Goal: Task Accomplishment & Management: Manage account settings

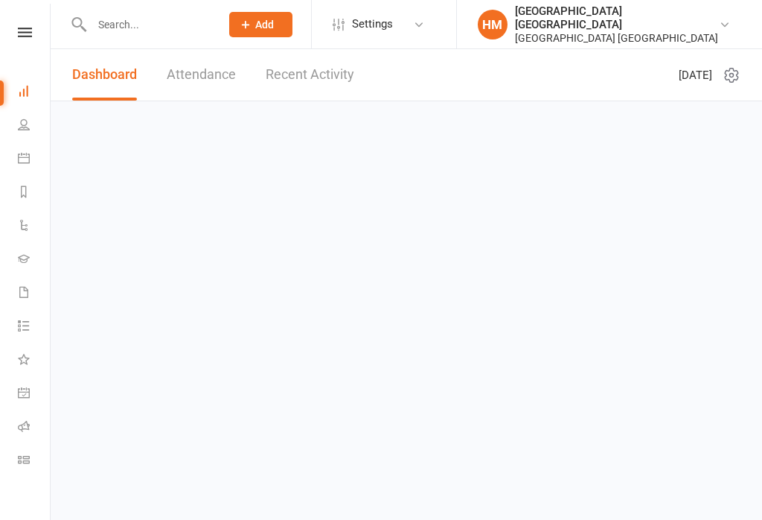
click at [23, 90] on icon at bounding box center [24, 91] width 12 height 12
click at [19, 148] on link "Calendar" at bounding box center [34, 159] width 33 height 33
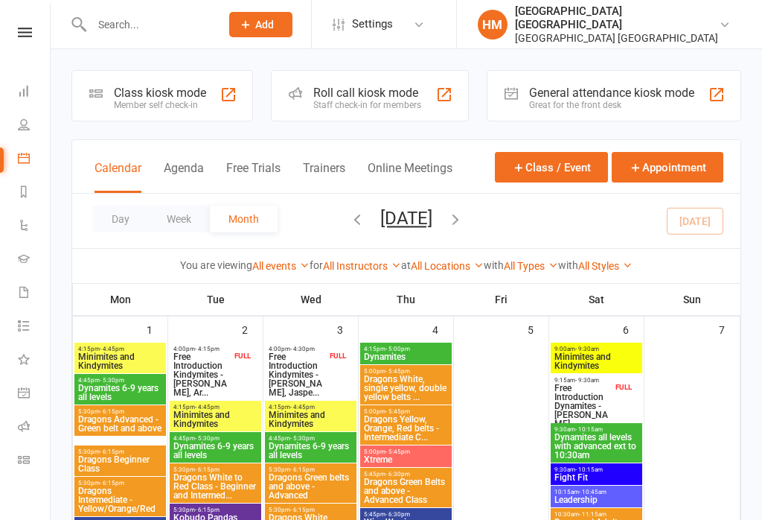
click at [182, 193] on button "Agenda" at bounding box center [184, 177] width 40 height 32
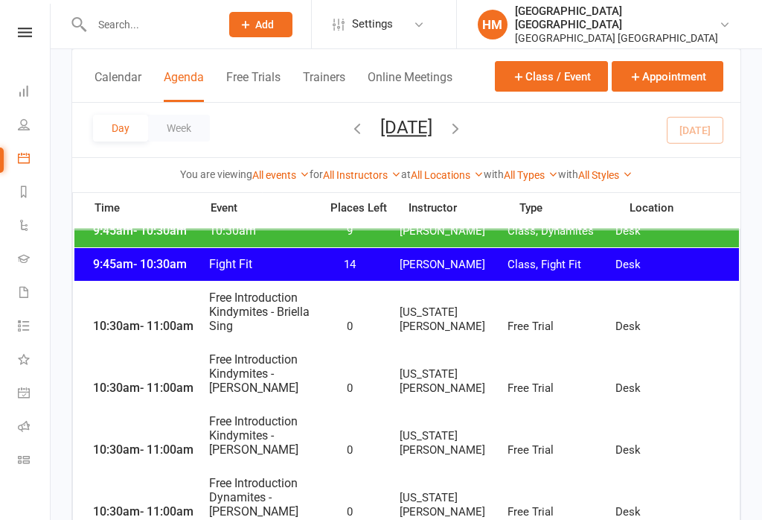
scroll to position [397, 0]
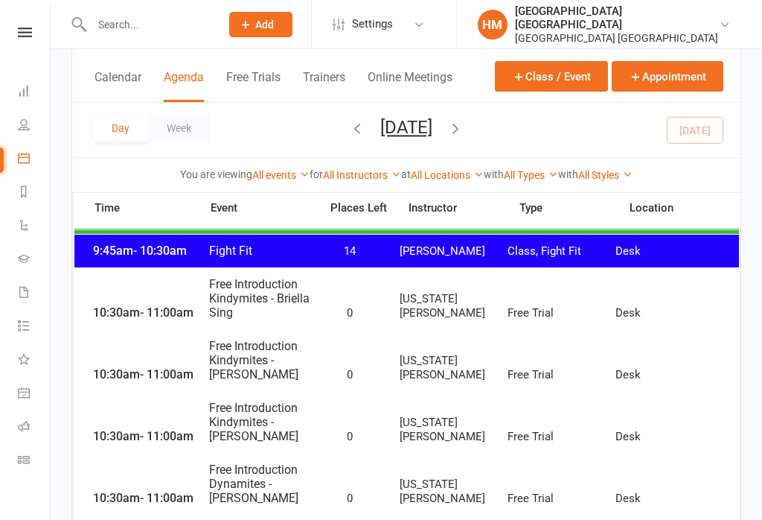
click at [258, 298] on span "Free Introduction Kindymites - Briella Sing" at bounding box center [259, 298] width 103 height 42
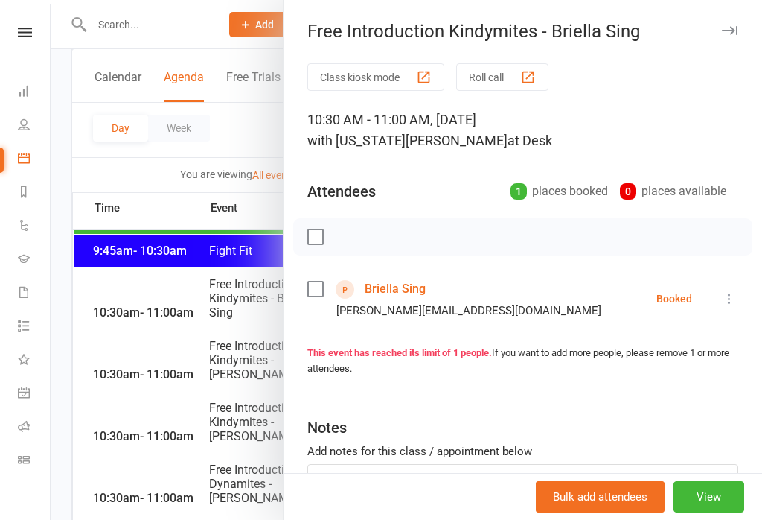
click at [84, 302] on div at bounding box center [407, 260] width 712 height 520
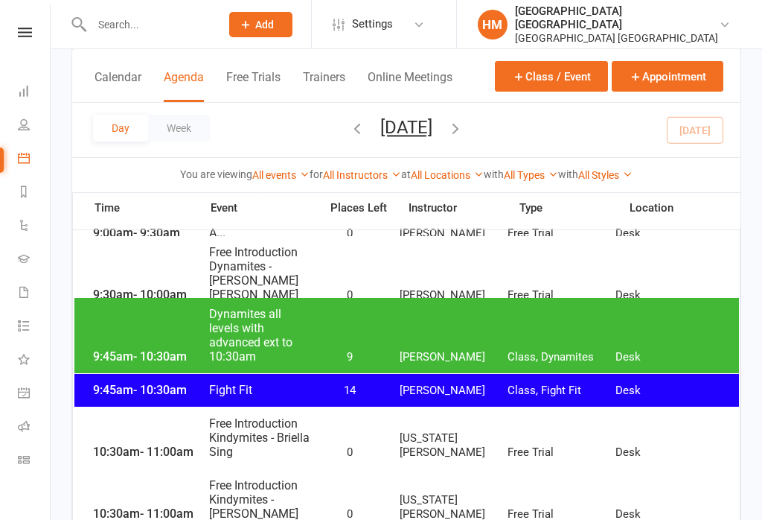
scroll to position [240, 0]
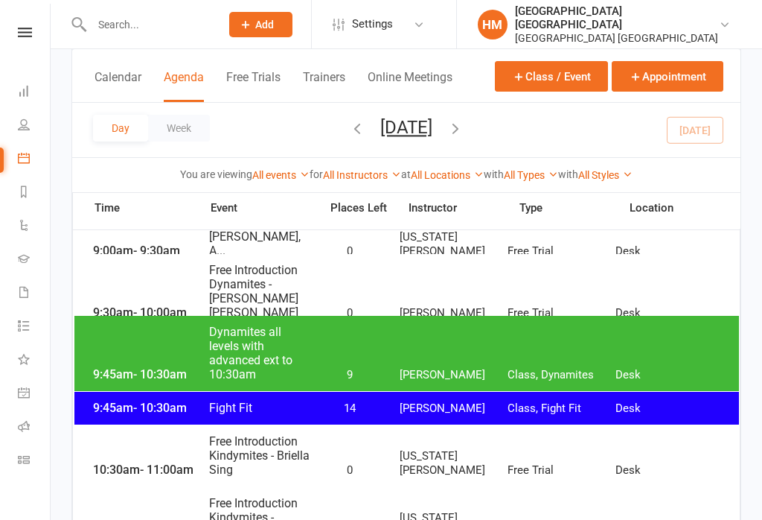
click at [166, 25] on input "text" at bounding box center [148, 24] width 123 height 21
click at [124, 22] on input "text" at bounding box center [148, 24] width 123 height 21
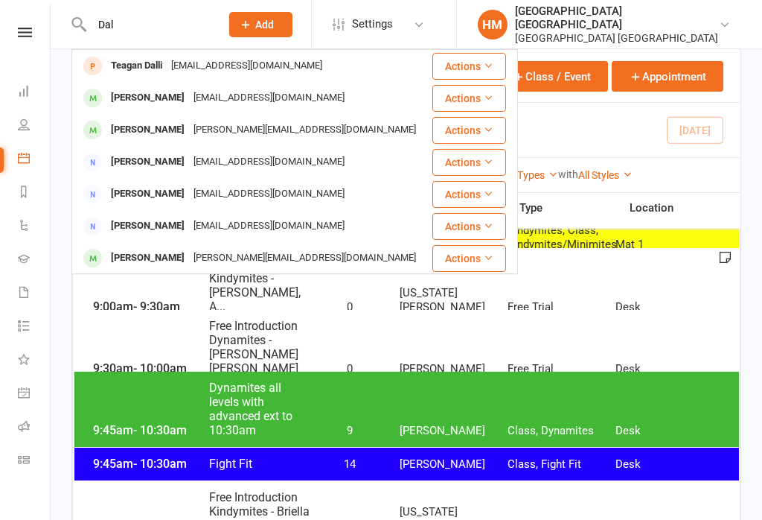
scroll to position [182, 0]
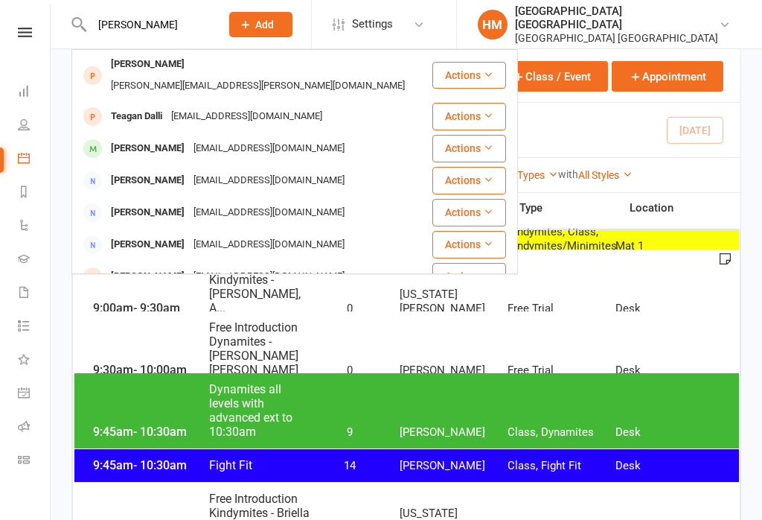
type input "[PERSON_NAME]"
click at [182, 75] on div "[PERSON_NAME][EMAIL_ADDRESS][PERSON_NAME][DOMAIN_NAME]" at bounding box center [257, 86] width 303 height 22
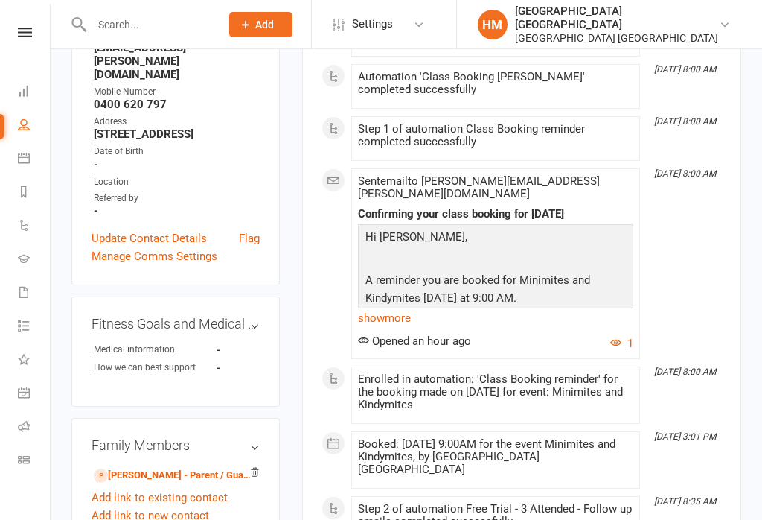
scroll to position [363, 0]
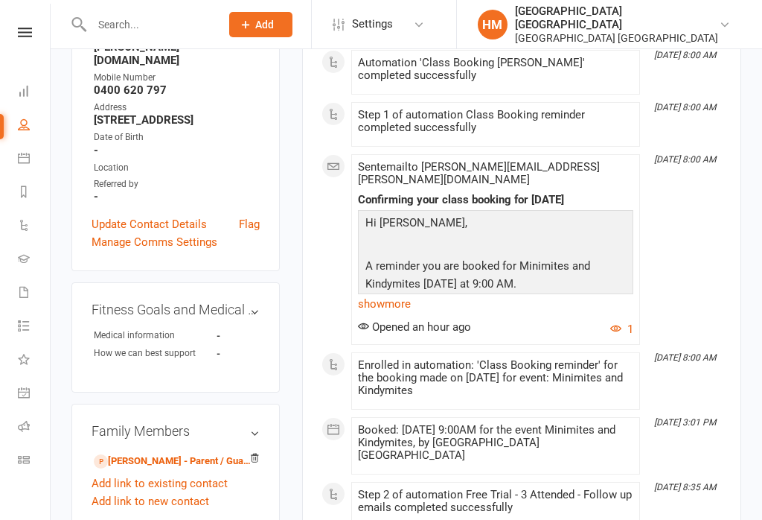
click at [170, 453] on link "[PERSON_NAME] - Parent / Guardian" at bounding box center [173, 461] width 159 height 16
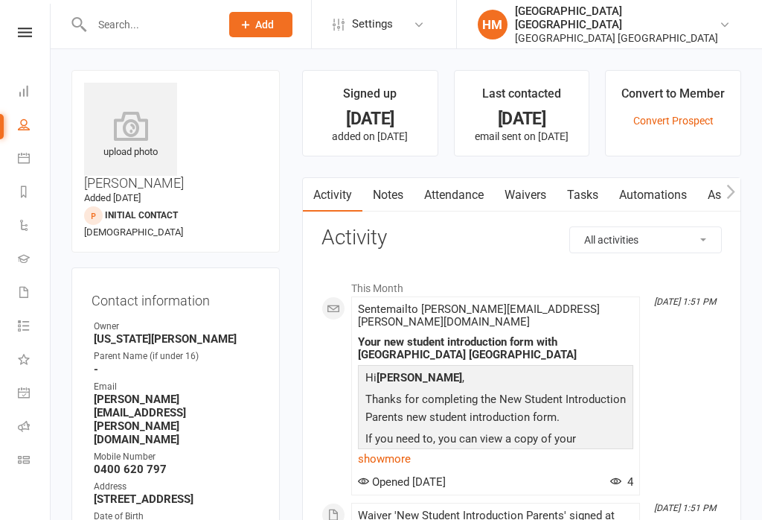
click at [529, 195] on link "Waivers" at bounding box center [525, 195] width 63 height 34
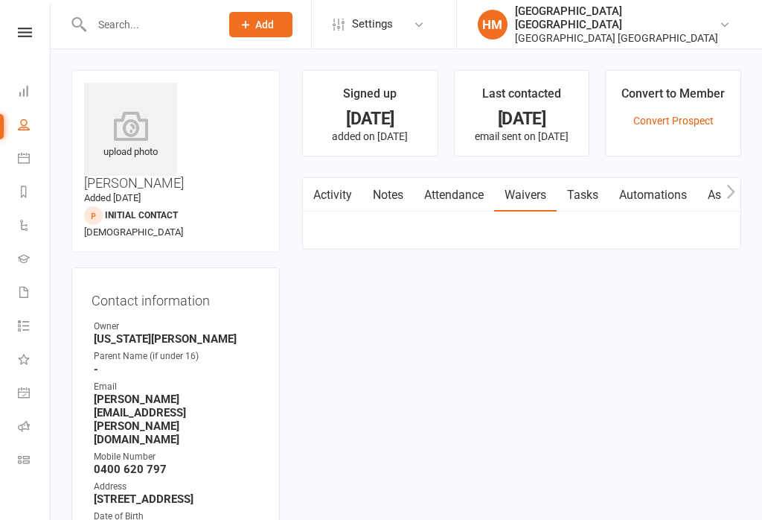
scroll to position [23, 0]
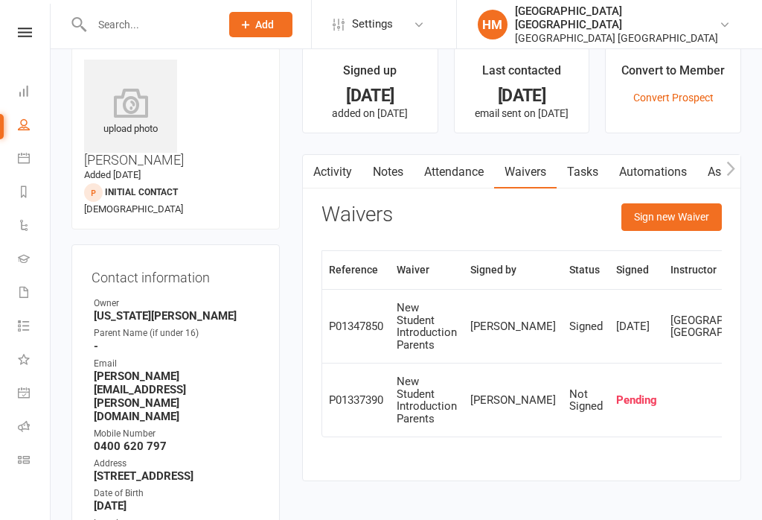
click at [708, 224] on button "Sign new Waiver" at bounding box center [672, 216] width 100 height 27
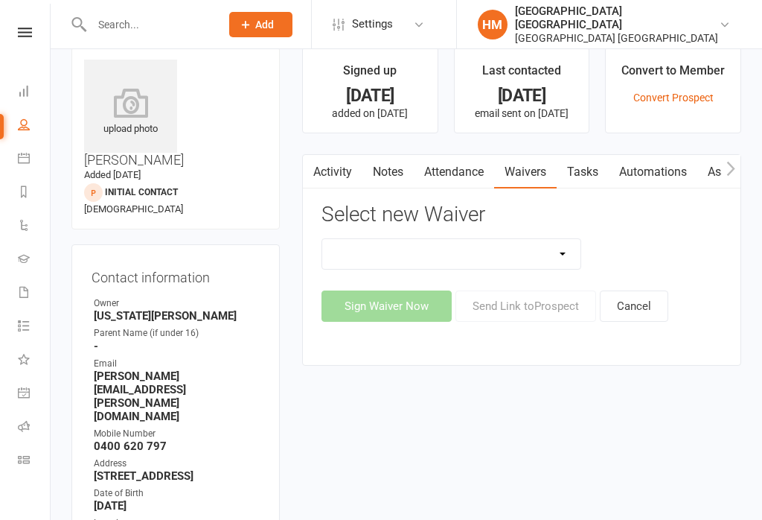
click at [552, 257] on select "App membership only Cancellation Form Change to payment frequency Fitness Chall…" at bounding box center [451, 254] width 258 height 30
select select "5337"
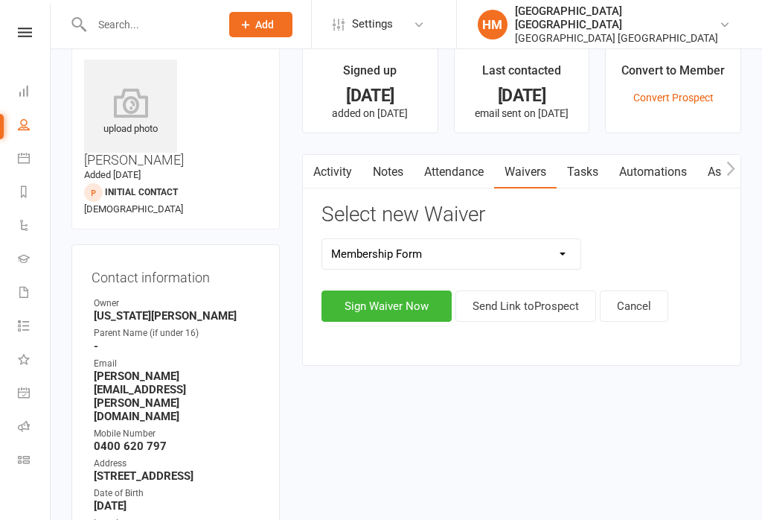
click at [392, 311] on button "Sign Waiver Now" at bounding box center [387, 305] width 130 height 31
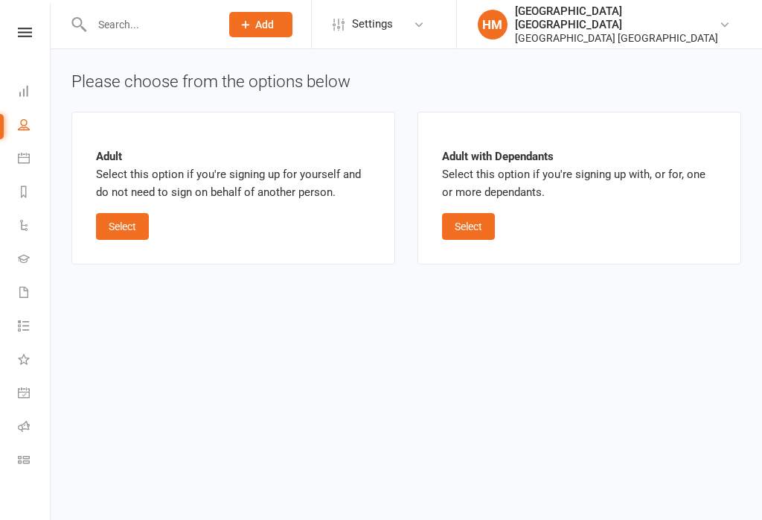
click at [479, 223] on button "Select" at bounding box center [468, 226] width 53 height 27
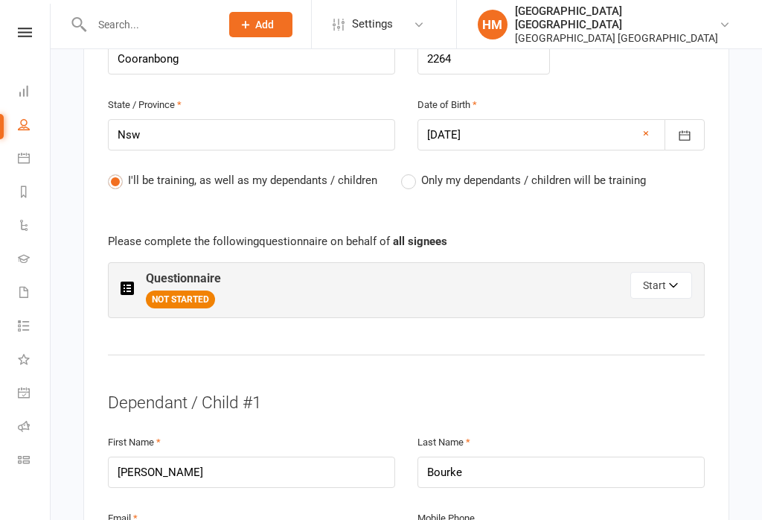
scroll to position [721, 0]
click at [681, 271] on button "Start" at bounding box center [661, 284] width 62 height 27
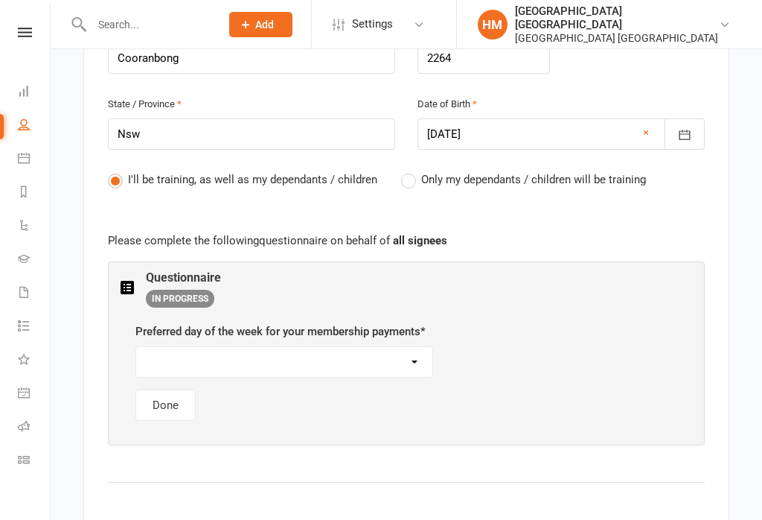
click at [364, 347] on select "[DATE] [DATE] [DATE] [DATE] [DATE]" at bounding box center [284, 362] width 296 height 30
select select "[DATE]"
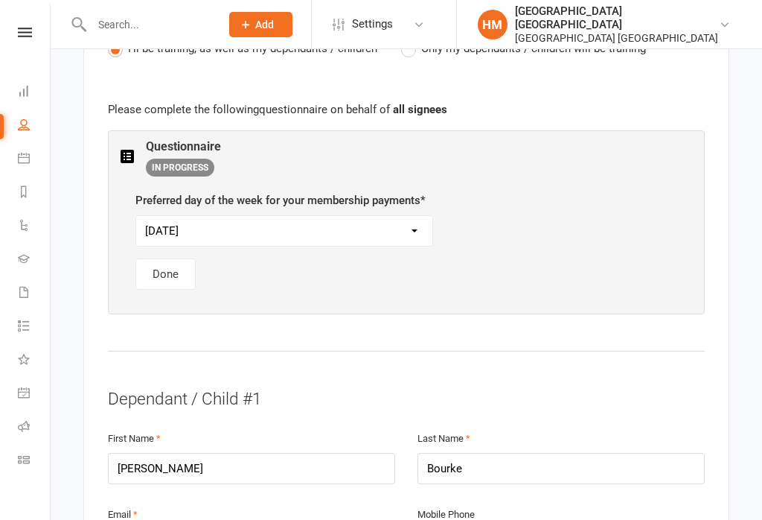
scroll to position [856, 0]
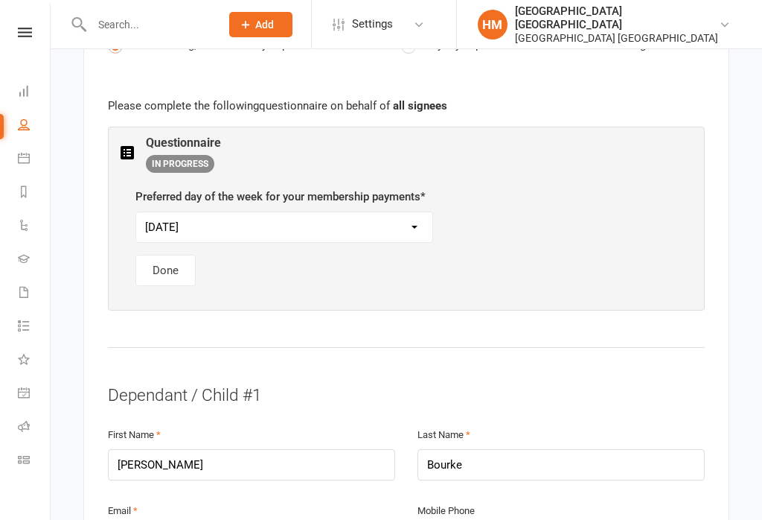
click at [186, 255] on button "Done" at bounding box center [165, 270] width 60 height 31
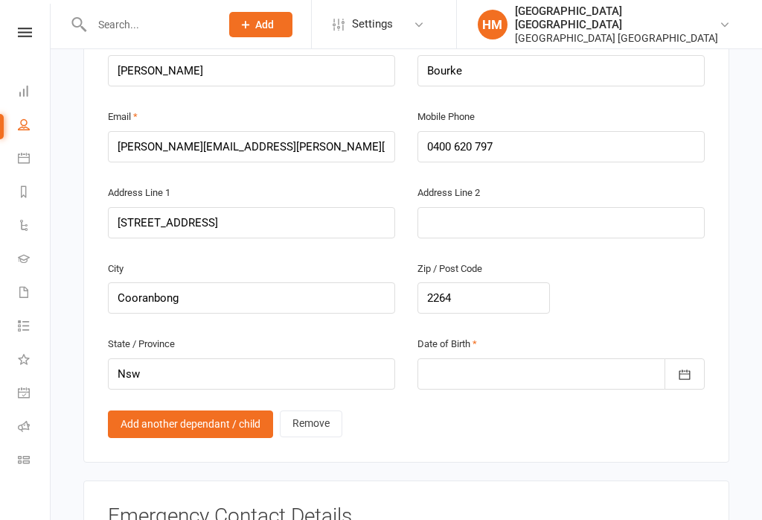
scroll to position [1121, 0]
click at [684, 368] on icon "button" at bounding box center [684, 375] width 15 height 15
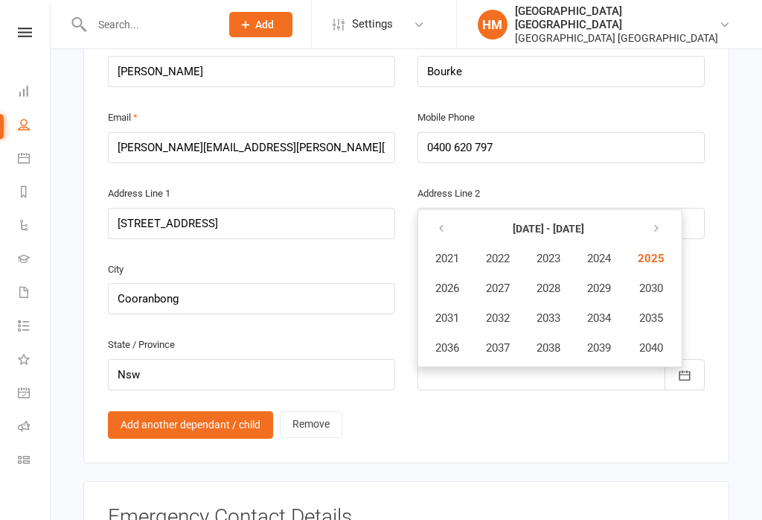
click at [445, 215] on button "button" at bounding box center [442, 228] width 32 height 27
click at [662, 341] on span "2020" at bounding box center [650, 347] width 24 height 13
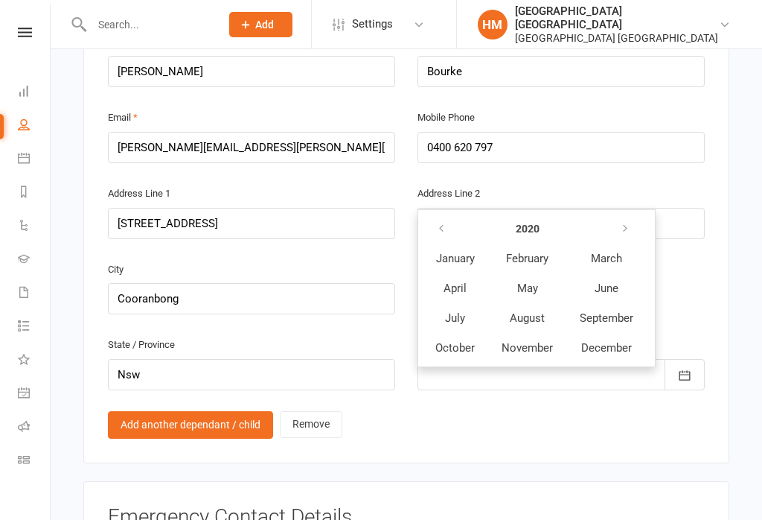
click at [464, 274] on button "April" at bounding box center [455, 288] width 65 height 28
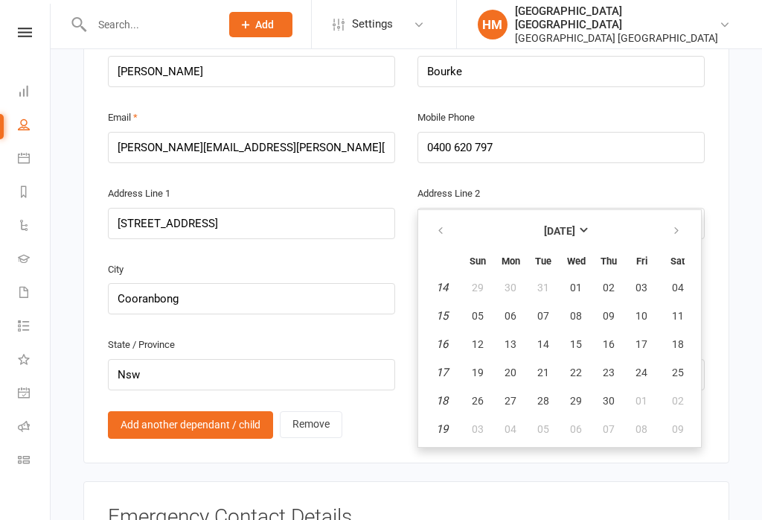
click at [580, 281] on span "01" at bounding box center [576, 287] width 12 height 12
type input "01 Apr 2020"
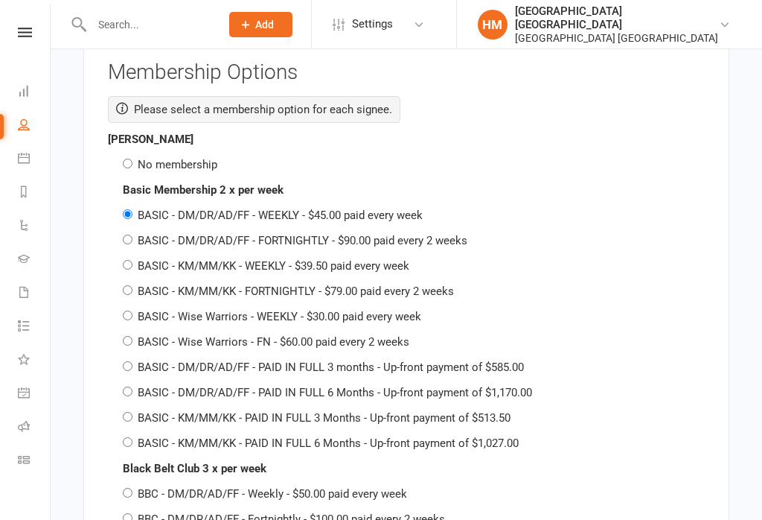
scroll to position [2423, 0]
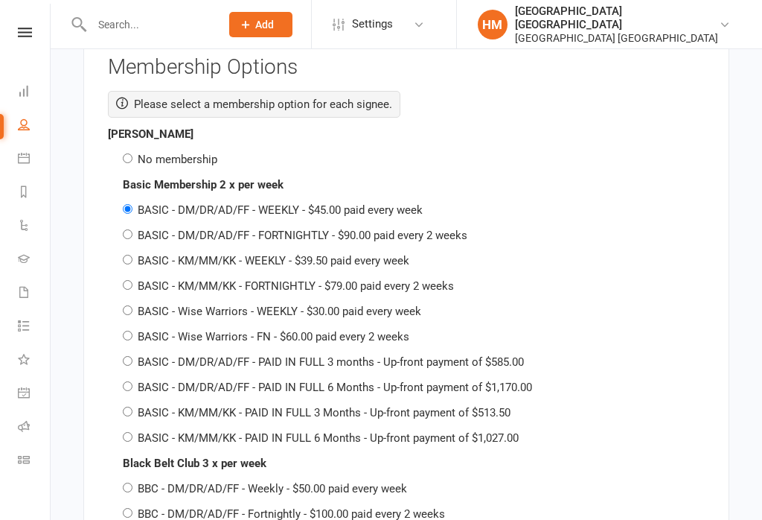
click at [174, 153] on label "No membership" at bounding box center [178, 159] width 80 height 13
click at [132, 153] on input "No membership" at bounding box center [128, 158] width 10 height 10
radio input "true"
radio input "false"
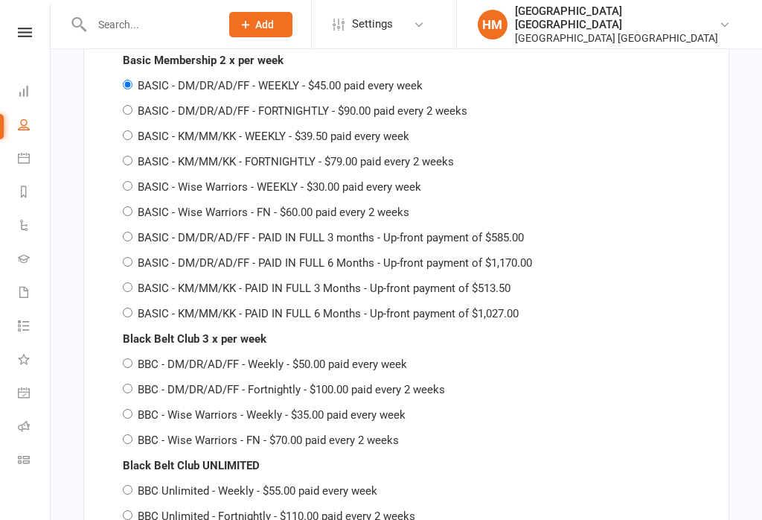
scroll to position [3480, 0]
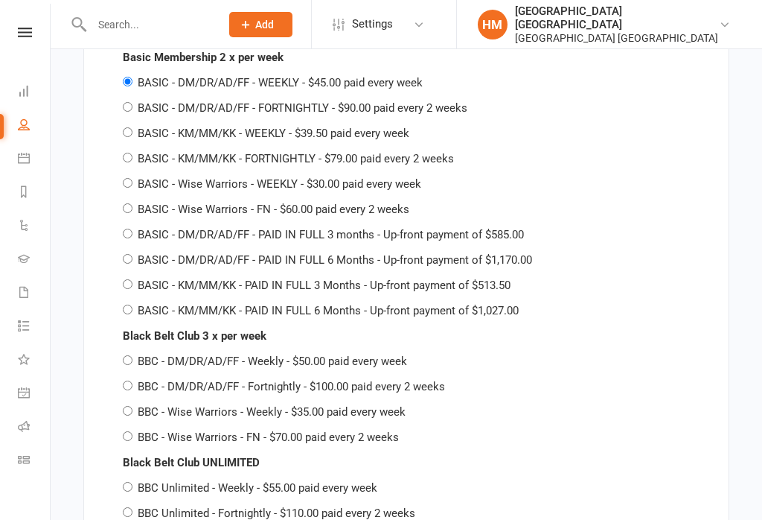
click at [126, 127] on input "BASIC - KM/MM/KK - WEEKLY - $39.50 paid every week" at bounding box center [128, 132] width 10 height 10
radio input "true"
radio input "false"
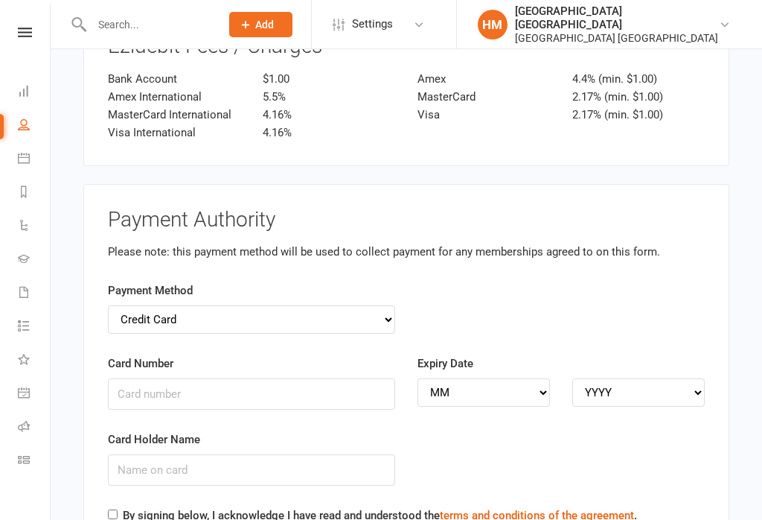
scroll to position [4685, 0]
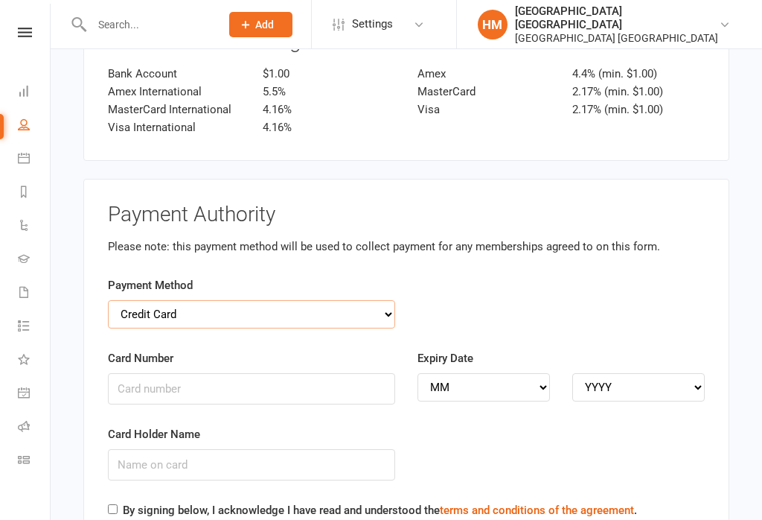
click at [332, 306] on select "Credit Card Bank Account" at bounding box center [251, 314] width 287 height 28
select select "bank_account"
click at [202, 383] on input "BSB" at bounding box center [251, 388] width 287 height 31
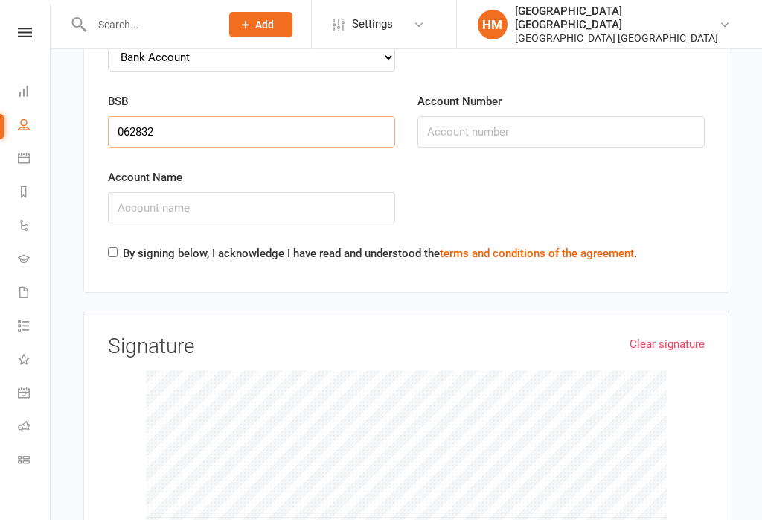
type input "062832"
click at [481, 128] on input "Account Number" at bounding box center [561, 131] width 287 height 31
type input "10280445"
click at [282, 192] on input "Account Name" at bounding box center [251, 207] width 287 height 31
type input "[PERSON_NAME]"
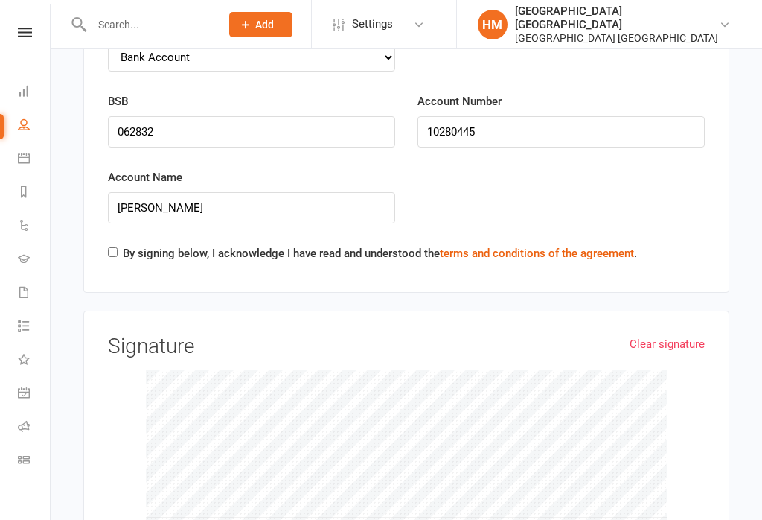
click at [112, 247] on input "By signing below, I acknowledge I have read and understood the terms and condit…" at bounding box center [113, 252] width 10 height 10
checkbox input "true"
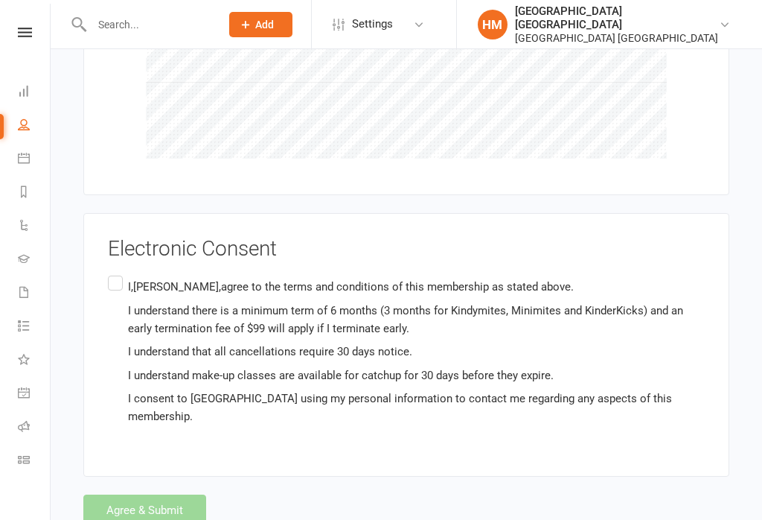
scroll to position [5379, 0]
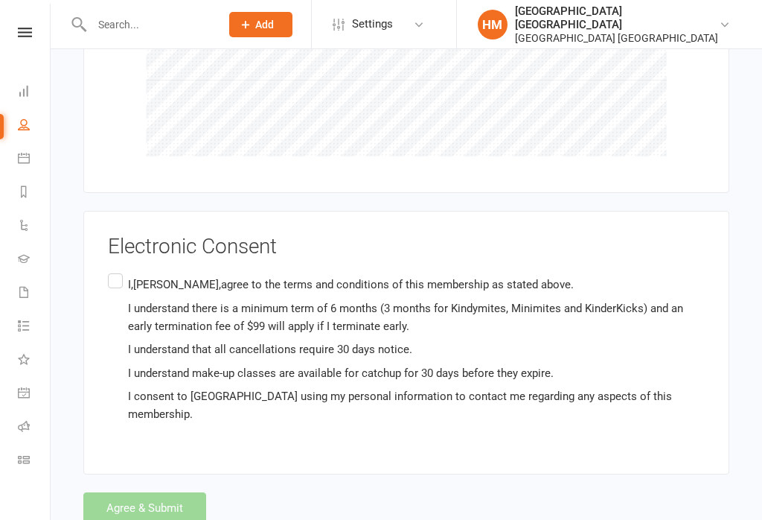
click at [123, 270] on label "I,Simone Bourke,agree to the terms and conditions of this membership as stated …" at bounding box center [406, 349] width 597 height 159
click at [118, 270] on input "I,Simone Bourke,agree to the terms and conditions of this membership as stated …" at bounding box center [113, 270] width 10 height 0
checkbox input "true"
click at [151, 499] on button "Agree & Submit" at bounding box center [144, 507] width 123 height 31
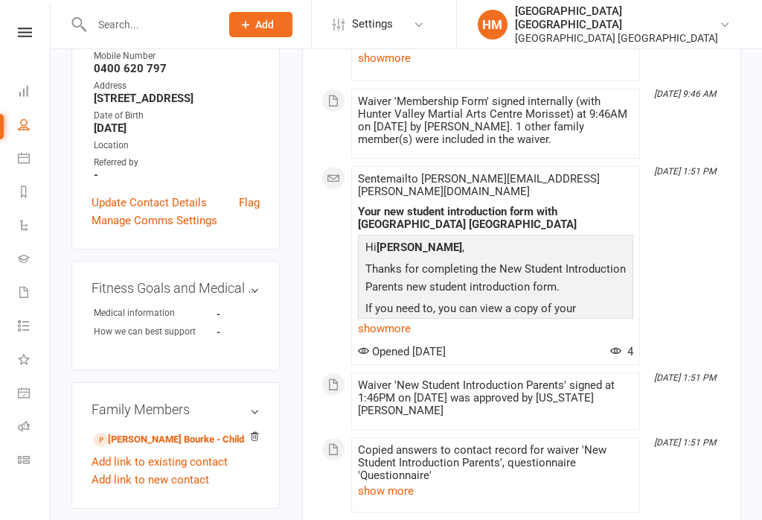
scroll to position [426, 0]
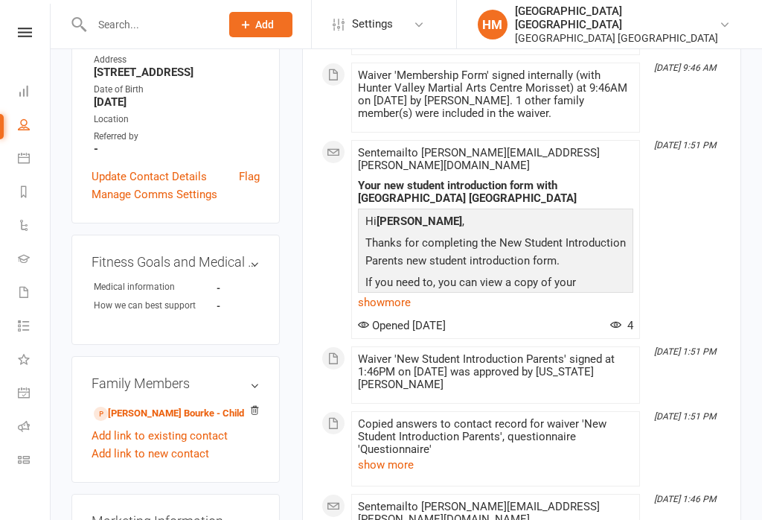
click at [150, 406] on link "Daly Bourke - Child" at bounding box center [169, 414] width 150 height 16
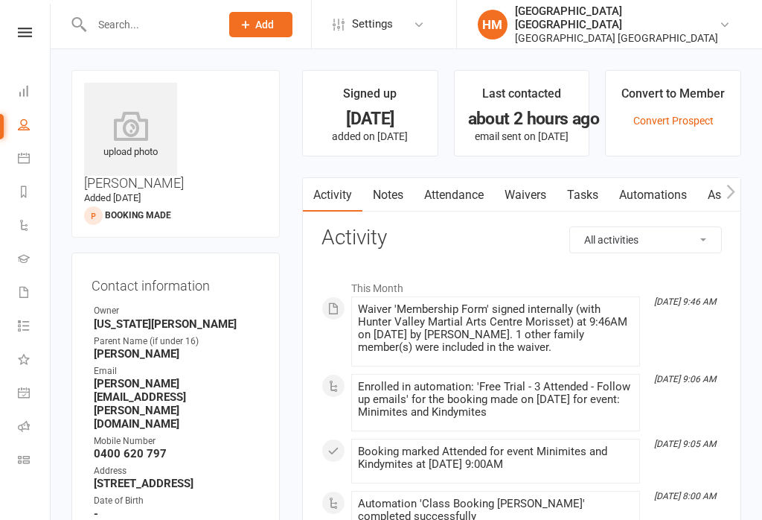
click at [466, 197] on link "Attendance" at bounding box center [454, 195] width 80 height 34
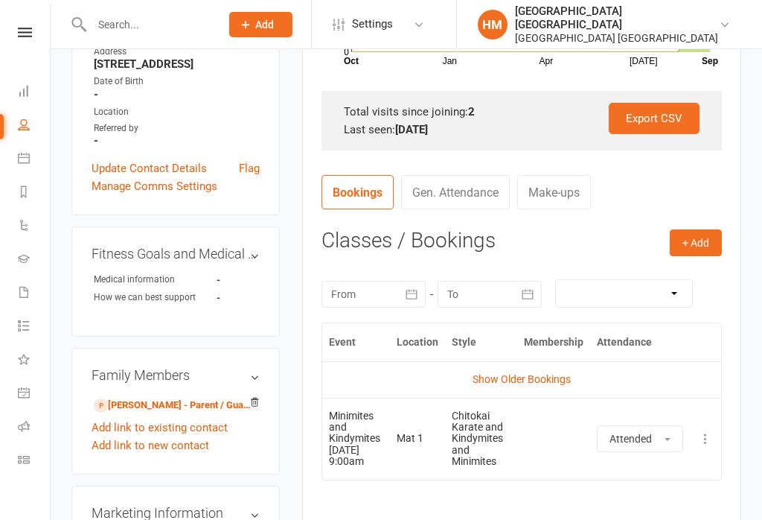
scroll to position [464, 0]
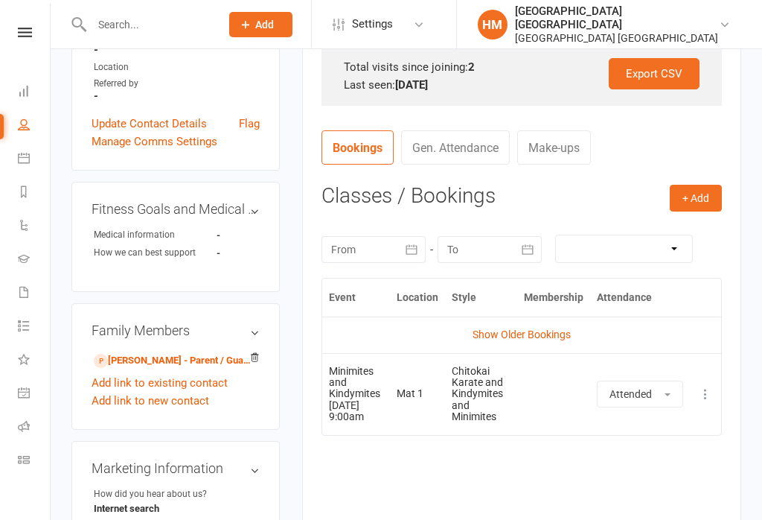
click at [705, 194] on button "+ Add" at bounding box center [696, 198] width 52 height 27
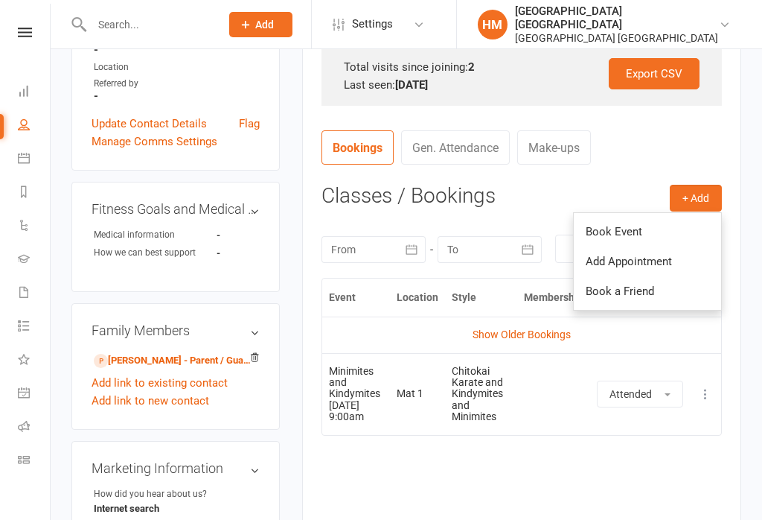
click at [659, 236] on link "Book Event" at bounding box center [647, 232] width 147 height 30
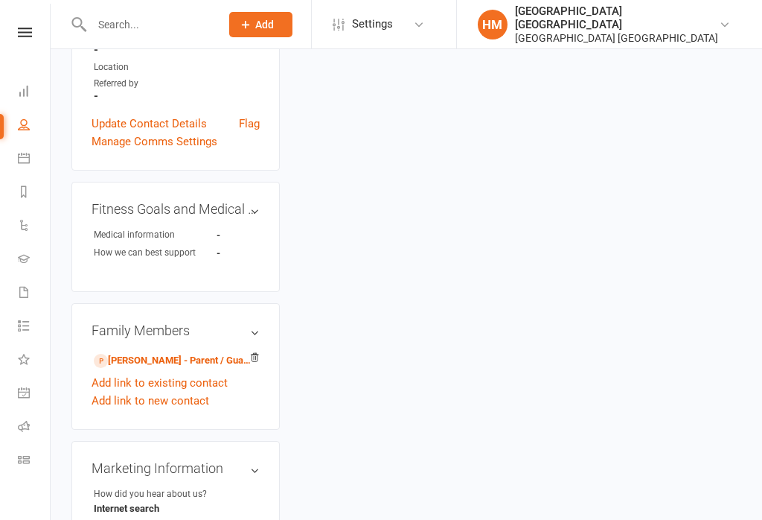
scroll to position [106, 0]
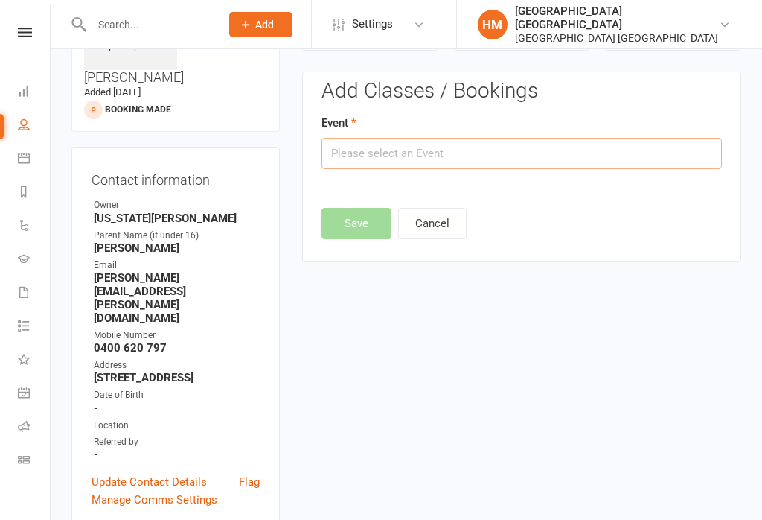
click at [454, 145] on input "text" at bounding box center [522, 153] width 400 height 31
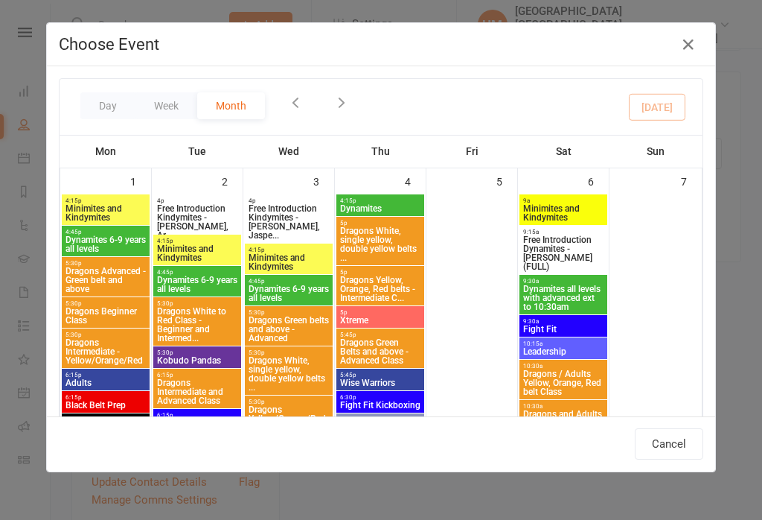
click at [675, 444] on button "Cancel" at bounding box center [669, 443] width 68 height 31
click at [698, 42] on button "button" at bounding box center [689, 45] width 24 height 24
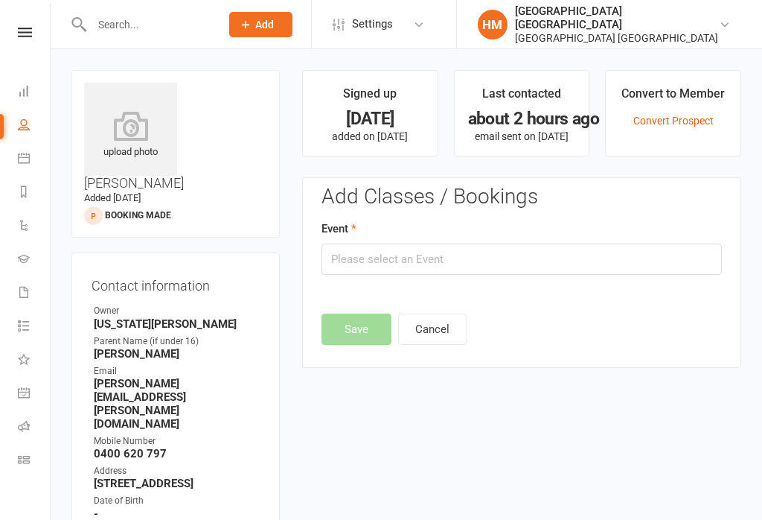
scroll to position [0, 0]
click at [19, 298] on link "Waivers 3" at bounding box center [34, 293] width 33 height 33
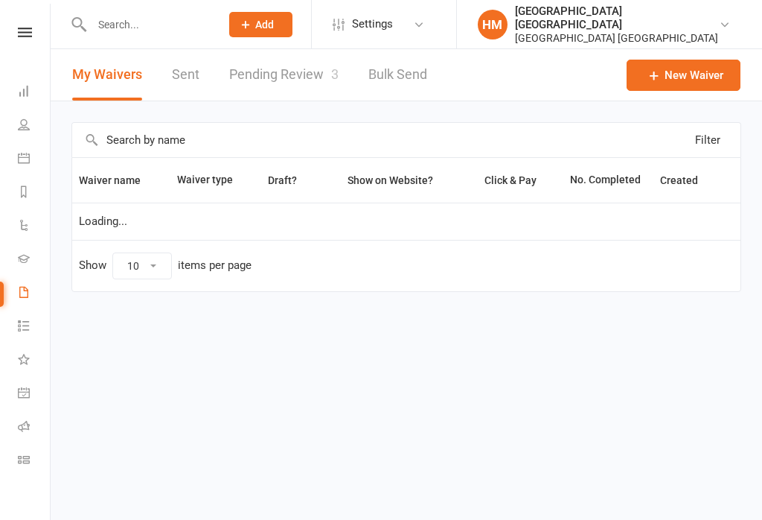
select select "100"
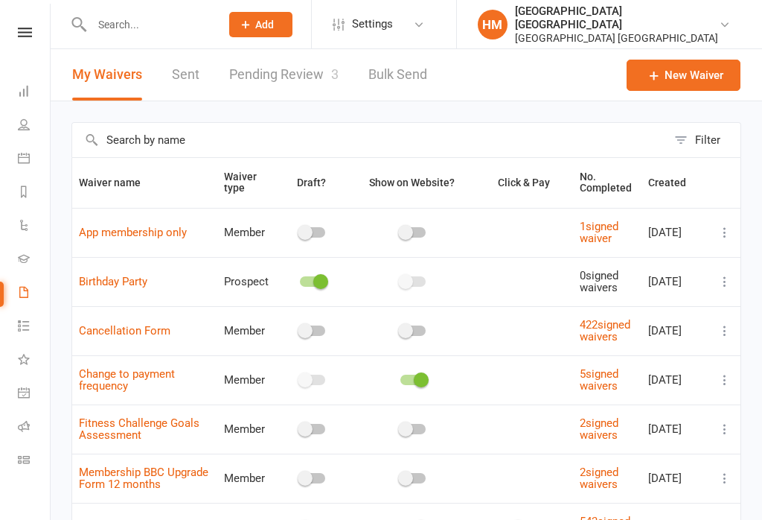
click at [300, 89] on link "Pending Review 3" at bounding box center [283, 74] width 109 height 51
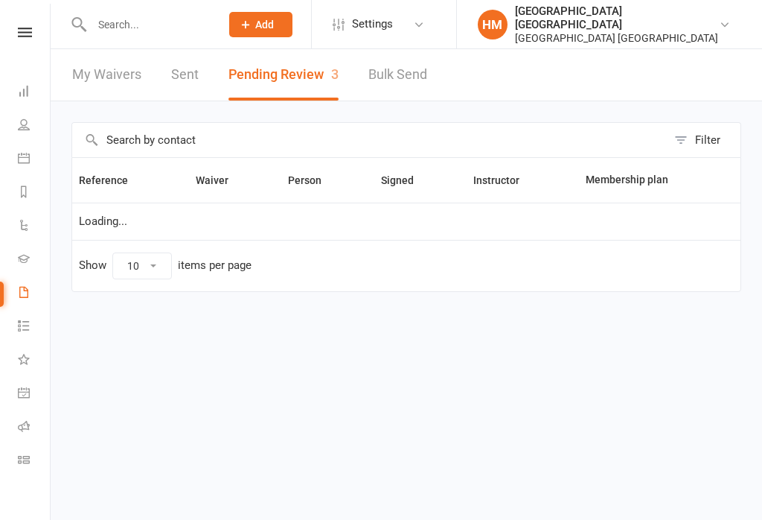
select select "50"
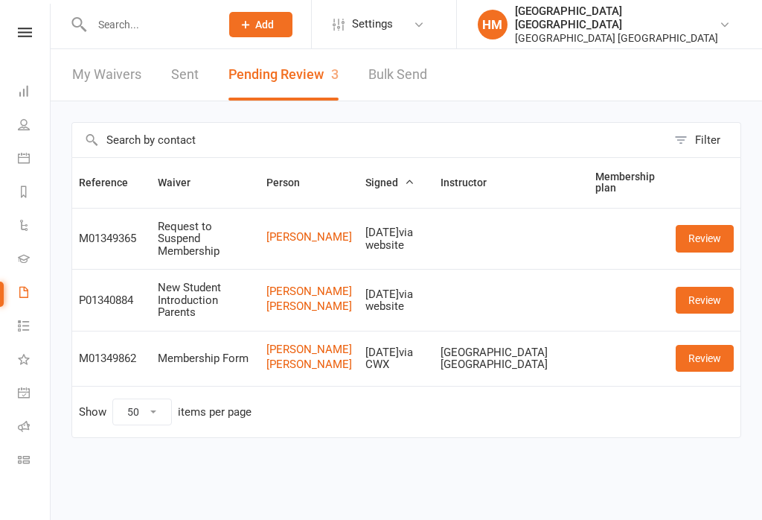
click at [716, 371] on link "Review" at bounding box center [705, 358] width 58 height 27
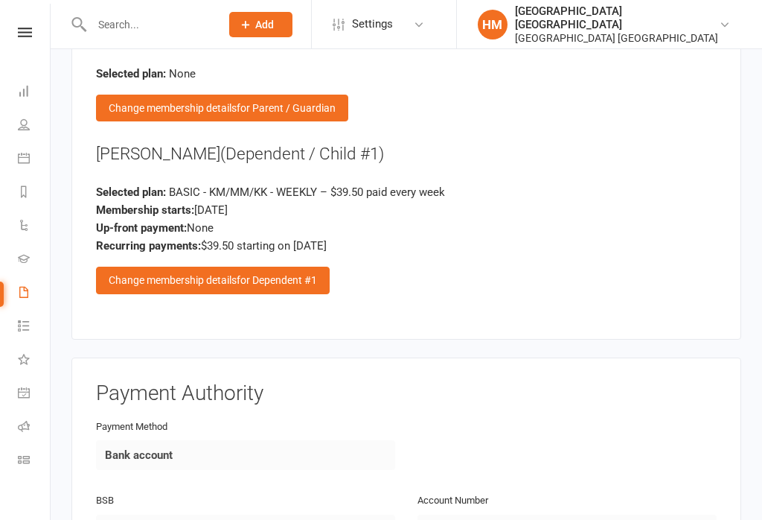
scroll to position [1915, 0]
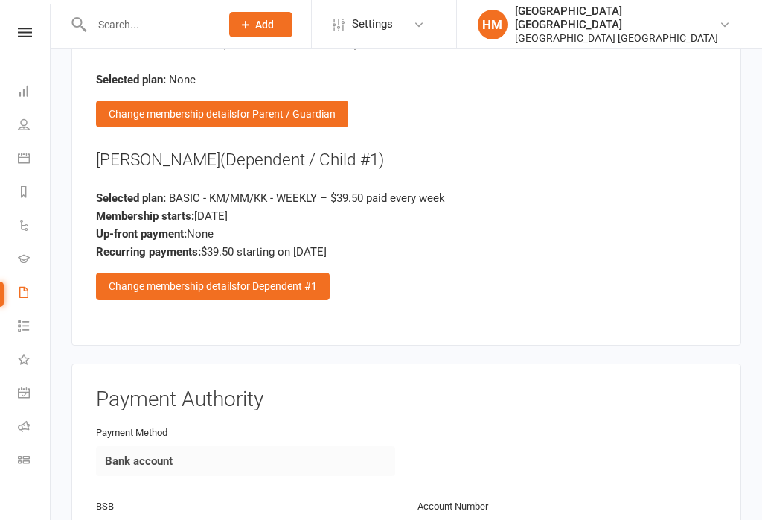
click at [124, 272] on div "Change membership details for Dependent #1" at bounding box center [213, 285] width 234 height 27
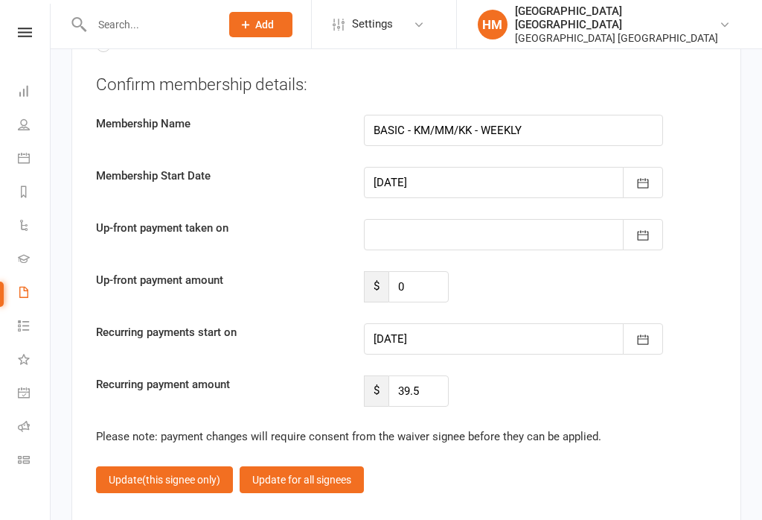
scroll to position [3685, 0]
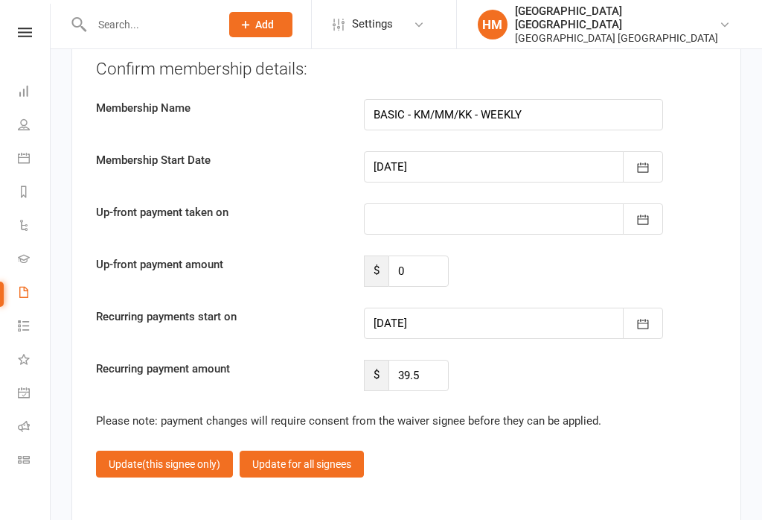
click at [648, 319] on icon "button" at bounding box center [643, 324] width 11 height 10
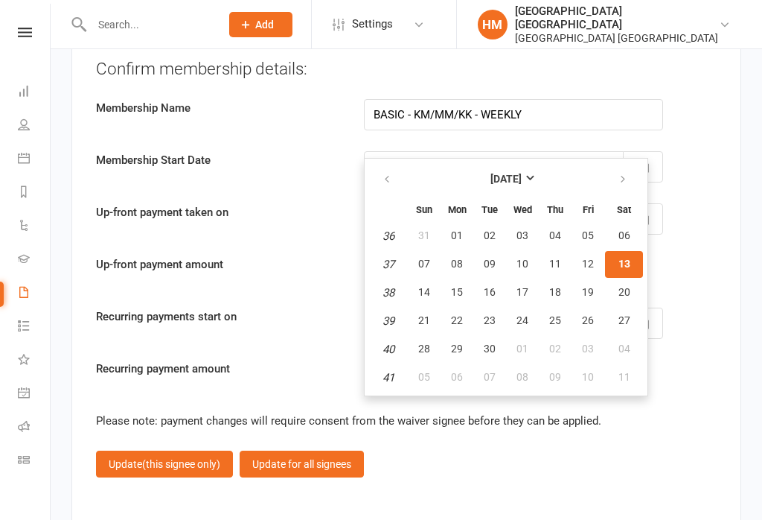
click at [589, 286] on span "19" at bounding box center [588, 292] width 12 height 12
type input "[DATE]"
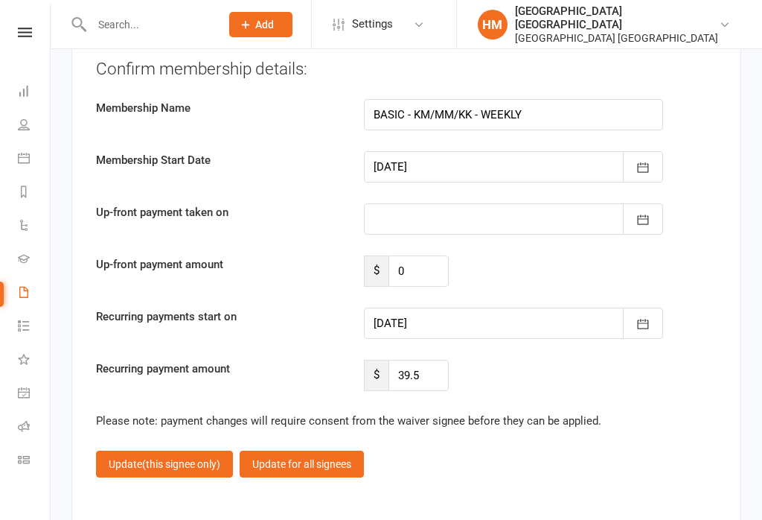
scroll to position [3873, 0]
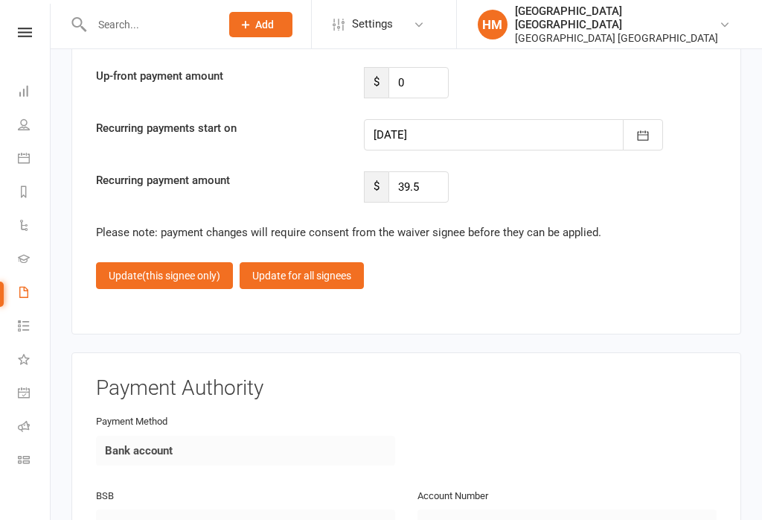
click at [170, 269] on span "(this signee only)" at bounding box center [181, 275] width 78 height 12
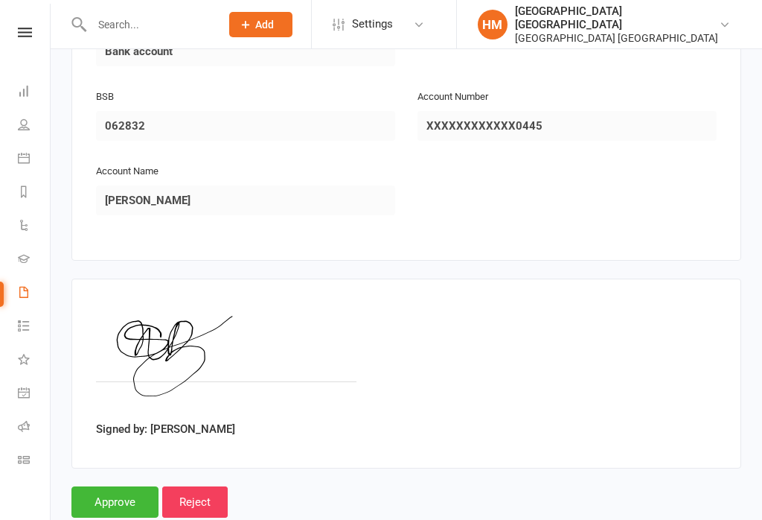
scroll to position [2324, 0]
click at [105, 487] on input "Approve" at bounding box center [114, 502] width 87 height 31
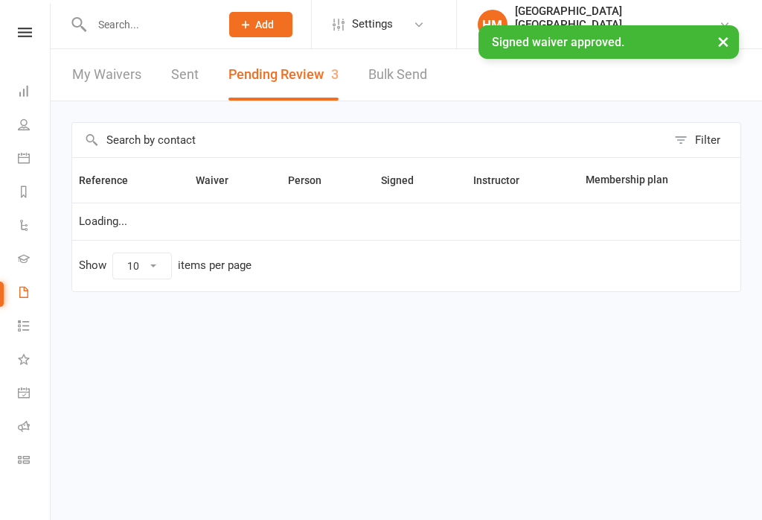
select select "50"
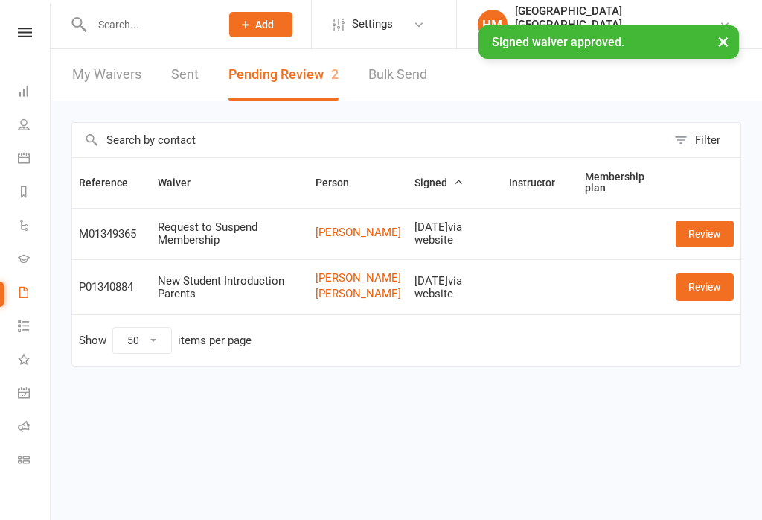
click at [100, 0] on html "Prospect Member Non-attending contact Class / event Appointment Grading event T…" at bounding box center [381, 214] width 762 height 429
click at [124, 19] on input "text" at bounding box center [148, 24] width 123 height 21
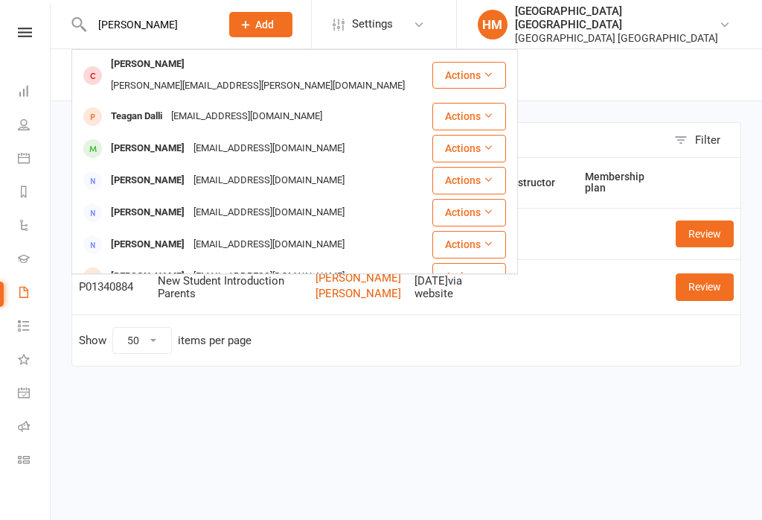
type input "[PERSON_NAME]"
click at [158, 61] on div "[PERSON_NAME]" at bounding box center [147, 65] width 83 height 22
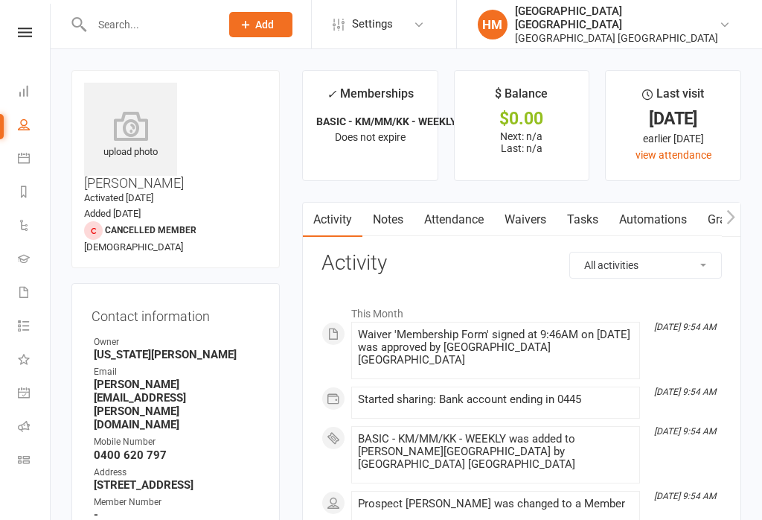
click at [463, 228] on link "Attendance" at bounding box center [454, 219] width 80 height 34
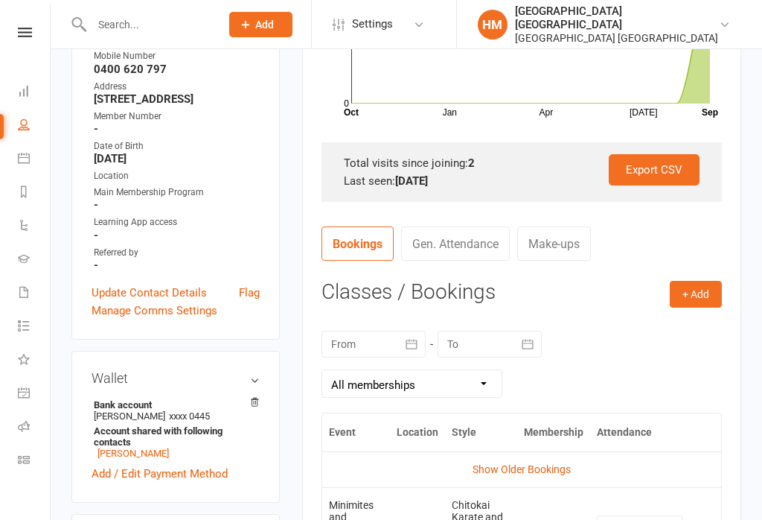
scroll to position [394, 0]
click at [708, 293] on button "+ Add" at bounding box center [696, 293] width 52 height 27
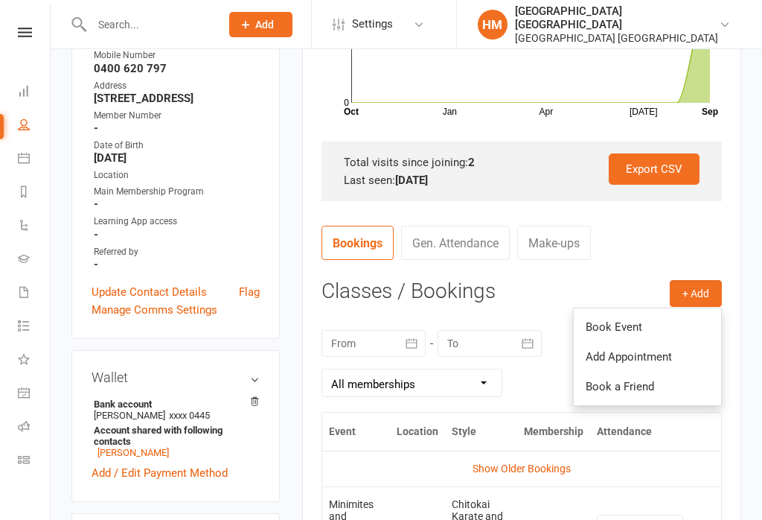
click at [676, 330] on link "Book Event" at bounding box center [647, 327] width 147 height 30
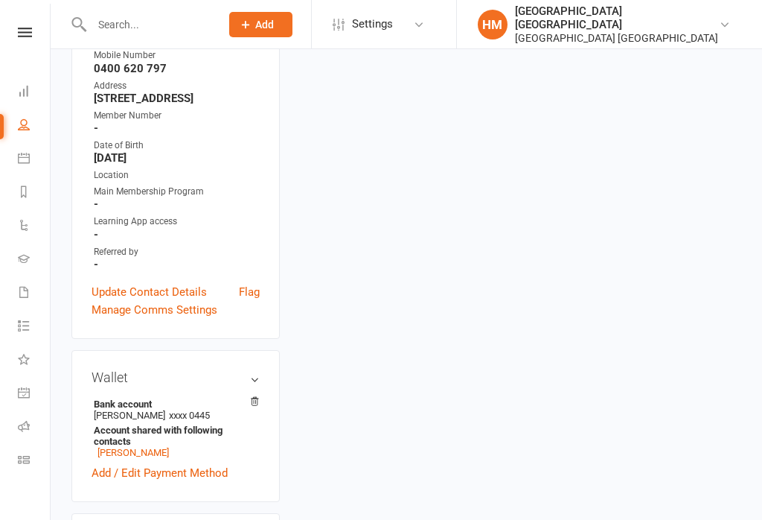
scroll to position [130, 0]
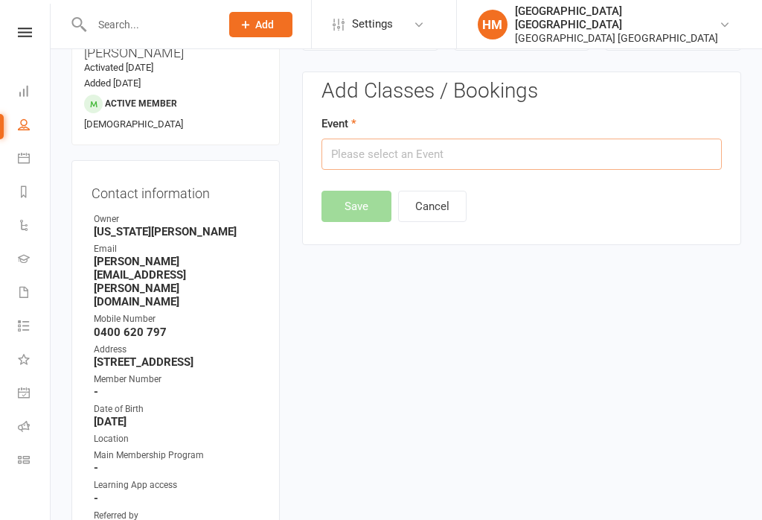
click at [422, 160] on input "text" at bounding box center [522, 153] width 400 height 31
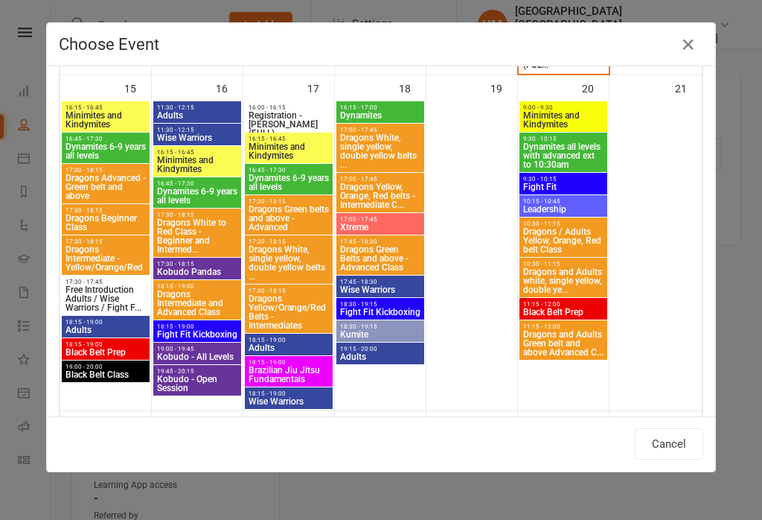
scroll to position [1178, 0]
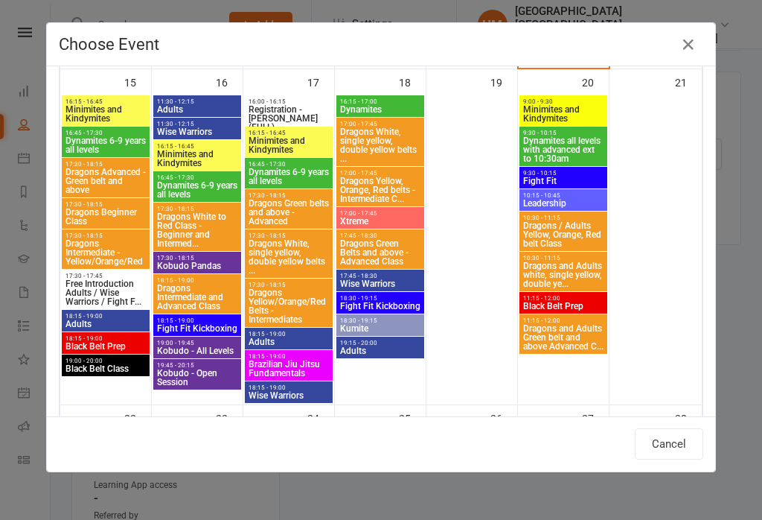
click at [554, 113] on span "Minimites and Kindymites" at bounding box center [564, 114] width 82 height 18
type input "Minimites and Kindymites - Sep 20, 2025 9:00:00 AM"
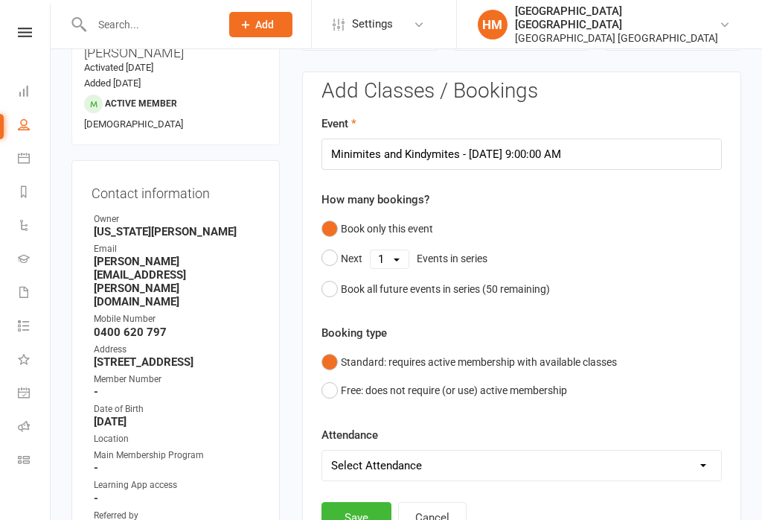
scroll to position [201, 0]
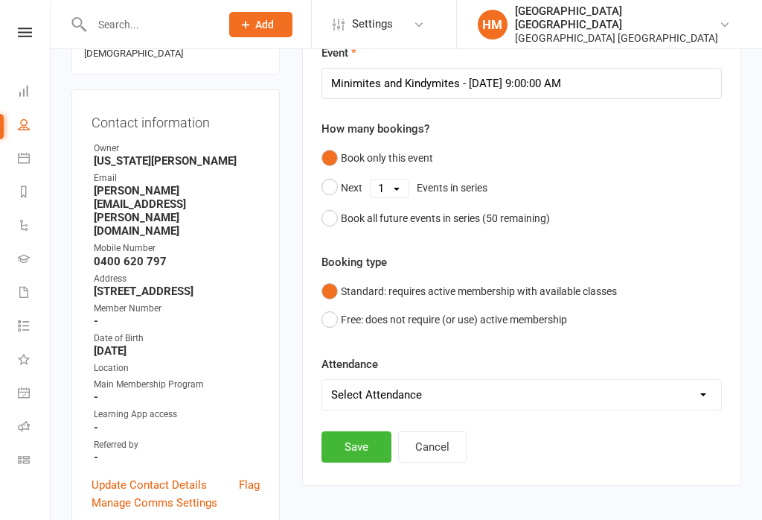
click at [365, 461] on button "Save" at bounding box center [357, 446] width 70 height 31
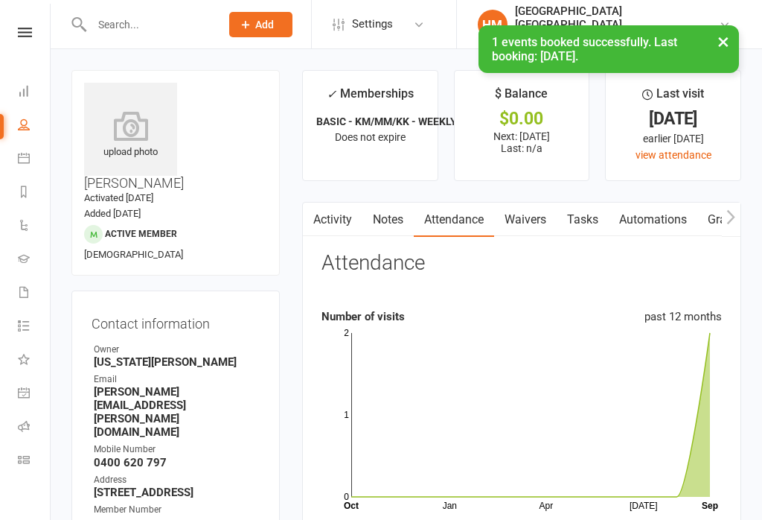
scroll to position [0, 0]
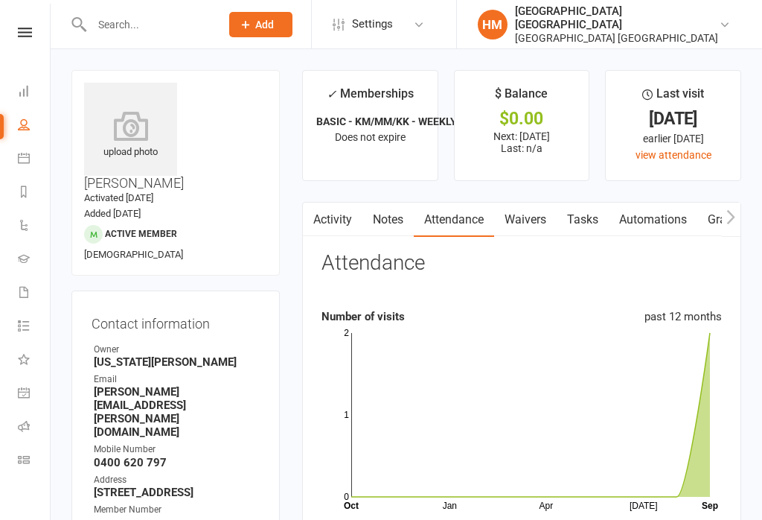
click at [109, 18] on input "text" at bounding box center [148, 24] width 123 height 21
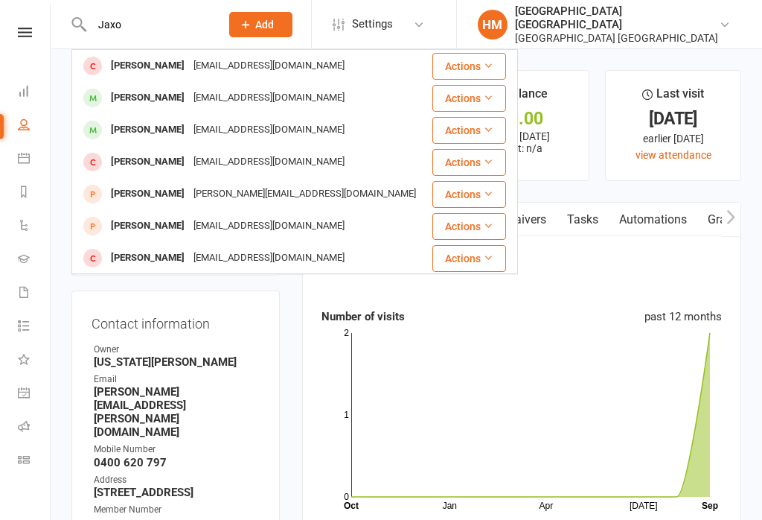
type input "Jaxo"
click at [132, 104] on div "[PERSON_NAME]" at bounding box center [147, 98] width 83 height 22
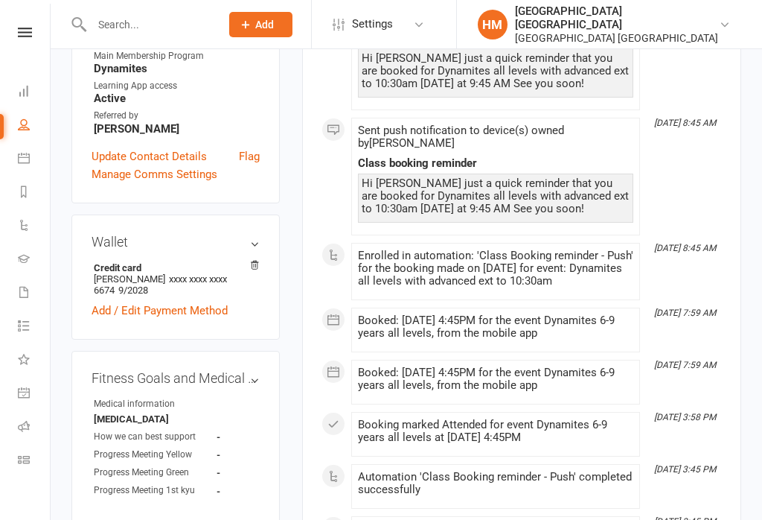
scroll to position [648, 0]
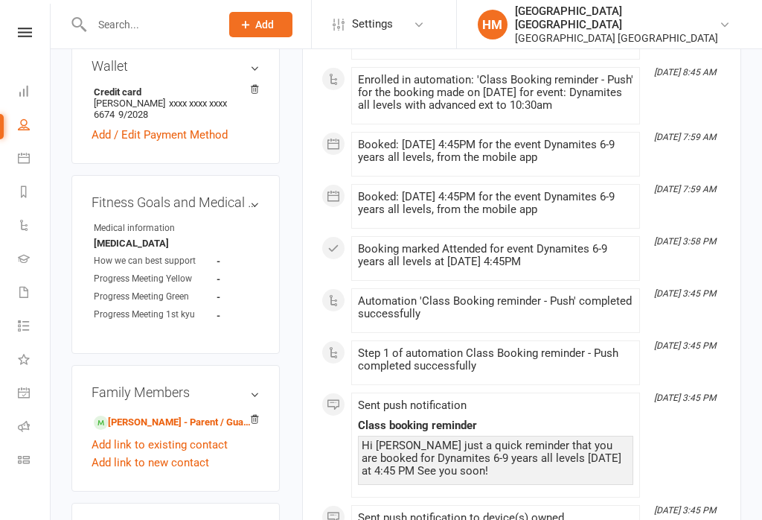
click at [196, 415] on link "Justin Bayliff - Parent / Guardian" at bounding box center [173, 423] width 159 height 16
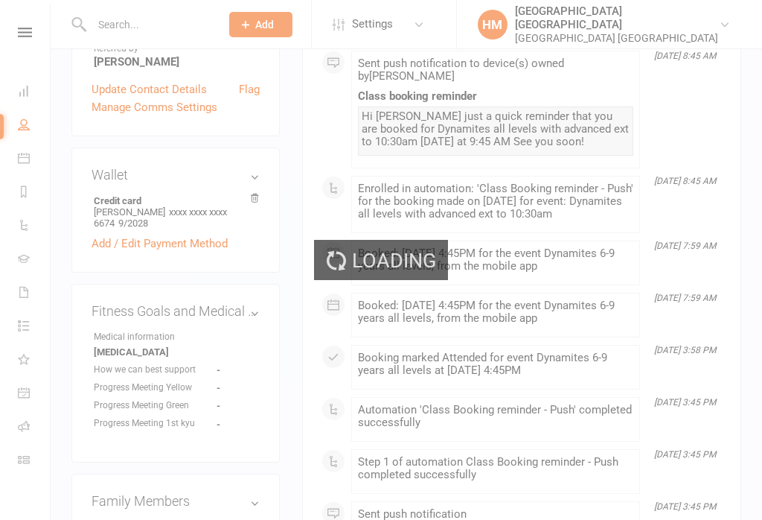
scroll to position [442, 0]
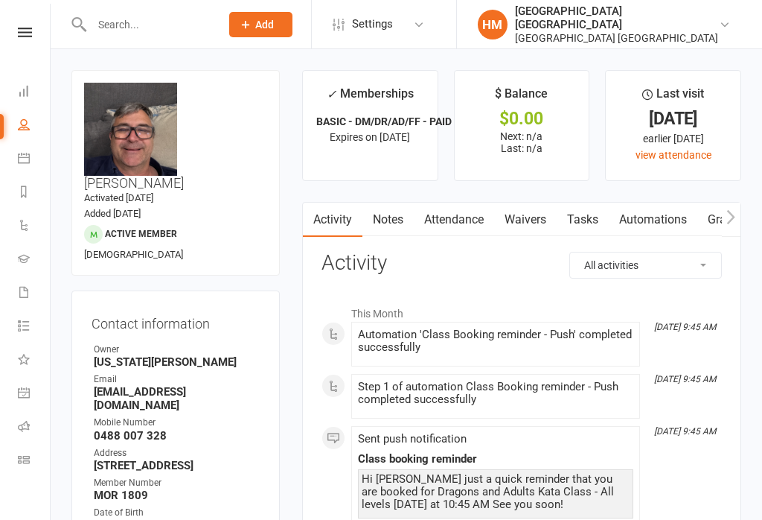
click at [514, 225] on link "Waivers" at bounding box center [525, 219] width 63 height 34
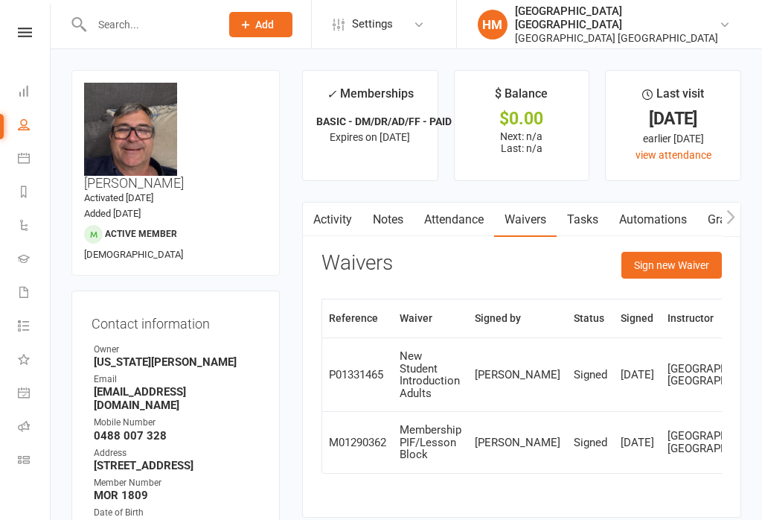
click at [669, 269] on button "Sign new Waiver" at bounding box center [672, 265] width 100 height 27
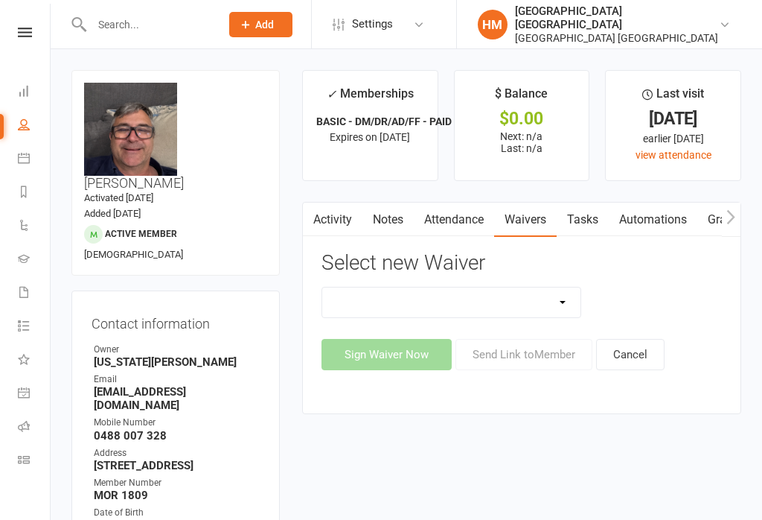
click at [542, 302] on select "App membership only Cancellation Form Change to payment frequency Fitness Chall…" at bounding box center [451, 302] width 258 height 30
click at [484, 298] on select "App membership only Cancellation Form Change to payment frequency Fitness Chall…" at bounding box center [451, 302] width 258 height 30
click at [141, 17] on input "text" at bounding box center [148, 24] width 123 height 21
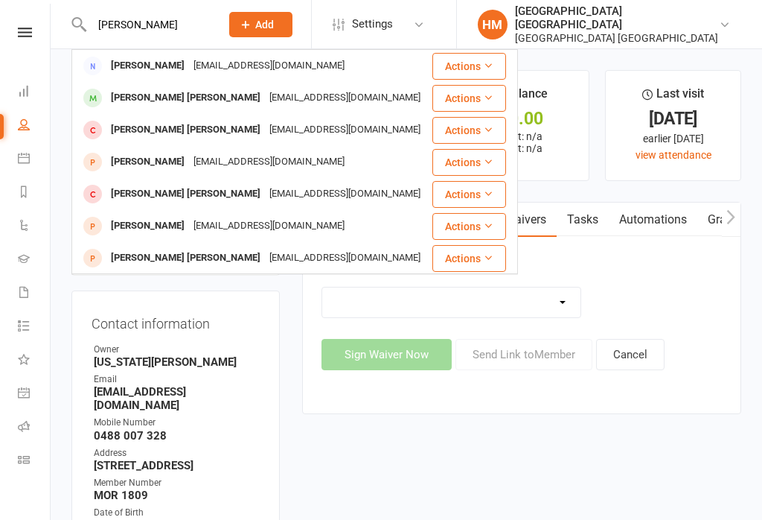
type input "Hudson"
click at [139, 98] on div "Hudson Smith" at bounding box center [185, 98] width 159 height 22
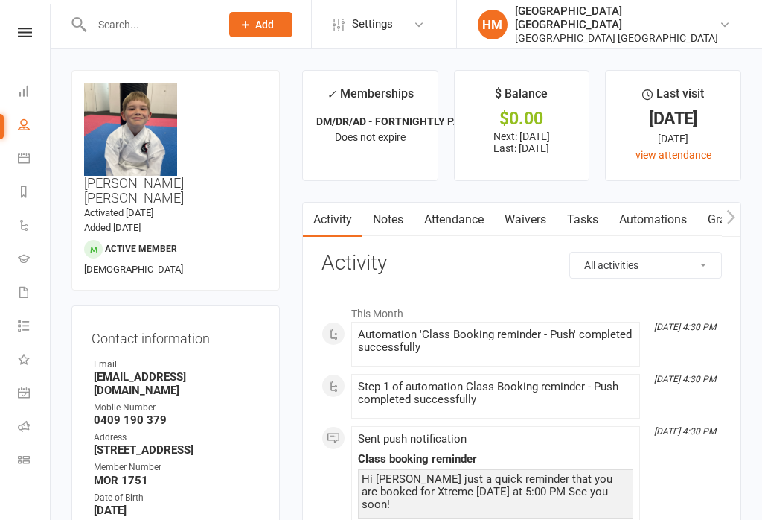
click at [105, 17] on input "text" at bounding box center [148, 24] width 123 height 21
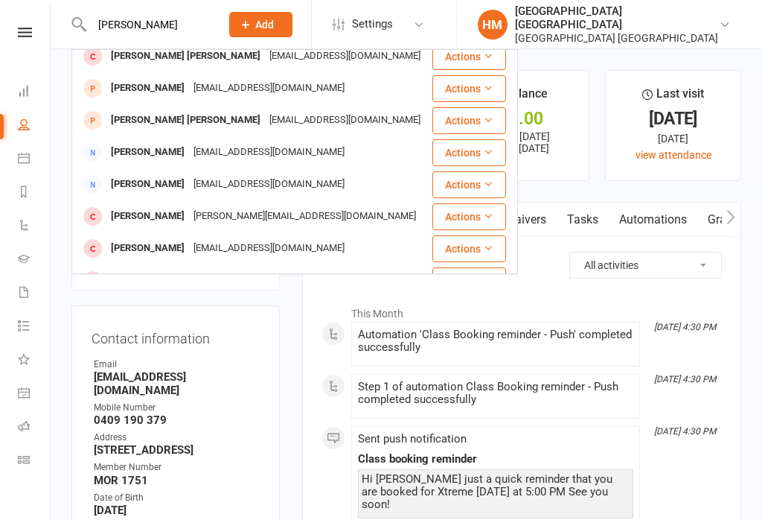
scroll to position [141, 0]
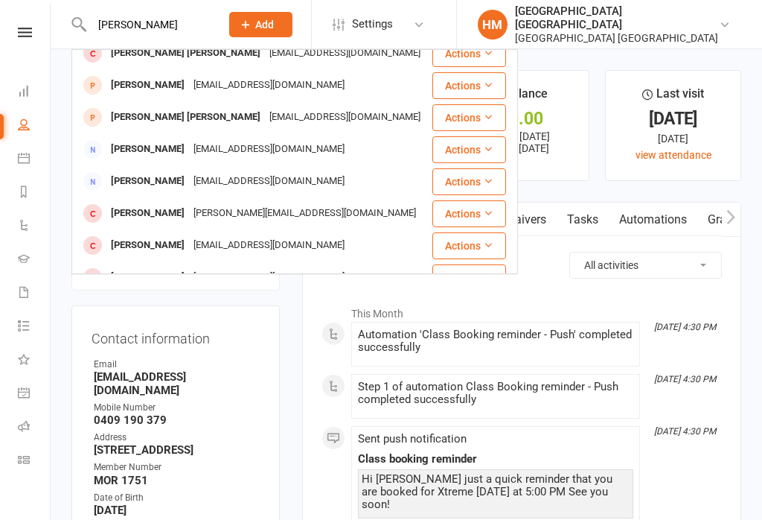
type input "Hudson"
click at [150, 119] on div "[PERSON_NAME] [PERSON_NAME]" at bounding box center [185, 117] width 159 height 22
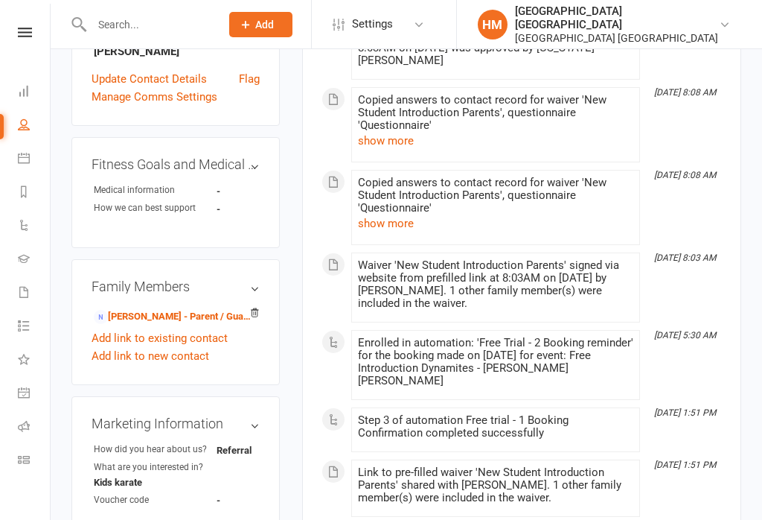
scroll to position [512, 0]
click at [174, 308] on link "Toni Bray - Parent / Guardian" at bounding box center [173, 316] width 159 height 16
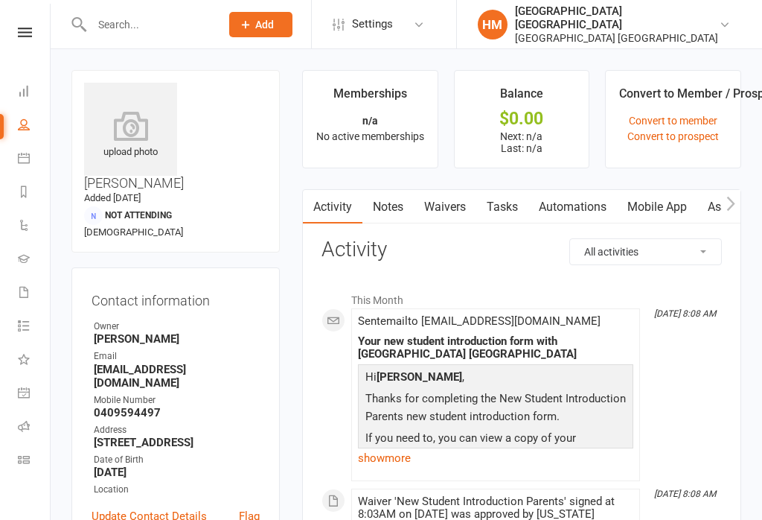
click at [445, 208] on link "Waivers" at bounding box center [445, 207] width 63 height 34
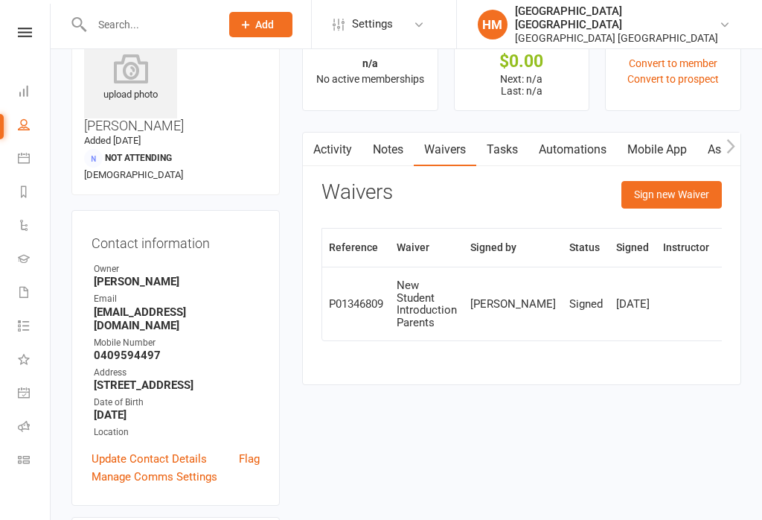
scroll to position [58, 0]
click at [654, 184] on button "Sign new Waiver" at bounding box center [672, 193] width 100 height 27
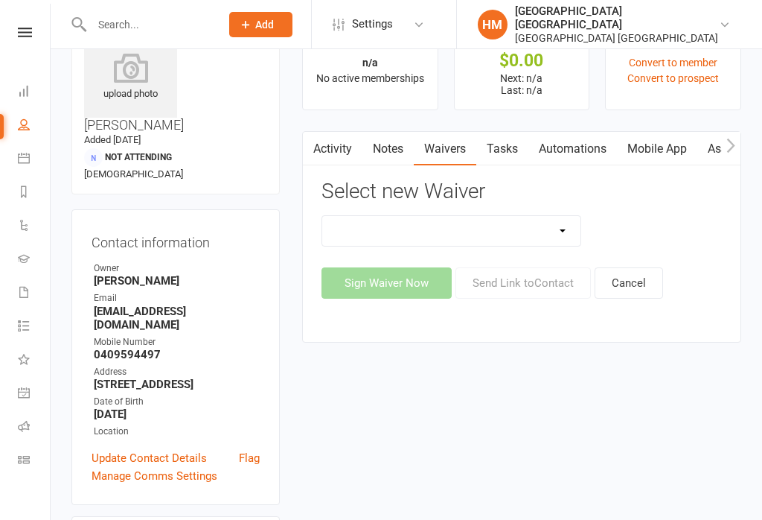
click at [524, 235] on select "App membership only Cancellation Form Change to payment frequency Fitness Chall…" at bounding box center [451, 231] width 258 height 30
select select "5337"
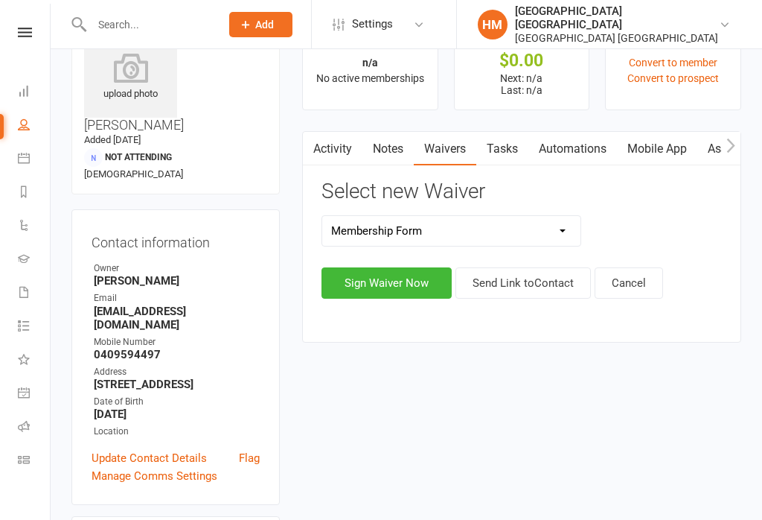
click at [397, 285] on button "Sign Waiver Now" at bounding box center [387, 282] width 130 height 31
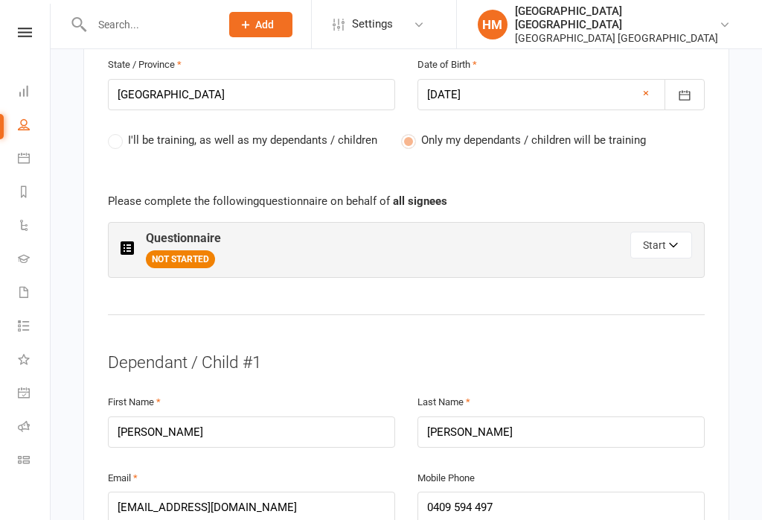
scroll to position [764, 0]
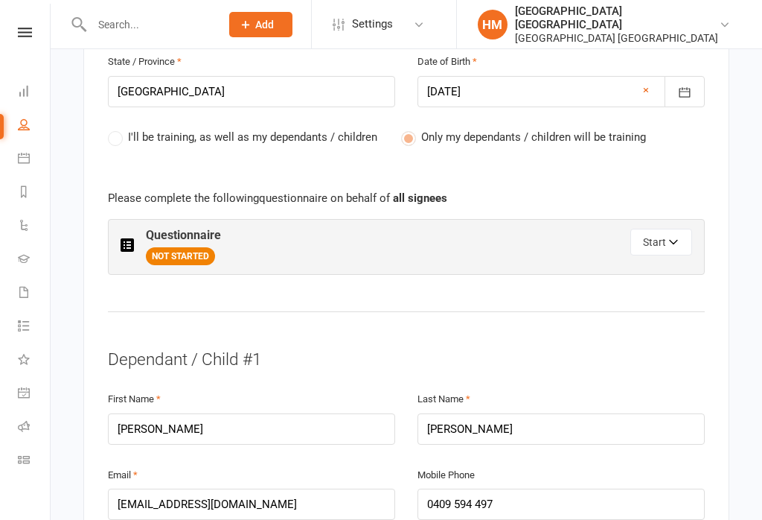
click at [665, 229] on button "Start" at bounding box center [661, 242] width 62 height 27
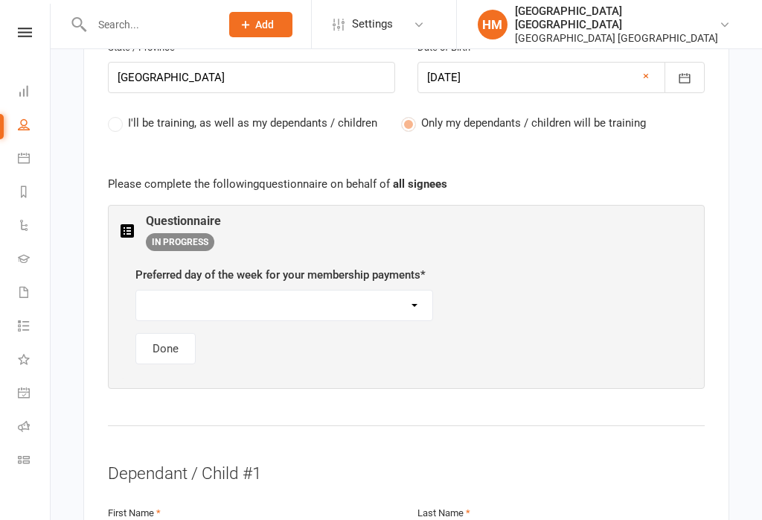
scroll to position [780, 0]
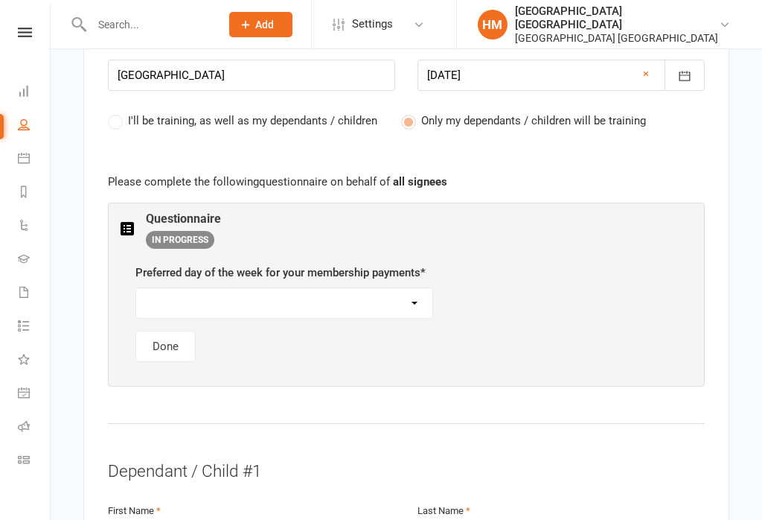
click at [348, 288] on select "[DATE] [DATE] [DATE] [DATE] [DATE]" at bounding box center [284, 303] width 296 height 30
select select "[DATE]"
click at [155, 330] on button "Done" at bounding box center [165, 345] width 60 height 31
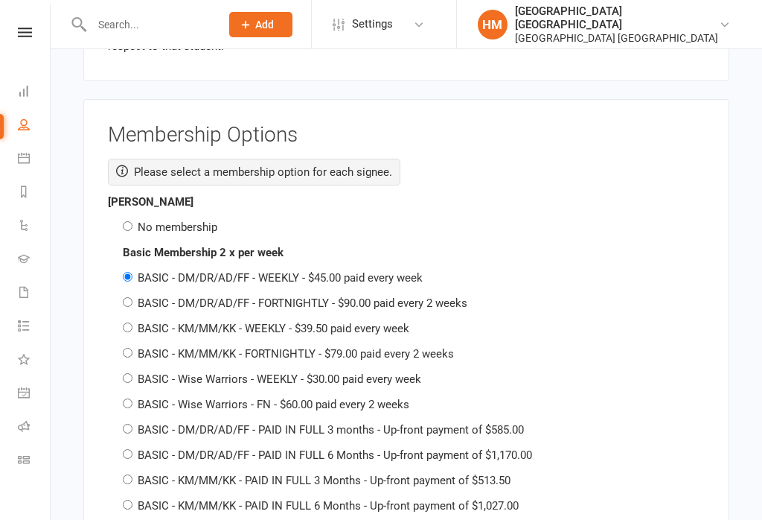
scroll to position [2375, 0]
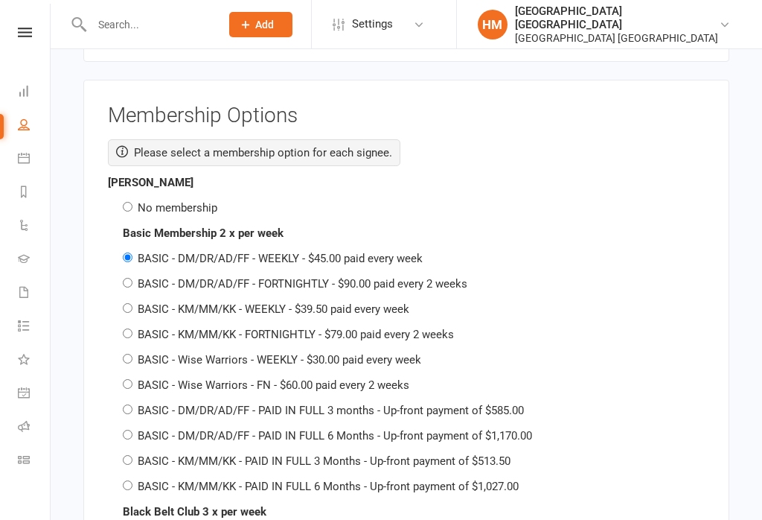
click at [132, 209] on input "No membership" at bounding box center [128, 207] width 10 height 10
radio input "true"
radio input "false"
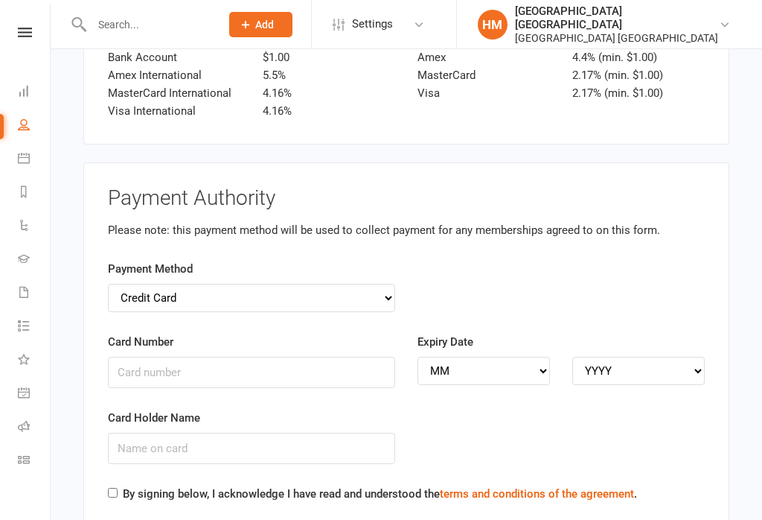
scroll to position [4717, 0]
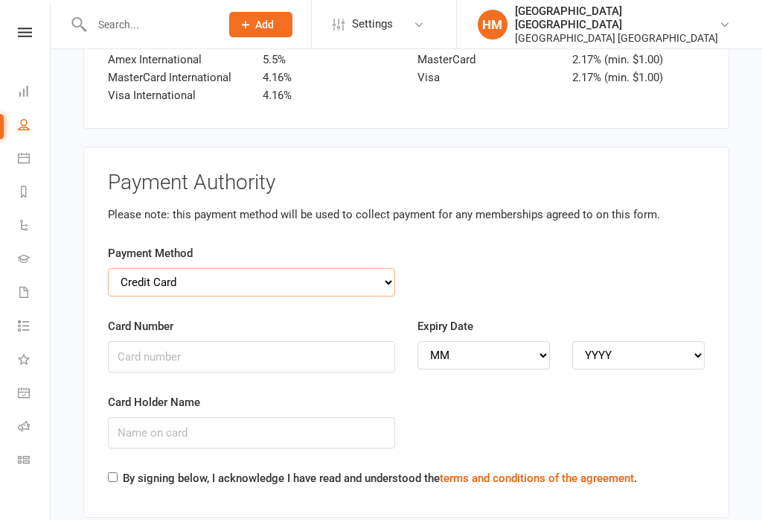
click at [167, 277] on select "Credit Card Bank Account" at bounding box center [251, 282] width 287 height 28
select select "bank_account"
click at [135, 348] on input "BSB" at bounding box center [251, 356] width 287 height 31
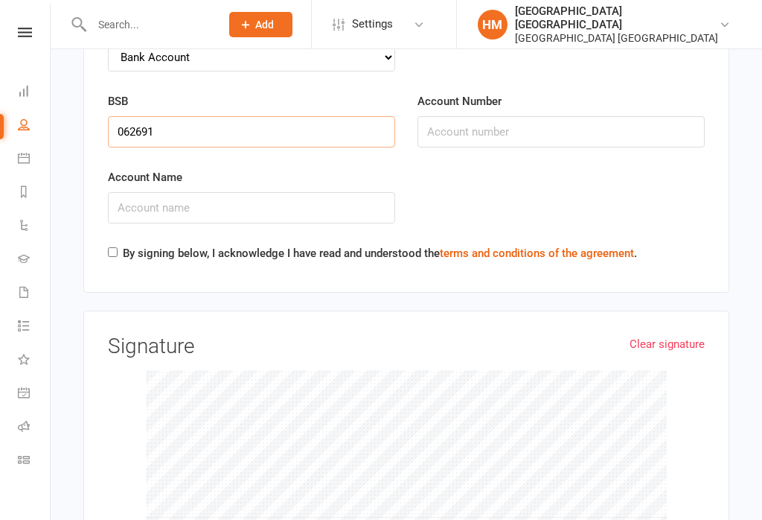
type input "062691"
click at [545, 116] on input "Account Number" at bounding box center [561, 131] width 287 height 31
type input "10290485"
click at [272, 203] on input "Account Name" at bounding box center [251, 207] width 287 height 31
type input "Toni J Bray"
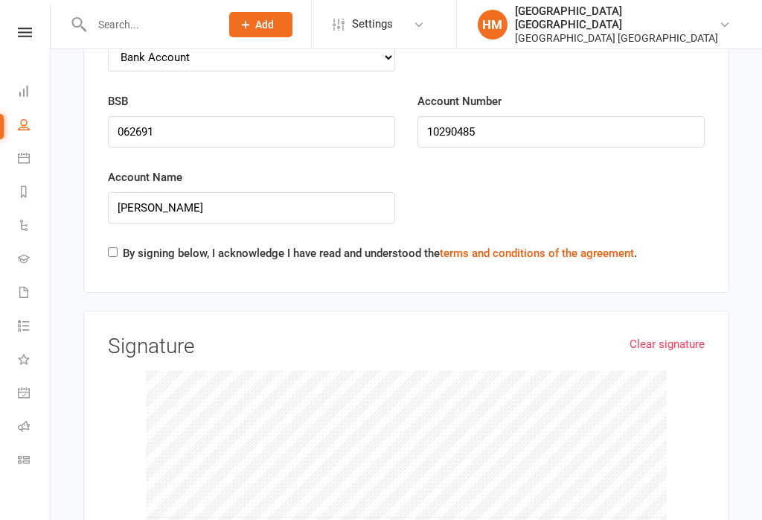
click at [109, 249] on input "By signing below, I acknowledge I have read and understood the terms and condit…" at bounding box center [113, 252] width 10 height 10
checkbox input "true"
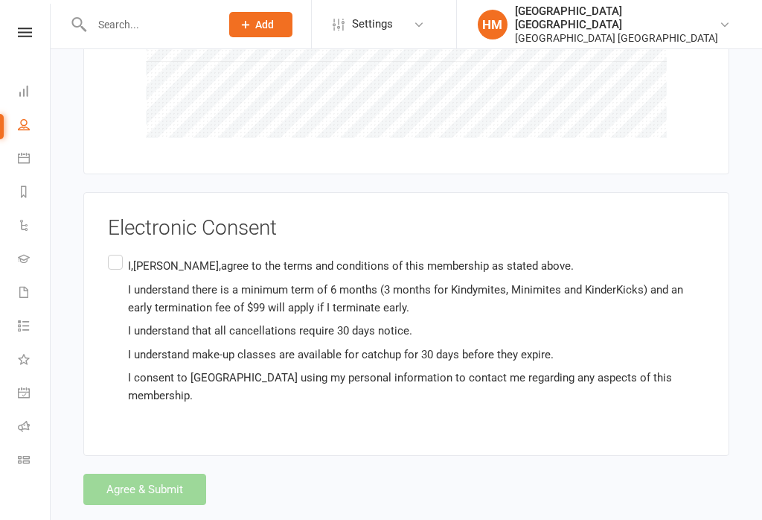
scroll to position [5397, 0]
click at [117, 252] on label "I,Toni Bray,agree to the terms and conditions of this membership as stated abov…" at bounding box center [406, 331] width 597 height 159
click at [117, 252] on input "I,Toni Bray,agree to the terms and conditions of this membership as stated abov…" at bounding box center [113, 252] width 10 height 0
checkbox input "true"
click at [163, 490] on button "Agree & Submit" at bounding box center [144, 489] width 123 height 31
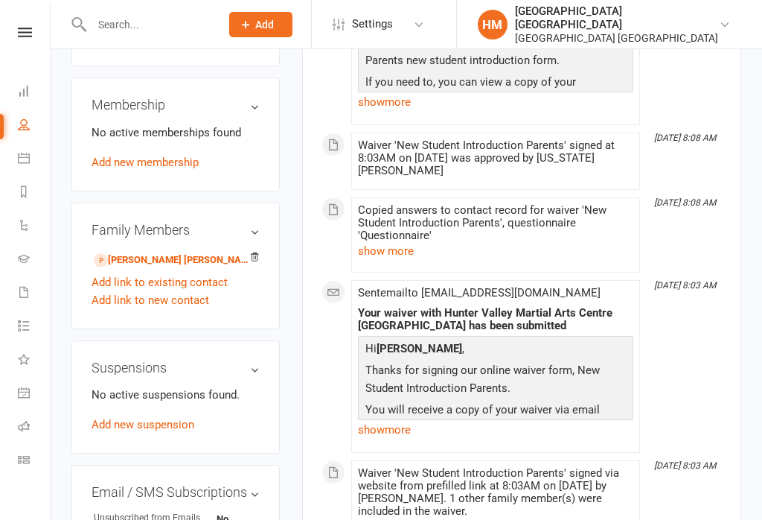
scroll to position [613, 0]
click at [116, 253] on link "Hudson Bray - Child" at bounding box center [173, 261] width 159 height 16
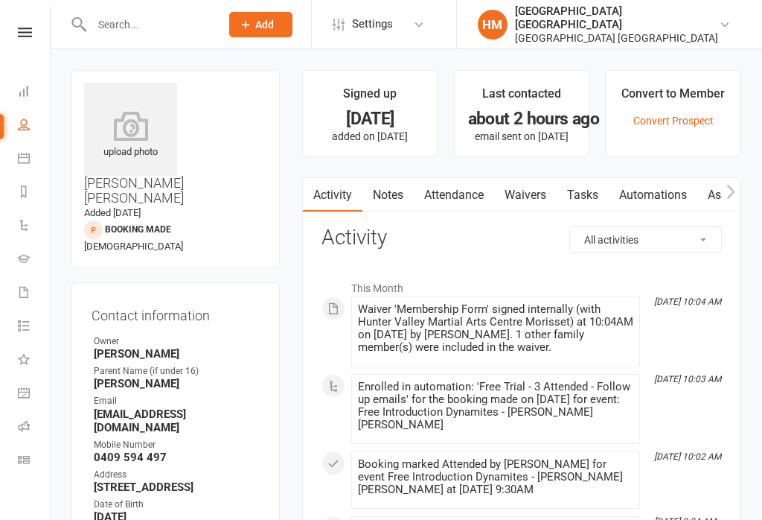
click at [445, 206] on link "Attendance" at bounding box center [454, 195] width 80 height 34
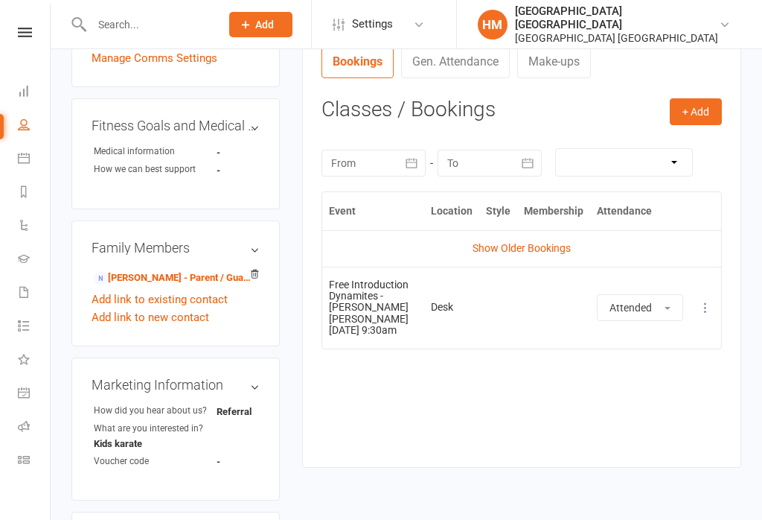
scroll to position [549, 0]
click at [690, 121] on button "+ Add" at bounding box center [696, 112] width 52 height 27
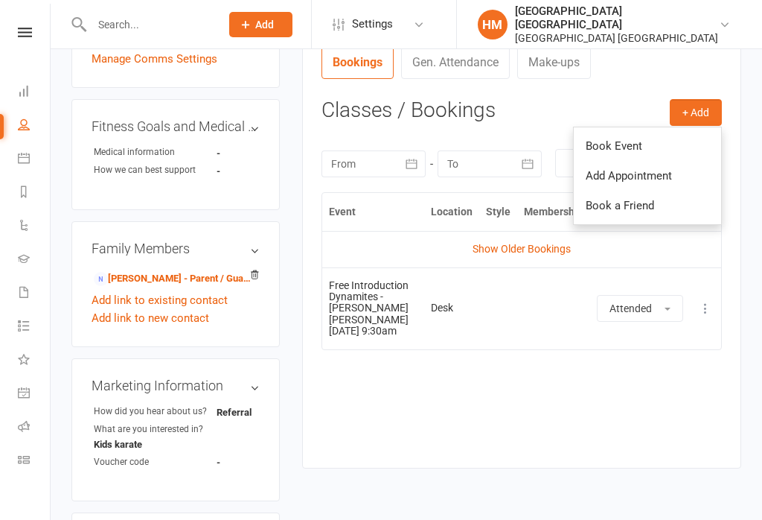
click at [673, 149] on link "Book Event" at bounding box center [647, 146] width 147 height 30
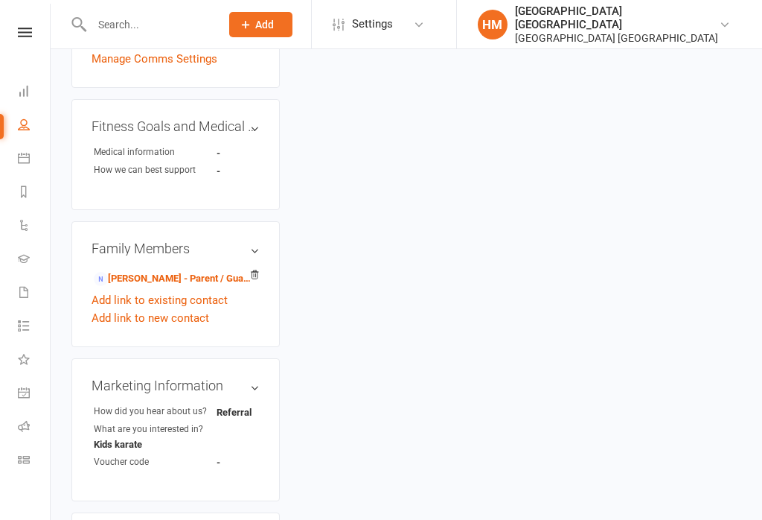
scroll to position [106, 0]
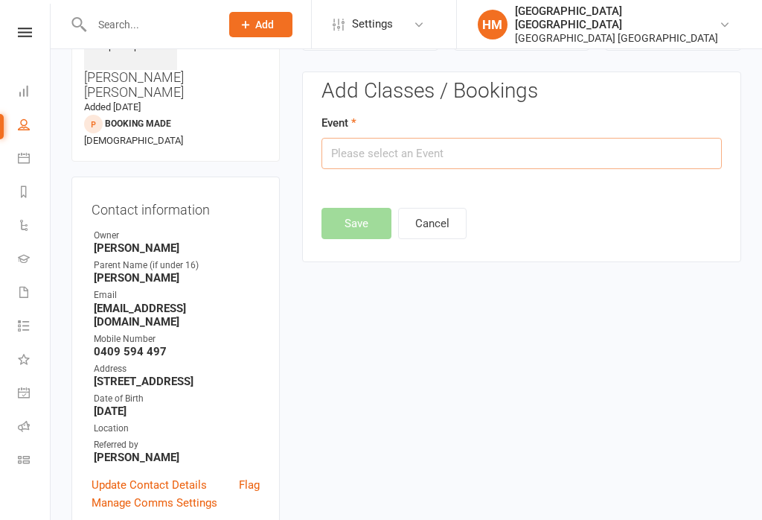
click at [649, 152] on input "text" at bounding box center [522, 153] width 400 height 31
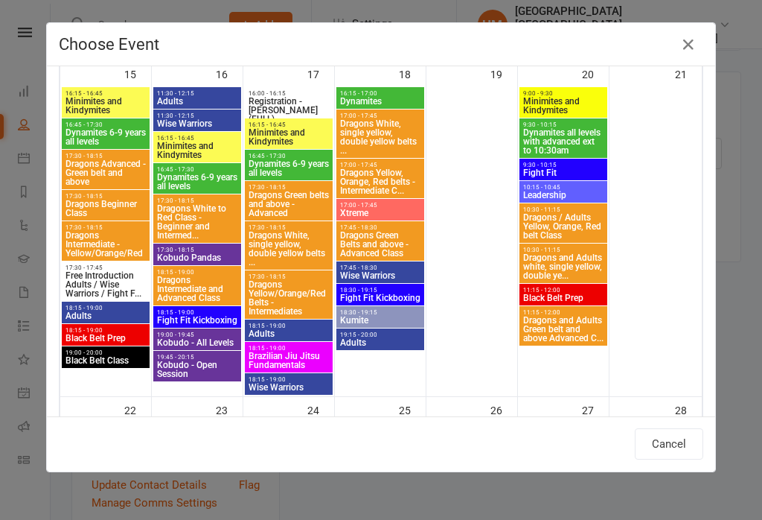
scroll to position [1189, 0]
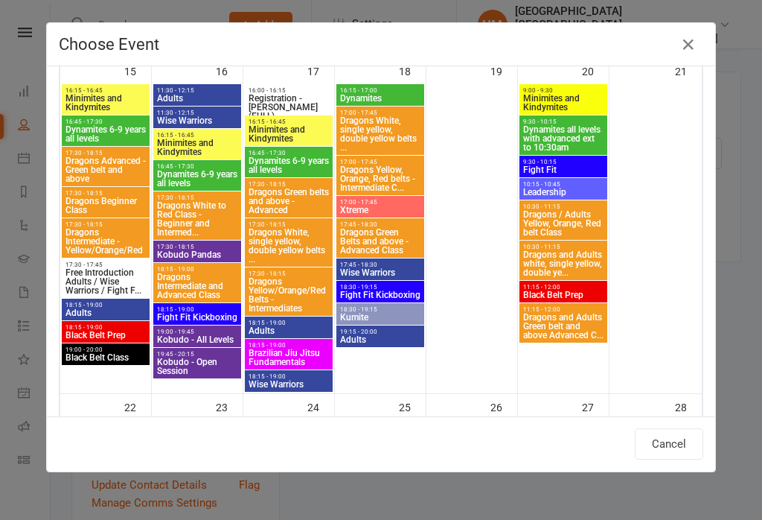
click at [274, 168] on span "Dynamites 6-9 years all levels" at bounding box center [289, 165] width 82 height 18
type input "Dynamites 6-9 years all levels - Sep 17, 2025 4:45:00 PM"
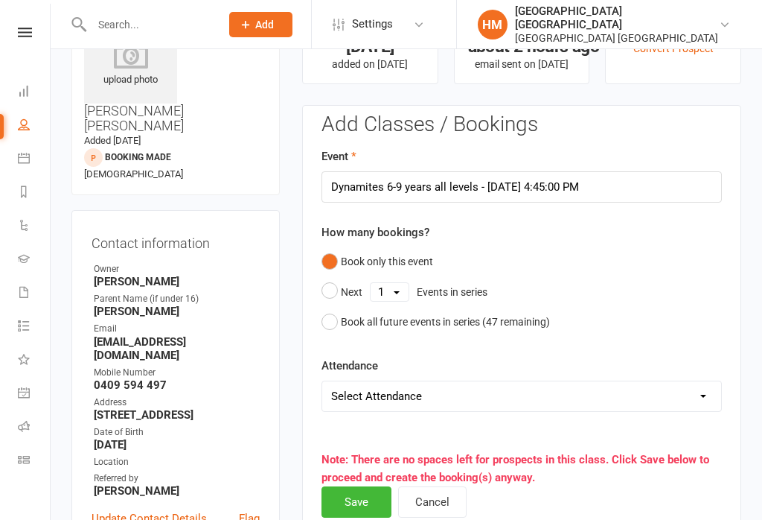
scroll to position [153, 0]
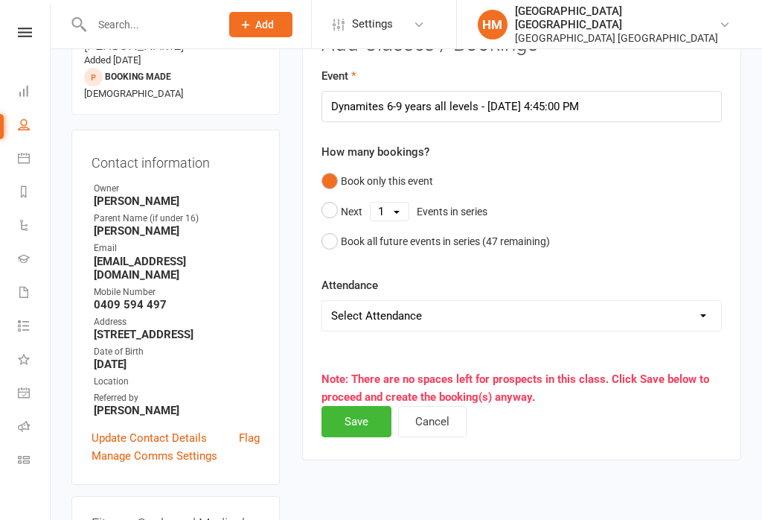
click at [359, 435] on button "Save" at bounding box center [357, 421] width 70 height 31
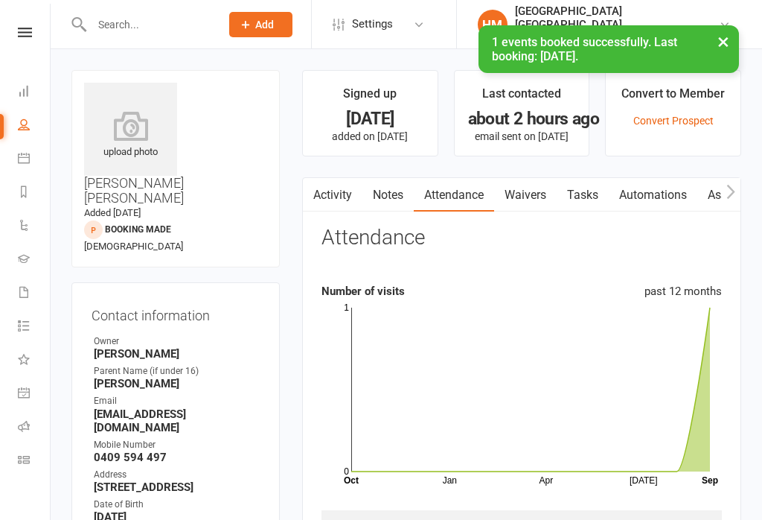
scroll to position [0, 0]
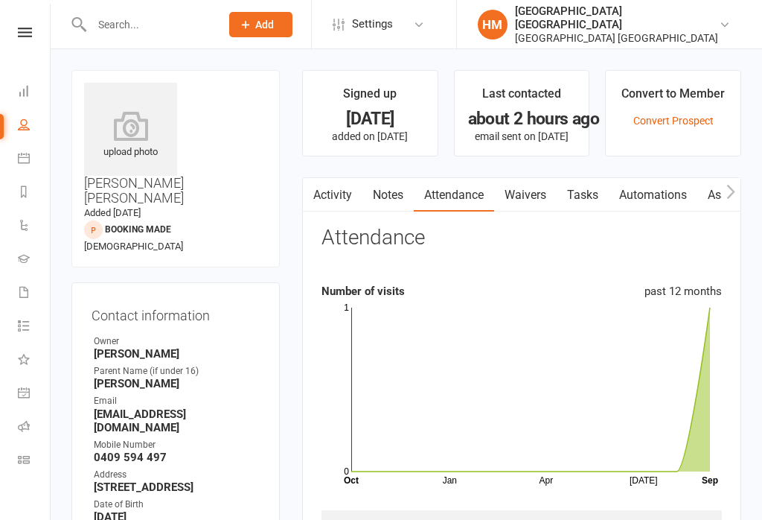
click at [156, 16] on input "text" at bounding box center [148, 24] width 123 height 21
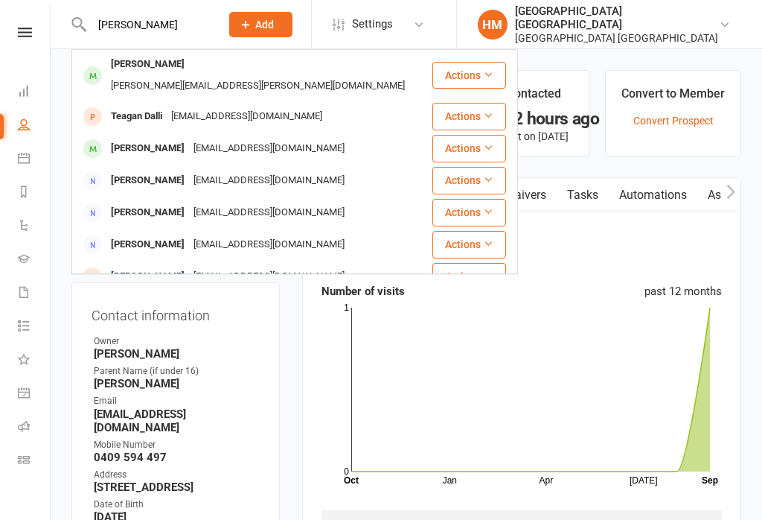
type input "[PERSON_NAME]"
click at [202, 75] on div "[PERSON_NAME][EMAIL_ADDRESS][PERSON_NAME][DOMAIN_NAME]" at bounding box center [257, 86] width 303 height 22
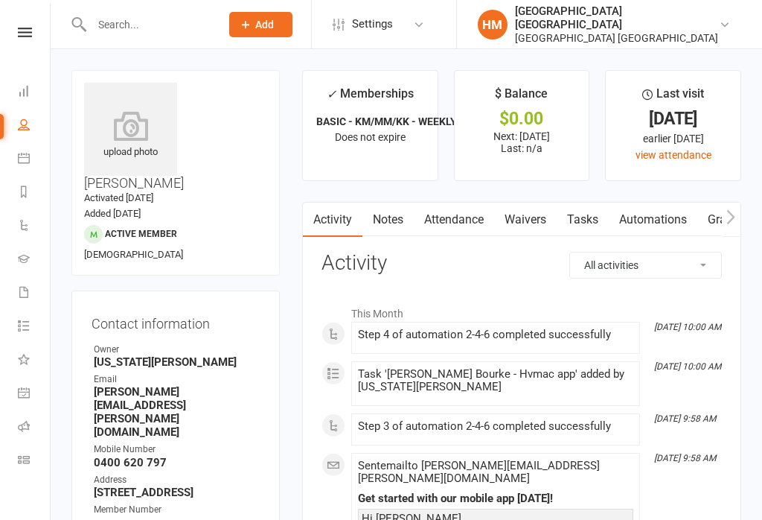
click at [723, 19] on icon at bounding box center [725, 25] width 12 height 12
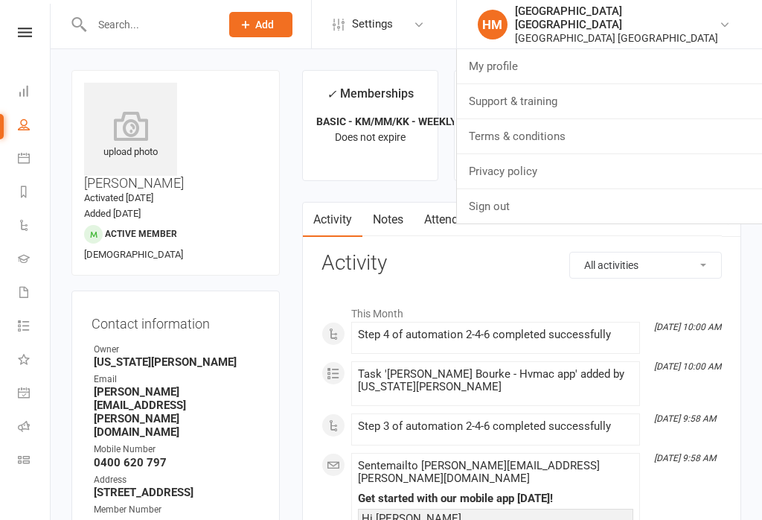
click at [515, 207] on link "Sign out" at bounding box center [609, 206] width 305 height 34
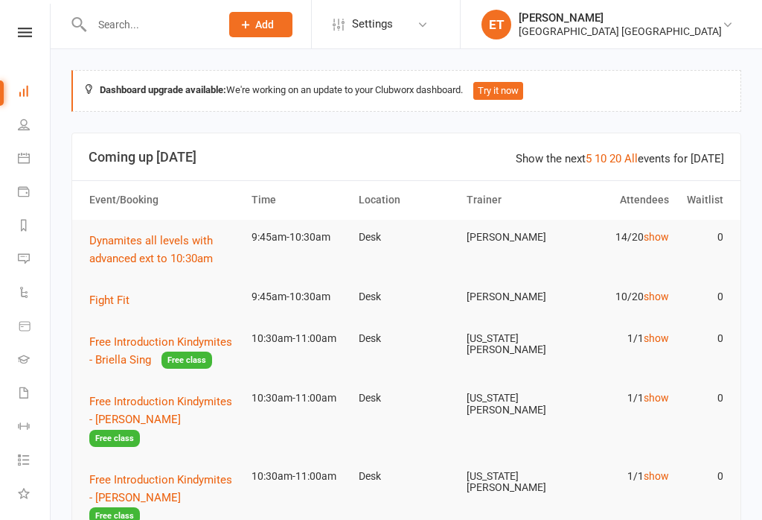
click at [155, 31] on input "text" at bounding box center [148, 24] width 123 height 21
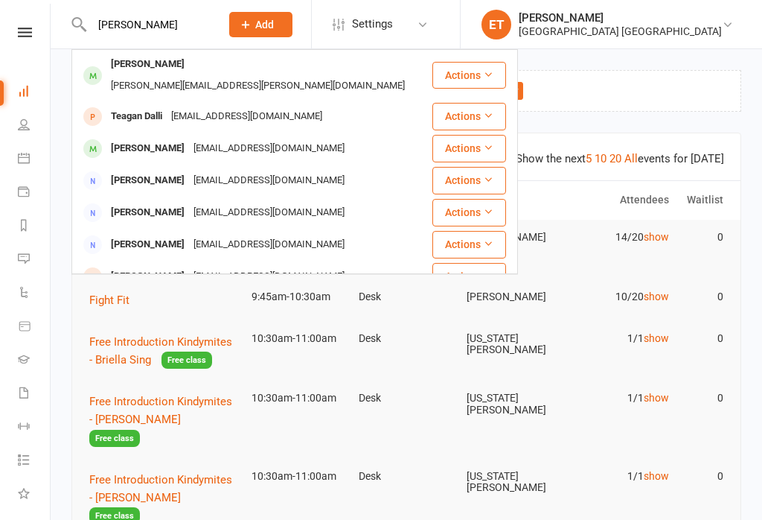
type input "[PERSON_NAME]"
click at [243, 75] on div "[PERSON_NAME][EMAIL_ADDRESS][PERSON_NAME][DOMAIN_NAME]" at bounding box center [257, 86] width 303 height 22
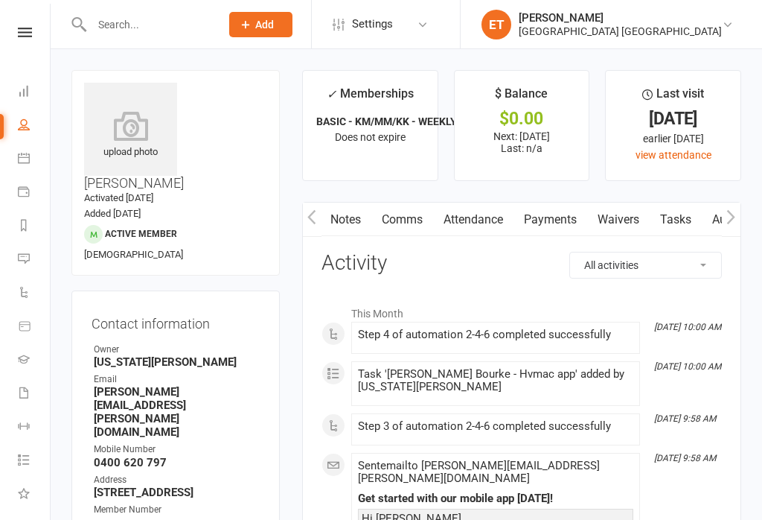
scroll to position [0, 54]
click at [553, 221] on link "Payments" at bounding box center [539, 219] width 74 height 34
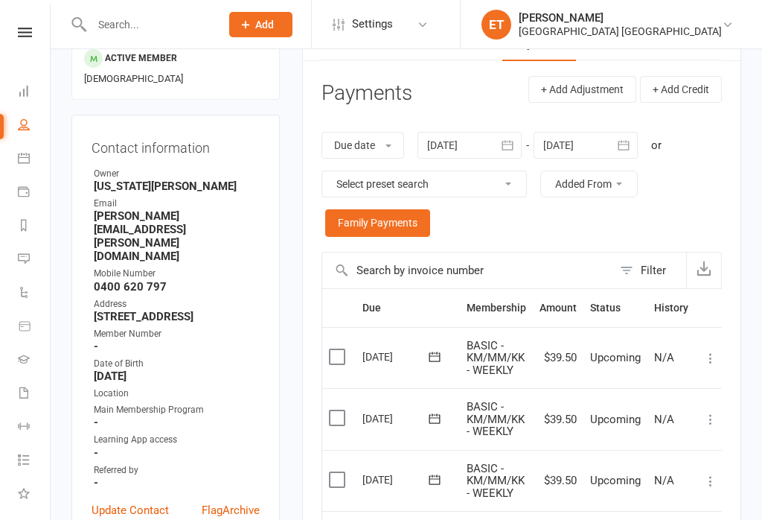
scroll to position [255, 0]
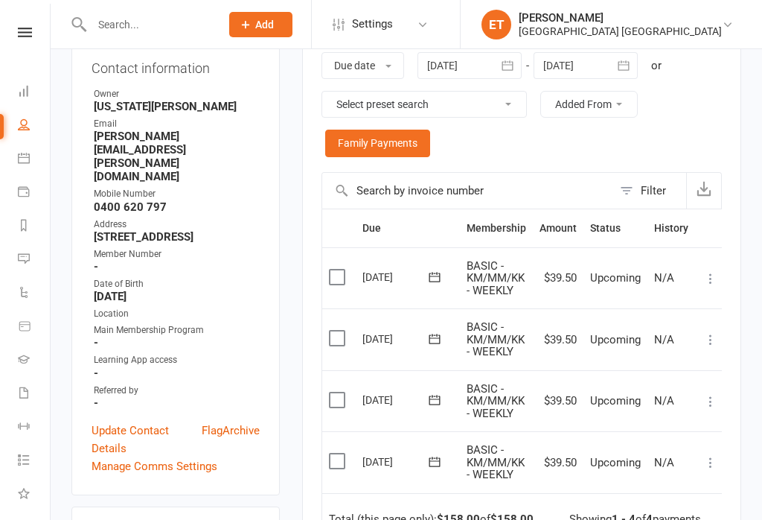
click at [711, 281] on icon at bounding box center [710, 278] width 15 height 15
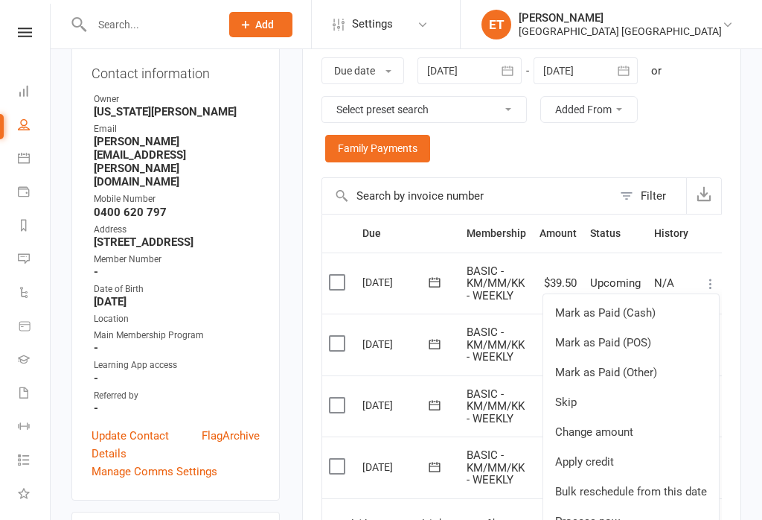
scroll to position [249, 0]
click at [403, 153] on link "Family Payments" at bounding box center [377, 148] width 105 height 27
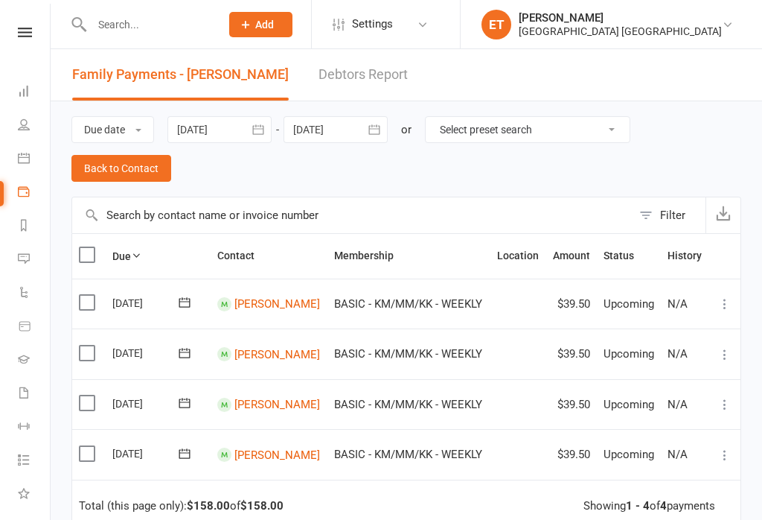
click at [725, 449] on icon at bounding box center [725, 454] width 15 height 15
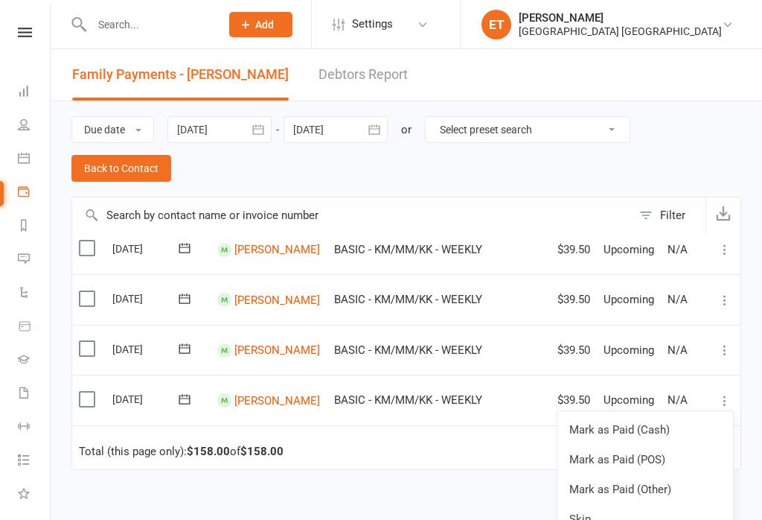
scroll to position [57, 0]
click at [615, 506] on link "Skip" at bounding box center [645, 519] width 176 height 30
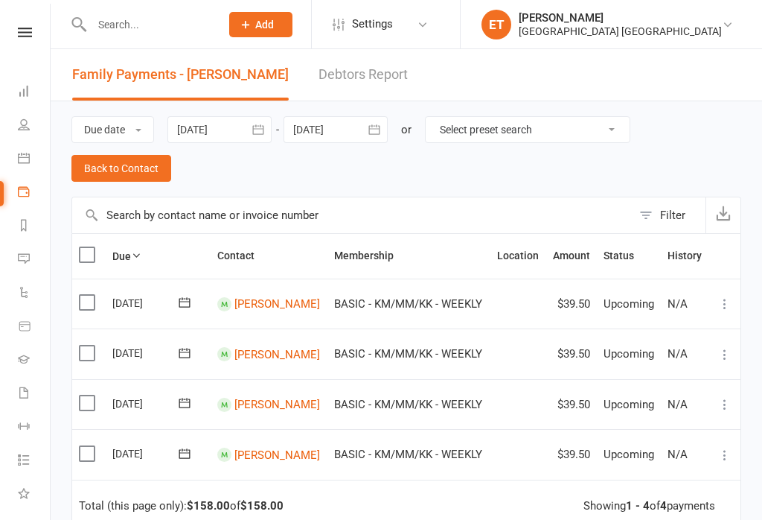
scroll to position [0, 0]
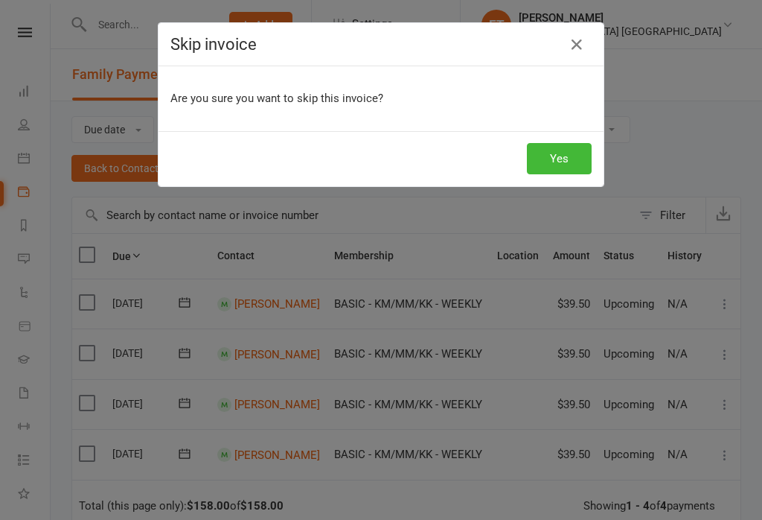
click at [555, 171] on button "Yes" at bounding box center [559, 158] width 65 height 31
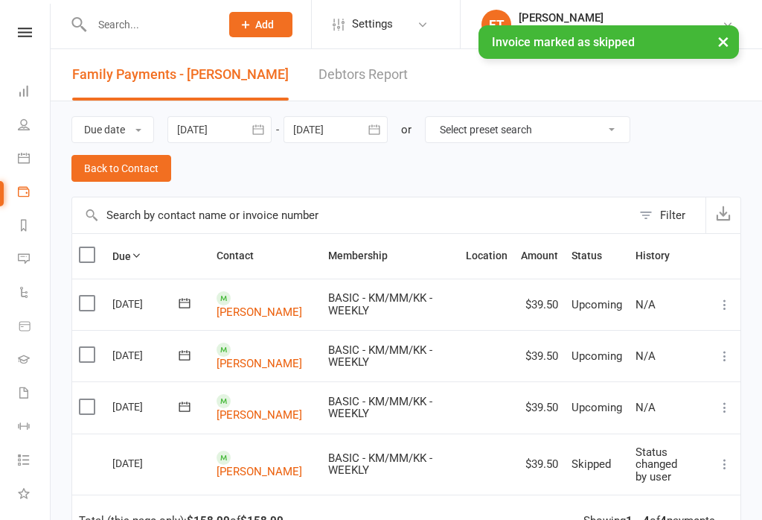
click at [728, 415] on icon at bounding box center [725, 407] width 15 height 15
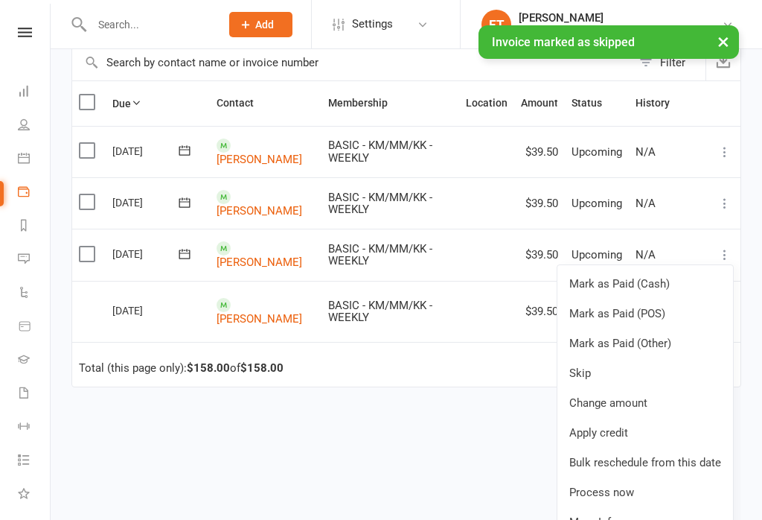
scroll to position [150, 0]
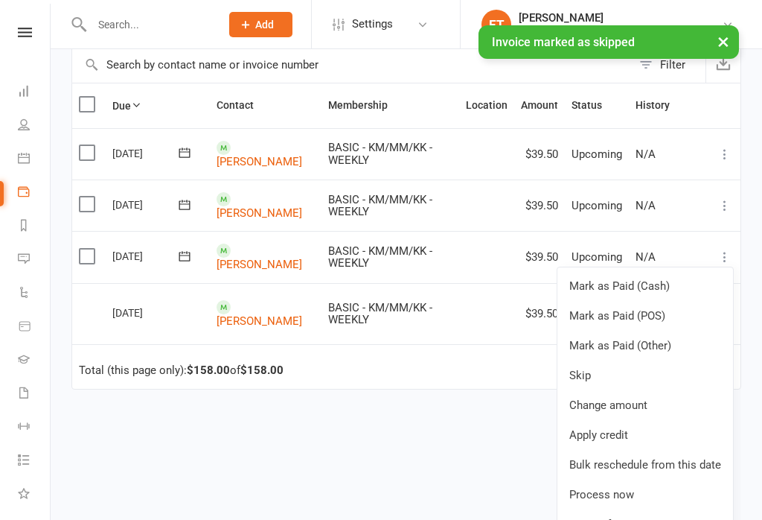
click at [624, 383] on link "Skip" at bounding box center [645, 375] width 176 height 30
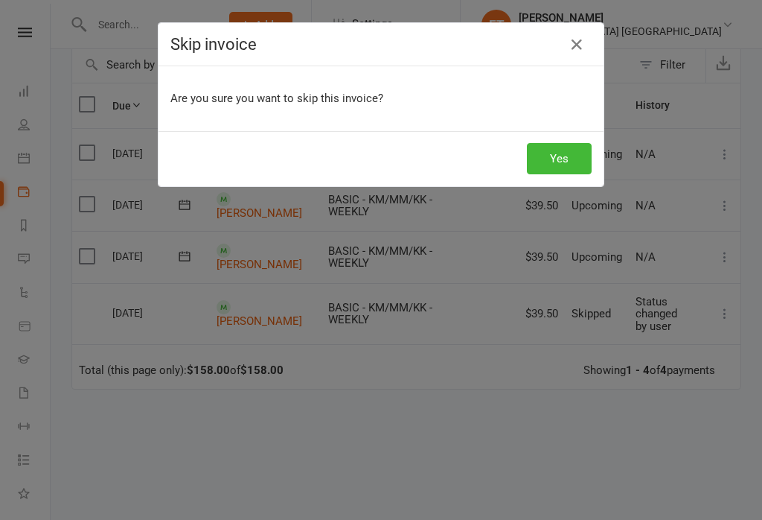
click at [551, 149] on button "Yes" at bounding box center [559, 158] width 65 height 31
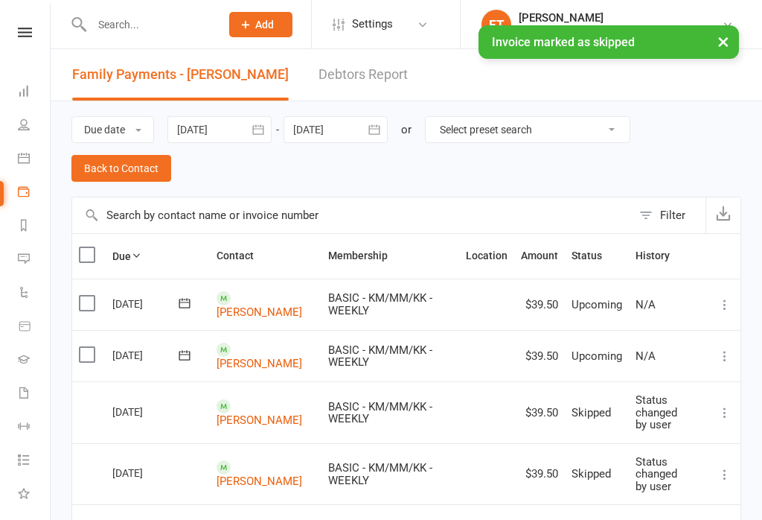
scroll to position [0, 0]
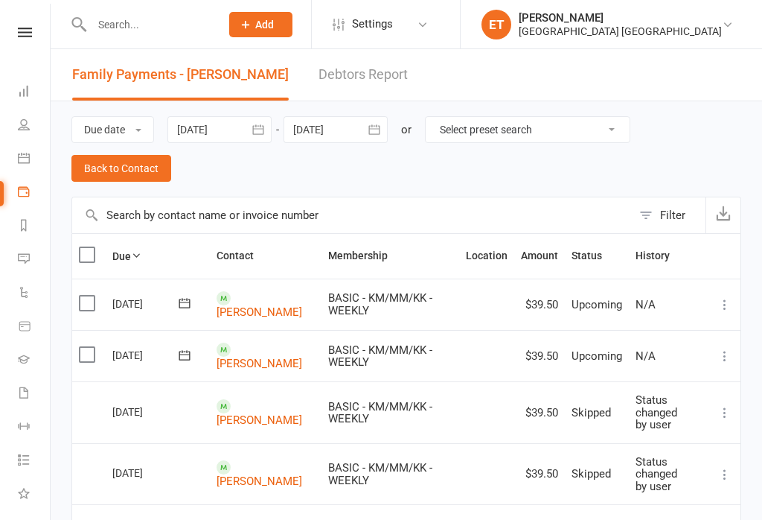
click at [19, 90] on icon at bounding box center [24, 91] width 12 height 12
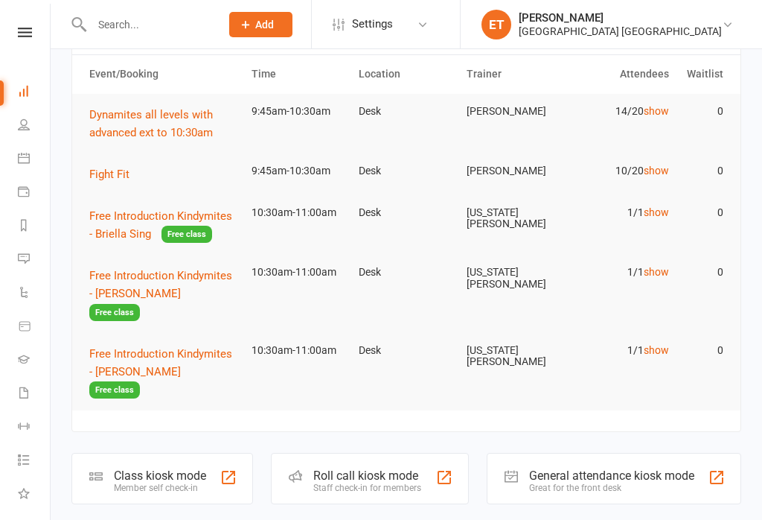
scroll to position [127, 0]
click at [23, 160] on icon at bounding box center [24, 158] width 12 height 12
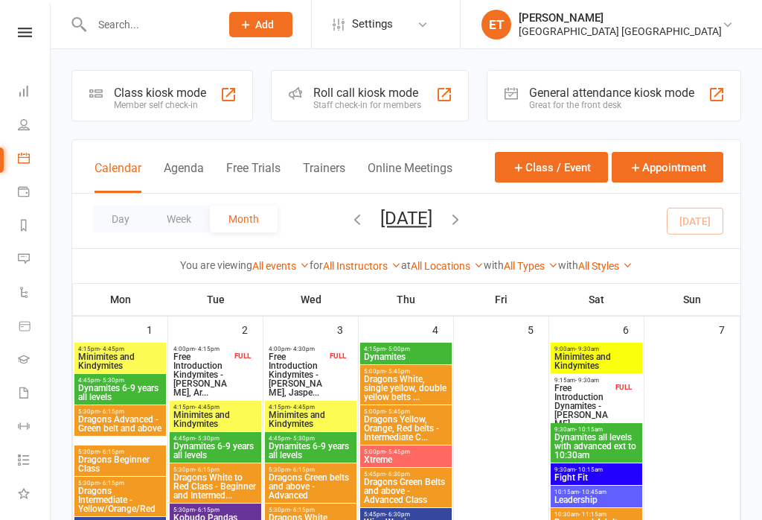
click at [185, 193] on button "Agenda" at bounding box center [184, 177] width 40 height 32
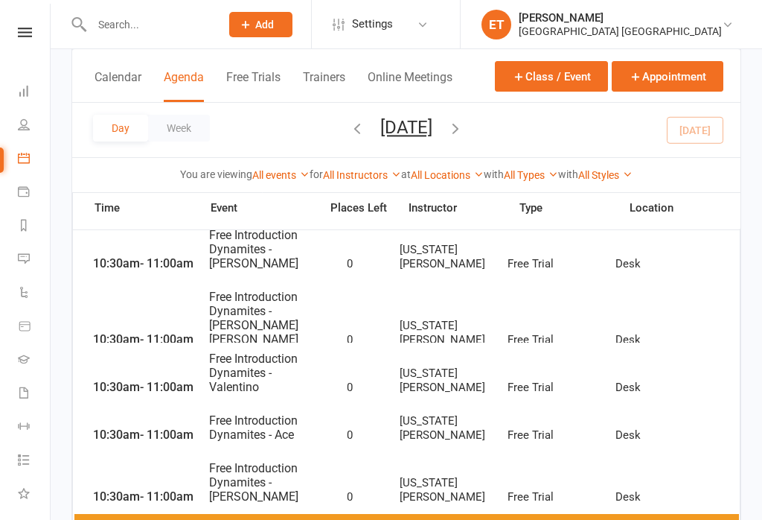
scroll to position [632, 0]
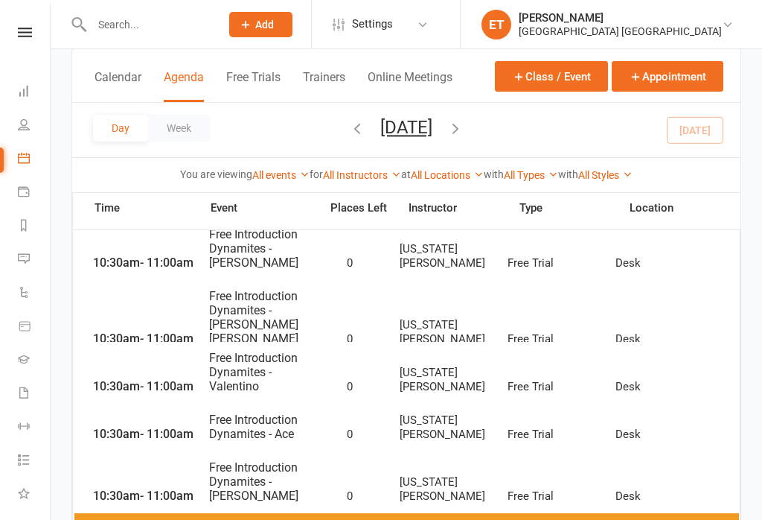
click at [249, 312] on span "Free Introduction Dynamites - [PERSON_NAME] [PERSON_NAME]" at bounding box center [259, 317] width 103 height 57
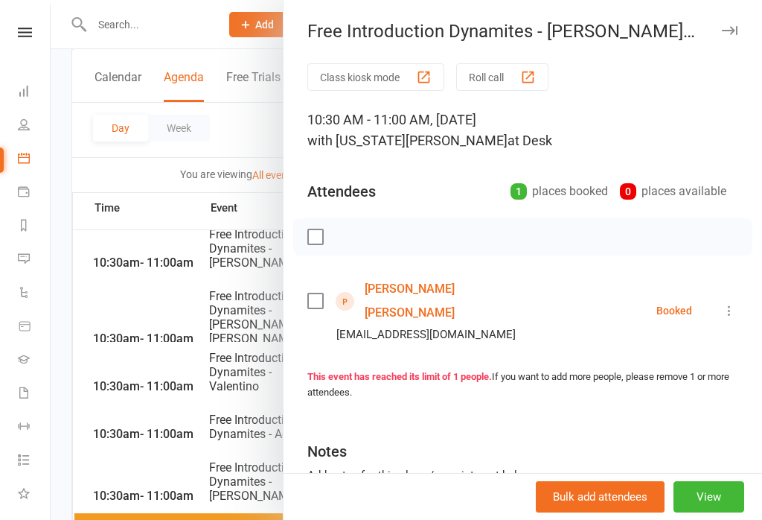
click at [405, 287] on link "[PERSON_NAME] [PERSON_NAME]" at bounding box center [450, 301] width 171 height 48
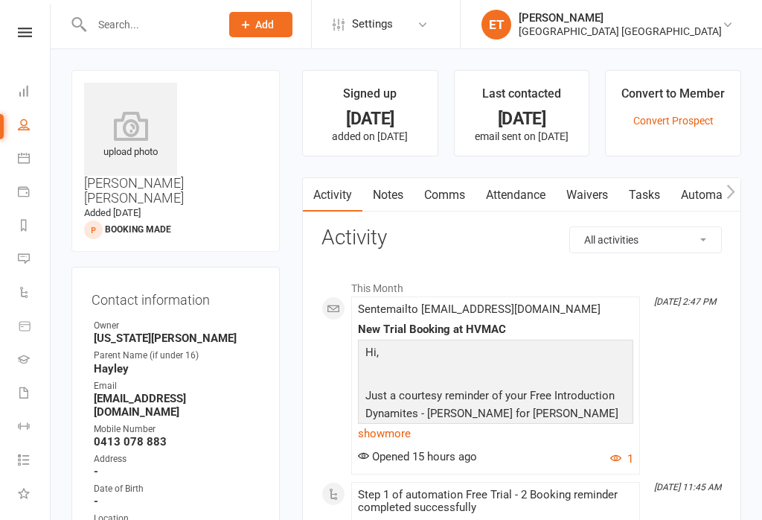
click at [589, 196] on link "Waivers" at bounding box center [587, 195] width 63 height 34
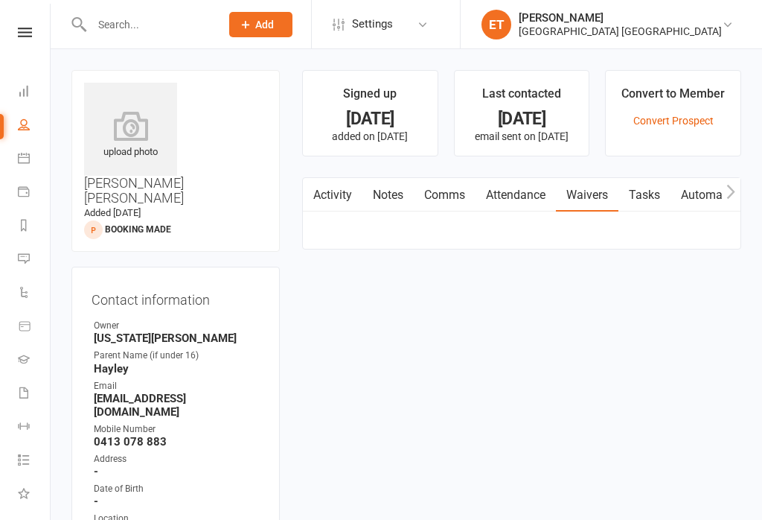
scroll to position [23, 0]
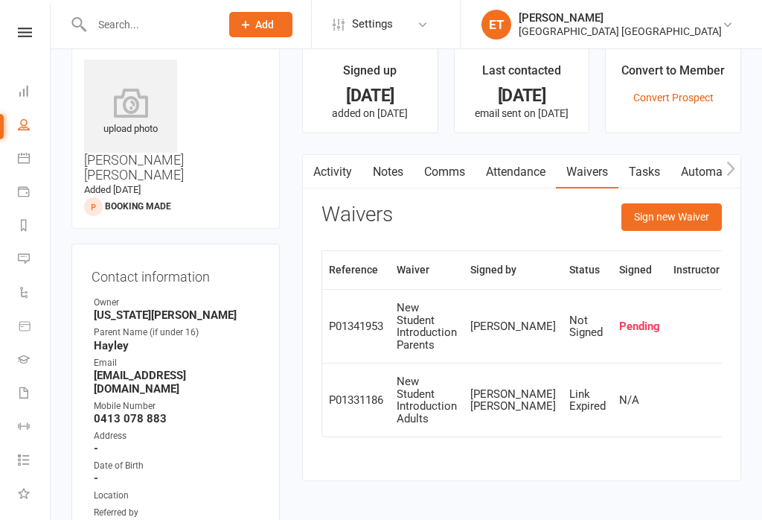
click at [669, 214] on button "Sign new Waiver" at bounding box center [672, 216] width 100 height 27
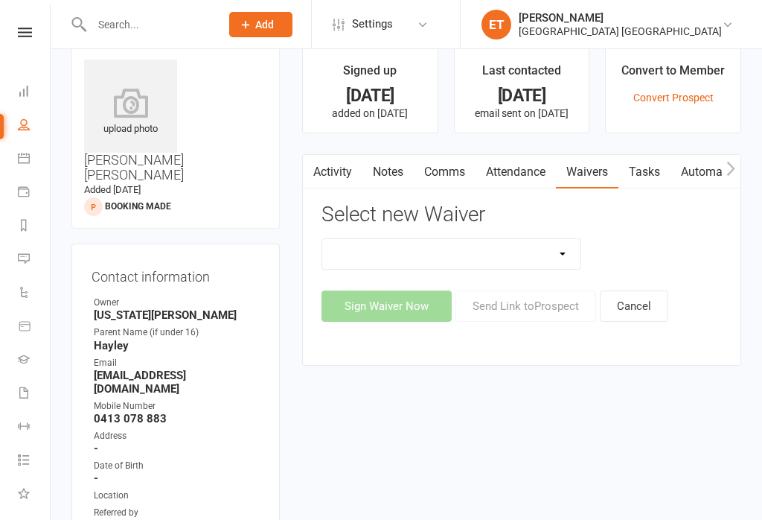
click at [446, 255] on select "App membership only Cancellation Form Change to payment frequency Fitness Chall…" at bounding box center [451, 254] width 258 height 30
select select "5245"
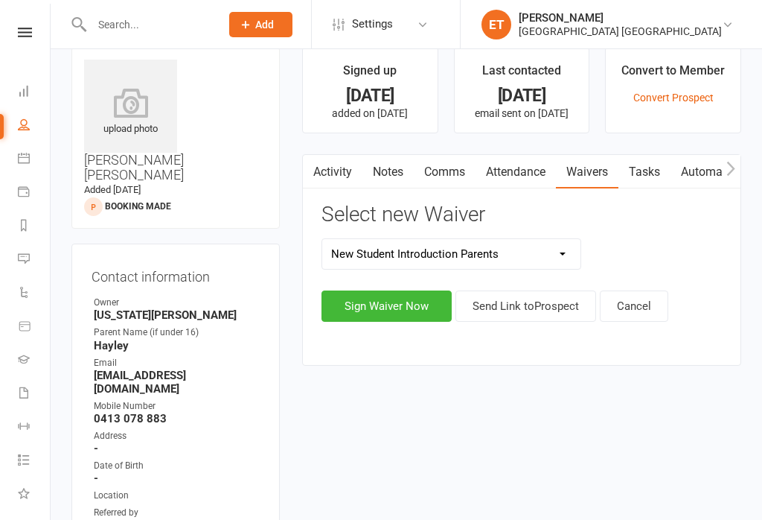
click at [390, 316] on button "Sign Waiver Now" at bounding box center [387, 305] width 130 height 31
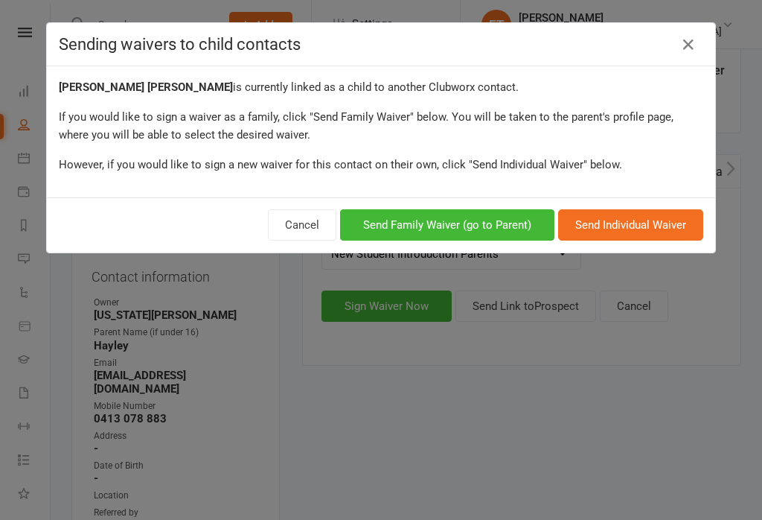
click at [401, 211] on button "Send Family Waiver (go to Parent)" at bounding box center [447, 224] width 214 height 31
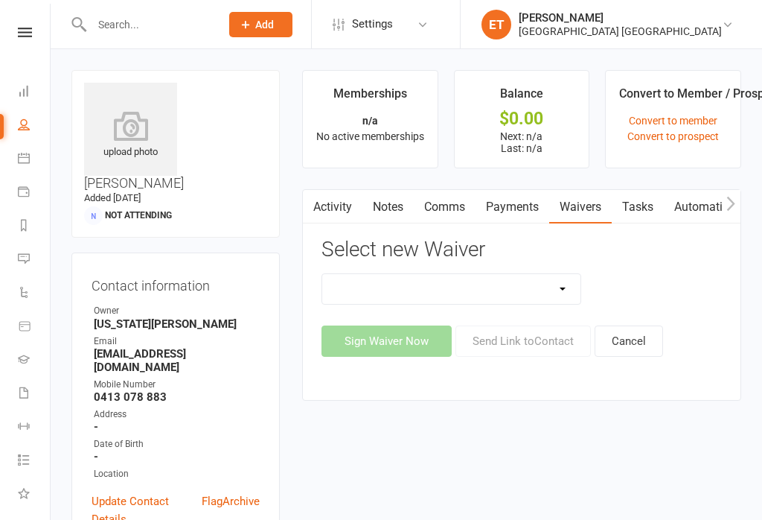
click at [479, 294] on select "App membership only Cancellation Form Change to payment frequency Fitness Chall…" at bounding box center [451, 289] width 258 height 30
select select "5245"
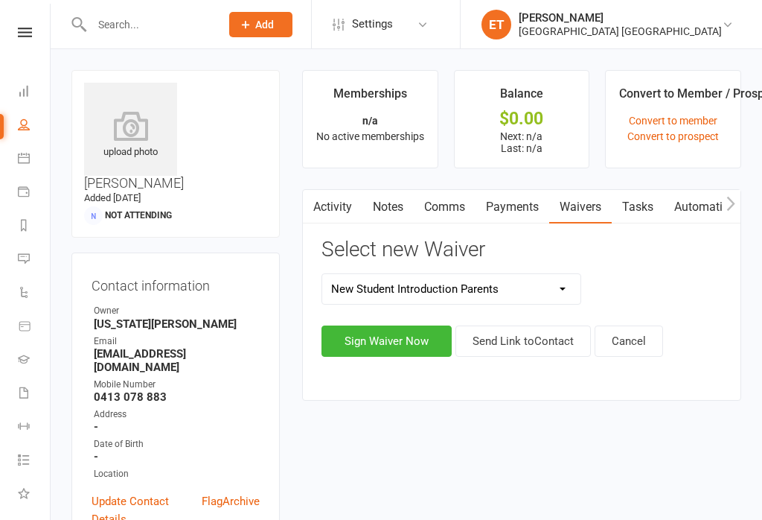
click at [385, 349] on button "Sign Waiver Now" at bounding box center [387, 340] width 130 height 31
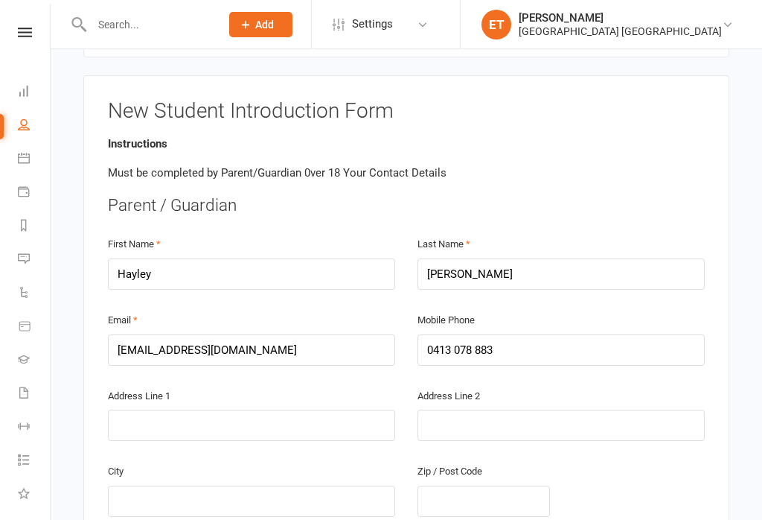
scroll to position [253, 0]
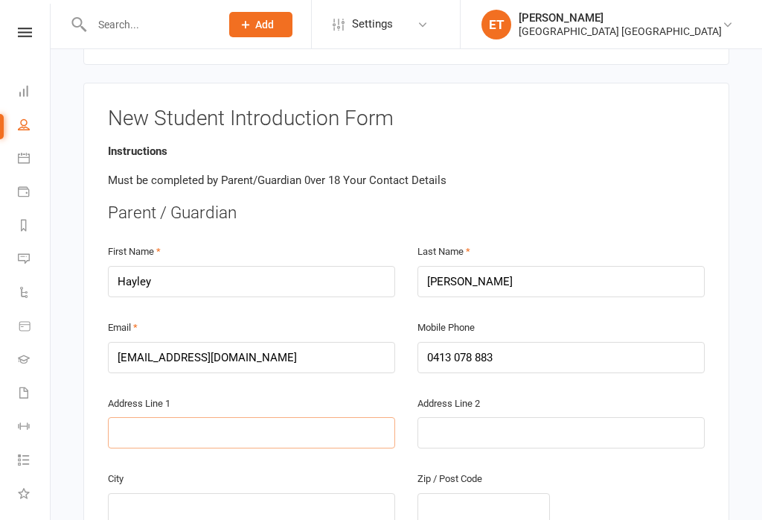
click at [173, 417] on input "text" at bounding box center [251, 432] width 287 height 31
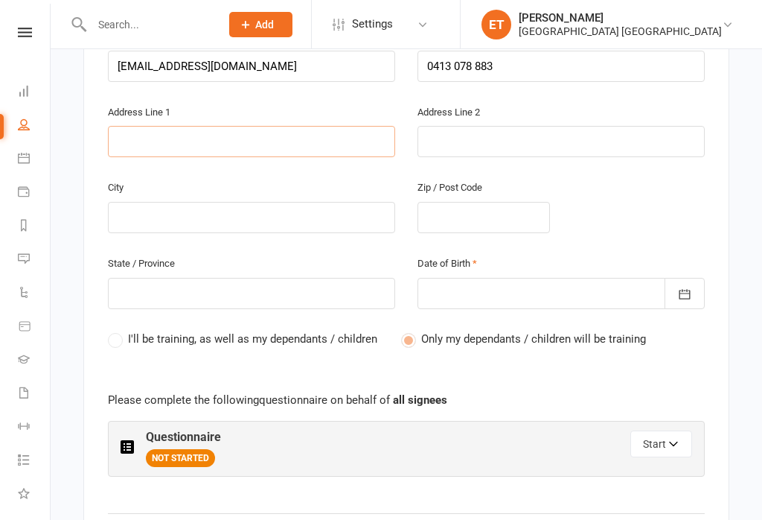
type input "6"
type input "68"
type input "687"
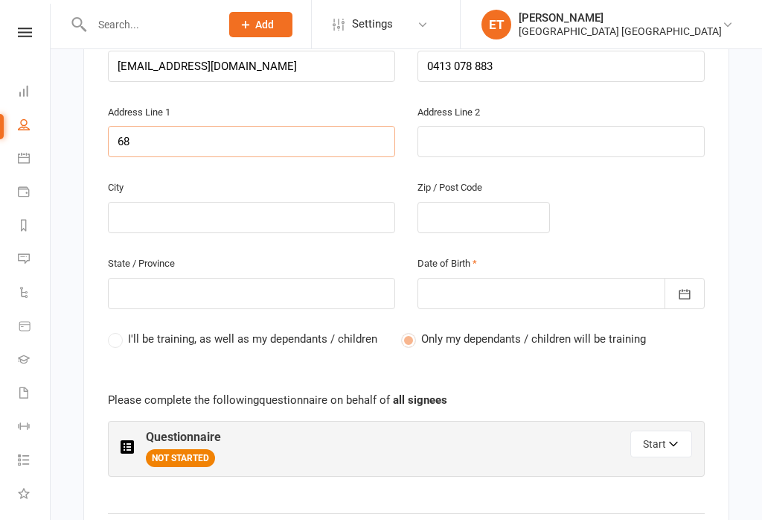
type input "687"
type input "687 f"
type input "687 fr"
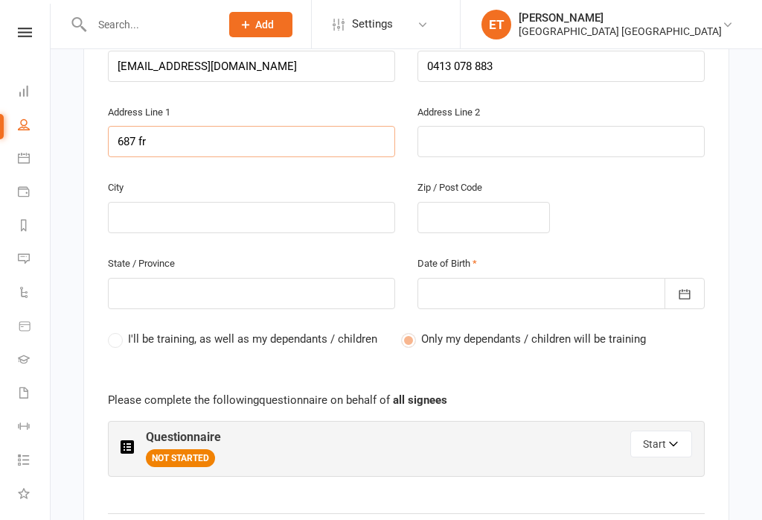
type input "687 fre"
type input "687 free"
type input "687 freem"
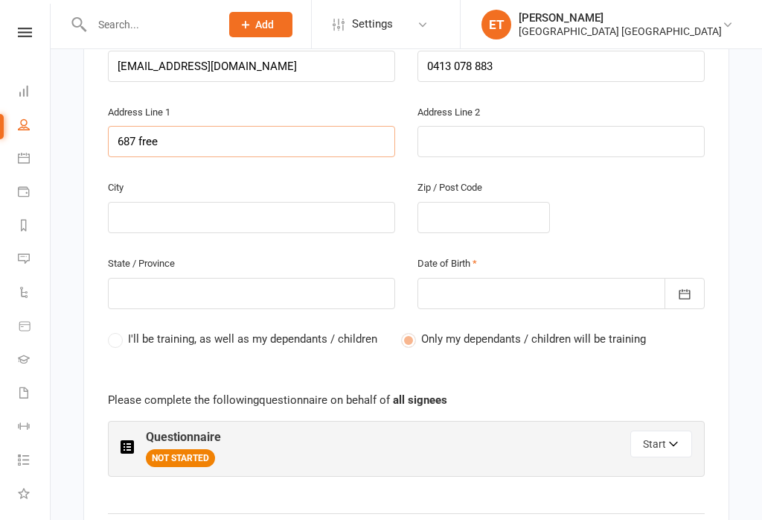
type input "687 freem"
type input "687 freema"
type input "687 [PERSON_NAME]"
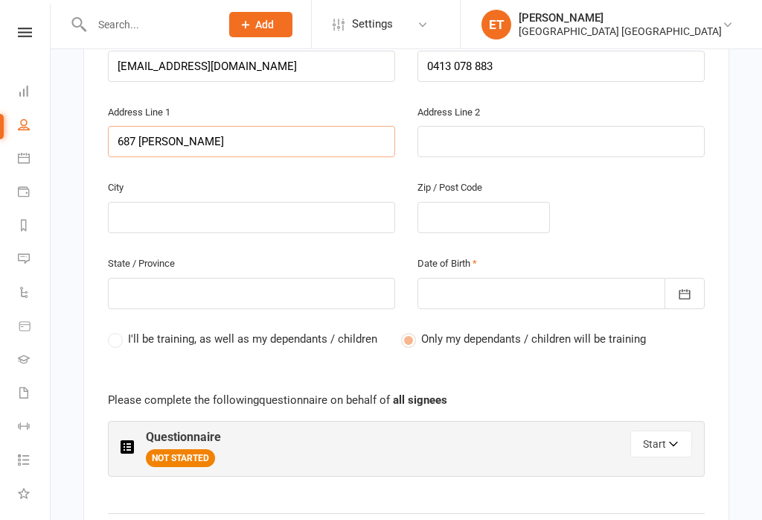
type input "687 freemans"
type input "687 [PERSON_NAME]"
type input "687 [PERSON_NAME] d"
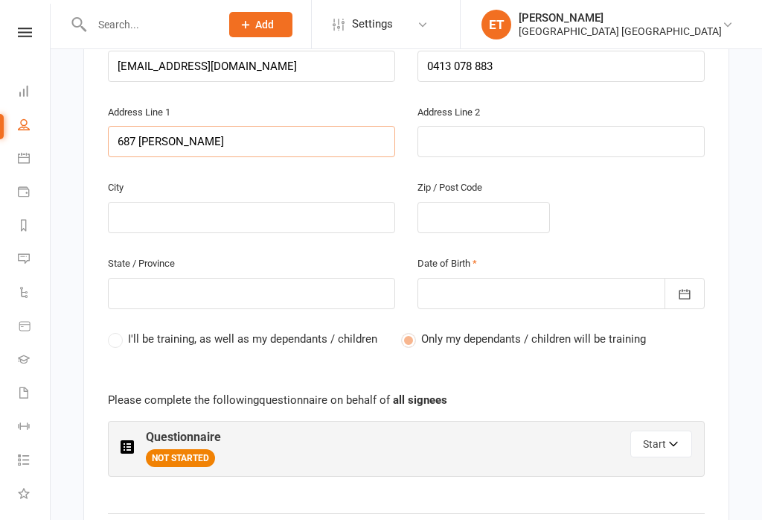
type input "687 [PERSON_NAME] d"
type input "[STREET_ADDRESS][PERSON_NAME]"
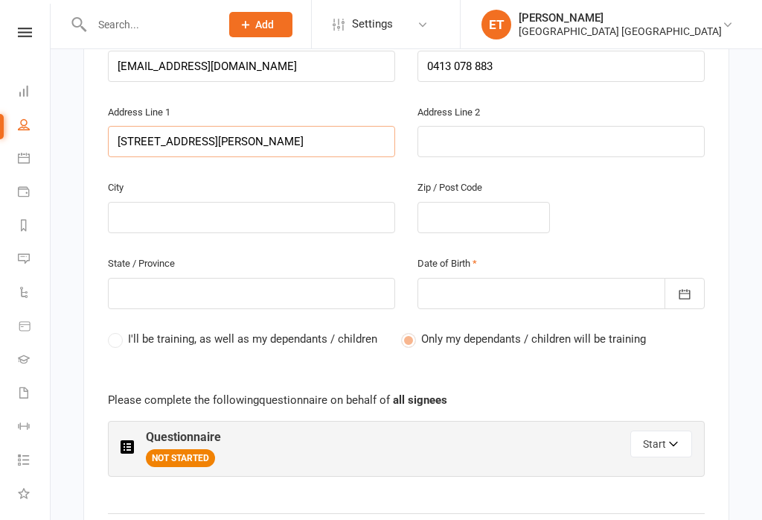
type input "687 [PERSON_NAME] driv"
type input "[STREET_ADDRESS][PERSON_NAME]"
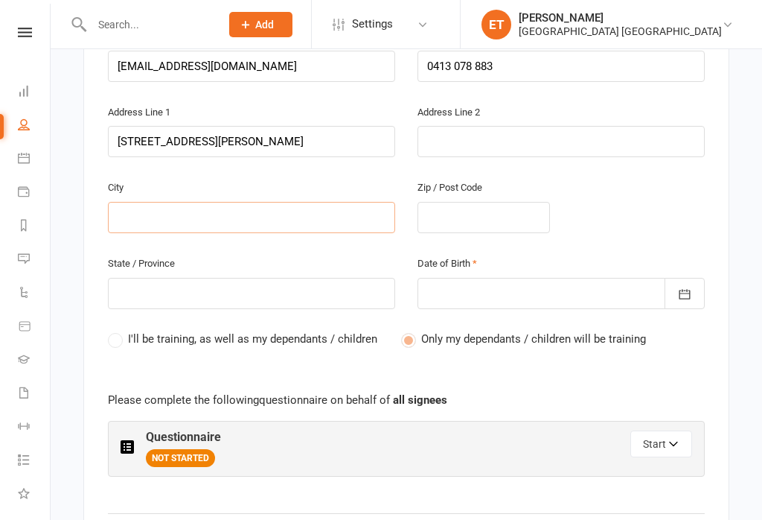
click at [321, 202] on input "text" at bounding box center [251, 217] width 287 height 31
type input "C"
type input "Co"
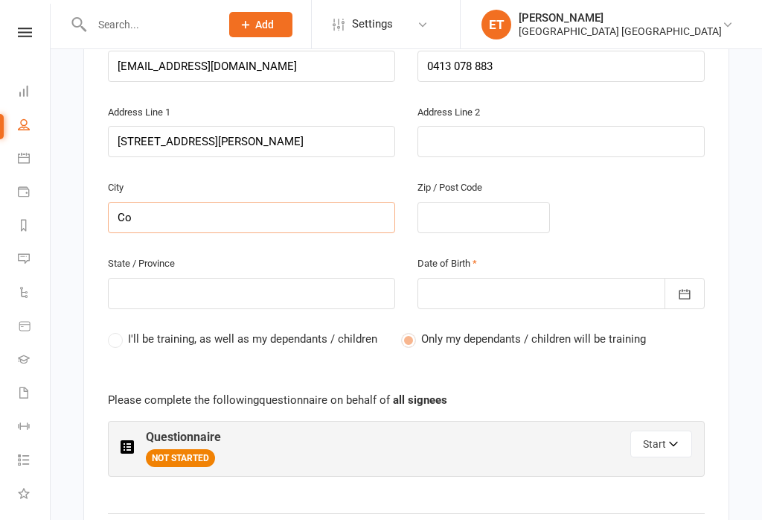
type input "Coo"
type input "Coor"
type input "Coora"
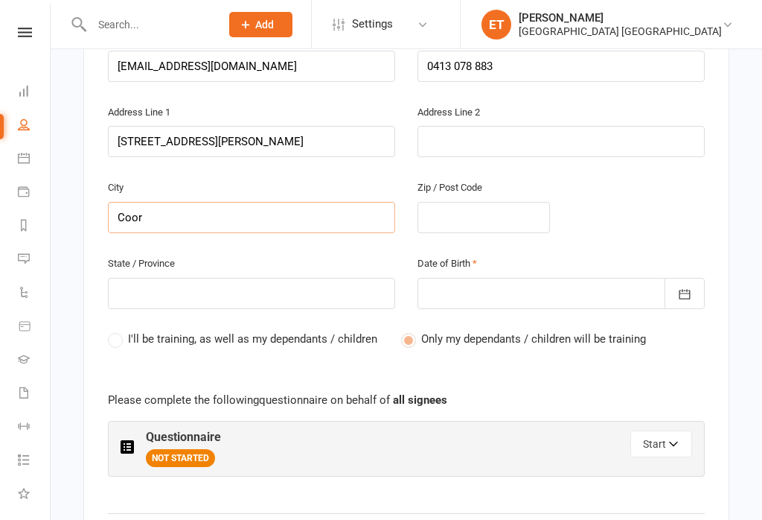
type input "Coora"
type input "Cooran"
type input "Cooranb"
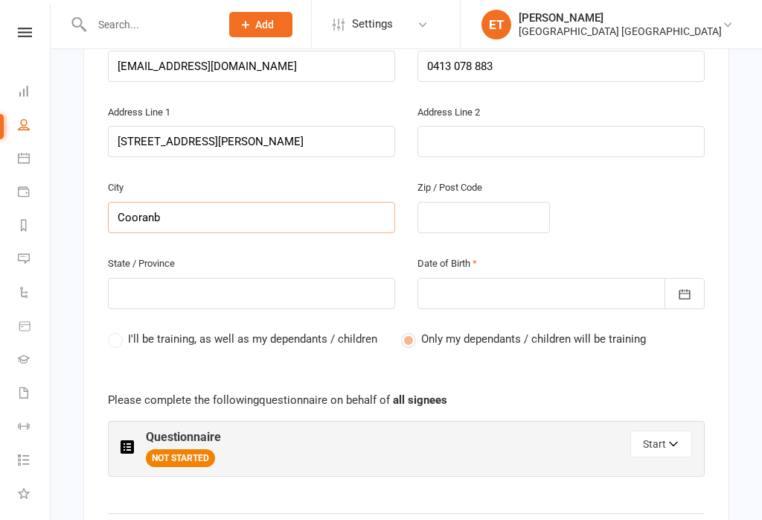
type input "Cooranbo"
type input "Cooranbon"
type input "Cooranbong"
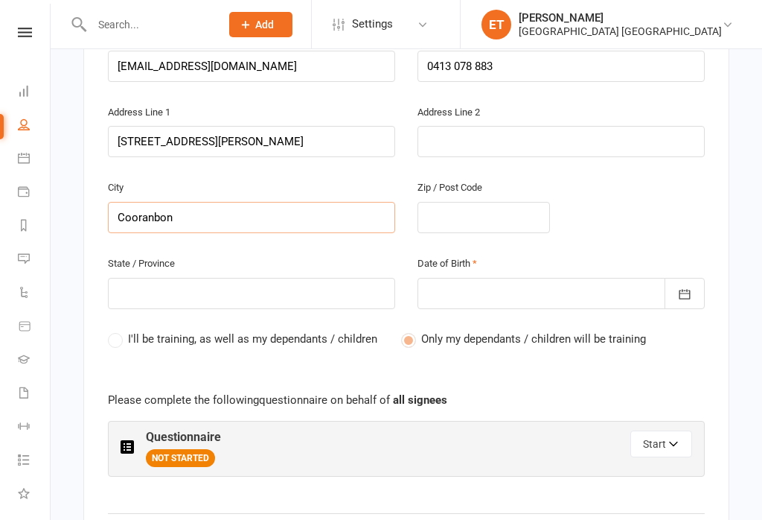
type input "Cooranbong"
click at [495, 202] on input "text" at bounding box center [484, 217] width 132 height 31
type input "2"
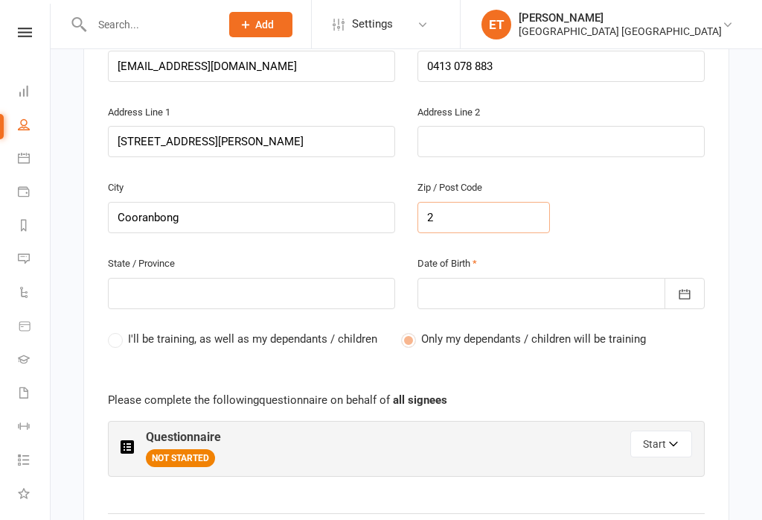
type input "22"
type input "226"
type input "2265"
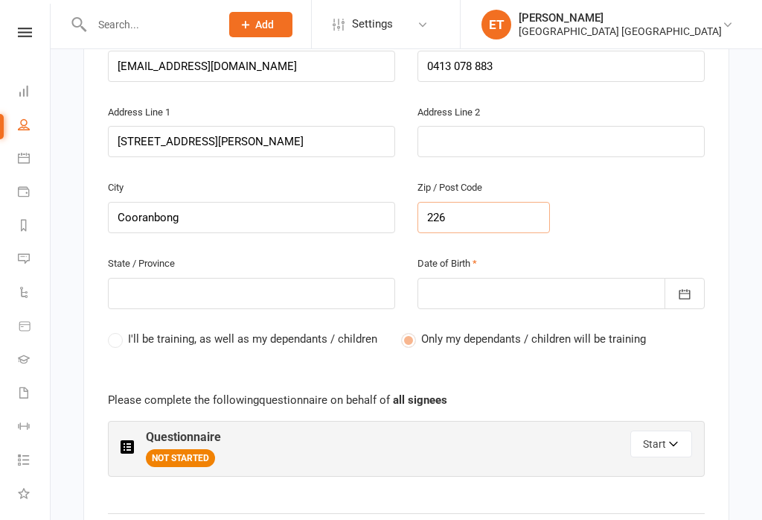
type input "2265"
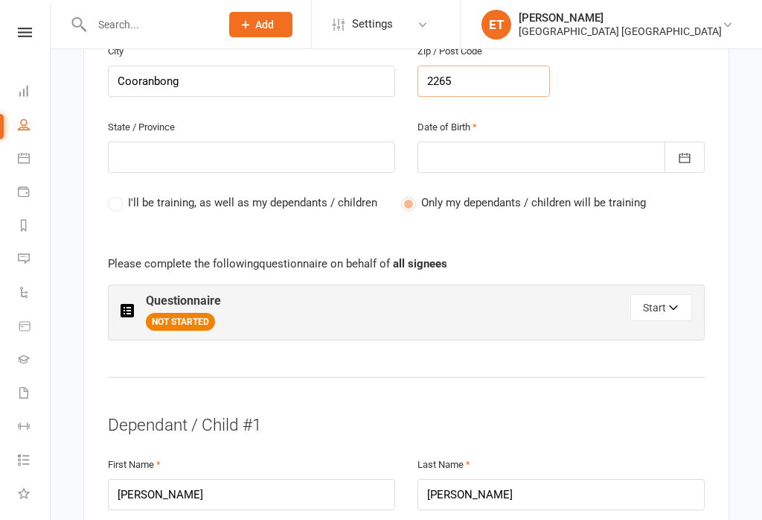
scroll to position [687, 0]
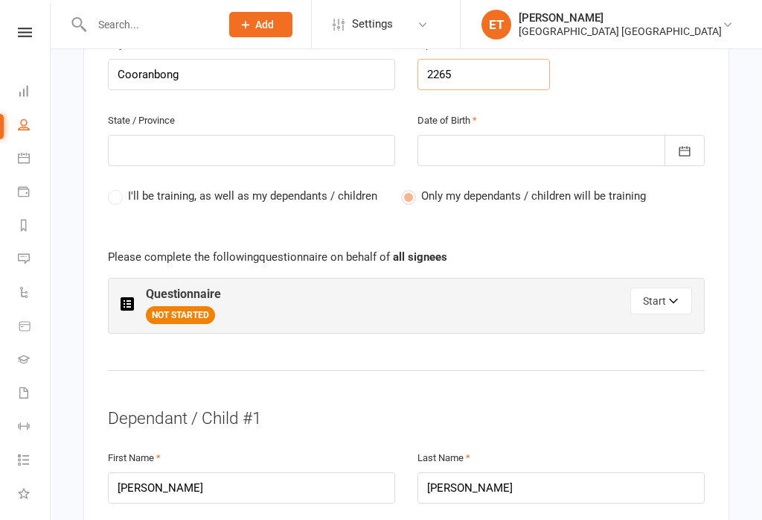
type input "2265"
click at [157, 135] on input "text" at bounding box center [251, 150] width 287 height 31
type input "N"
type input "Ns"
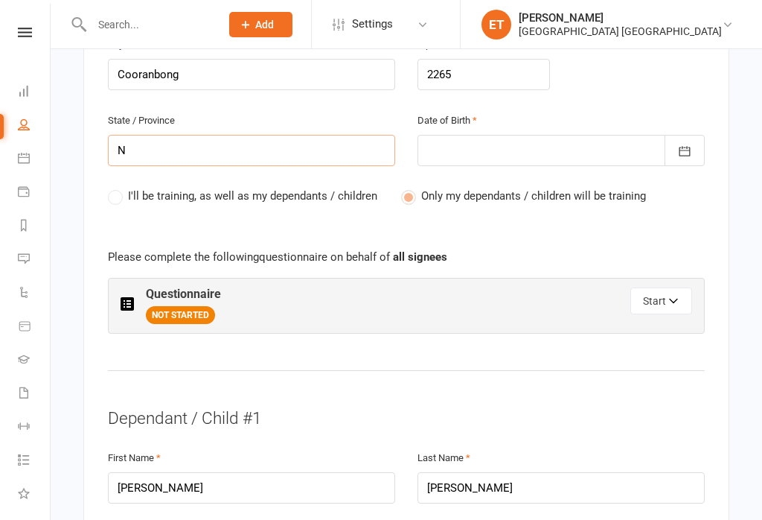
type input "Ns"
type input "Nsw"
click at [563, 135] on div at bounding box center [561, 150] width 287 height 31
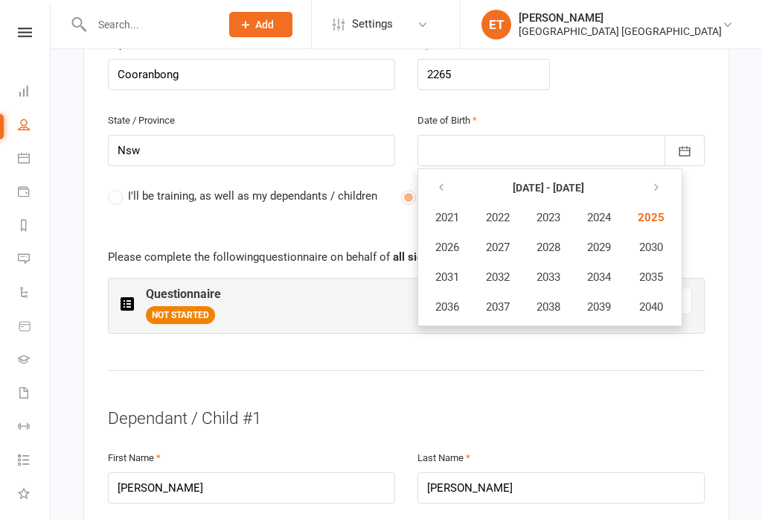
click at [447, 174] on button "button" at bounding box center [442, 187] width 32 height 27
click at [560, 300] on span "2018" at bounding box center [549, 306] width 24 height 13
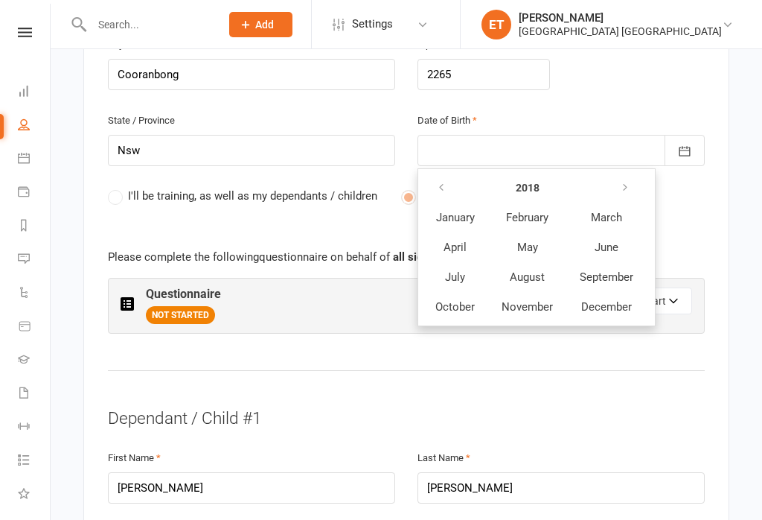
click at [534, 300] on span "November" at bounding box center [527, 306] width 51 height 13
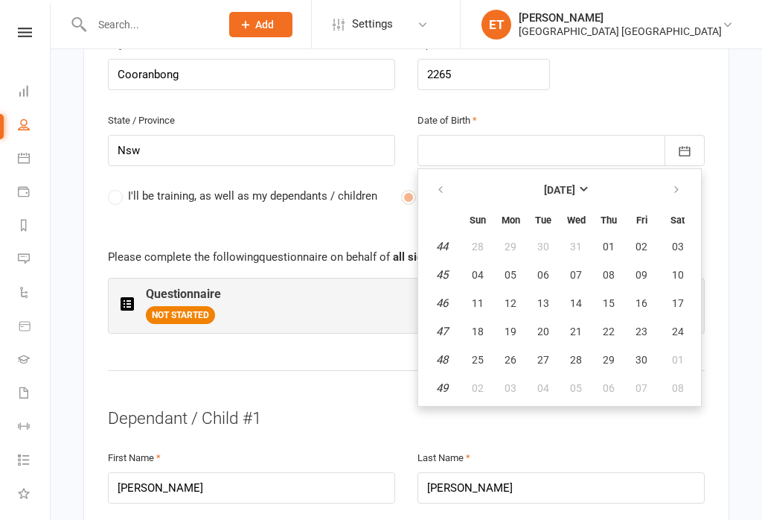
click at [647, 290] on button "16" at bounding box center [641, 303] width 31 height 27
type input "[DATE]"
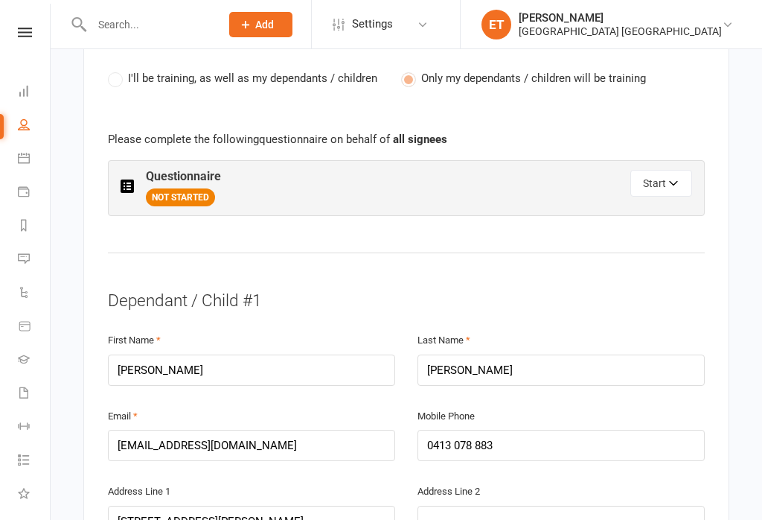
scroll to position [804, 0]
click at [672, 181] on icon "button" at bounding box center [674, 186] width 10 height 10
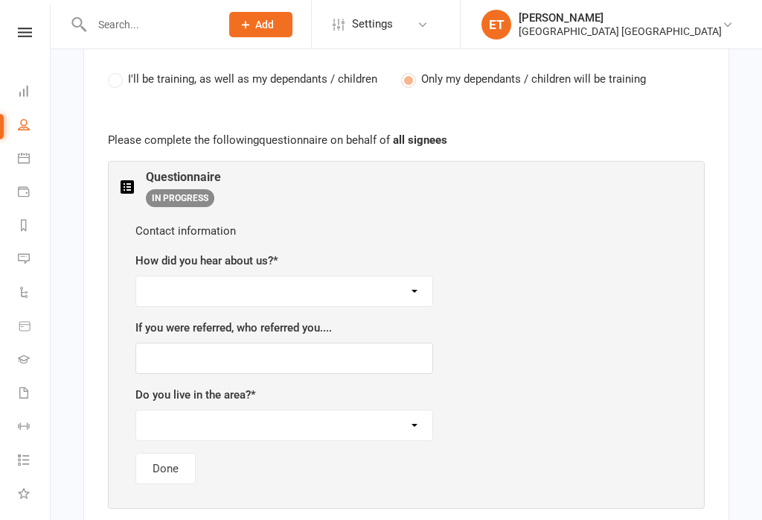
click at [390, 276] on select "Facebook Internet Referral from a friend Flyer in the mail or at the shopping m…" at bounding box center [284, 291] width 296 height 30
click at [415, 276] on select "Facebook Internet Referral from a friend Flyer in the mail or at the shopping m…" at bounding box center [284, 291] width 296 height 30
select select "Facebook"
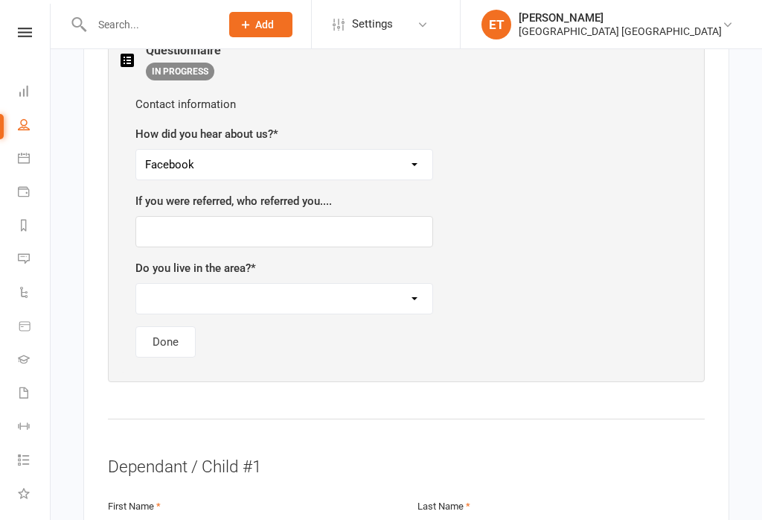
scroll to position [932, 0]
click at [393, 282] on select "Yes No" at bounding box center [284, 297] width 296 height 30
select select "Yes"
click at [164, 327] on button "Done" at bounding box center [165, 340] width 60 height 31
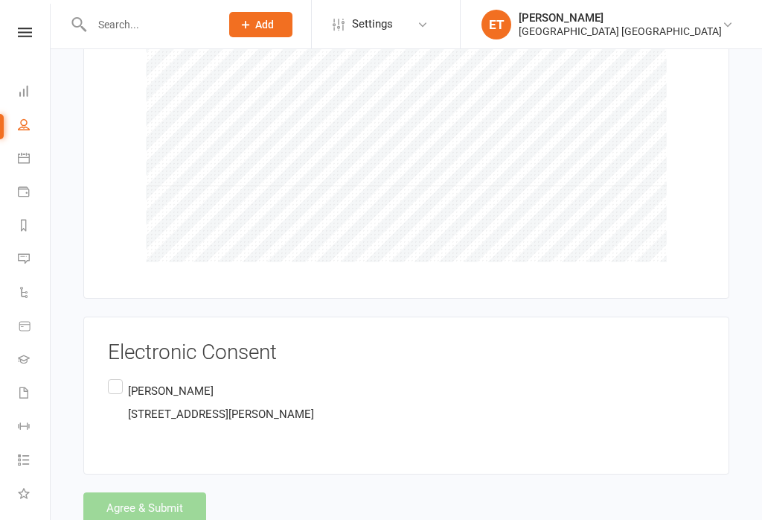
scroll to position [1966, 0]
click at [121, 377] on label "[PERSON_NAME] [STREET_ADDRESS][PERSON_NAME]" at bounding box center [211, 403] width 206 height 53
click at [118, 377] on input "[PERSON_NAME] [STREET_ADDRESS][PERSON_NAME]" at bounding box center [113, 377] width 10 height 0
checkbox input "true"
click at [140, 493] on button "Agree & Submit" at bounding box center [144, 508] width 123 height 31
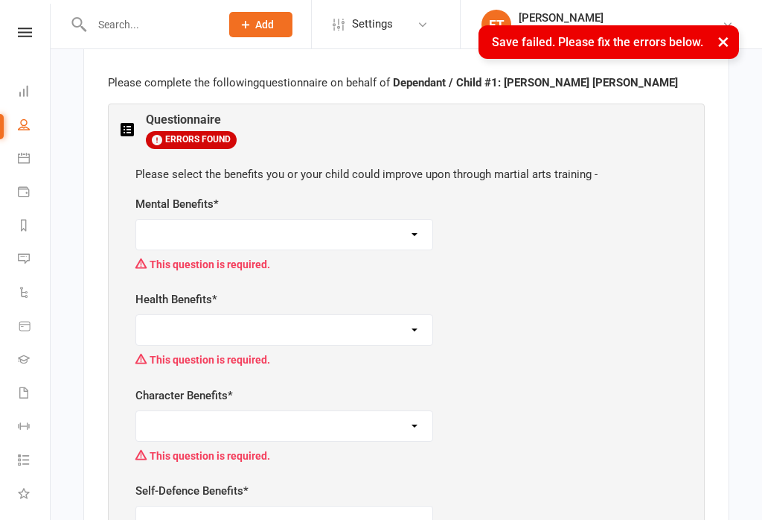
scroll to position [1457, 0]
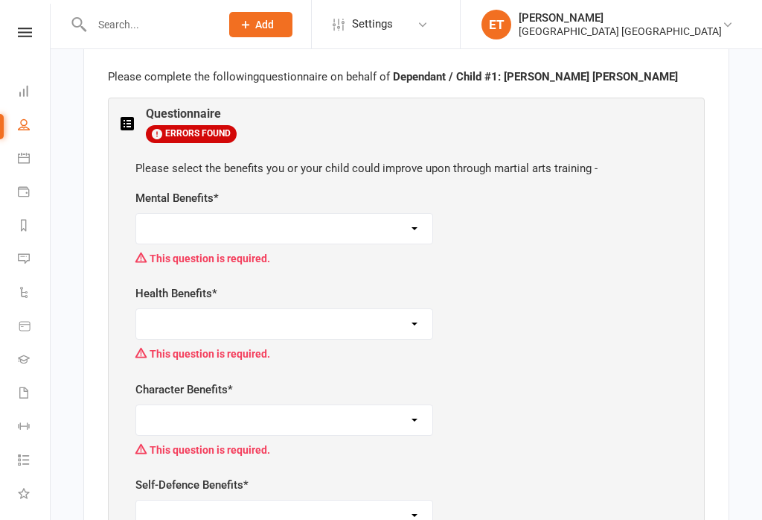
click at [397, 214] on select "Self-esteem Focus and listening Fun, Fun, Fun Determination Motivation All of t…" at bounding box center [284, 229] width 296 height 30
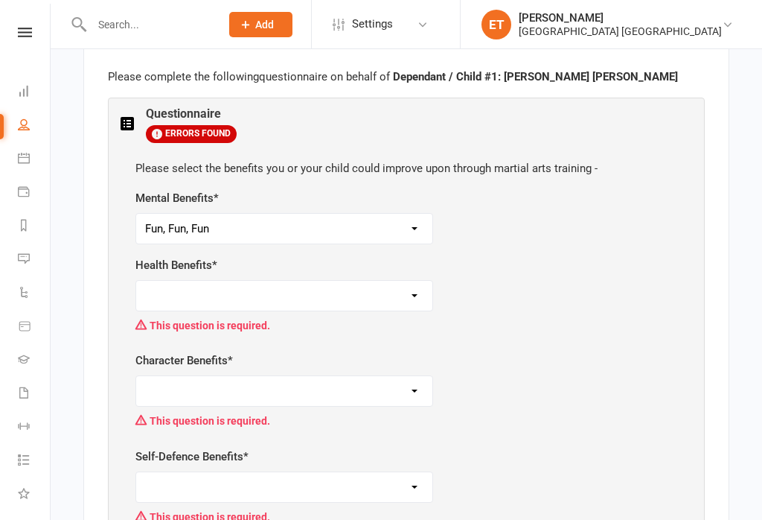
click at [404, 214] on select "Self-esteem Focus and listening Fun, Fun, Fun Determination Motivation All of t…" at bounding box center [284, 229] width 296 height 30
select select "All of the above"
click at [386, 281] on select "Weight control Strength Flexibility Coordination Cardio-vascular / Fitness All …" at bounding box center [284, 296] width 296 height 30
select select "All of the above"
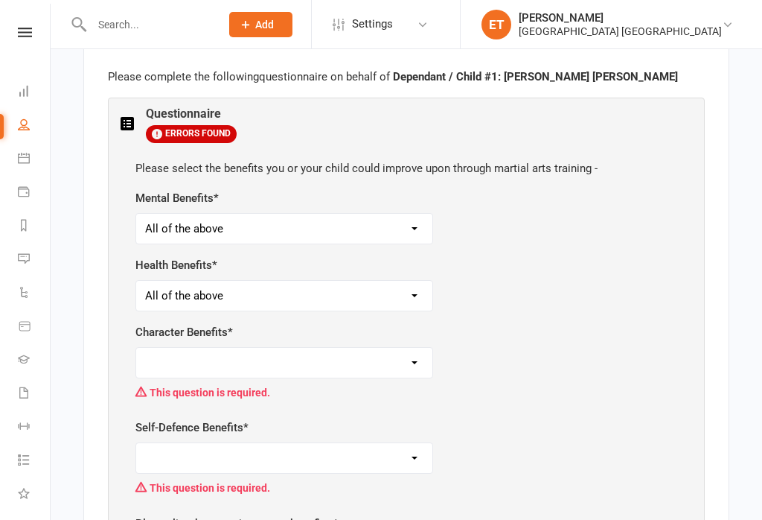
click at [371, 354] on select "Respect for others Integrity Self-Control Leadership Assertiveness All of the a…" at bounding box center [284, 363] width 296 height 30
select select "All of the above"
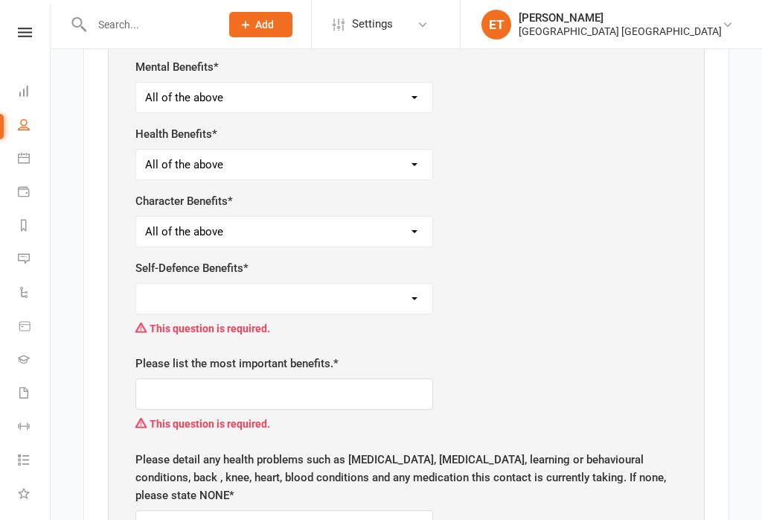
scroll to position [1590, 0]
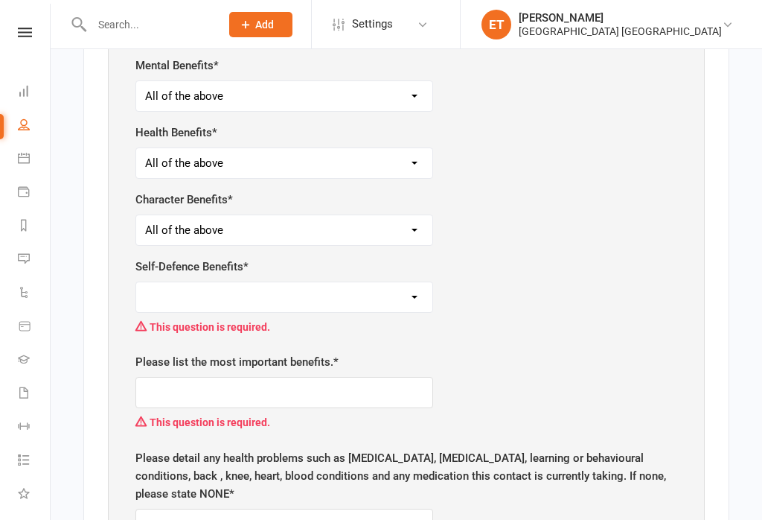
click at [389, 282] on select "Safety Self-Confidence Anti-Bullying Agility and Coordination Awareness All of …" at bounding box center [284, 297] width 296 height 30
select select "All of the above"
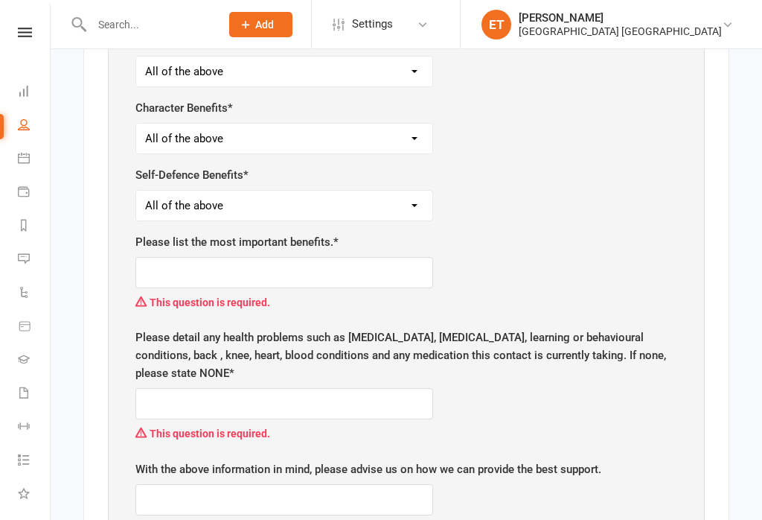
scroll to position [1683, 0]
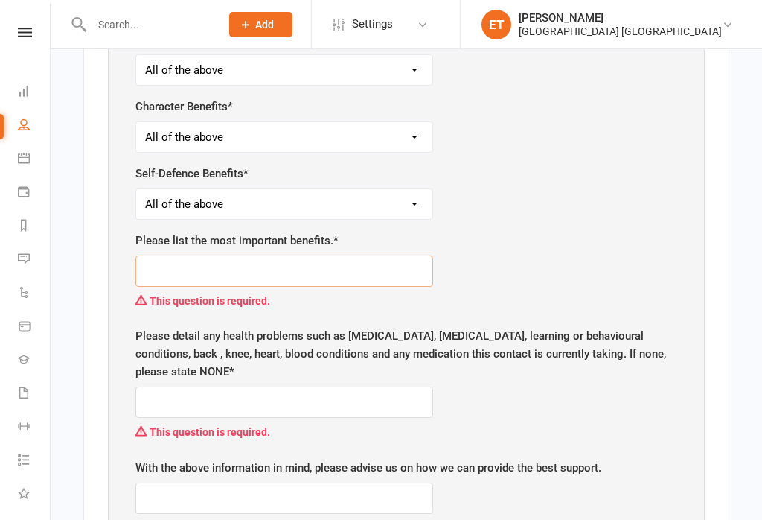
click at [391, 260] on input "text" at bounding box center [284, 270] width 298 height 31
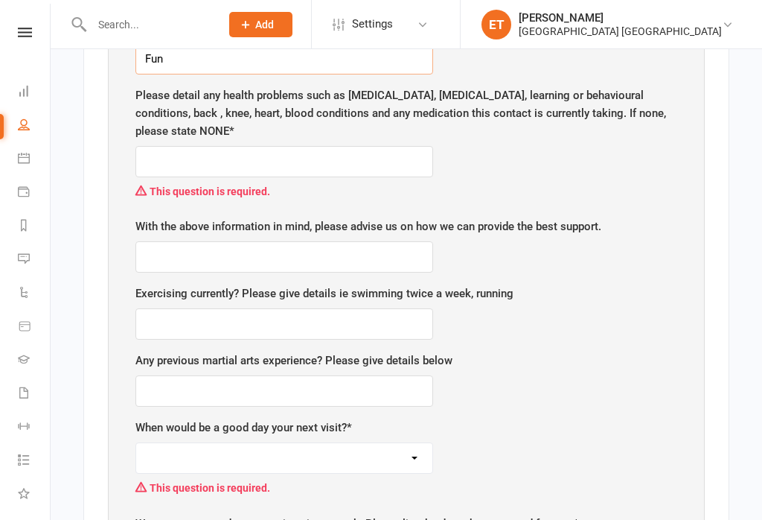
scroll to position [1900, 0]
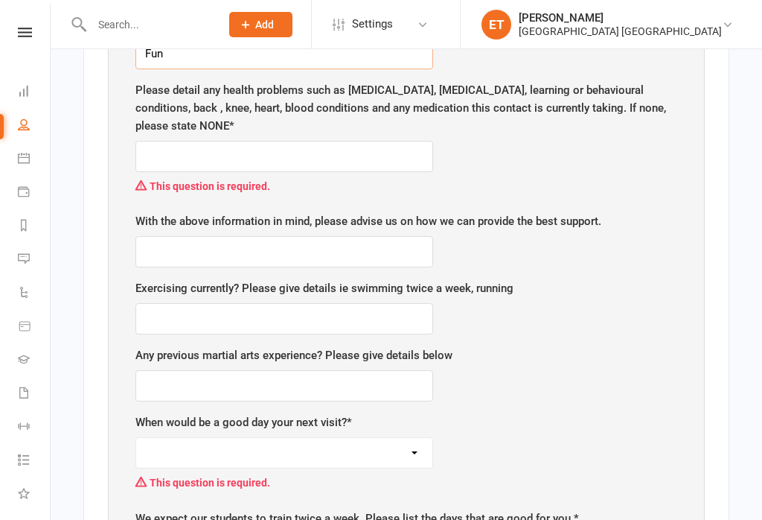
type input "Fun"
click at [390, 141] on input "text" at bounding box center [284, 156] width 298 height 31
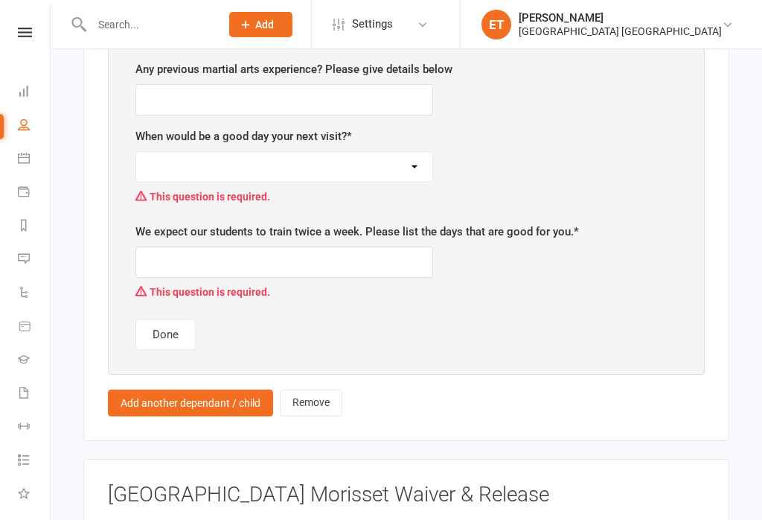
scroll to position [2161, 0]
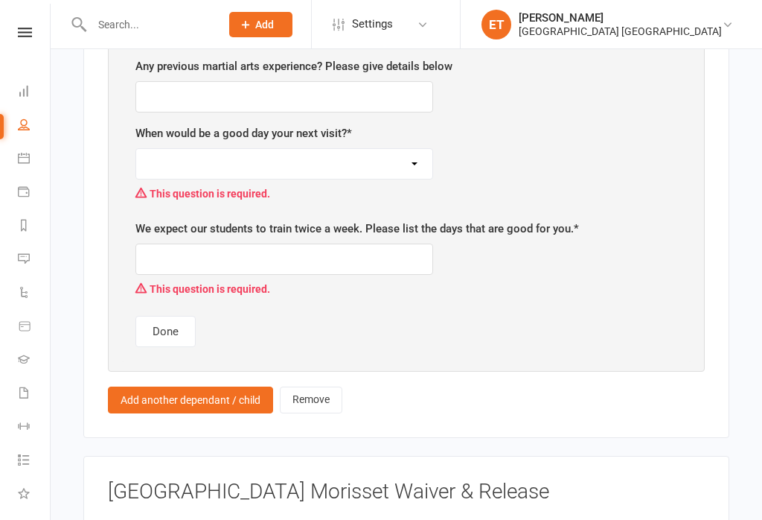
type input "No"
click at [365, 81] on input "text" at bounding box center [284, 96] width 298 height 31
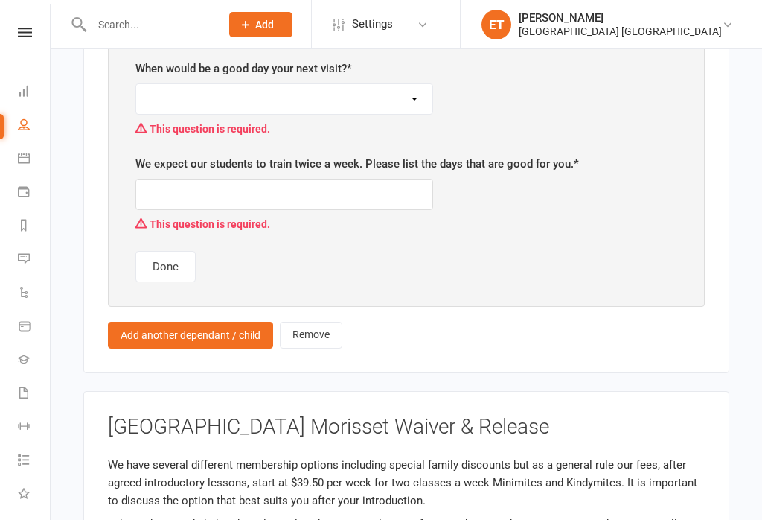
scroll to position [2226, 0]
type input "No"
click at [397, 83] on select "[DATE] [DATE] [DATE] [DATE] [DATE]" at bounding box center [284, 98] width 296 height 30
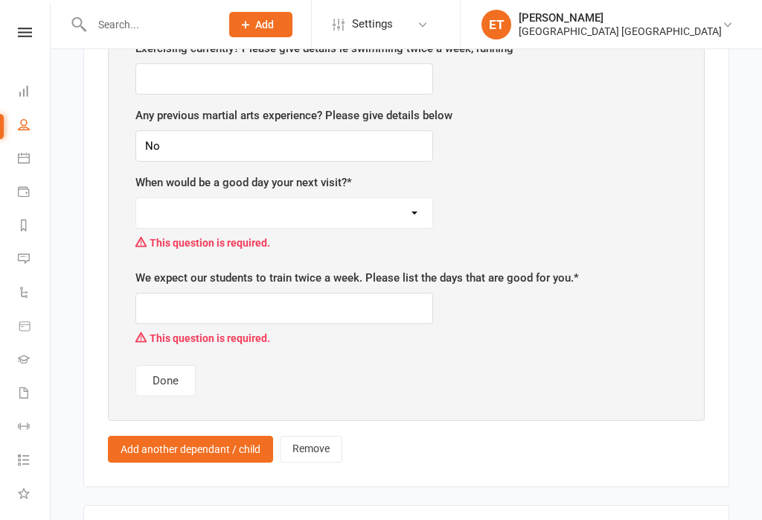
select select "[DATE]"
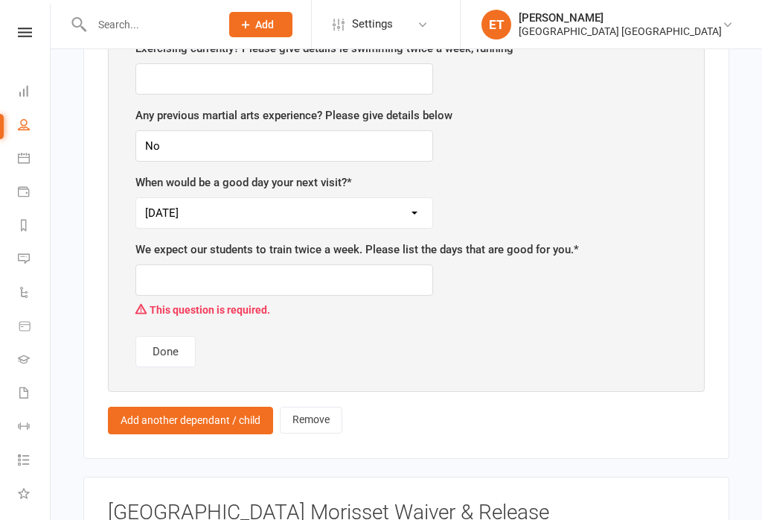
click at [412, 198] on select "[DATE] [DATE] [DATE] [DATE] [DATE]" at bounding box center [284, 213] width 296 height 30
click at [377, 264] on input "text" at bounding box center [284, 279] width 298 height 31
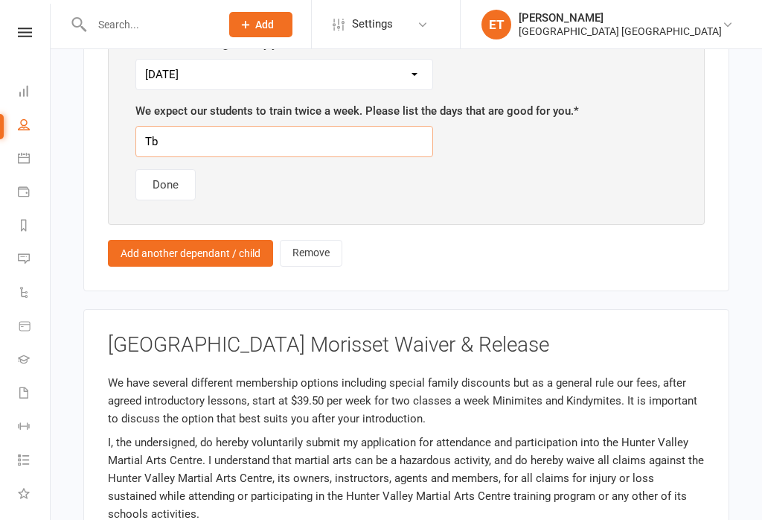
type input "Tbc"
click at [164, 181] on button "Done" at bounding box center [165, 184] width 60 height 31
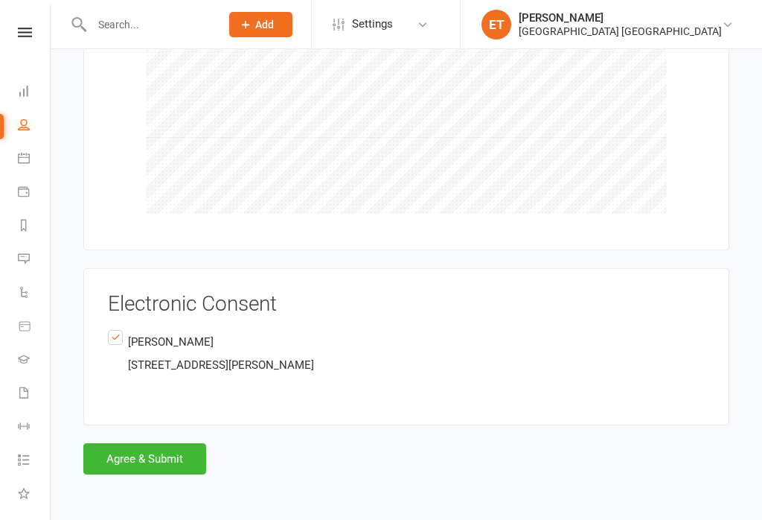
scroll to position [1966, 0]
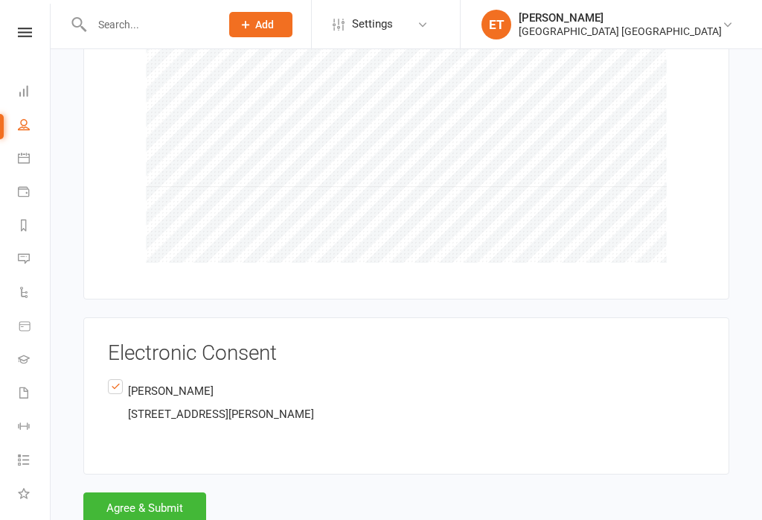
click at [156, 492] on button "Agree & Submit" at bounding box center [144, 507] width 123 height 31
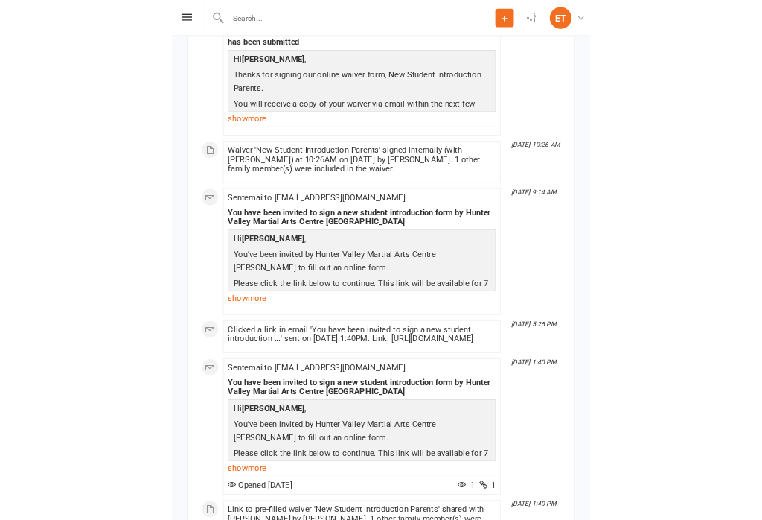
scroll to position [414, 0]
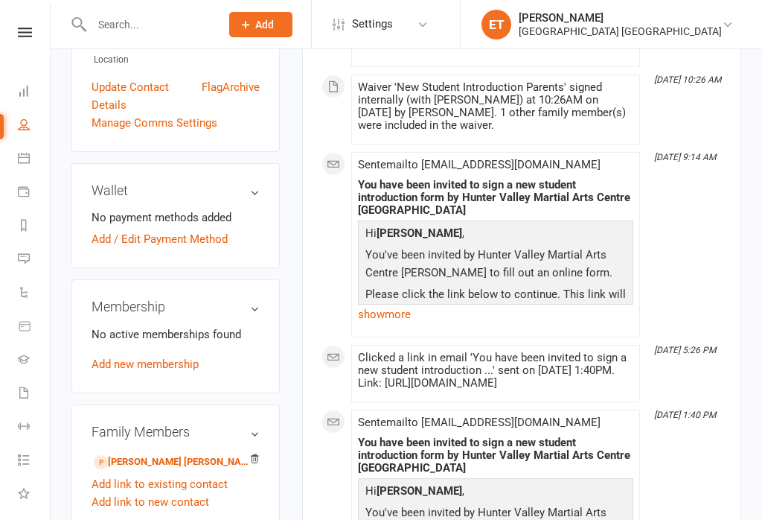
click at [274, 22] on span "Add" at bounding box center [264, 25] width 19 height 12
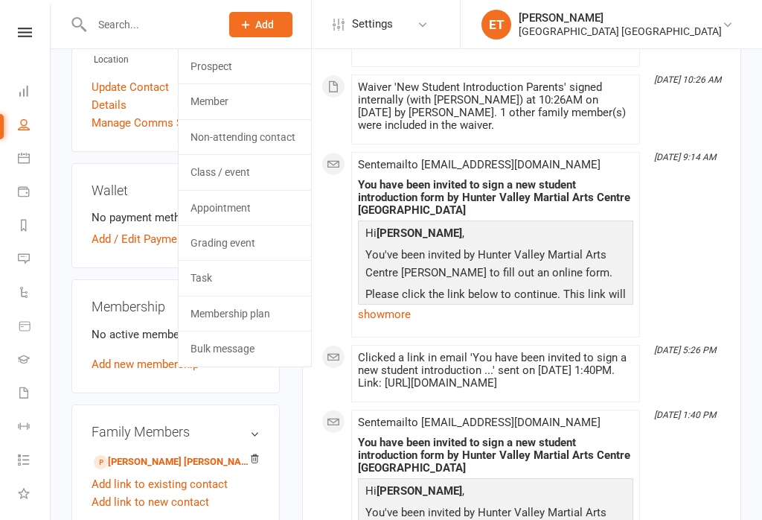
click at [276, 65] on link "Prospect" at bounding box center [245, 66] width 132 height 34
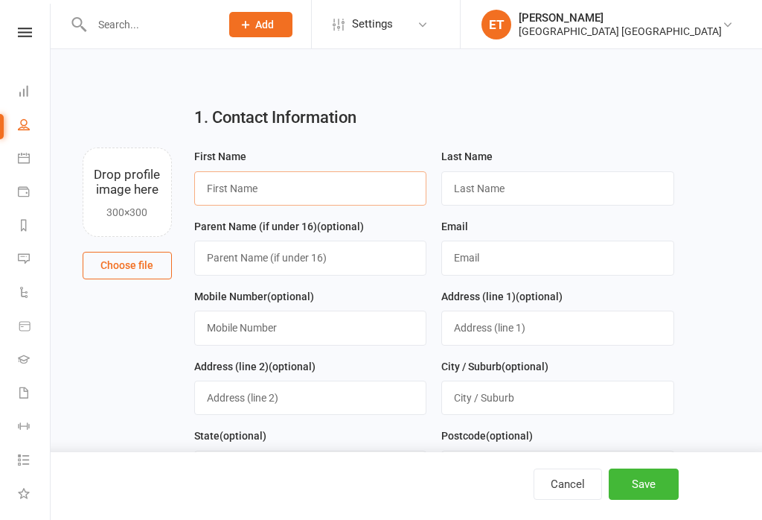
click at [318, 189] on input "text" at bounding box center [310, 188] width 233 height 34
type input "Rod"
click at [514, 184] on input "text" at bounding box center [557, 188] width 233 height 34
type input "[PERSON_NAME]"
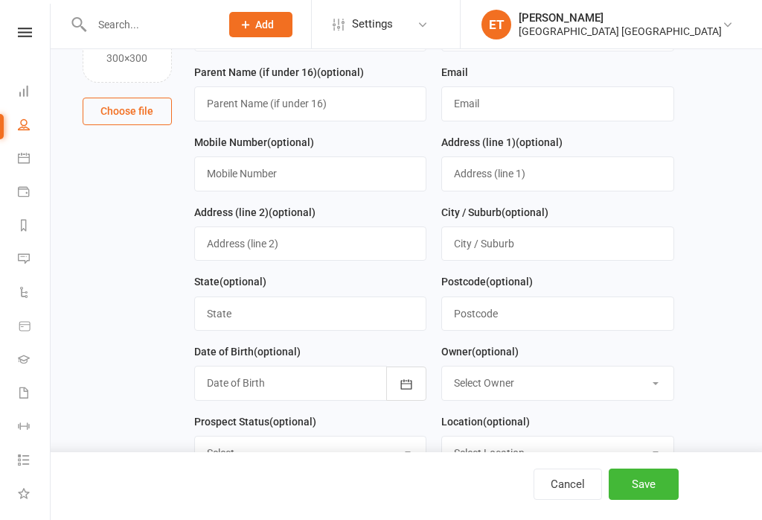
scroll to position [153, 0]
click at [551, 111] on input "text" at bounding box center [557, 104] width 233 height 34
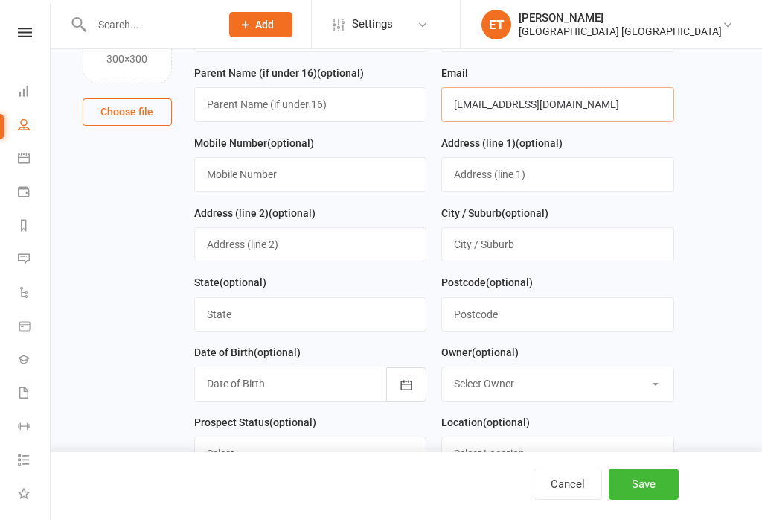
type input "[EMAIL_ADDRESS][DOMAIN_NAME]"
click at [351, 182] on input "text" at bounding box center [310, 174] width 233 height 34
type input "0415695138"
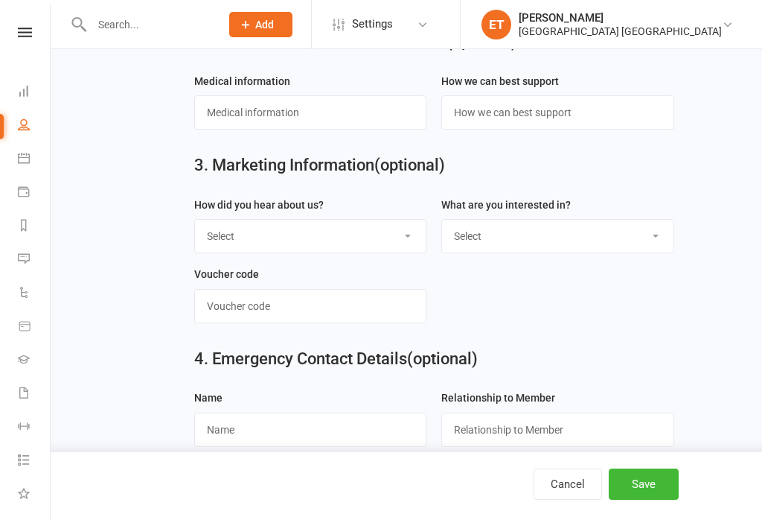
scroll to position [693, 0]
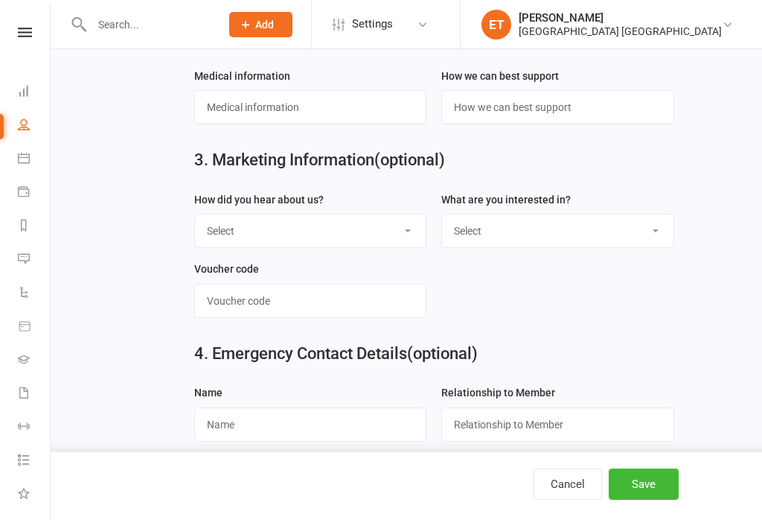
click at [385, 247] on select "Select Radio Referral Sign Internet search Flyer from school Flyer in the mail …" at bounding box center [310, 230] width 231 height 33
select select "Facebook"
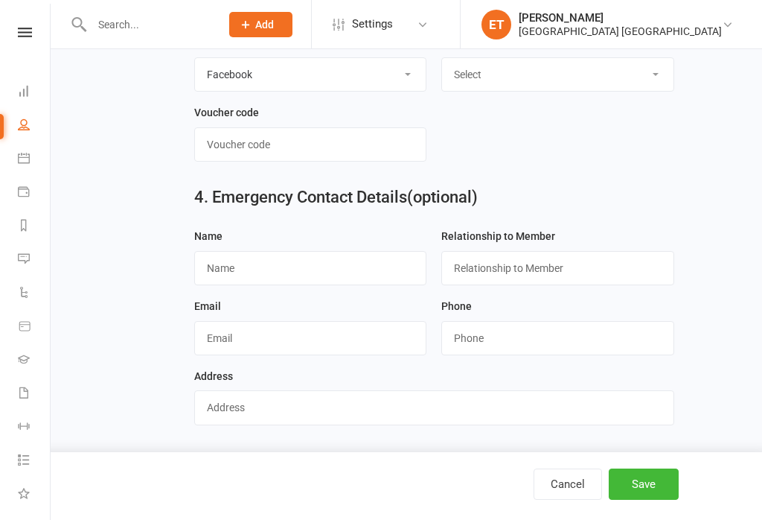
scroll to position [857, 0]
click at [647, 499] on button "Save" at bounding box center [644, 483] width 70 height 31
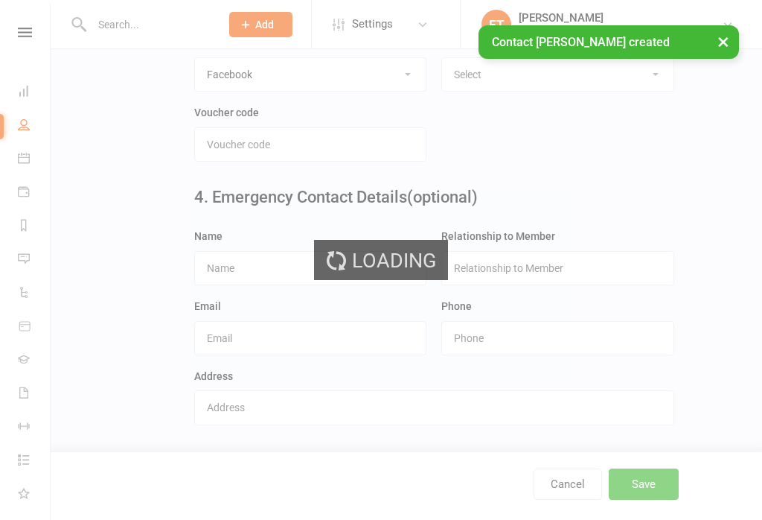
scroll to position [0, 0]
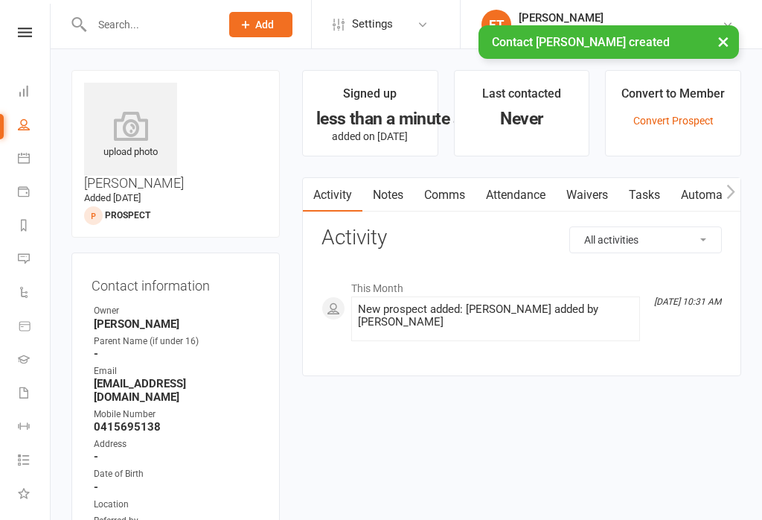
click at [578, 198] on link "Waivers" at bounding box center [587, 195] width 63 height 34
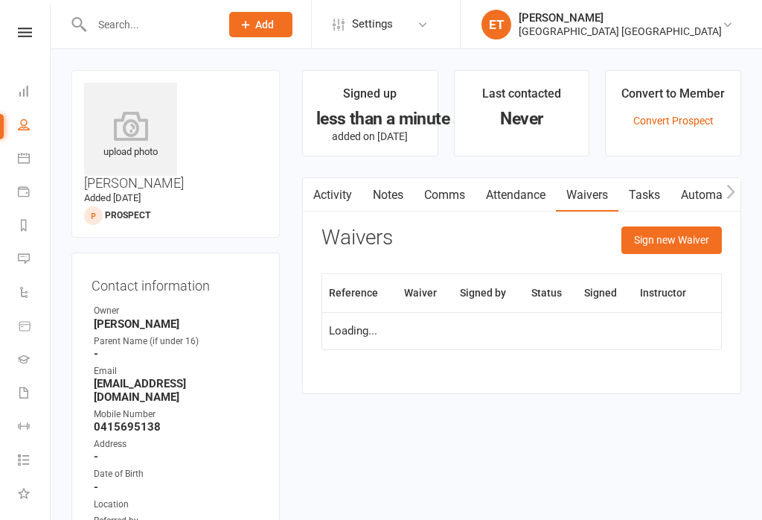
scroll to position [23, 0]
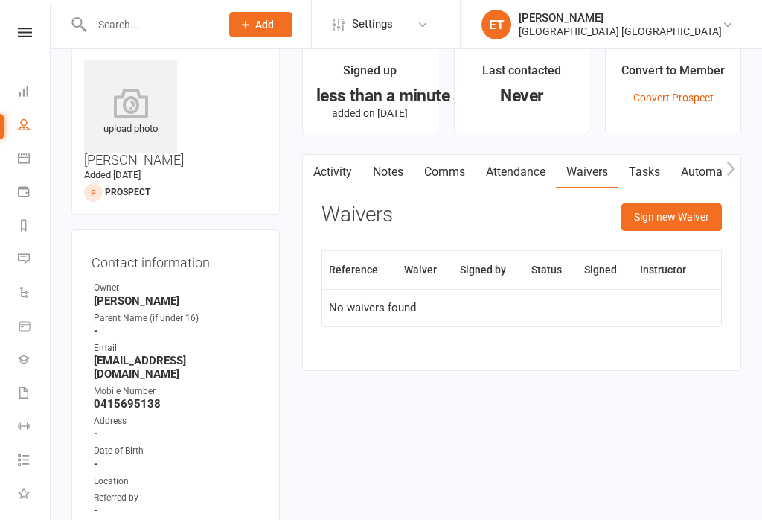
click at [686, 223] on button "Sign new Waiver" at bounding box center [672, 216] width 100 height 27
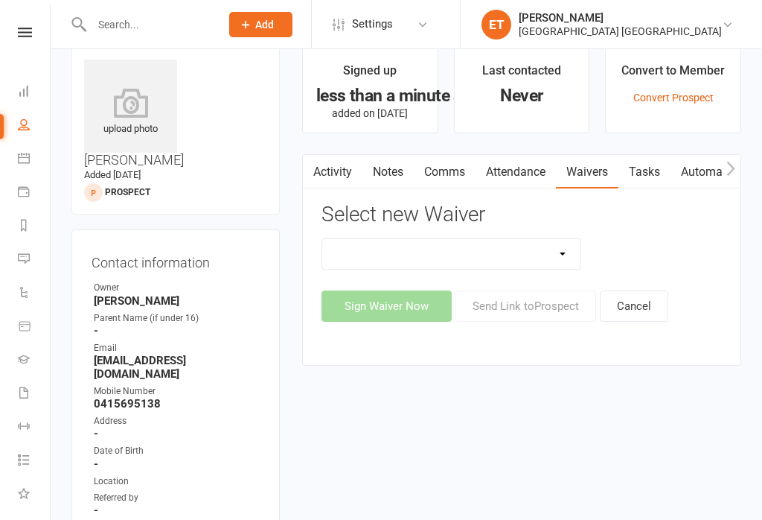
click at [521, 257] on select "App membership only Cancellation Form Change to payment frequency Fitness Chall…" at bounding box center [451, 254] width 258 height 30
select select "9884"
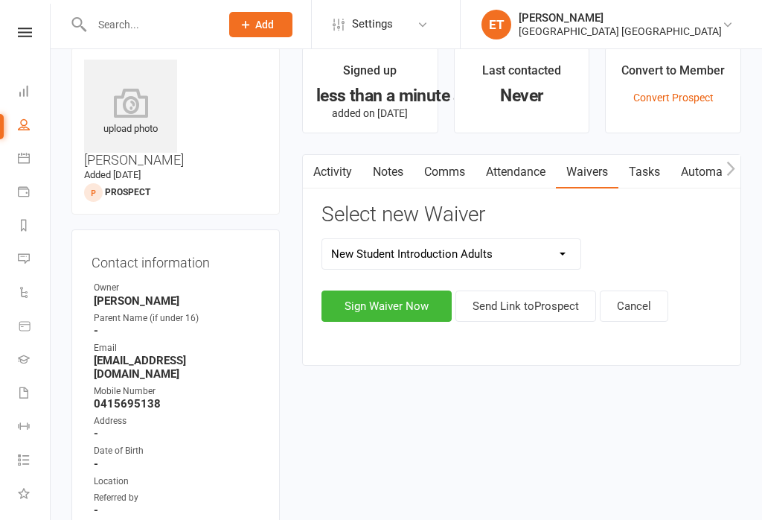
click at [406, 309] on button "Sign Waiver Now" at bounding box center [387, 305] width 130 height 31
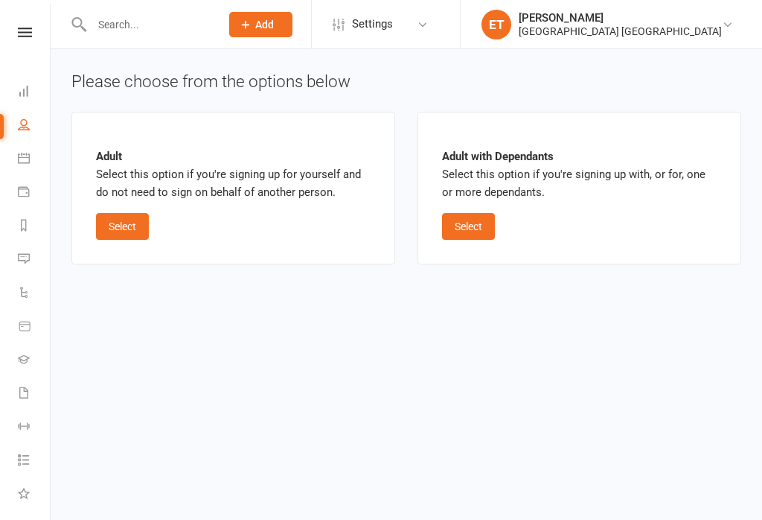
click at [127, 220] on button "Select" at bounding box center [122, 226] width 53 height 27
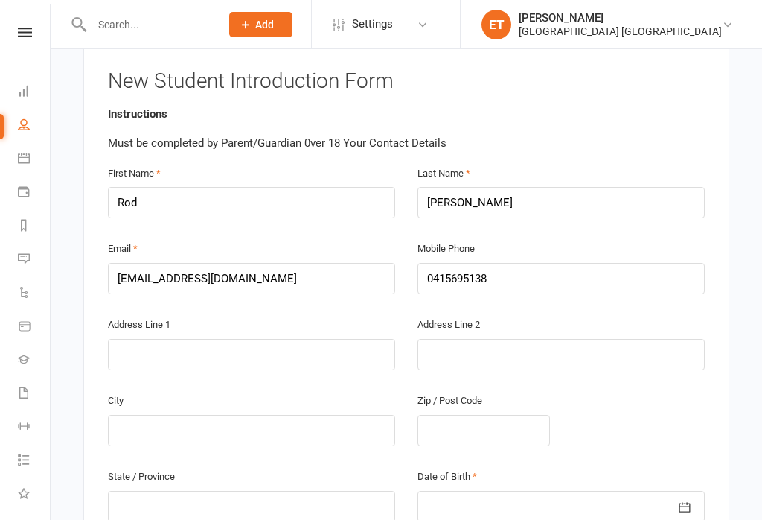
scroll to position [291, 0]
click at [147, 338] on input "text" at bounding box center [251, 353] width 287 height 31
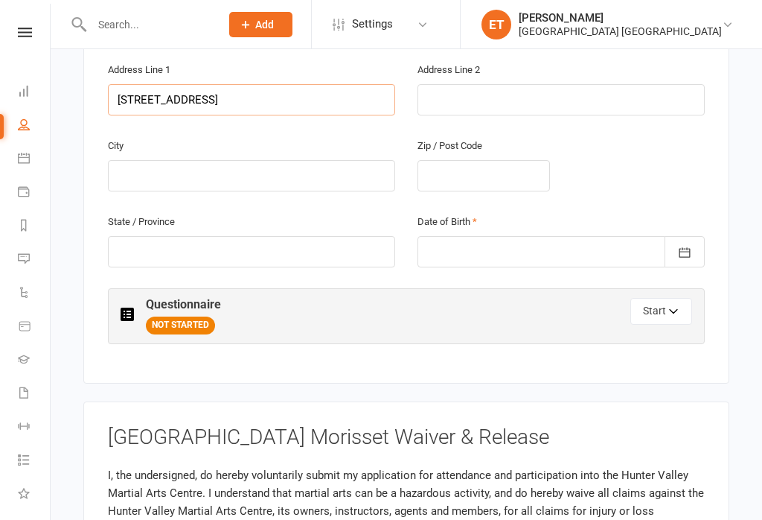
scroll to position [566, 0]
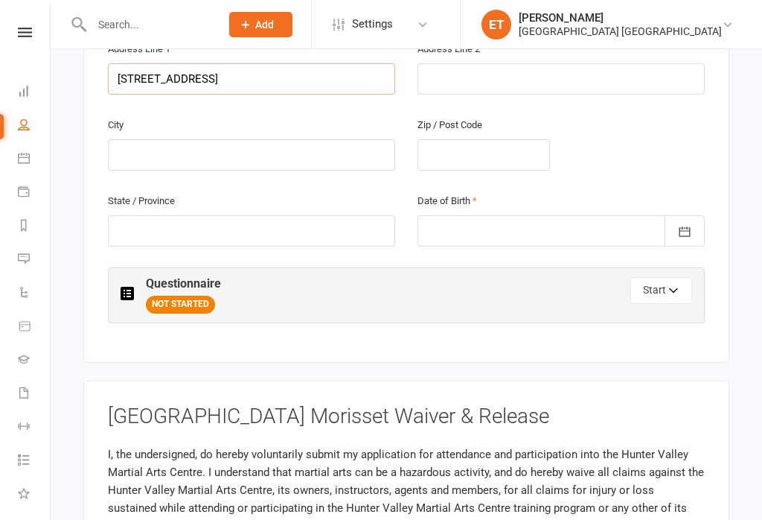
type input "[STREET_ADDRESS]"
click at [332, 139] on input "text" at bounding box center [251, 154] width 287 height 31
type input "[GEOGRAPHIC_DATA]"
click at [488, 139] on input "text" at bounding box center [484, 154] width 132 height 31
type input "2264"
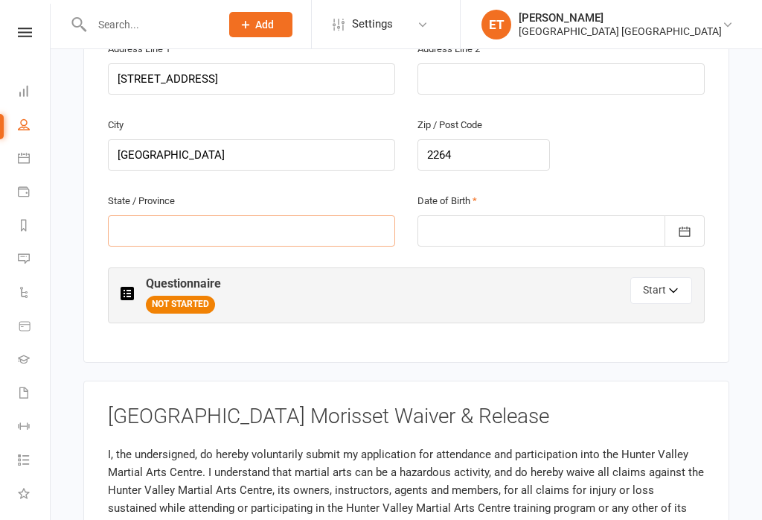
click at [325, 215] on input "text" at bounding box center [251, 230] width 287 height 31
type input "[GEOGRAPHIC_DATA]"
click at [691, 224] on icon "button" at bounding box center [684, 231] width 15 height 15
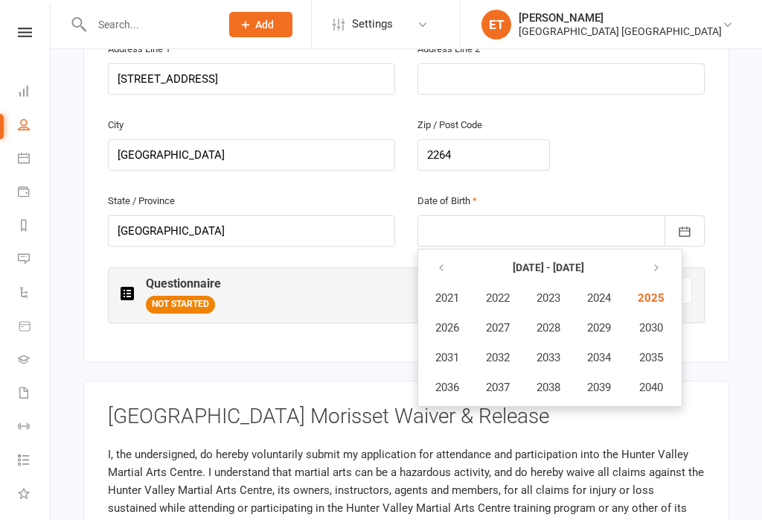
click at [443, 262] on icon "button" at bounding box center [441, 268] width 10 height 12
click at [444, 255] on button "button" at bounding box center [442, 268] width 32 height 27
click at [453, 255] on button "button" at bounding box center [442, 268] width 32 height 27
click at [560, 351] on span "1953" at bounding box center [549, 357] width 24 height 13
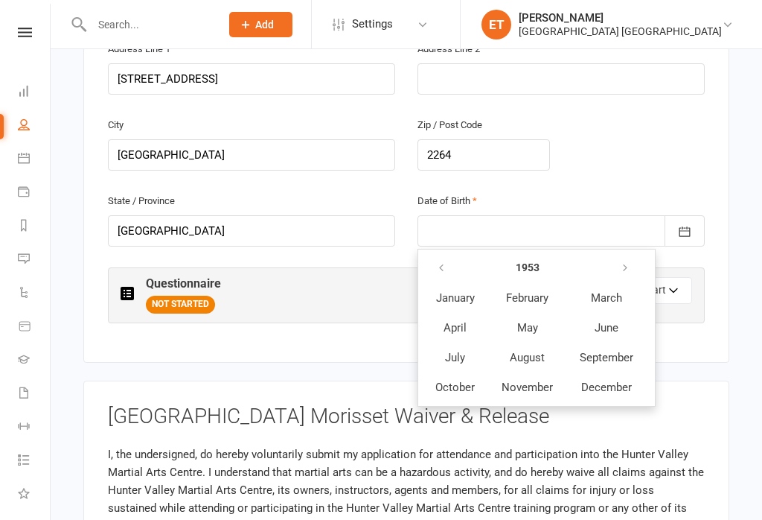
click at [619, 380] on span "December" at bounding box center [606, 386] width 51 height 13
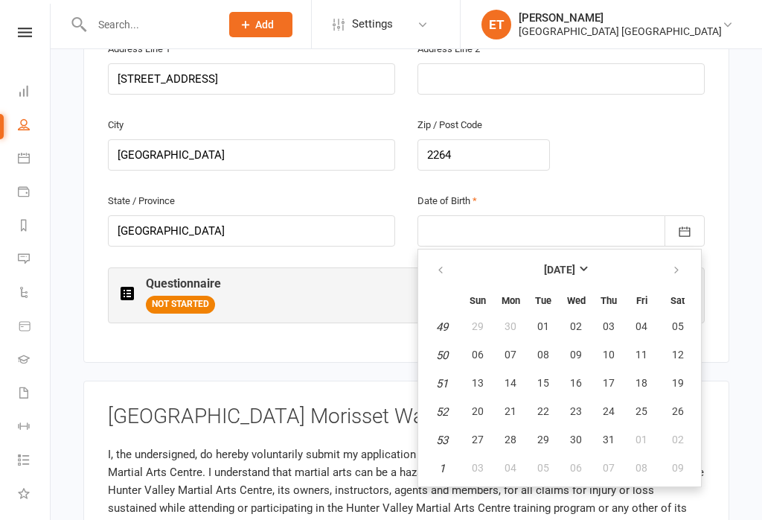
click at [611, 320] on span "03" at bounding box center [609, 326] width 12 height 12
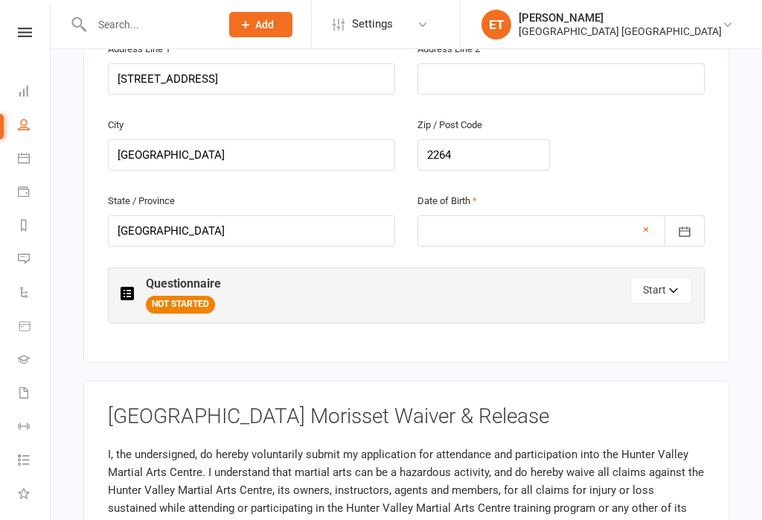
type input "[DATE]"
click at [665, 277] on button "Start" at bounding box center [661, 290] width 62 height 27
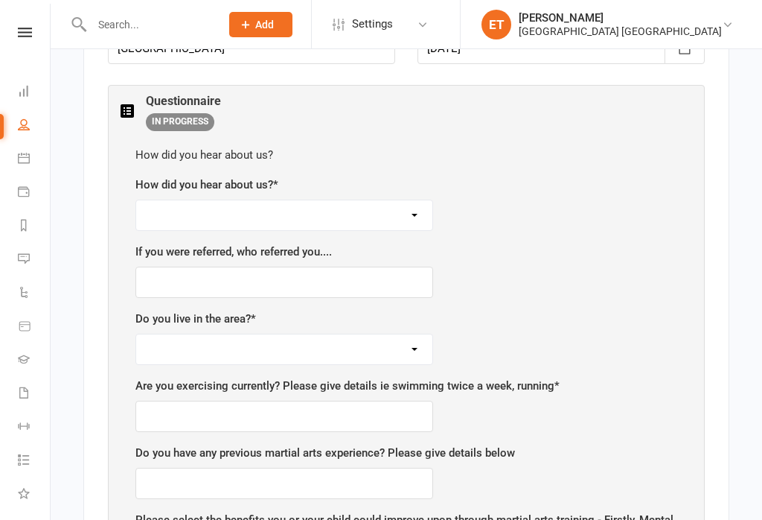
scroll to position [772, 0]
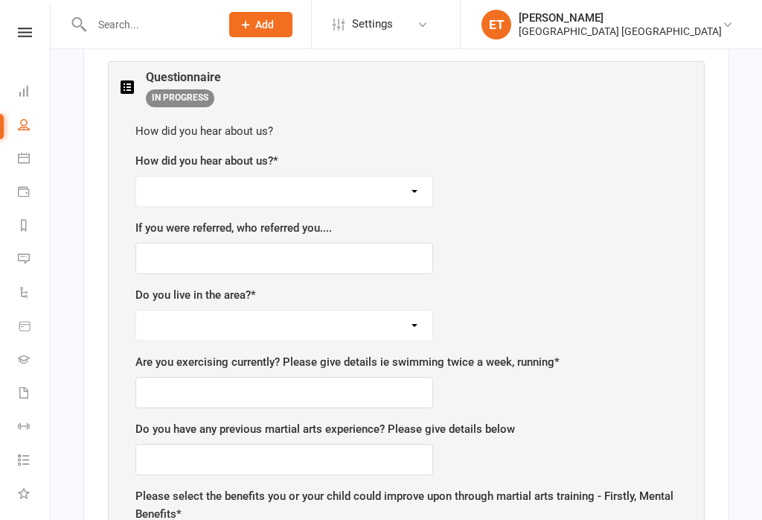
click at [366, 176] on select "Facebook Internet Referral from a friend Flyer in the mail or at the shopping m…" at bounding box center [284, 191] width 296 height 30
click at [419, 176] on select "Facebook Internet Referral from a friend Flyer in the mail or at the shopping m…" at bounding box center [284, 191] width 296 height 30
click at [409, 176] on select "Facebook Internet Referral from a friend Flyer in the mail or at the shopping m…" at bounding box center [284, 191] width 296 height 30
select select "Facebook"
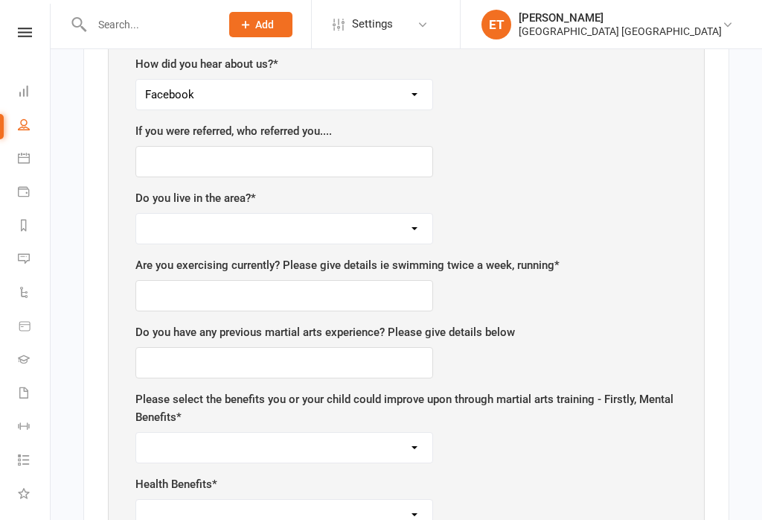
scroll to position [874, 0]
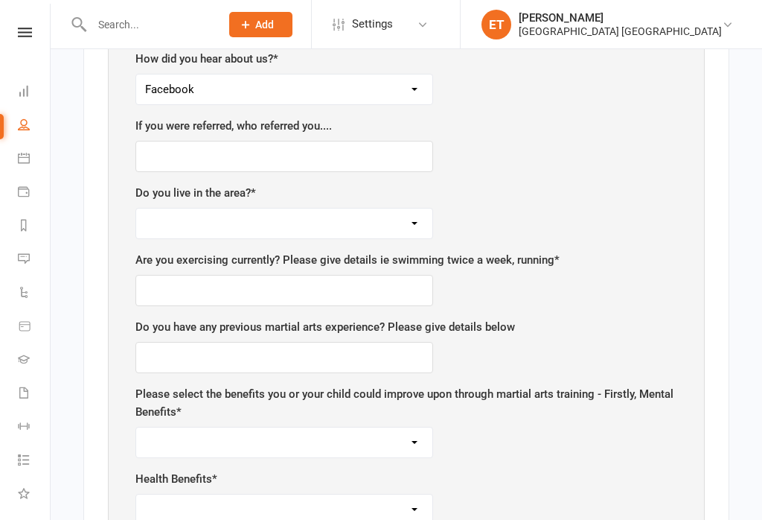
click at [386, 209] on select "Yes No" at bounding box center [284, 223] width 296 height 30
select select "Yes"
click at [395, 275] on input "text" at bounding box center [284, 290] width 298 height 31
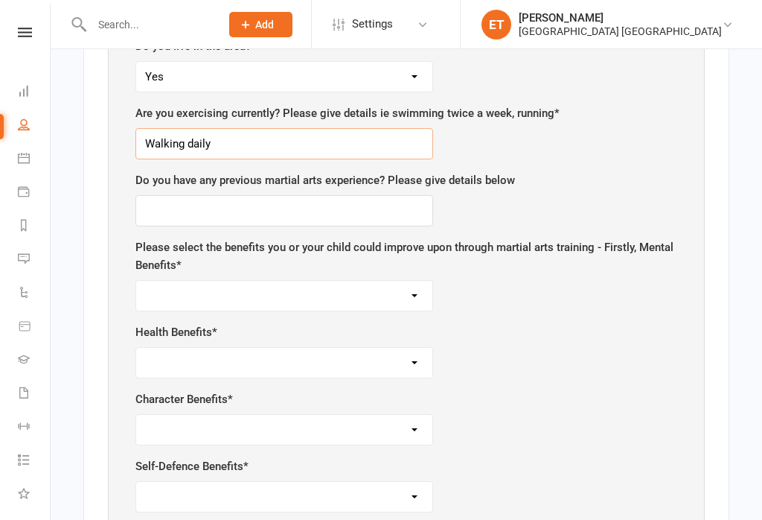
type input "Walking daily"
click at [386, 195] on input "text" at bounding box center [284, 210] width 298 height 31
type input "Kempo 12 years"
click at [395, 281] on select "Self-esteem Focus and listening Fun, Fun, Fun Determination Motivation All of t…" at bounding box center [284, 296] width 296 height 30
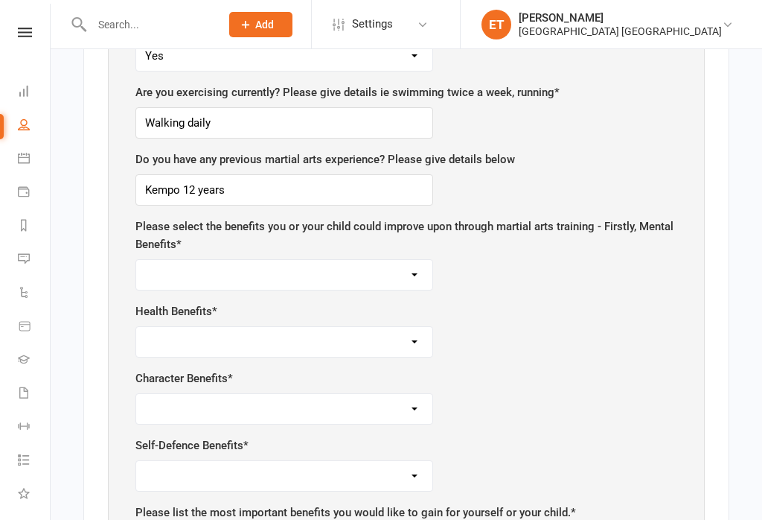
scroll to position [996, 0]
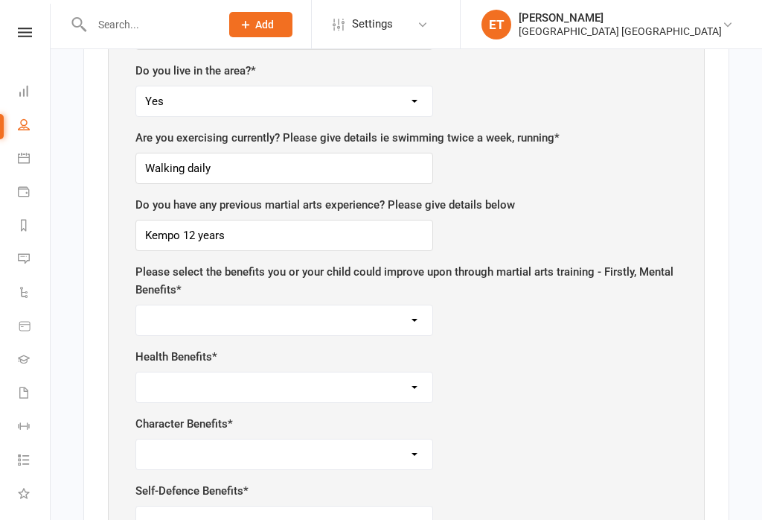
click at [360, 305] on select "Self-esteem Focus and listening Fun, Fun, Fun Determination Motivation All of t…" at bounding box center [284, 320] width 296 height 30
select select "All of the above - Self-esteem, Focus and Listening, Fun, Fun, Fun, Determinati…"
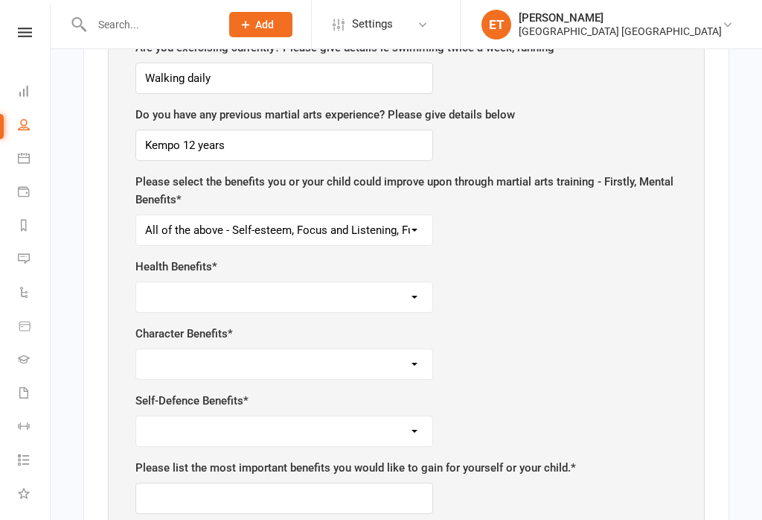
scroll to position [1116, 0]
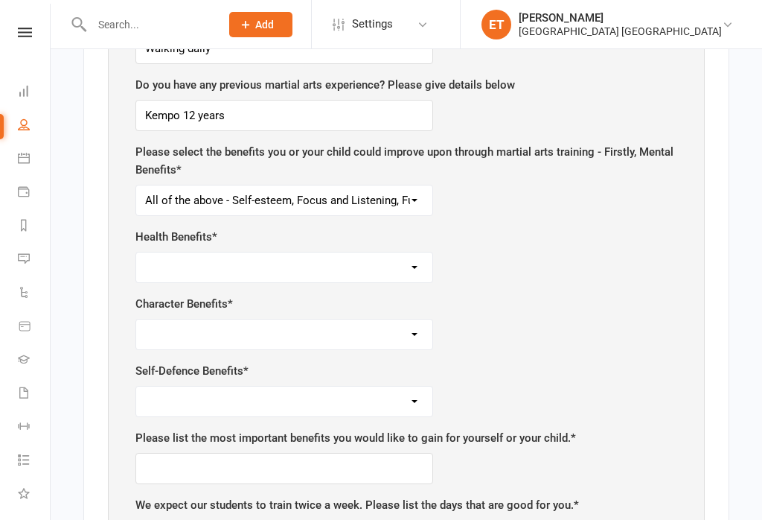
click at [397, 252] on select "Weight control Strength Flexibility Coordination Cardio vascular / Fitness All …" at bounding box center [284, 267] width 296 height 30
select select "All of the above - Weight control, strength, flexibility, coordination, cardiov…"
click at [376, 322] on select "Respect for others Integrity Self control Leadership Assertiveness All of the a…" at bounding box center [284, 334] width 296 height 30
select select "All of the above - Respect for others, integrity, self control, leadership, ass…"
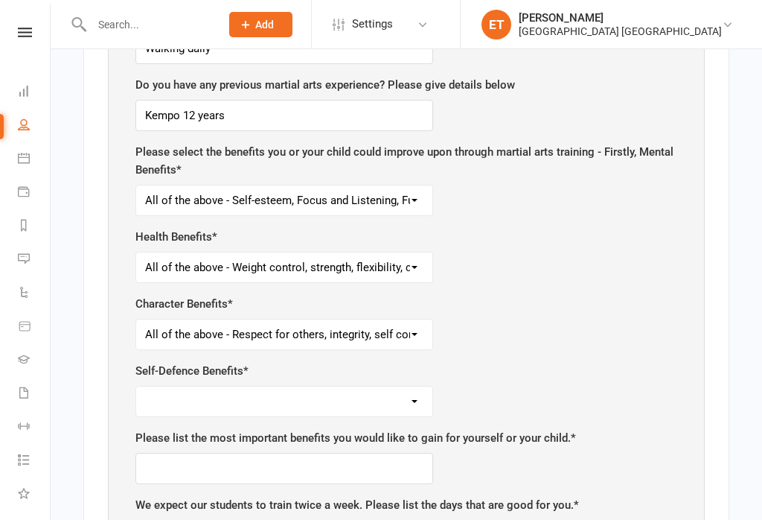
click at [348, 404] on select "Safety Self-confidence Anti-bullying Agility and Coordination Awareness All of …" at bounding box center [284, 401] width 296 height 30
select select "All of the above - Safety, self confidence, anti-bullying, agility and coordina…"
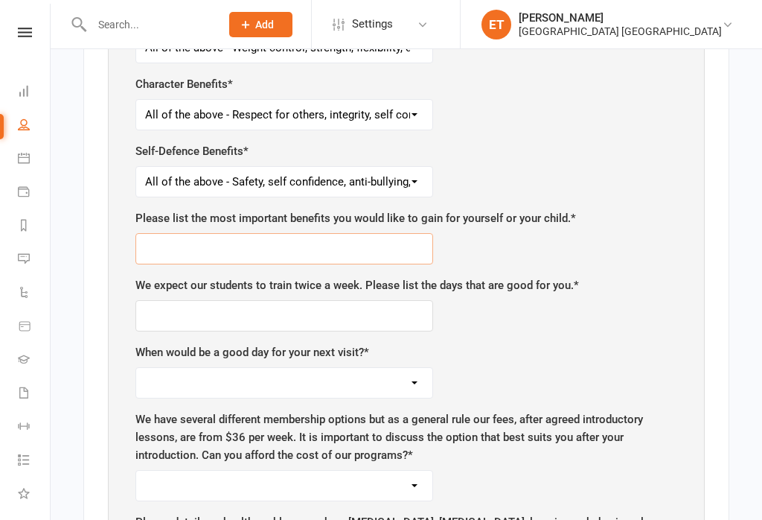
click at [374, 237] on input "text" at bounding box center [284, 248] width 298 height 31
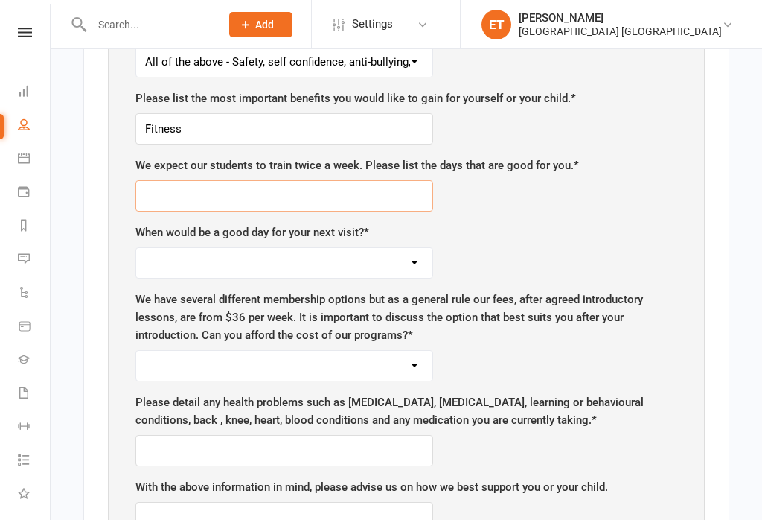
click at [385, 191] on input "text" at bounding box center [284, 195] width 298 height 31
click at [361, 124] on input "Fitness" at bounding box center [284, 128] width 298 height 31
type input "Fitness; clarity of mind"
click at [387, 194] on input "text" at bounding box center [284, 195] width 298 height 31
type input "[DATE]"
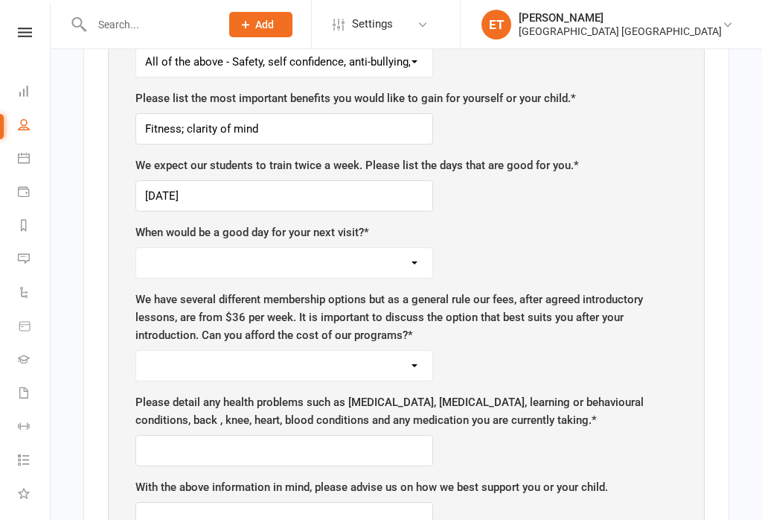
click at [407, 258] on select "[DATE] [DATE] [DATE] [DATE] [DATE]" at bounding box center [284, 263] width 296 height 30
select select "[DATE]"
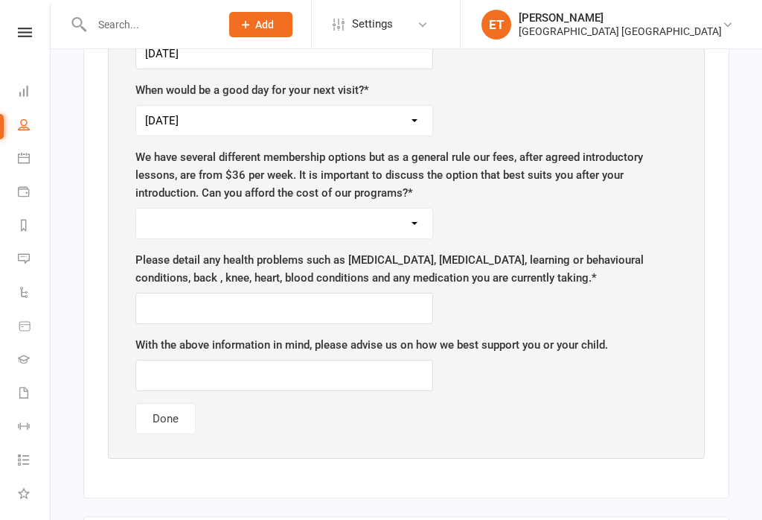
scroll to position [1599, 0]
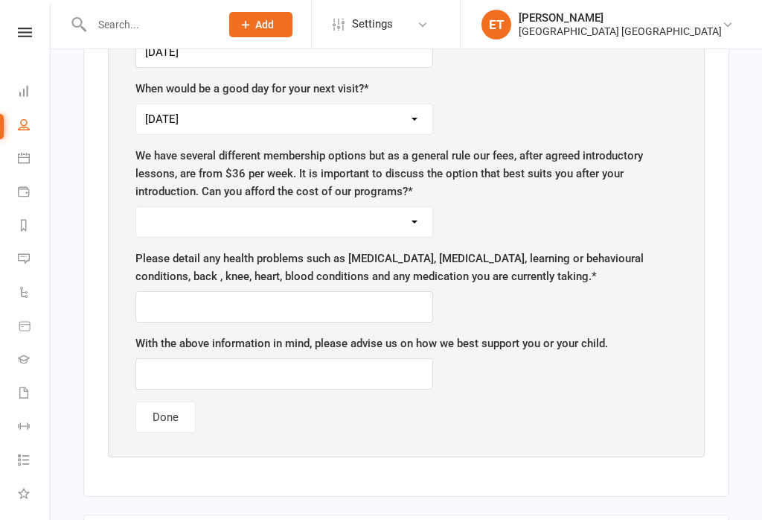
click at [344, 223] on select "Yes No" at bounding box center [284, 222] width 296 height 30
select select "Yes"
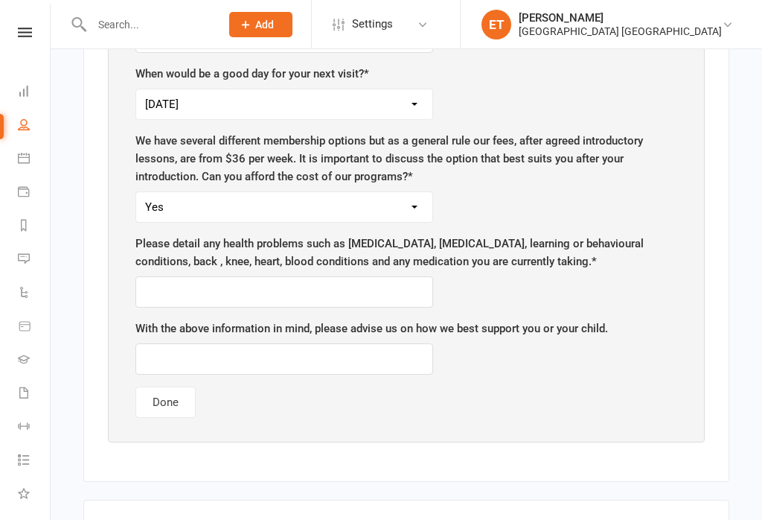
scroll to position [1614, 0]
click at [401, 284] on input "text" at bounding box center [284, 290] width 298 height 31
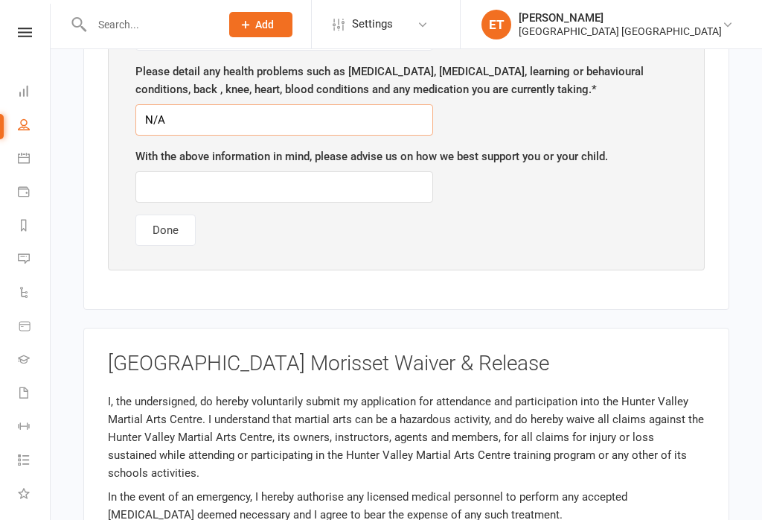
type input "N/A"
click at [167, 233] on button "Done" at bounding box center [165, 229] width 60 height 31
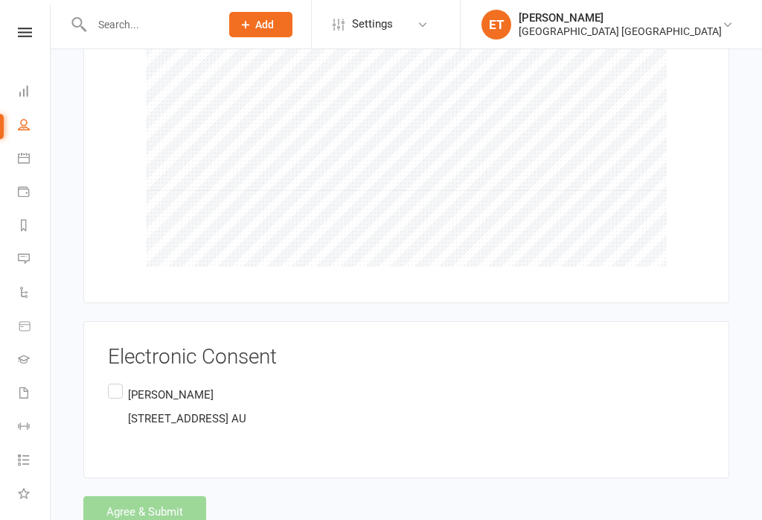
scroll to position [1212, 0]
click at [123, 381] on label "[PERSON_NAME] [STREET_ADDRESS]" at bounding box center [177, 407] width 138 height 53
click at [118, 381] on input "[PERSON_NAME] [STREET_ADDRESS]" at bounding box center [113, 381] width 10 height 0
checkbox input "true"
click at [109, 496] on button "Agree & Submit" at bounding box center [144, 511] width 123 height 31
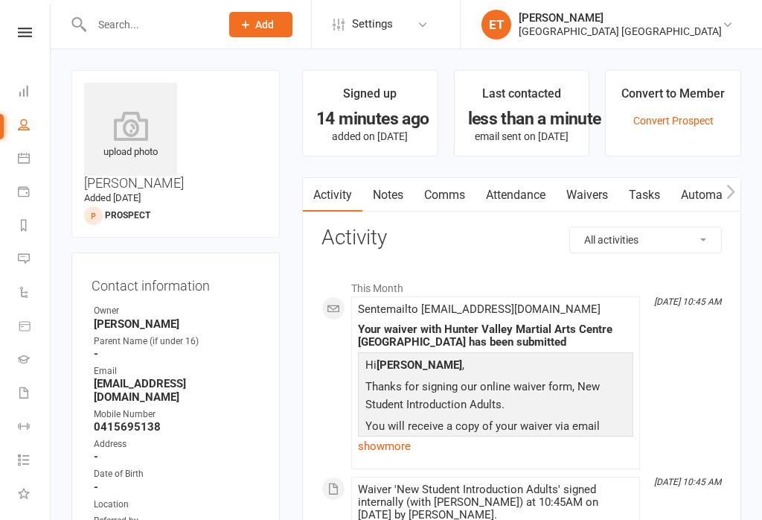
click at [518, 194] on link "Attendance" at bounding box center [516, 195] width 80 height 34
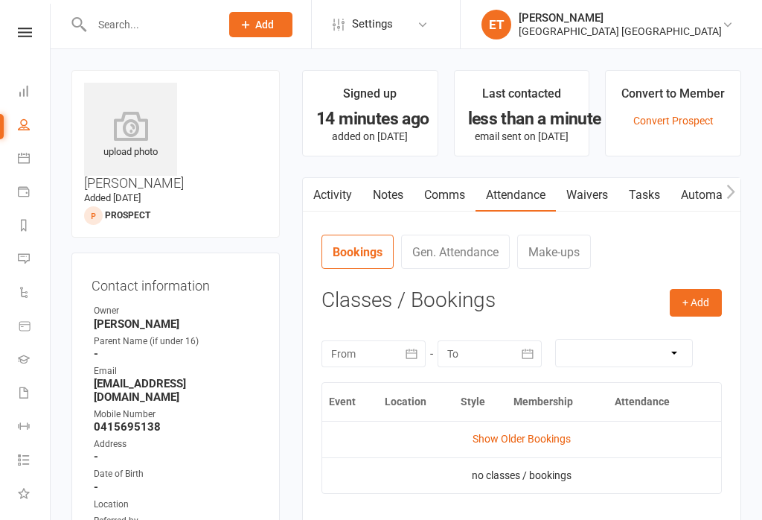
scroll to position [23, 0]
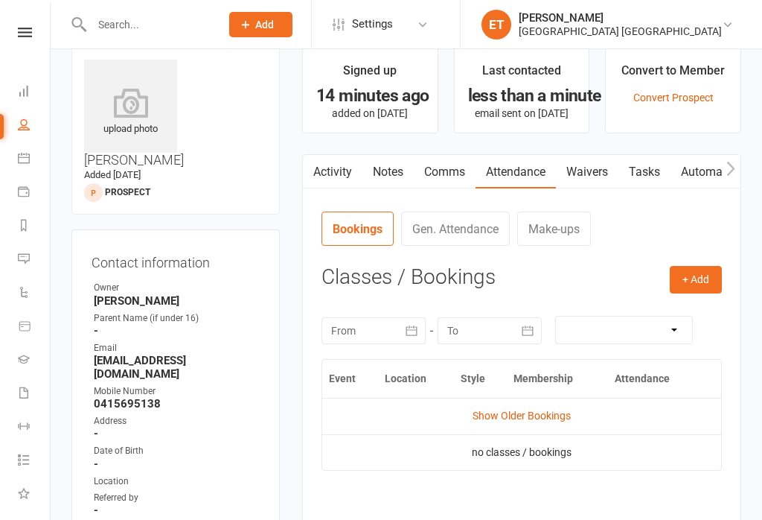
click at [691, 290] on button "+ Add" at bounding box center [696, 279] width 52 height 27
click at [633, 310] on link "Book Event" at bounding box center [647, 313] width 147 height 30
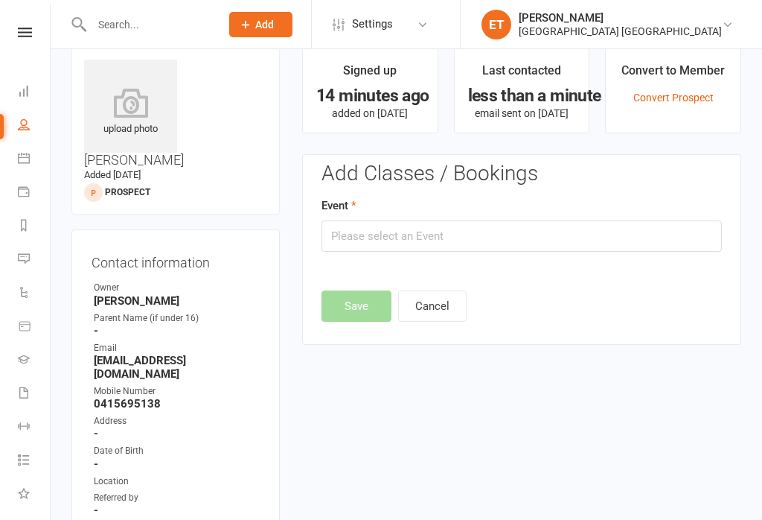
scroll to position [106, 0]
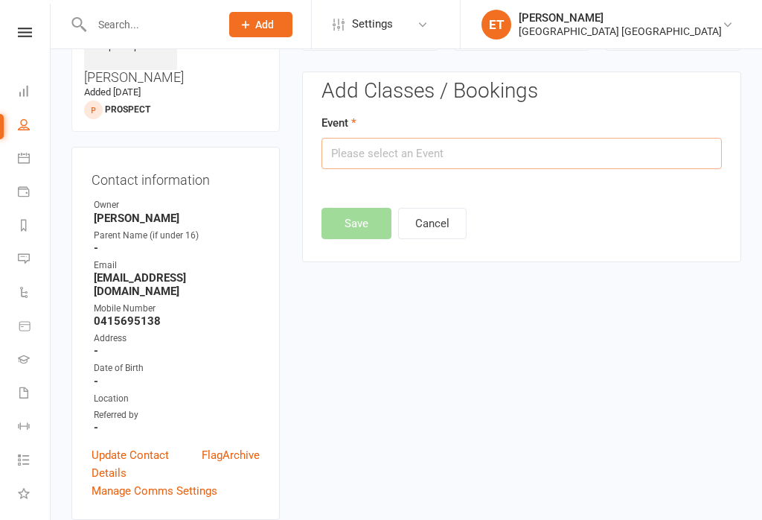
click at [475, 155] on input "text" at bounding box center [522, 153] width 400 height 31
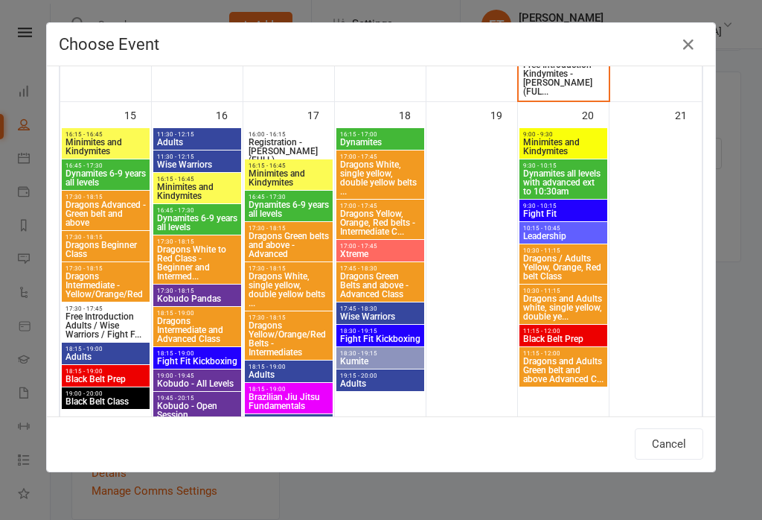
scroll to position [1148, 0]
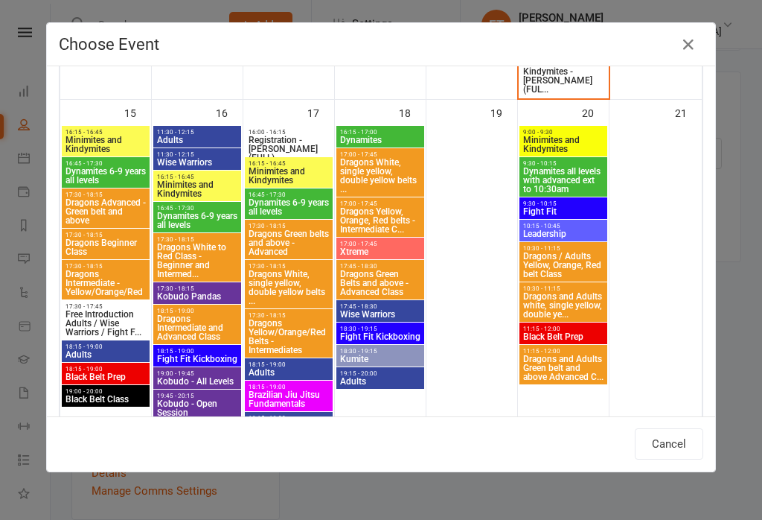
click at [208, 161] on span "Wise Warriors" at bounding box center [197, 162] width 82 height 9
type input "Wise Warriors - [DATE] 11:30:00 AM"
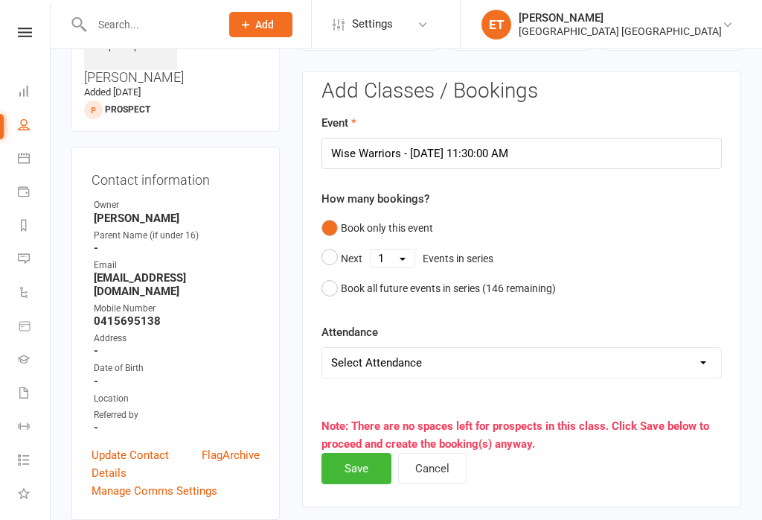
scroll to position [191, 0]
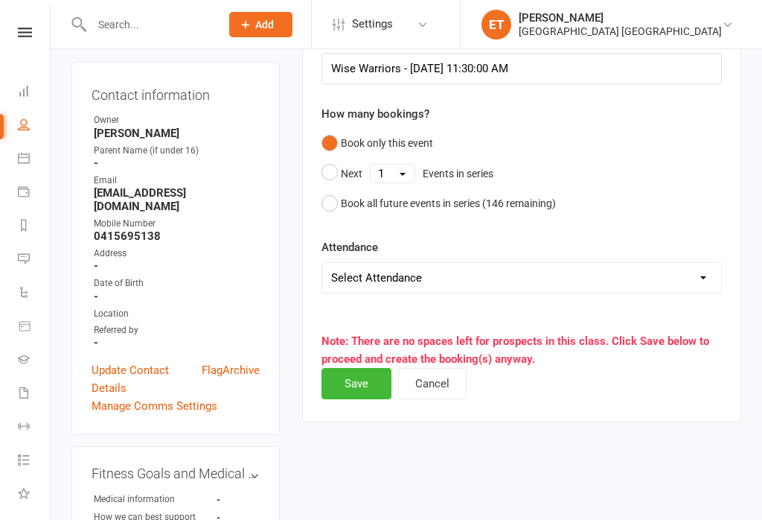
click at [361, 389] on button "Save" at bounding box center [357, 383] width 70 height 31
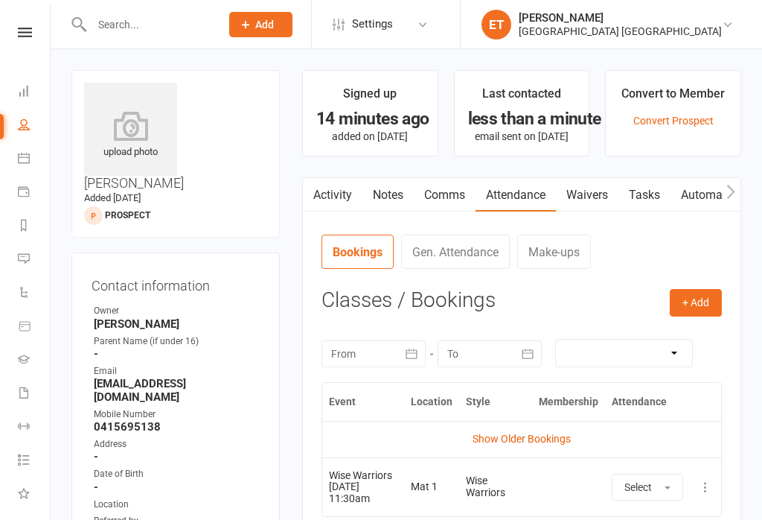
scroll to position [0, 0]
click at [138, 22] on input "text" at bounding box center [148, 24] width 123 height 21
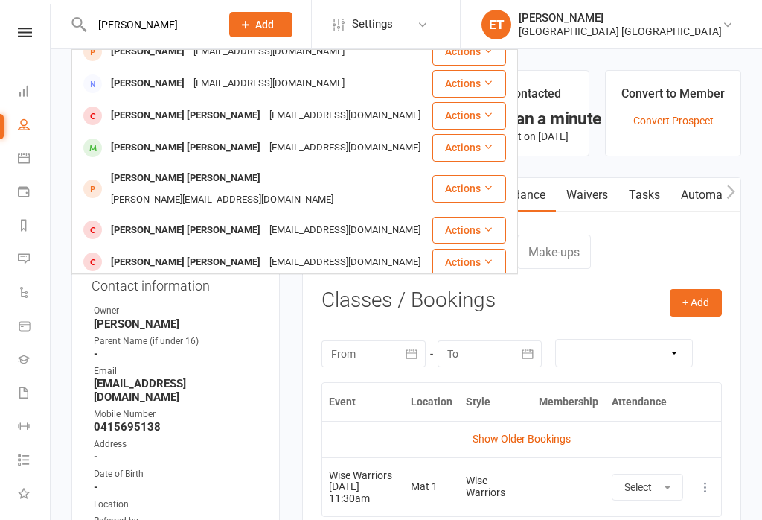
scroll to position [174, 0]
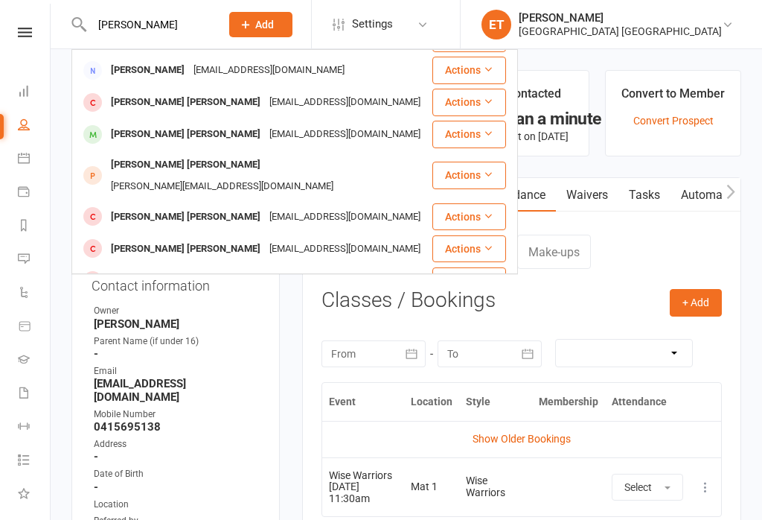
type input "[PERSON_NAME]"
click at [148, 154] on div "[PERSON_NAME] [PERSON_NAME]" at bounding box center [185, 165] width 159 height 22
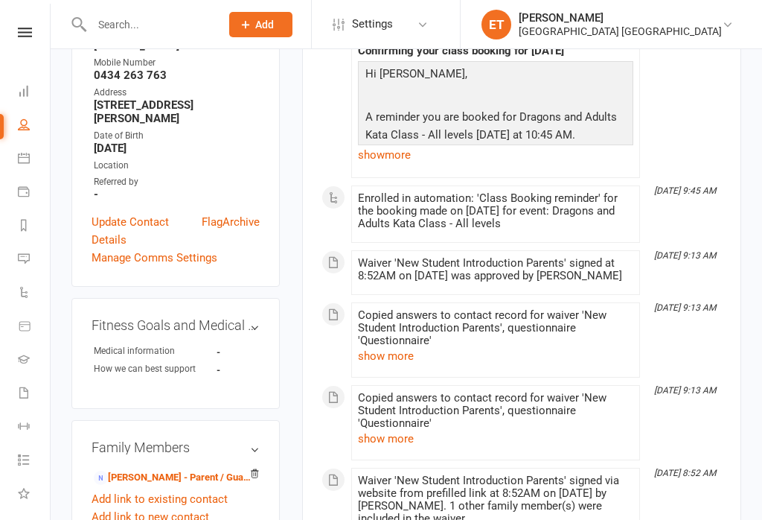
scroll to position [403, 0]
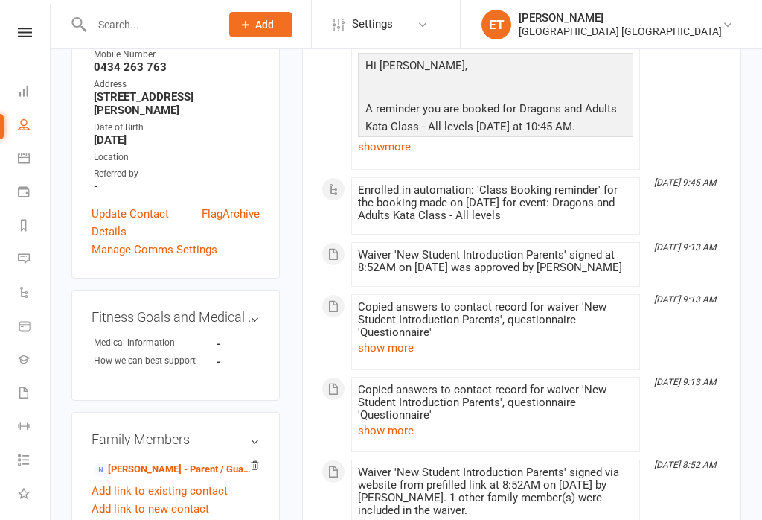
click at [201, 461] on link "[PERSON_NAME] - Parent / Guardian" at bounding box center [173, 469] width 159 height 16
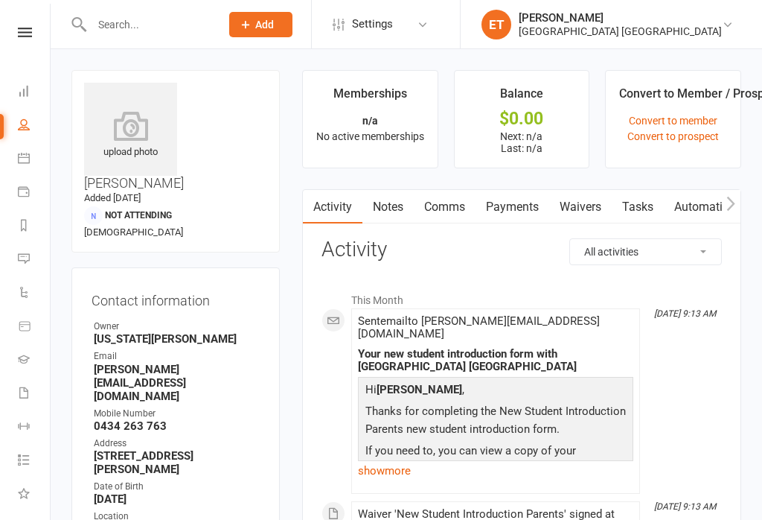
click at [590, 217] on link "Waivers" at bounding box center [580, 207] width 63 height 34
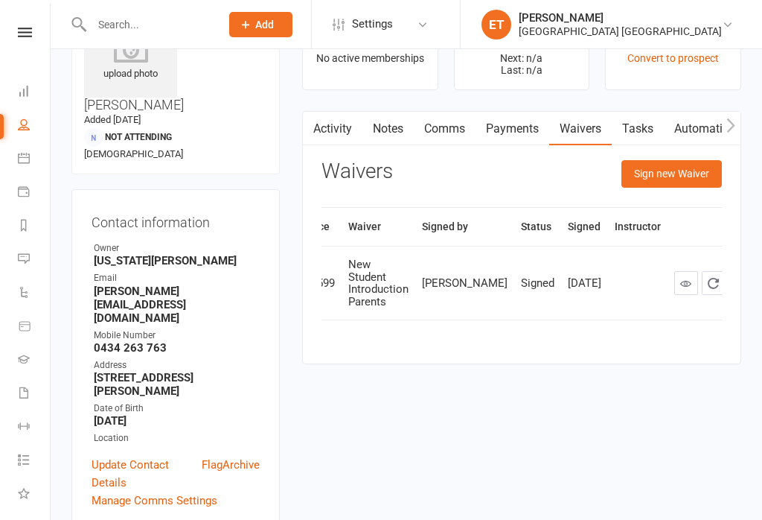
scroll to position [0, 48]
click at [675, 295] on link at bounding box center [687, 283] width 24 height 24
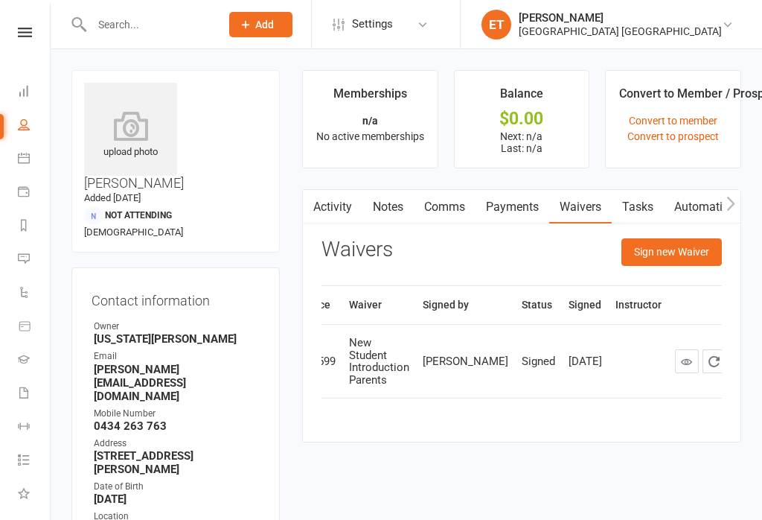
scroll to position [0, 0]
click at [19, 95] on icon at bounding box center [24, 91] width 12 height 12
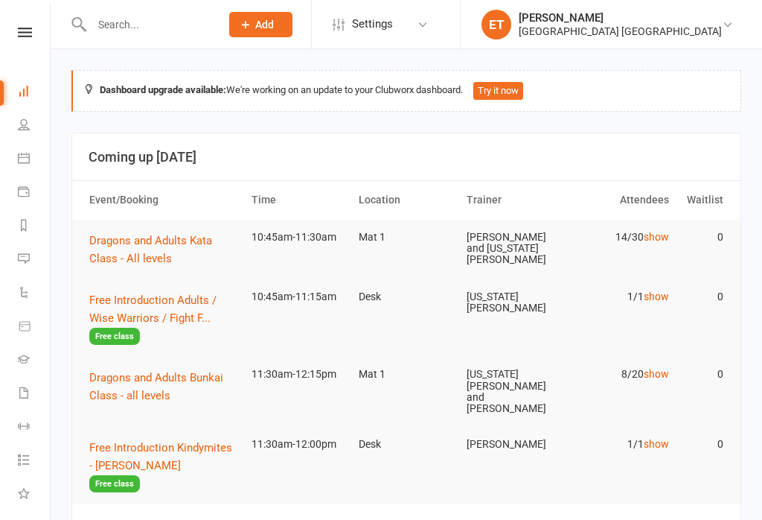
click at [21, 162] on icon at bounding box center [24, 158] width 12 height 12
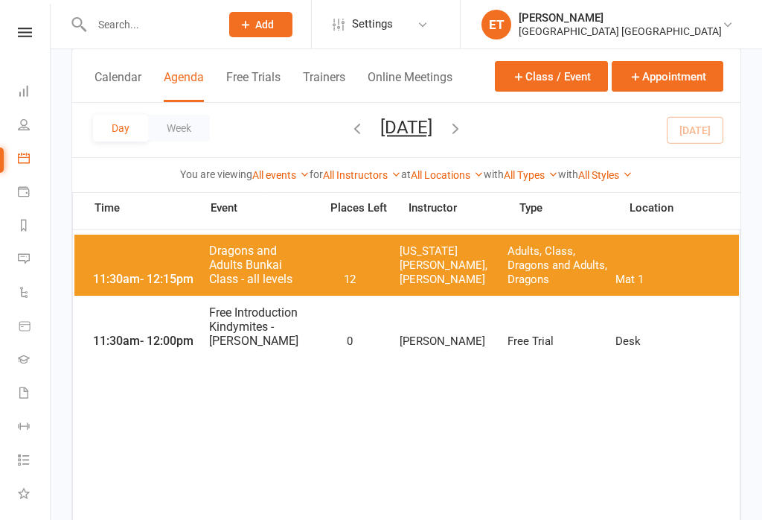
scroll to position [1035, 0]
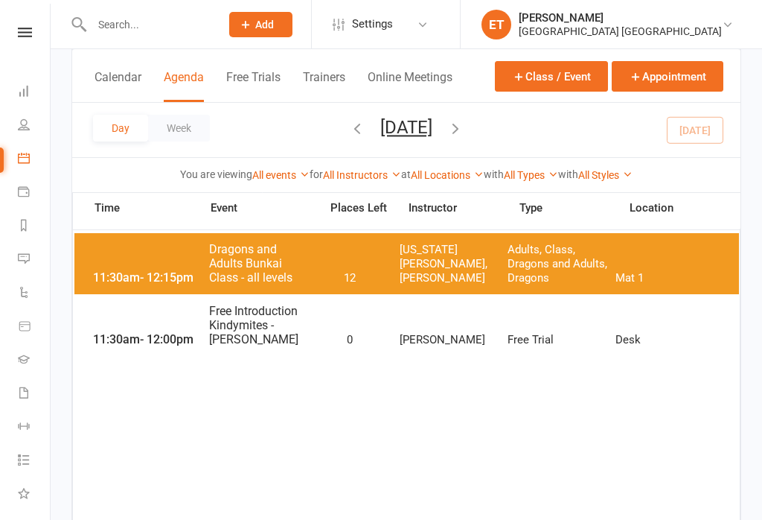
click at [328, 142] on div "10:45am - 11:30am Dragons and Adults Kata Class - All levels 16 [PERSON_NAME], …" at bounding box center [406, 139] width 665 height 61
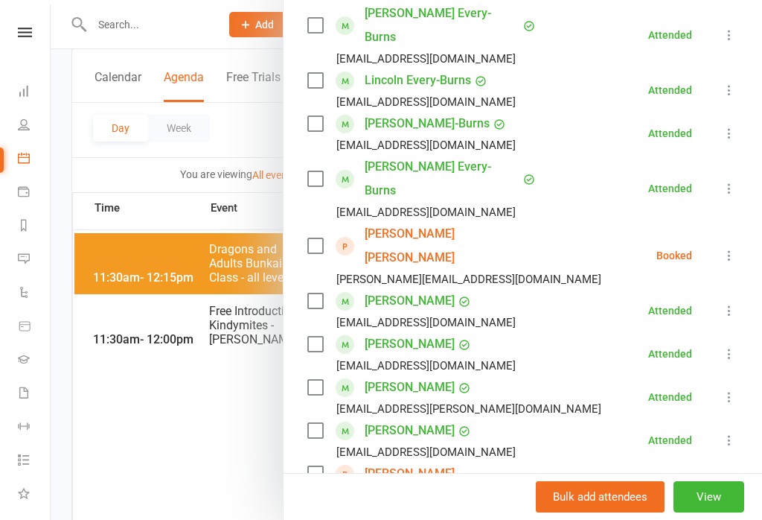
scroll to position [362, 0]
click at [730, 247] on icon at bounding box center [729, 254] width 15 height 15
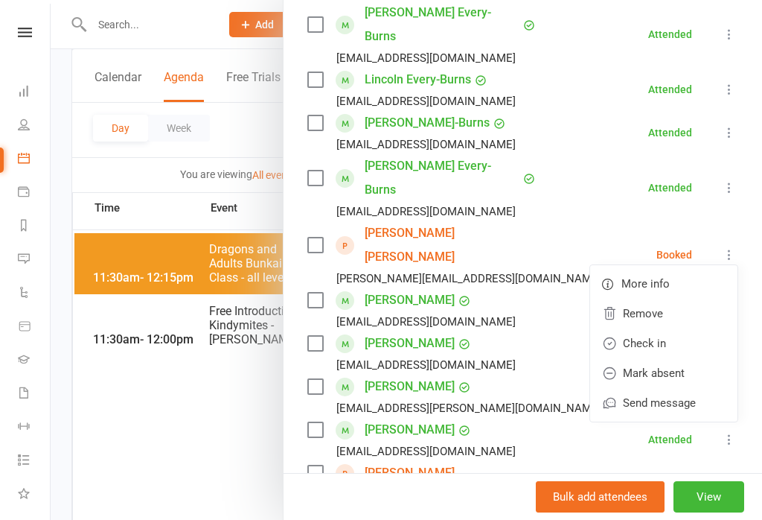
click at [677, 328] on link "Check in" at bounding box center [663, 343] width 147 height 30
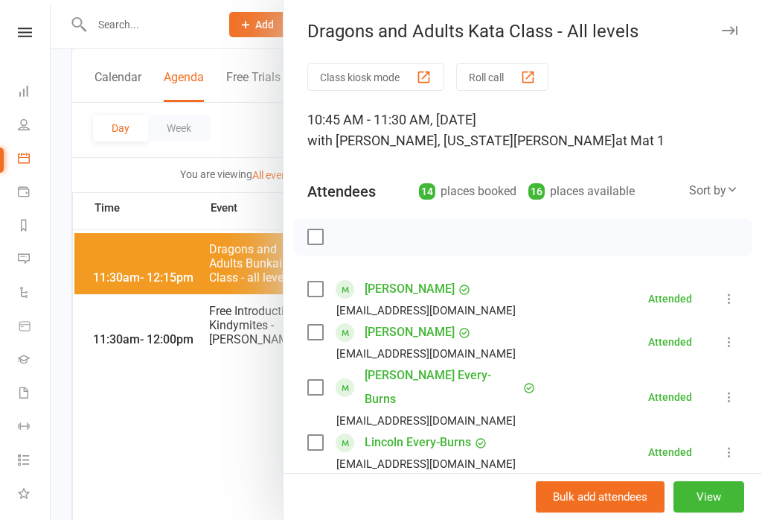
scroll to position [0, 0]
click at [731, 33] on icon "button" at bounding box center [730, 30] width 16 height 9
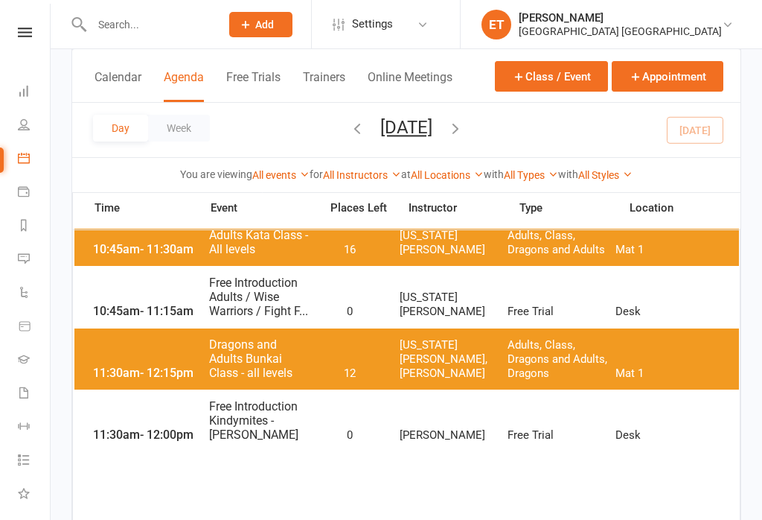
scroll to position [954, 0]
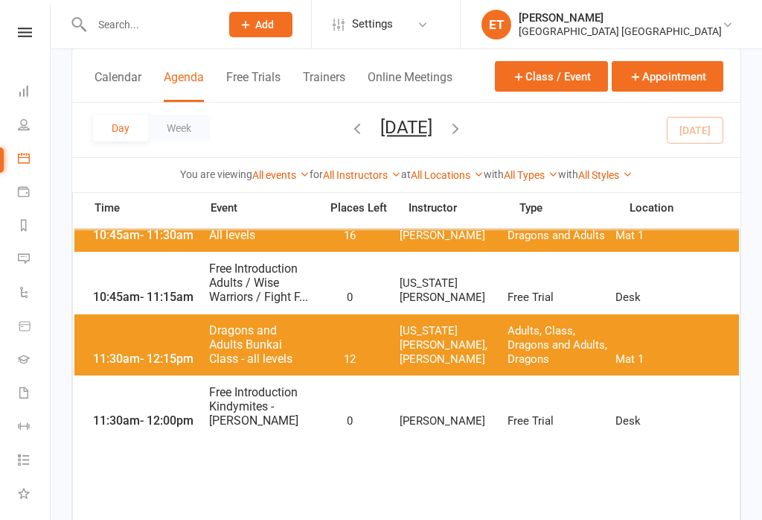
click at [280, 415] on span "Free Introduction Kindymites - [PERSON_NAME]" at bounding box center [259, 406] width 103 height 42
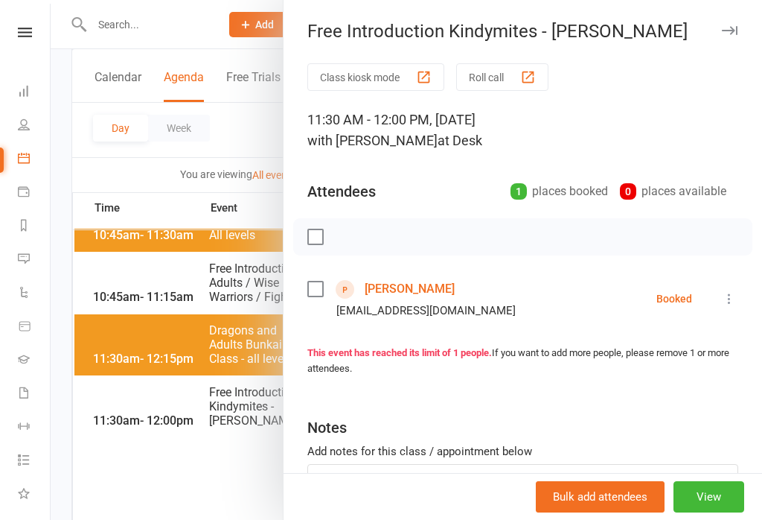
click at [730, 298] on icon at bounding box center [729, 298] width 15 height 15
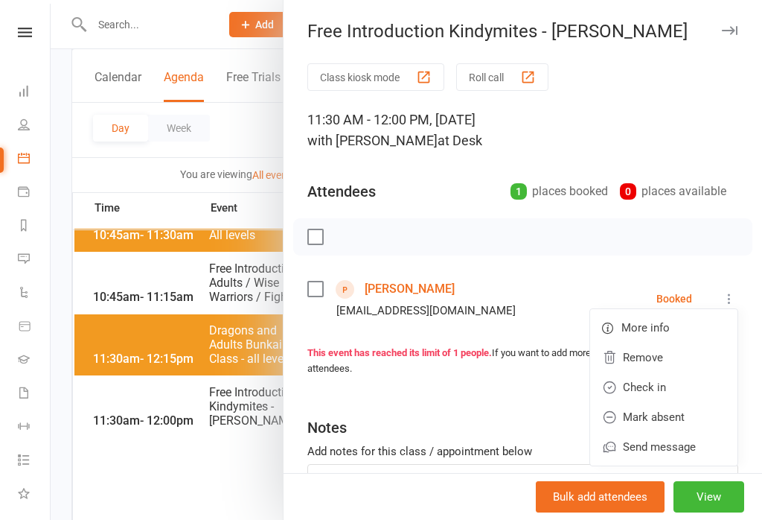
click at [677, 384] on link "Check in" at bounding box center [663, 387] width 147 height 30
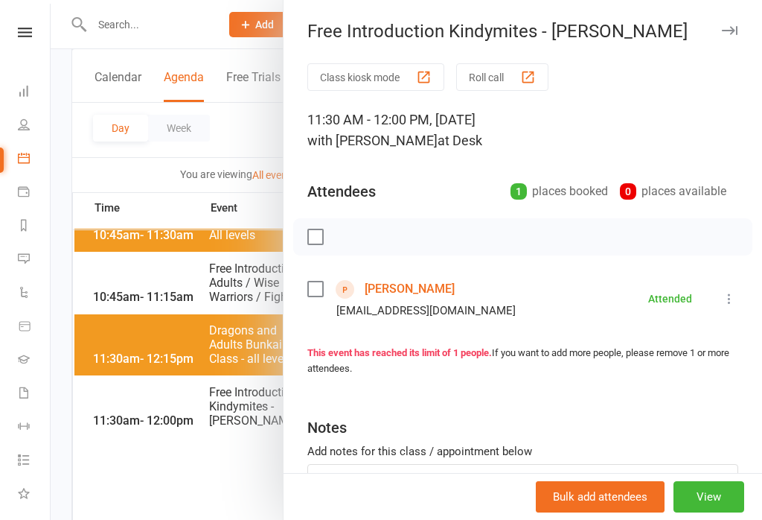
click at [432, 286] on link "[PERSON_NAME]" at bounding box center [410, 289] width 90 height 24
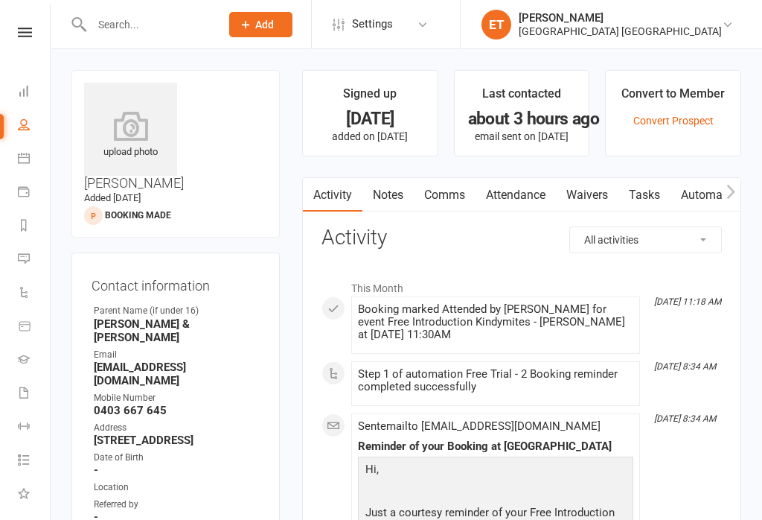
click at [28, 85] on icon at bounding box center [24, 91] width 12 height 12
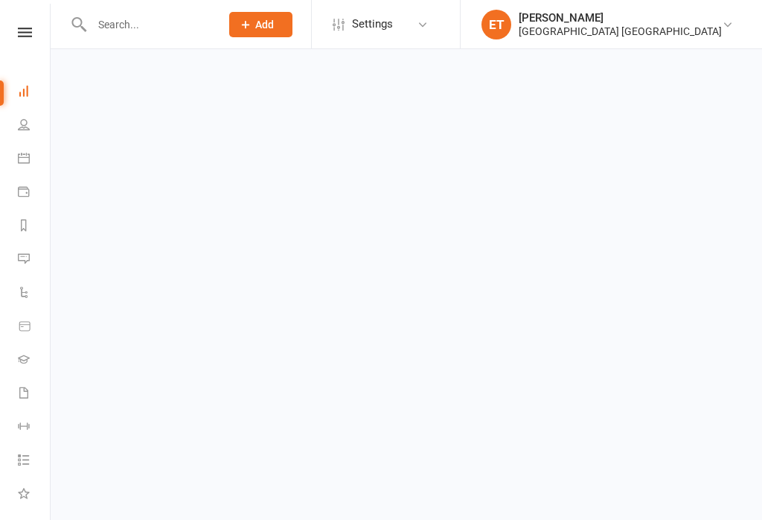
scroll to position [7, 0]
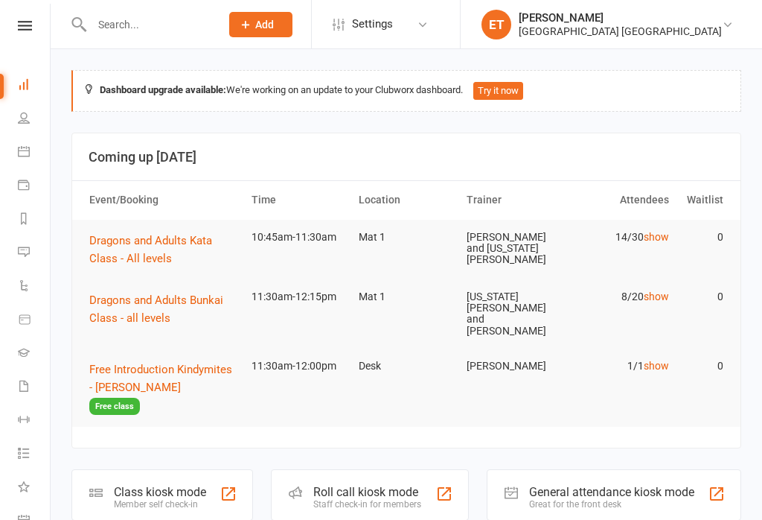
click at [19, 127] on link "People" at bounding box center [34, 119] width 33 height 33
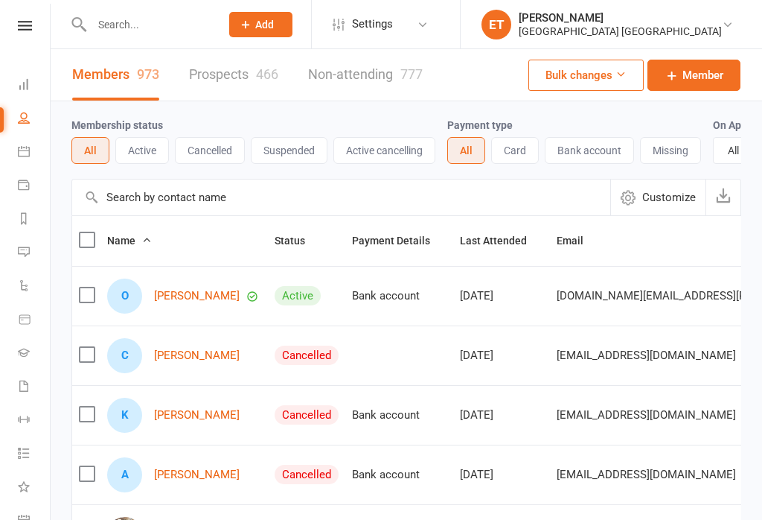
click at [30, 153] on link "Calendar" at bounding box center [34, 152] width 33 height 33
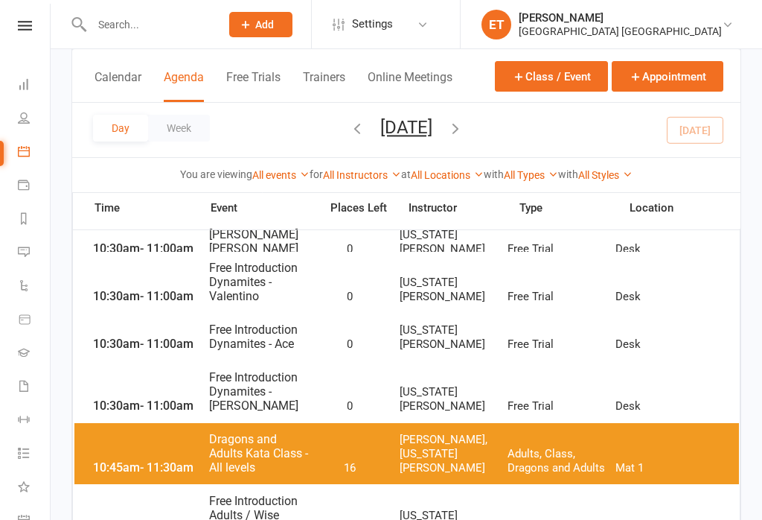
scroll to position [720, 0]
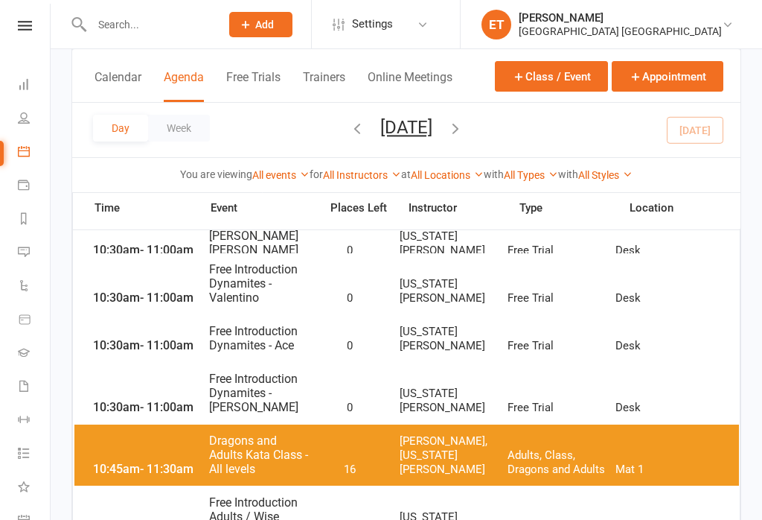
click at [253, 400] on span "Free Introduction Dynamites - [PERSON_NAME]" at bounding box center [259, 392] width 103 height 42
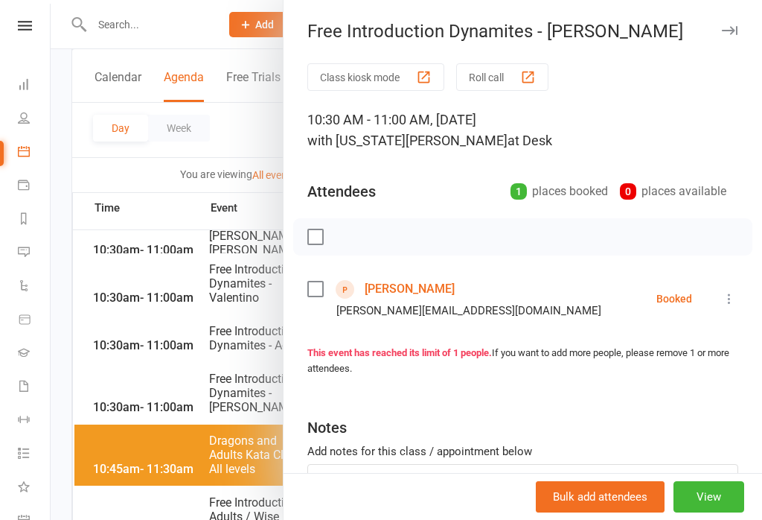
click at [245, 417] on div at bounding box center [407, 260] width 712 height 520
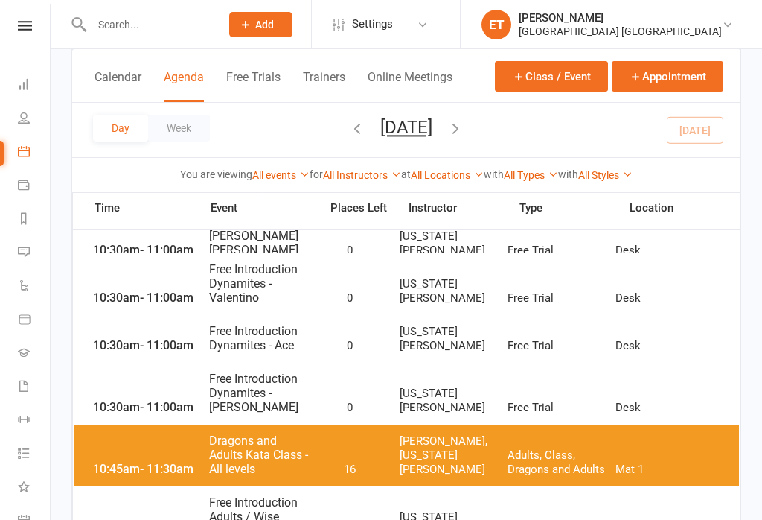
click at [266, 388] on span "Free Introduction Dynamites - [PERSON_NAME]" at bounding box center [259, 392] width 103 height 42
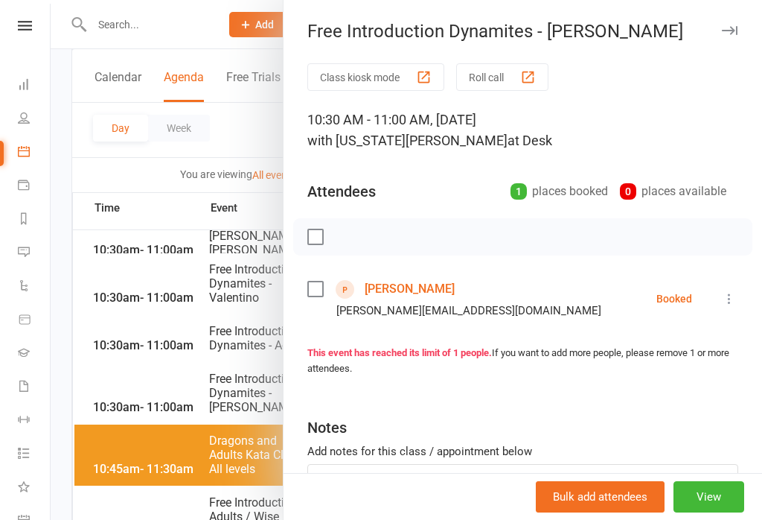
click at [426, 296] on link "[PERSON_NAME]" at bounding box center [410, 289] width 90 height 24
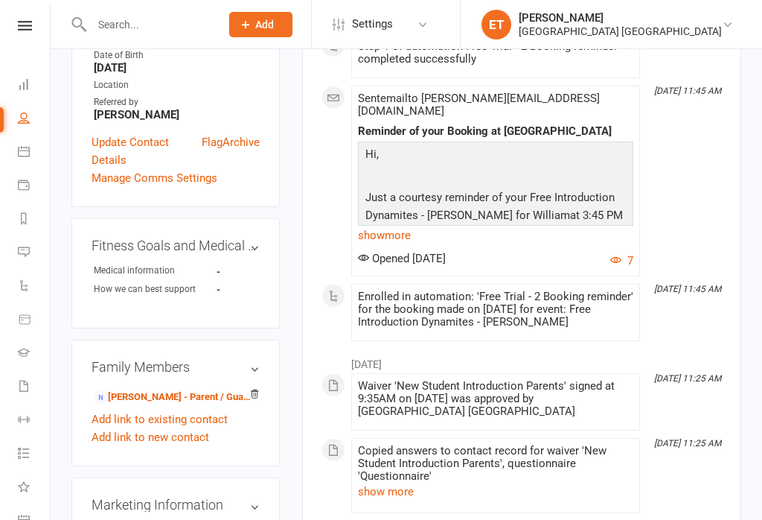
scroll to position [475, 0]
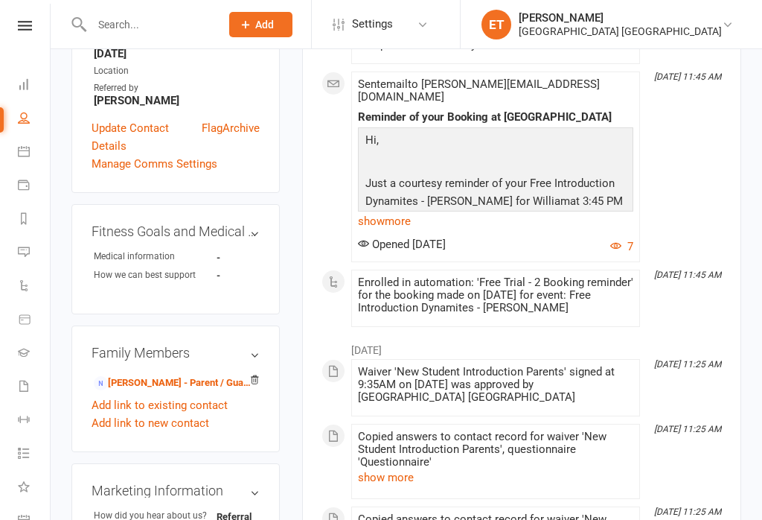
click at [195, 375] on link "[PERSON_NAME] - Parent / Guardian" at bounding box center [173, 383] width 159 height 16
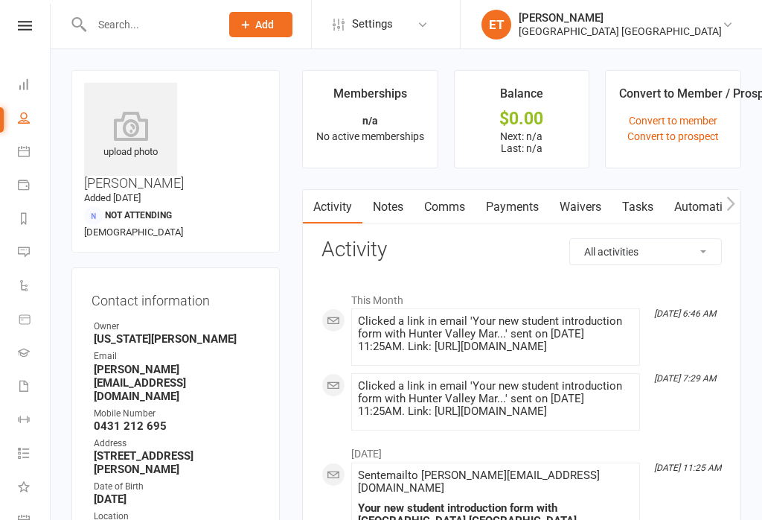
click at [581, 206] on link "Waivers" at bounding box center [580, 207] width 63 height 34
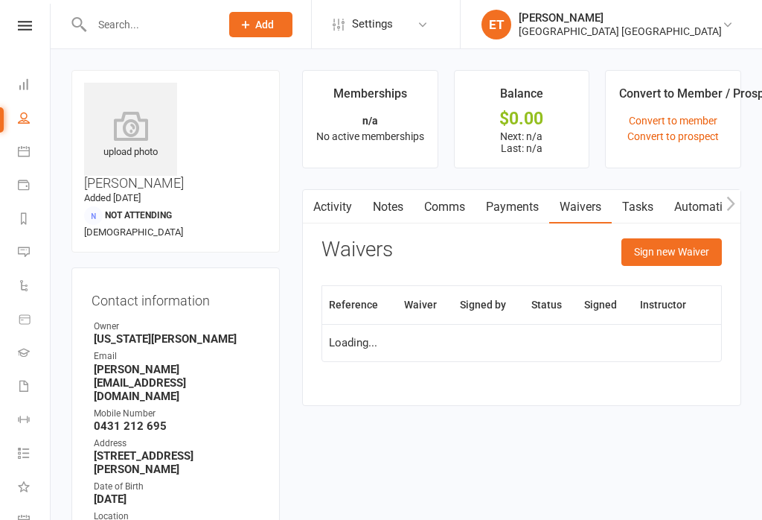
scroll to position [23, 0]
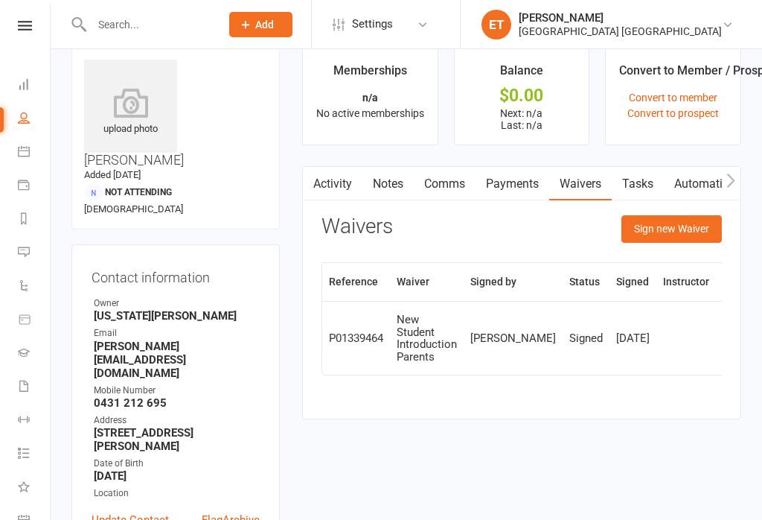
click at [681, 231] on button "Sign new Waiver" at bounding box center [672, 228] width 100 height 27
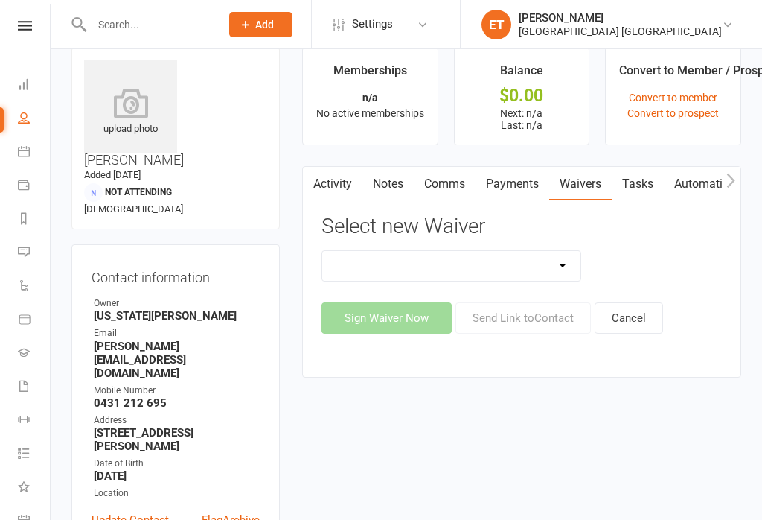
click at [533, 262] on select "App membership only Cancellation Form Change to payment frequency Fitness Chall…" at bounding box center [451, 266] width 258 height 30
select select "5337"
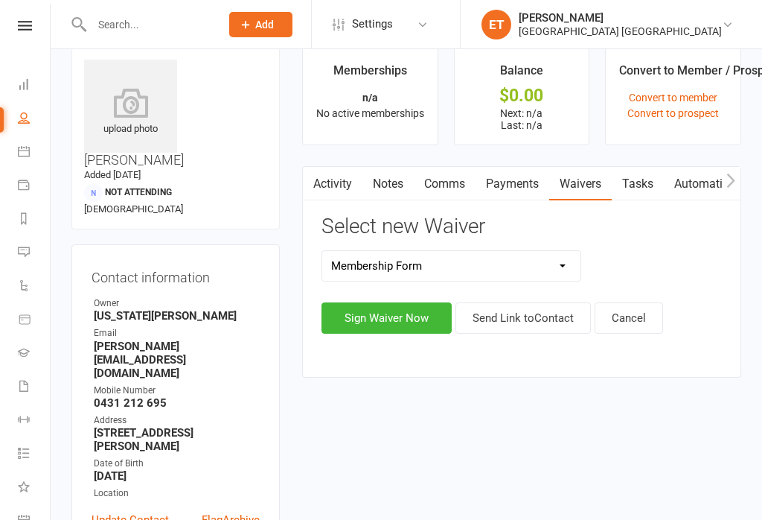
scroll to position [56, 0]
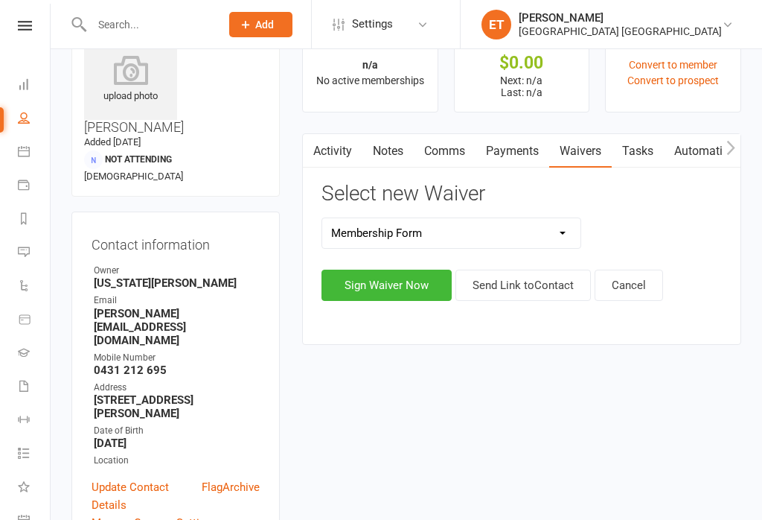
click at [414, 287] on button "Sign Waiver Now" at bounding box center [387, 284] width 130 height 31
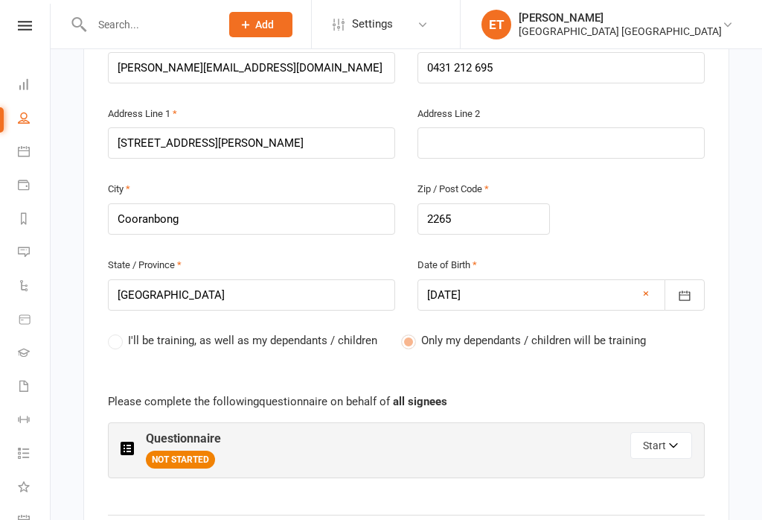
scroll to position [562, 0]
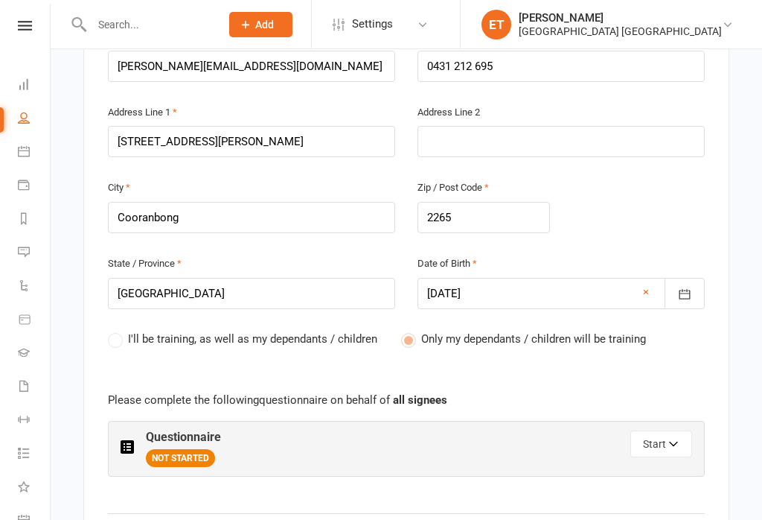
click at [669, 430] on button "Start" at bounding box center [661, 443] width 62 height 27
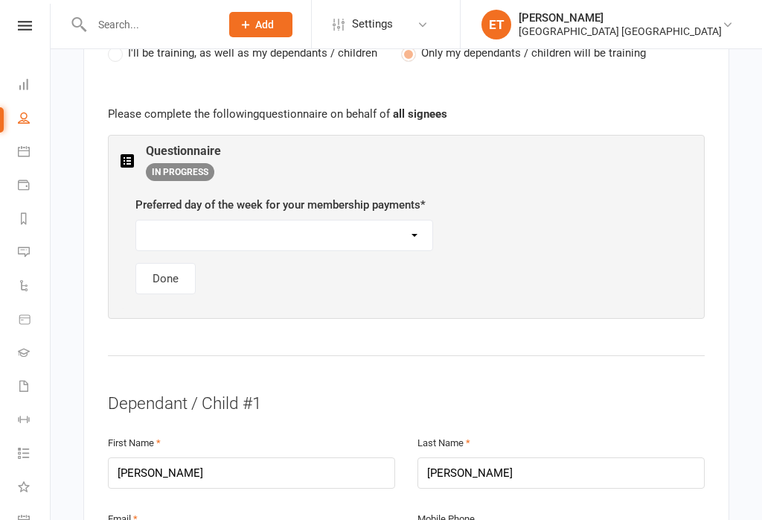
scroll to position [849, 0]
click at [365, 220] on select "[DATE] [DATE] [DATE] [DATE] [DATE]" at bounding box center [284, 235] width 296 height 30
select select "[DATE]"
click at [159, 262] on button "Done" at bounding box center [165, 277] width 60 height 31
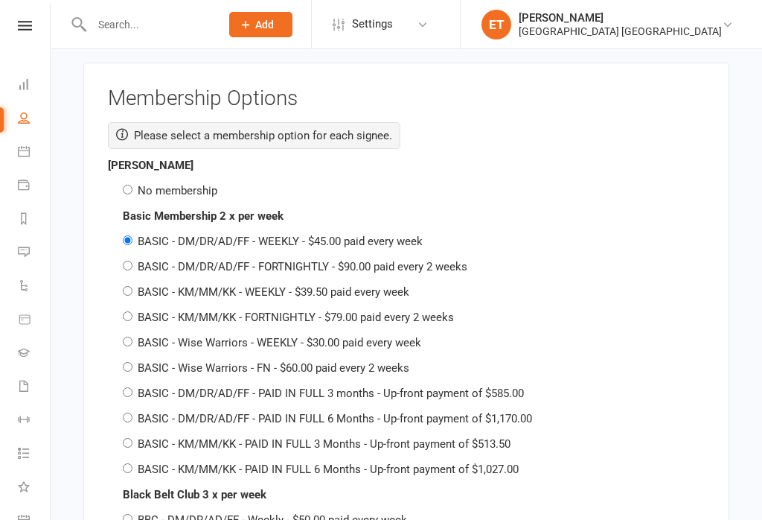
scroll to position [2394, 0]
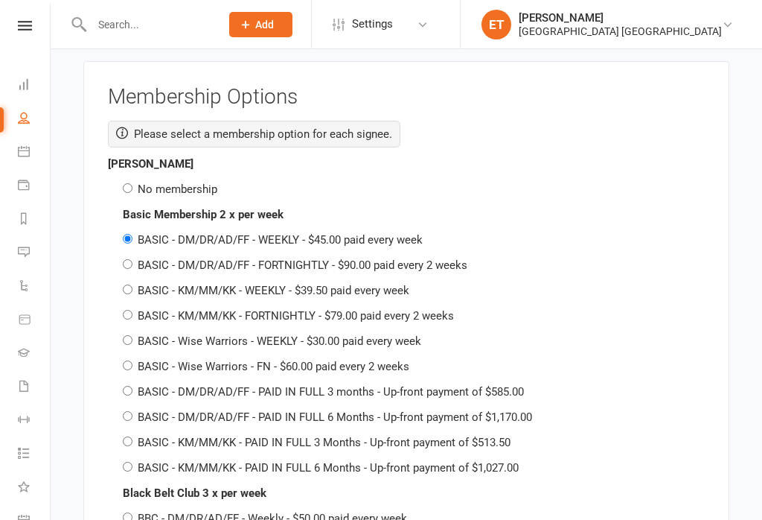
click at [142, 182] on label "No membership" at bounding box center [178, 188] width 80 height 13
click at [132, 183] on input "No membership" at bounding box center [128, 188] width 10 height 10
radio input "true"
radio input "false"
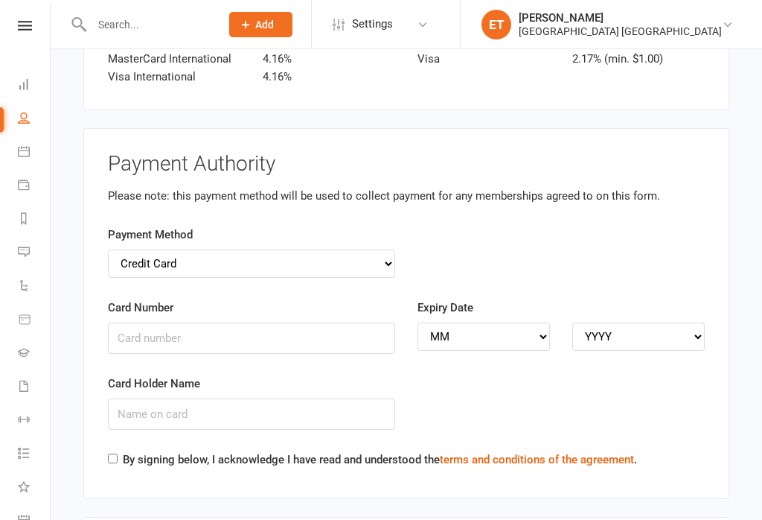
scroll to position [4738, 0]
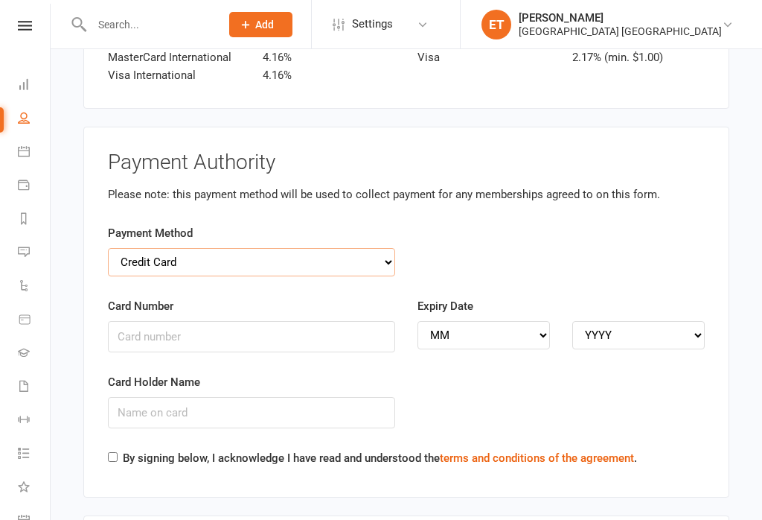
click at [362, 261] on select "Credit Card Bank Account" at bounding box center [251, 262] width 287 height 28
select select "bank_account"
click at [181, 329] on input "BSB" at bounding box center [251, 336] width 287 height 31
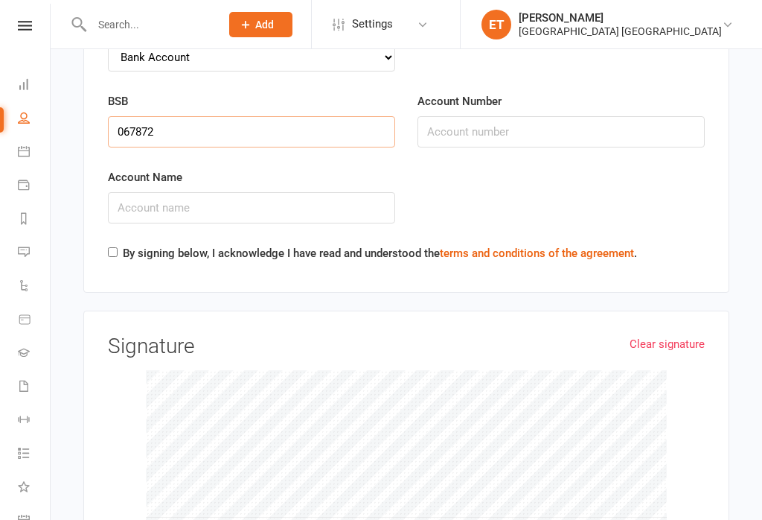
type input "067872"
click at [502, 121] on input "Account Number" at bounding box center [561, 131] width 287 height 31
type input "22692753"
click at [241, 199] on input "Account Name" at bounding box center [251, 207] width 287 height 31
type input "K"
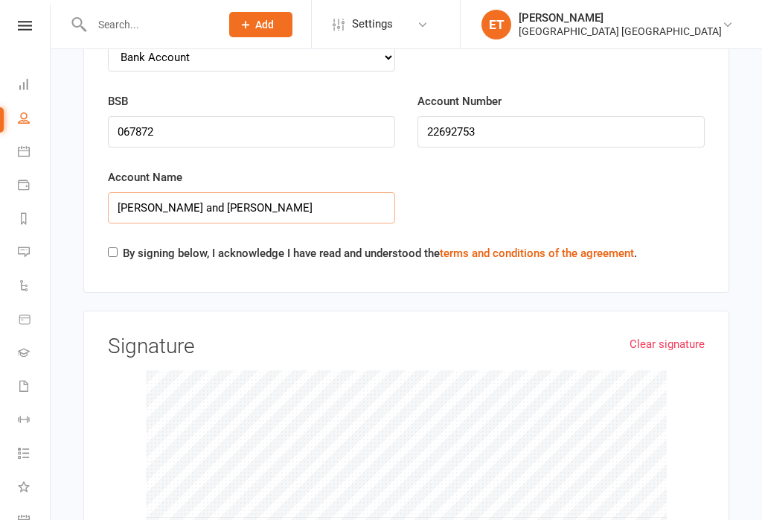
type input "[PERSON_NAME] and [PERSON_NAME]"
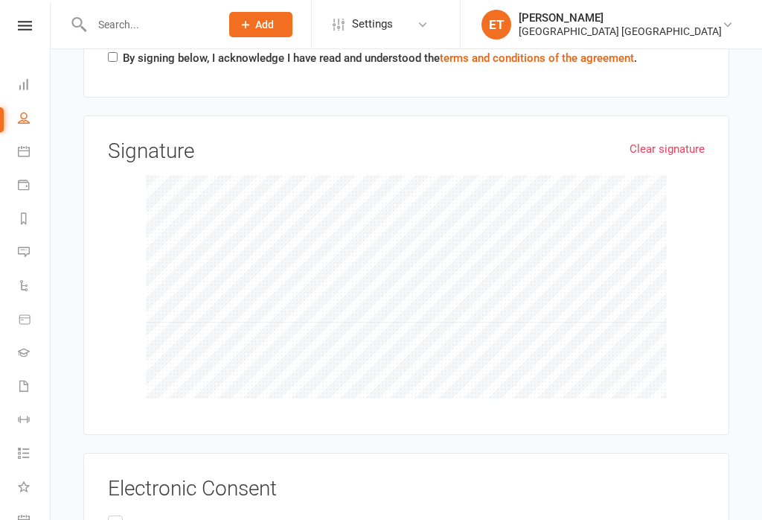
scroll to position [5113, 0]
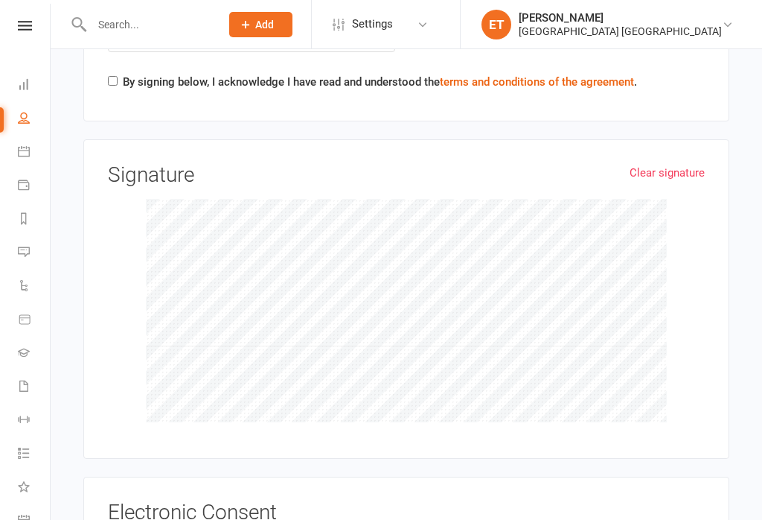
click at [113, 79] on input "By signing below, I acknowledge I have read and understood the terms and condit…" at bounding box center [113, 81] width 10 height 10
checkbox input "true"
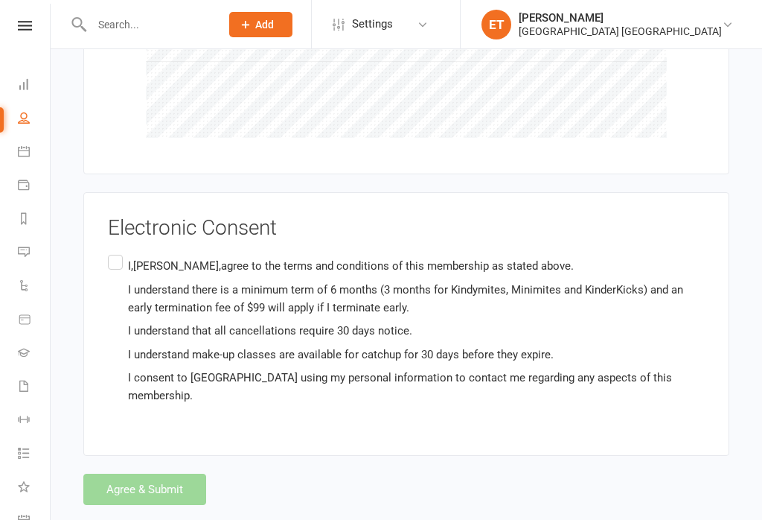
scroll to position [5397, 0]
click at [109, 252] on label "I,[PERSON_NAME],agree to the terms and conditions of this membership as stated …" at bounding box center [406, 331] width 597 height 159
click at [109, 252] on input "I,[PERSON_NAME],agree to the terms and conditions of this membership as stated …" at bounding box center [113, 252] width 10 height 0
checkbox input "true"
click at [172, 479] on button "Agree & Submit" at bounding box center [144, 489] width 123 height 31
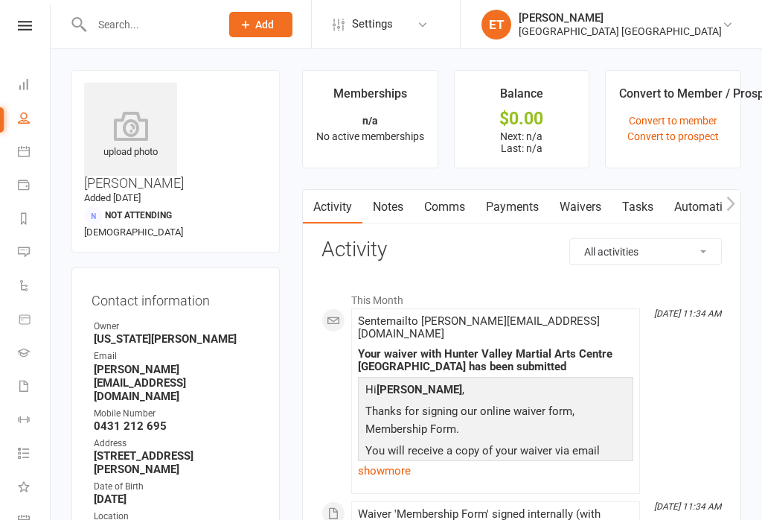
click at [25, 180] on icon at bounding box center [24, 185] width 12 height 12
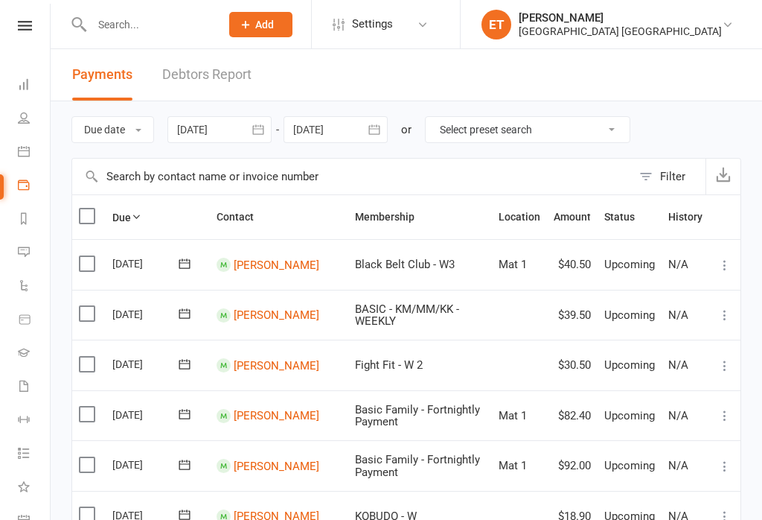
scroll to position [18, 0]
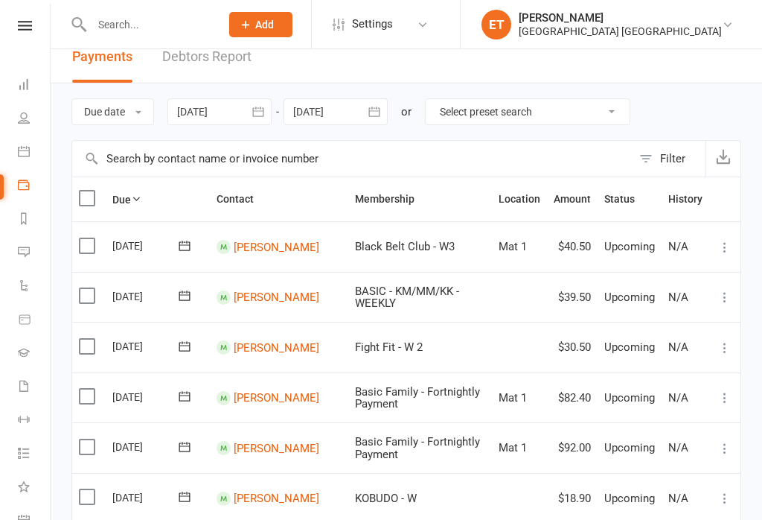
click at [19, 153] on icon at bounding box center [24, 151] width 12 height 12
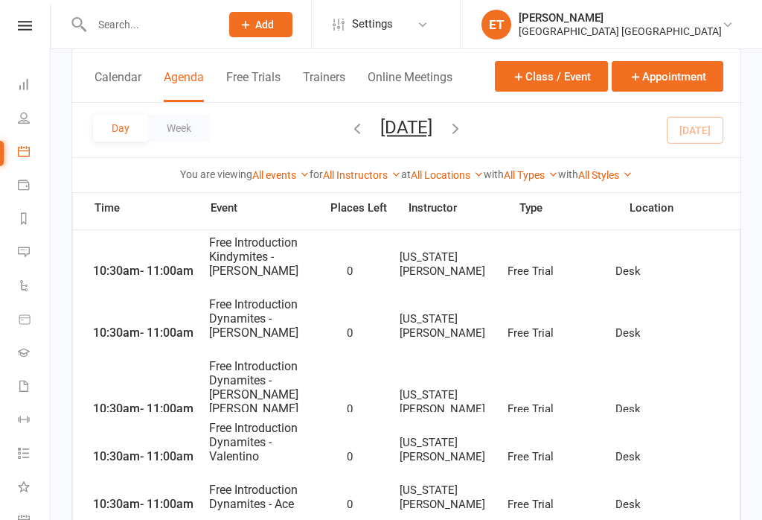
scroll to position [568, 0]
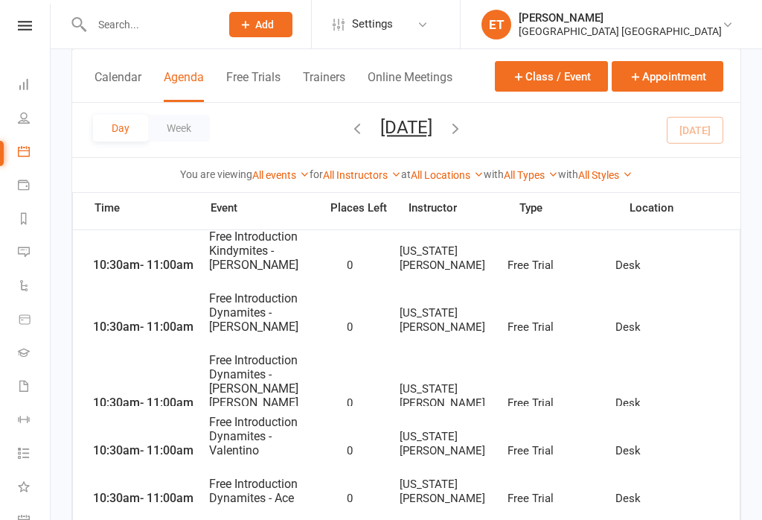
click at [246, 127] on span "Free Introduction Kindymites - Briella Sing" at bounding box center [259, 127] width 103 height 42
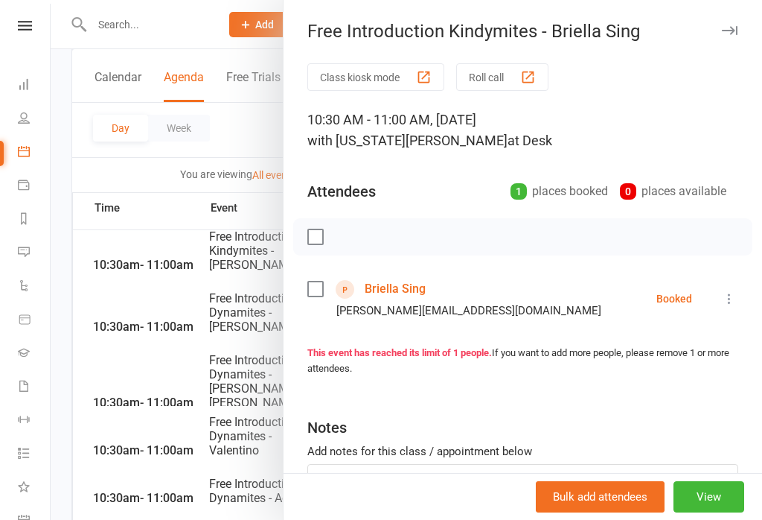
click at [390, 288] on link "Briella Sing" at bounding box center [395, 289] width 61 height 24
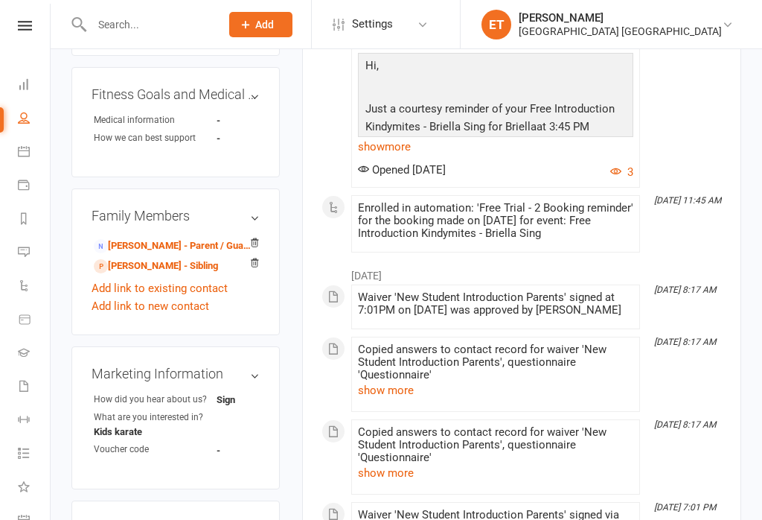
scroll to position [573, 0]
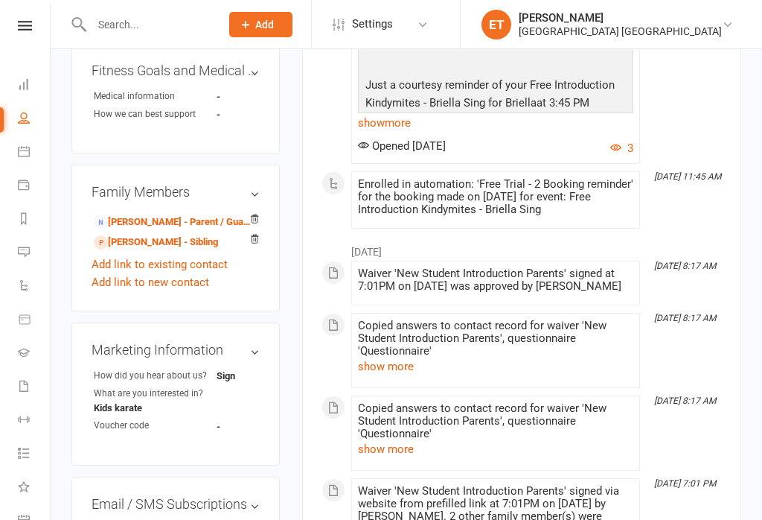
click at [193, 214] on link "[PERSON_NAME] - Parent / Guardian" at bounding box center [173, 222] width 159 height 16
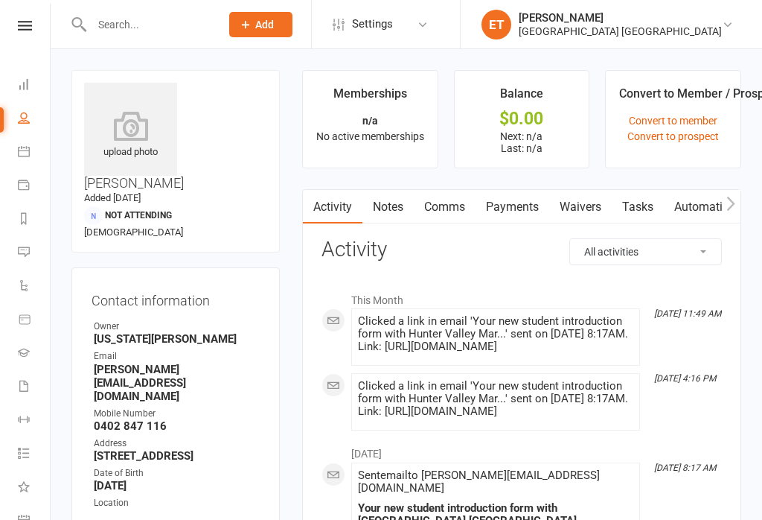
click at [587, 208] on link "Waivers" at bounding box center [580, 207] width 63 height 34
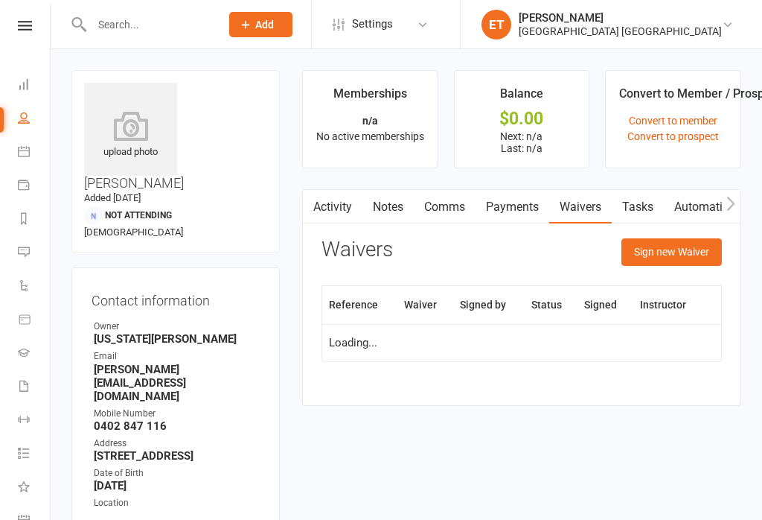
scroll to position [23, 0]
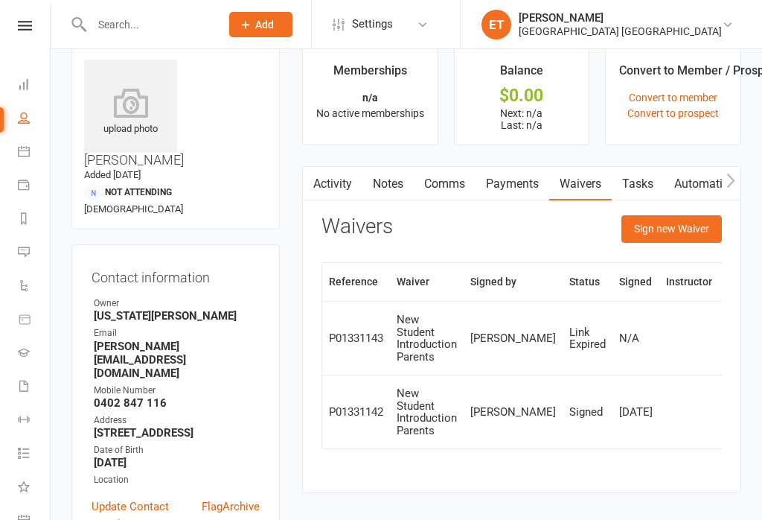
click at [698, 231] on button "Sign new Waiver" at bounding box center [672, 228] width 100 height 27
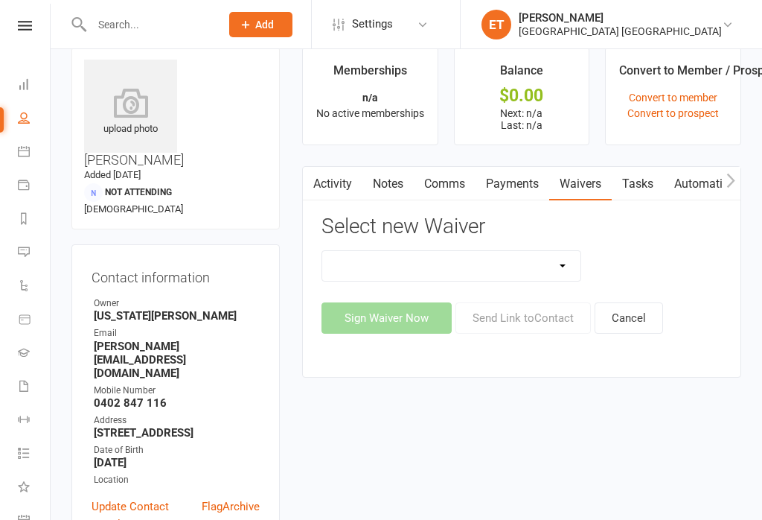
click at [549, 278] on select "App membership only Cancellation Form Change to payment frequency Fitness Chall…" at bounding box center [451, 266] width 258 height 30
select select "5337"
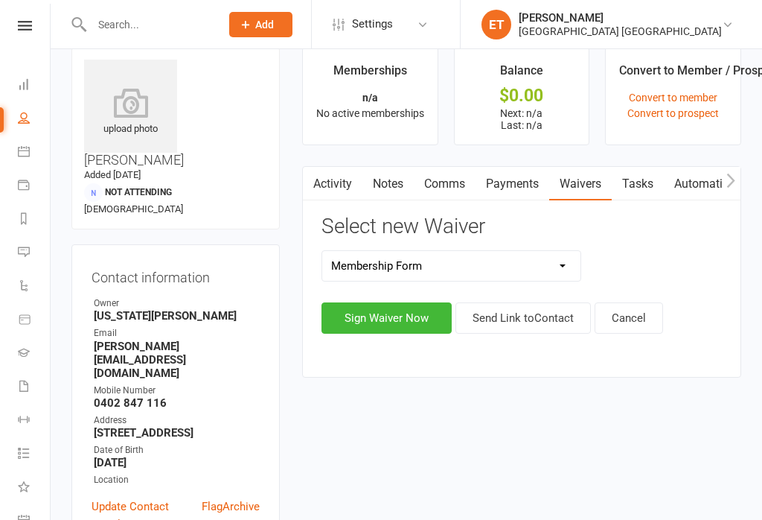
click at [410, 325] on button "Sign Waiver Now" at bounding box center [387, 317] width 130 height 31
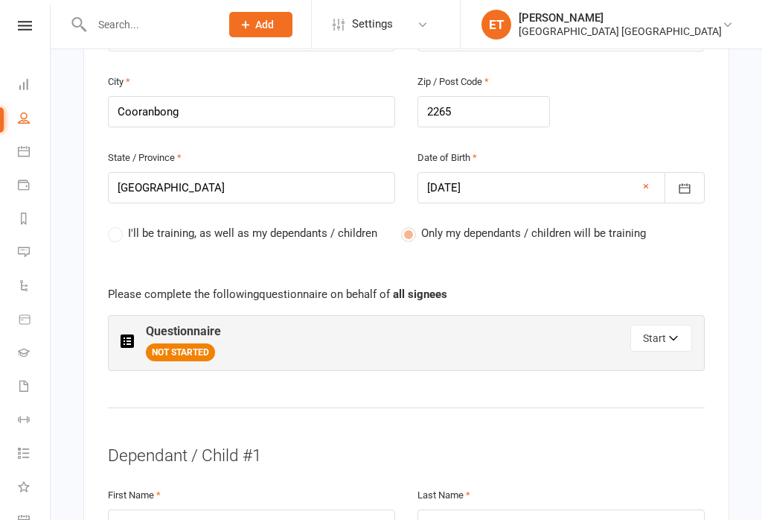
scroll to position [755, 0]
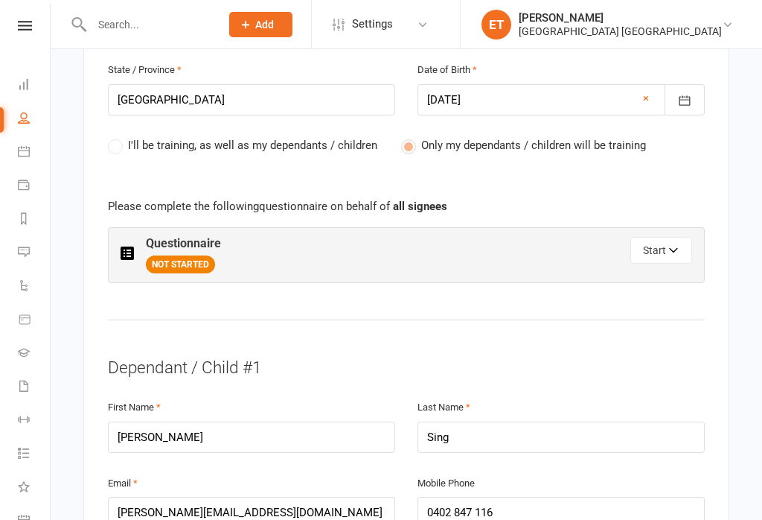
click at [673, 247] on icon "button" at bounding box center [674, 252] width 10 height 10
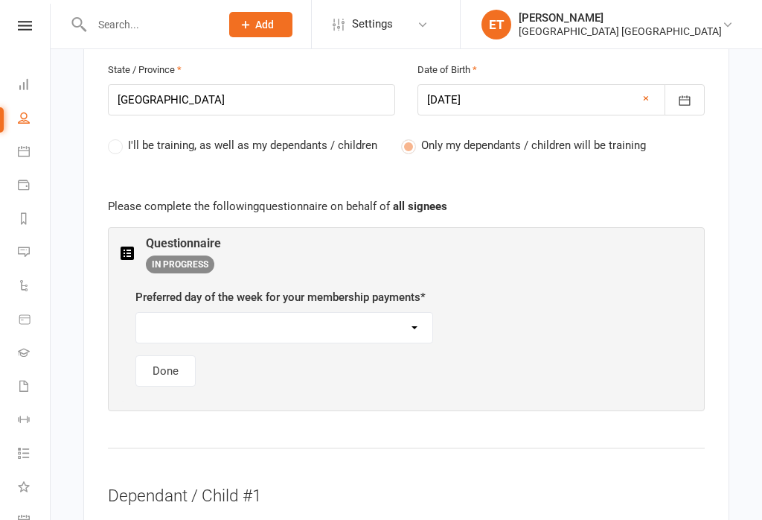
click at [353, 313] on select "[DATE] [DATE] [DATE] [DATE] [DATE]" at bounding box center [284, 328] width 296 height 30
select select "[DATE]"
click at [167, 355] on button "Done" at bounding box center [165, 370] width 60 height 31
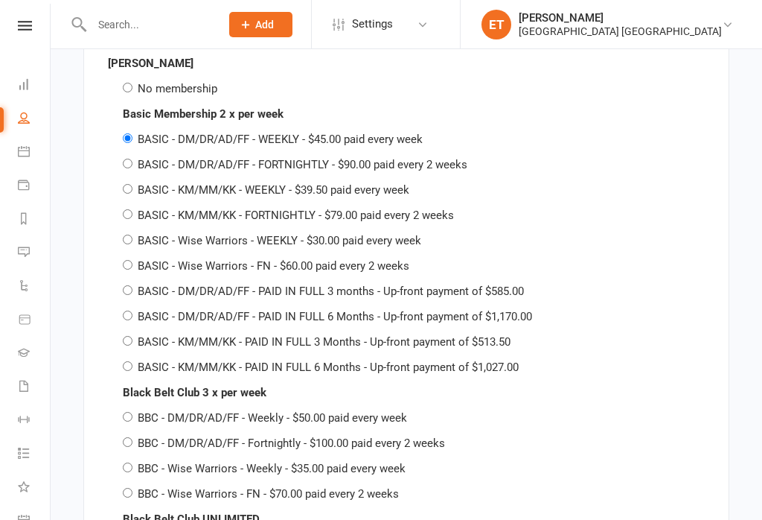
scroll to position [3015, 0]
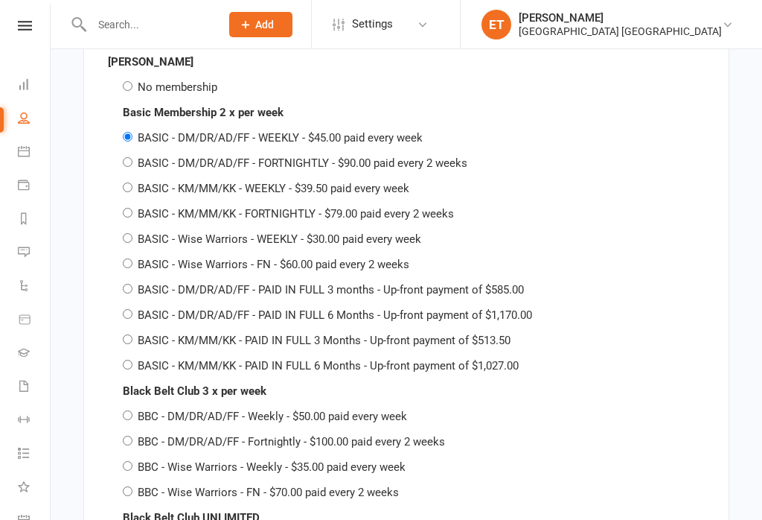
click at [175, 90] on label "No membership" at bounding box center [178, 86] width 80 height 13
click at [132, 90] on input "No membership" at bounding box center [128, 86] width 10 height 10
radio input "true"
radio input "false"
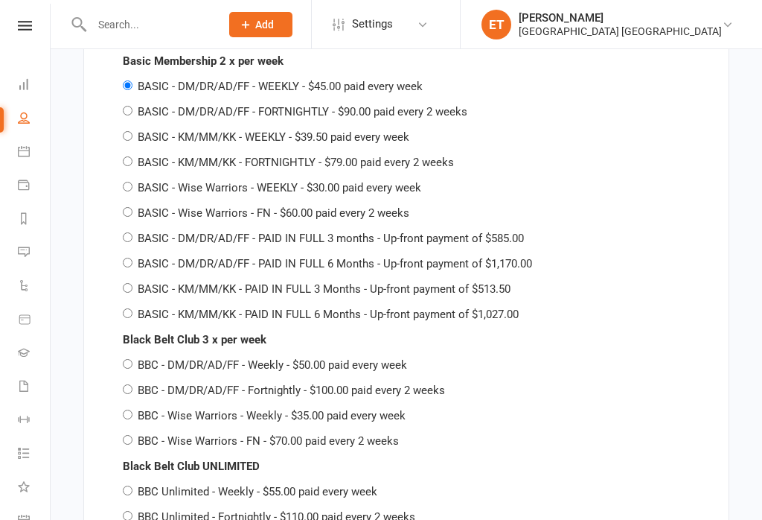
scroll to position [3946, 0]
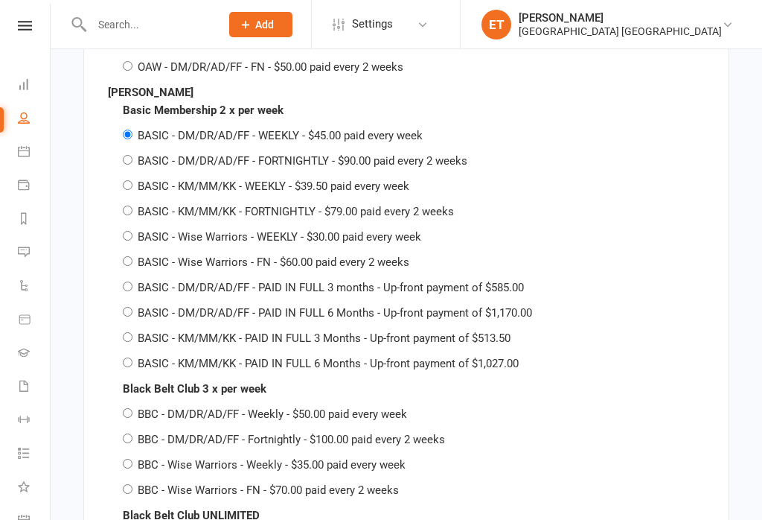
click at [164, 161] on label "BASIC - DM/DR/AD/FF - FORTNIGHTLY - $90.00 paid every 2 weeks" at bounding box center [303, 160] width 330 height 13
click at [132, 161] on input "BASIC - DM/DR/AD/FF - FORTNIGHTLY - $90.00 paid every 2 weeks" at bounding box center [128, 160] width 10 height 10
radio input "true"
radio input "false"
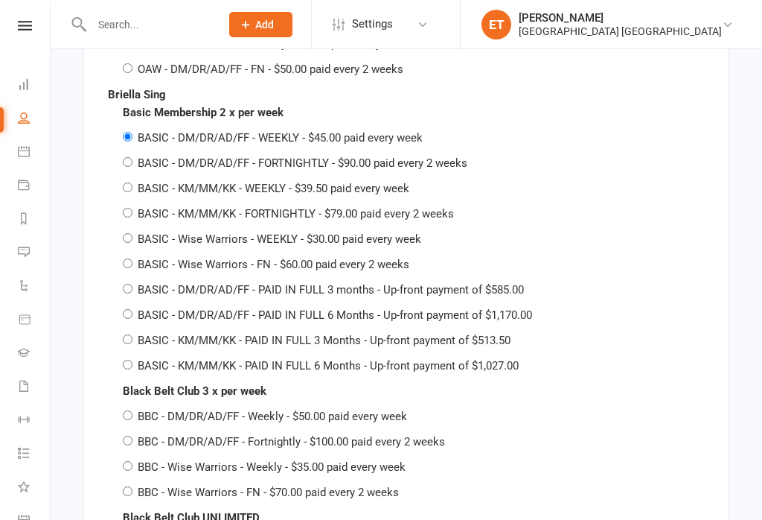
scroll to position [4874, 0]
click at [189, 167] on label "BASIC - DM/DR/AD/FF - FORTNIGHTLY - $90.00 paid every 2 weeks" at bounding box center [303, 162] width 330 height 13
click at [132, 166] on input "BASIC - DM/DR/AD/FF - FORTNIGHTLY - $90.00 paid every 2 weeks" at bounding box center [128, 161] width 10 height 10
radio input "true"
radio input "false"
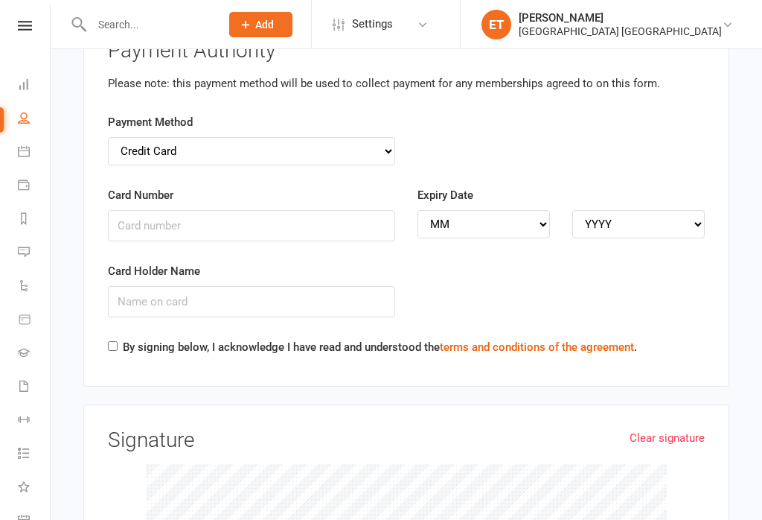
scroll to position [6398, 0]
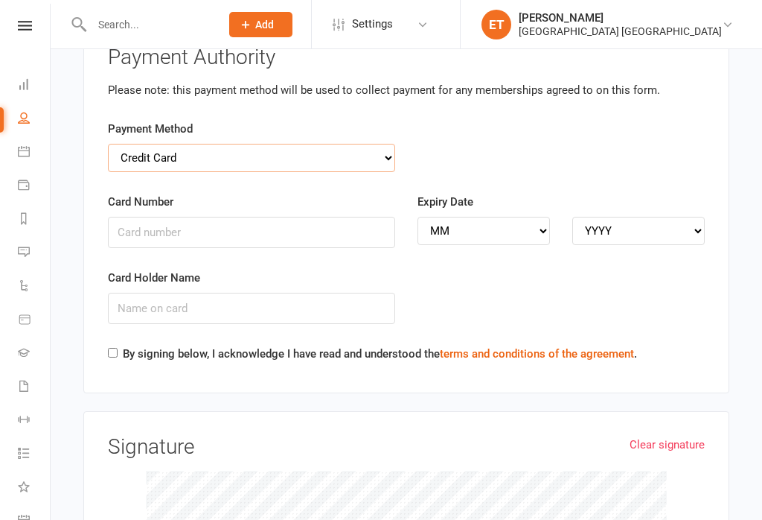
click at [310, 150] on select "Credit Card Bank Account" at bounding box center [251, 158] width 287 height 28
click at [181, 234] on input "BSB" at bounding box center [251, 232] width 287 height 31
click at [238, 150] on select "Credit Card Bank Account" at bounding box center [251, 158] width 287 height 28
click at [309, 147] on select "Credit Card Bank Account" at bounding box center [251, 158] width 287 height 28
select select "bank_account"
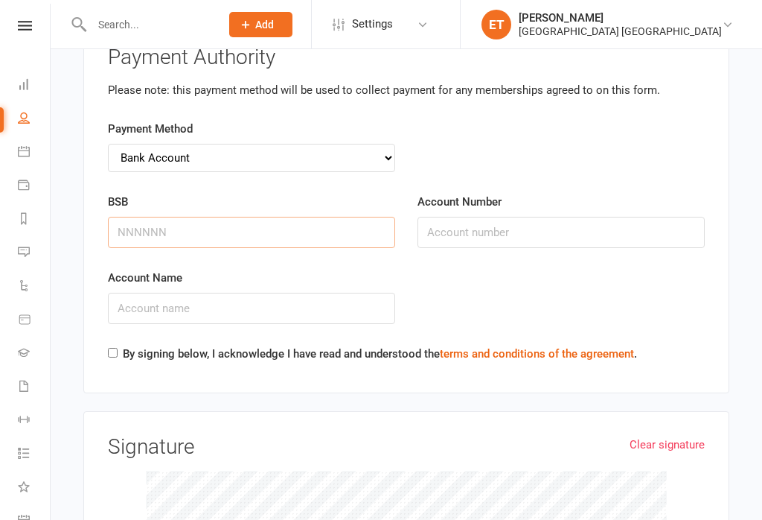
click at [284, 217] on input "BSB" at bounding box center [251, 232] width 287 height 31
type input "062691"
click at [515, 217] on input "Account Number" at bounding box center [561, 232] width 287 height 31
type input "10596484"
click at [214, 302] on input "Account Name" at bounding box center [251, 308] width 287 height 31
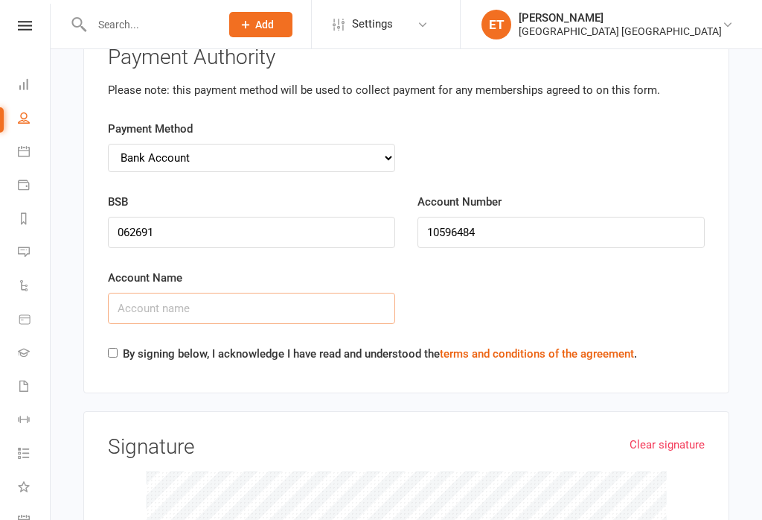
scroll to position [6580, 0]
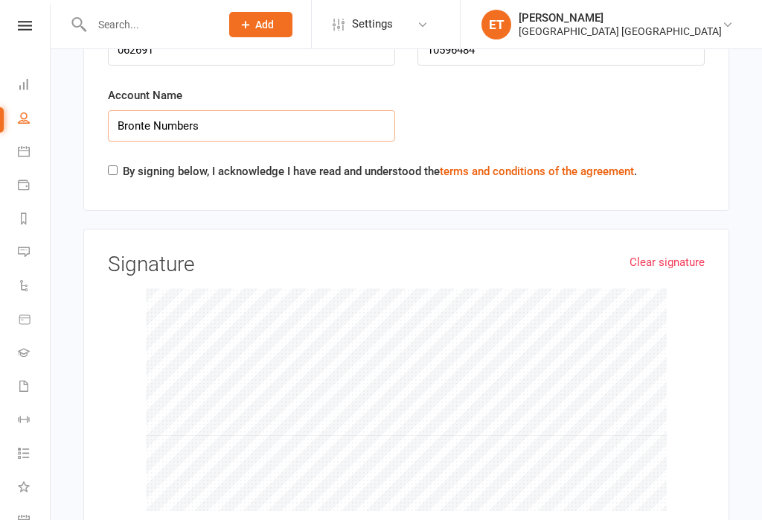
type input "Bronte Numbers"
click at [112, 167] on input "By signing below, I acknowledge I have read and understood the terms and condit…" at bounding box center [113, 170] width 10 height 10
click at [118, 170] on input "By signing below, I acknowledge I have read and understood the terms and condit…" at bounding box center [113, 170] width 10 height 10
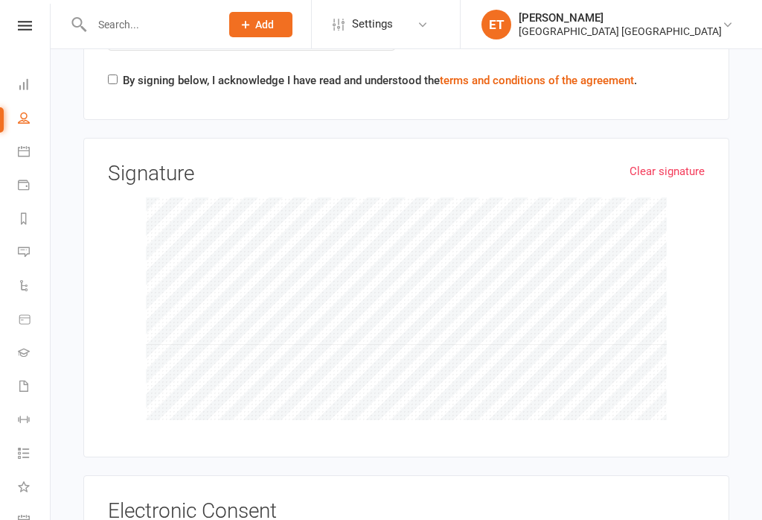
scroll to position [6674, 0]
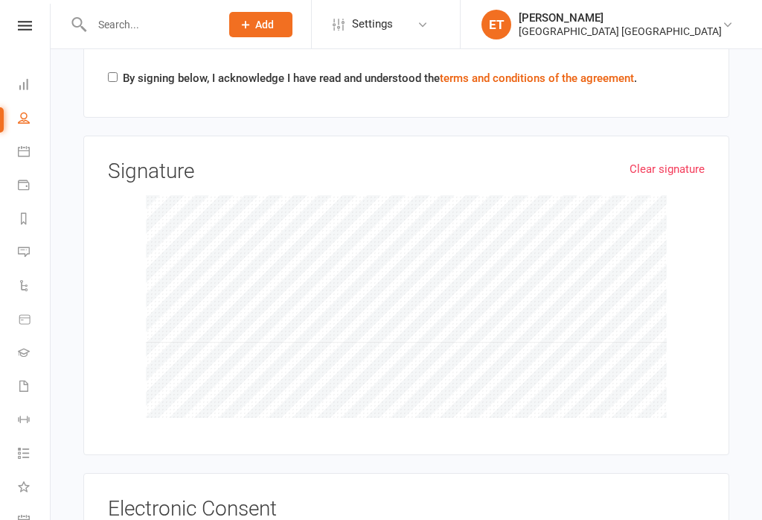
click at [109, 80] on input "By signing below, I acknowledge I have read and understood the terms and condit…" at bounding box center [113, 77] width 10 height 10
checkbox input "true"
click at [678, 164] on link "Clear signature" at bounding box center [667, 169] width 75 height 18
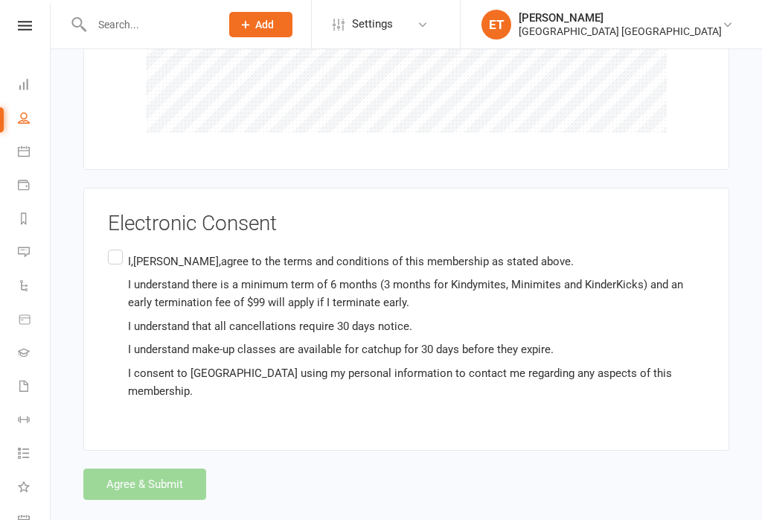
scroll to position [6958, 0]
click at [112, 261] on label "I,[PERSON_NAME],agree to the terms and conditions of this membership as stated …" at bounding box center [406, 326] width 597 height 159
click at [112, 247] on input "I,[PERSON_NAME],agree to the terms and conditions of this membership as stated …" at bounding box center [113, 247] width 10 height 0
checkbox input "true"
click at [156, 491] on button "Agree & Submit" at bounding box center [144, 484] width 123 height 31
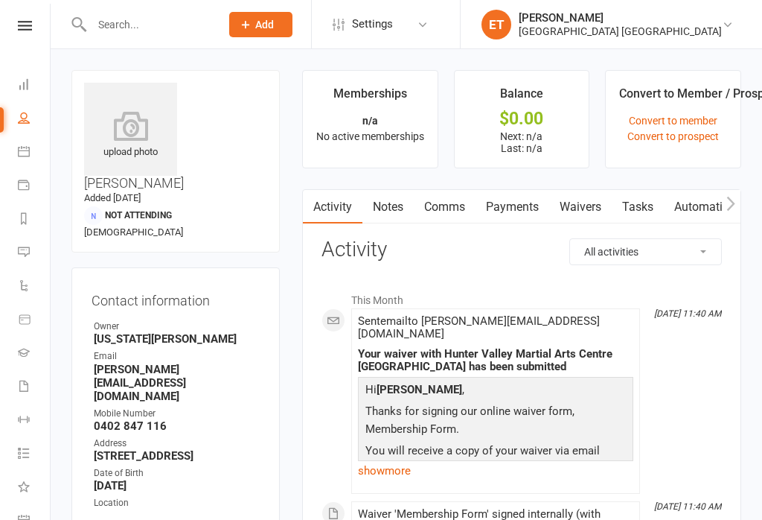
click at [28, 152] on icon at bounding box center [24, 151] width 12 height 12
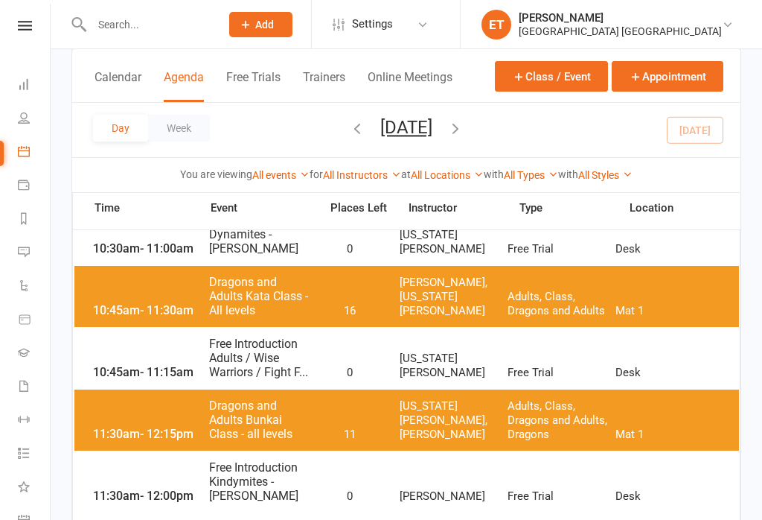
scroll to position [861, 0]
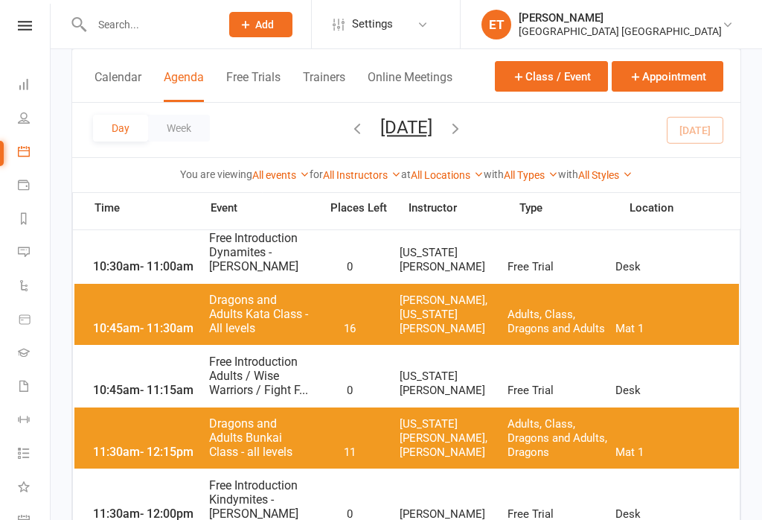
click at [251, 251] on span "Free Introduction Dynamites - [PERSON_NAME]" at bounding box center [259, 252] width 103 height 42
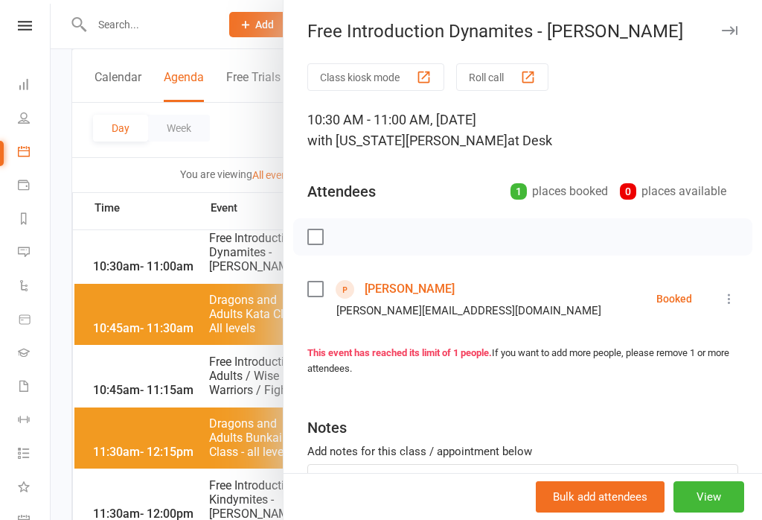
click at [738, 34] on button "button" at bounding box center [729, 31] width 18 height 18
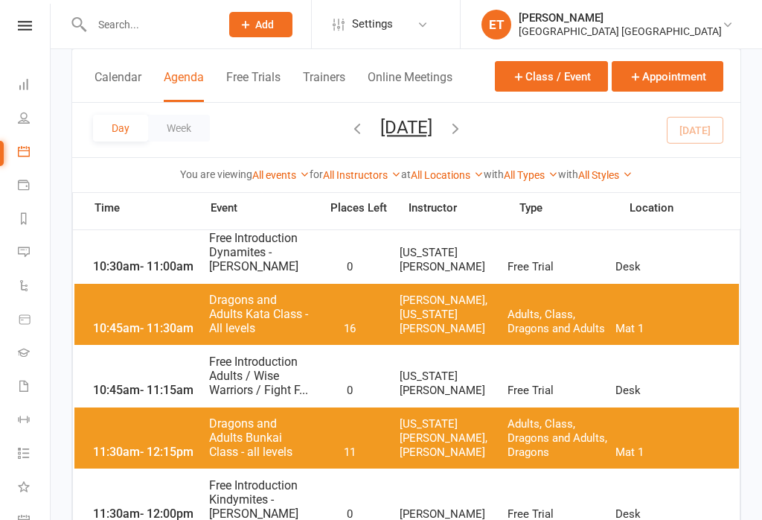
click at [322, 304] on div "10:45am - 11:30am Dragons and Adults Kata Class - All levels 16 [PERSON_NAME], …" at bounding box center [406, 314] width 665 height 61
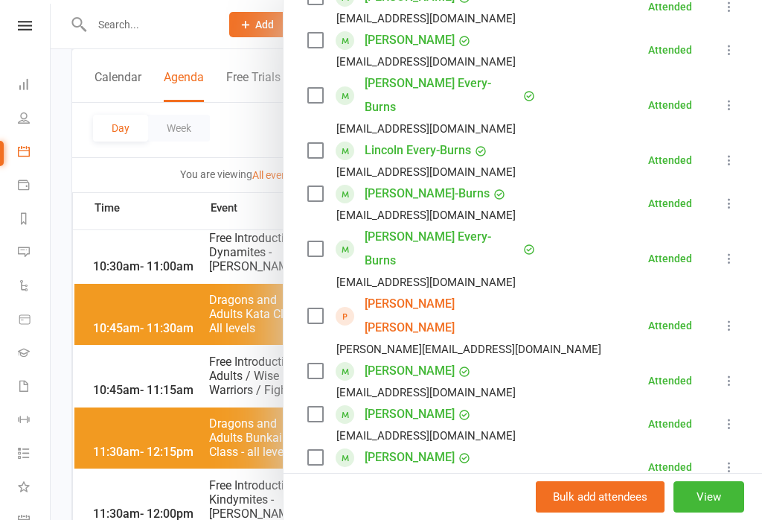
scroll to position [301, 0]
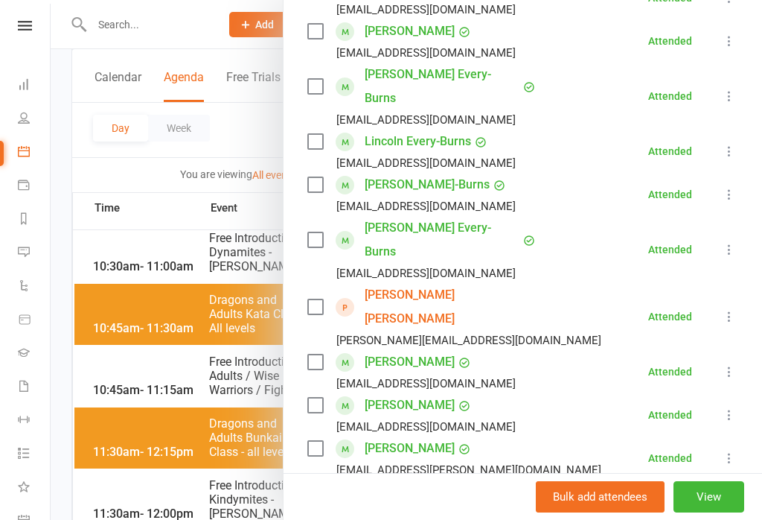
click at [420, 283] on link "[PERSON_NAME] [PERSON_NAME]" at bounding box center [450, 307] width 171 height 48
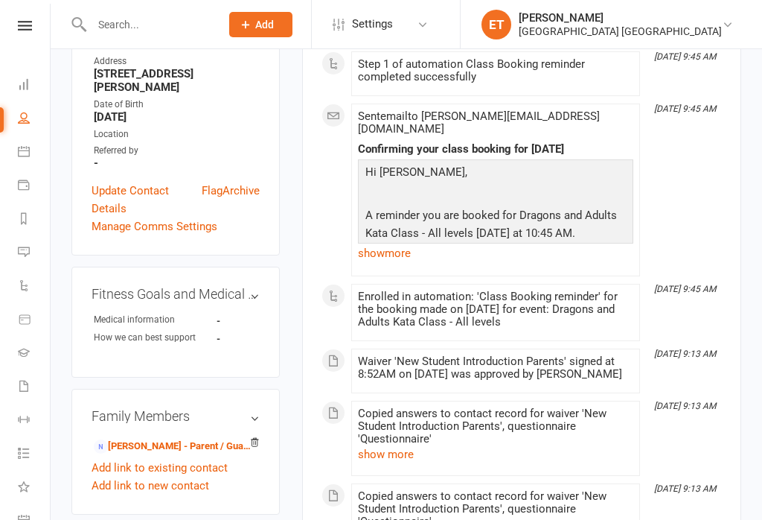
scroll to position [479, 0]
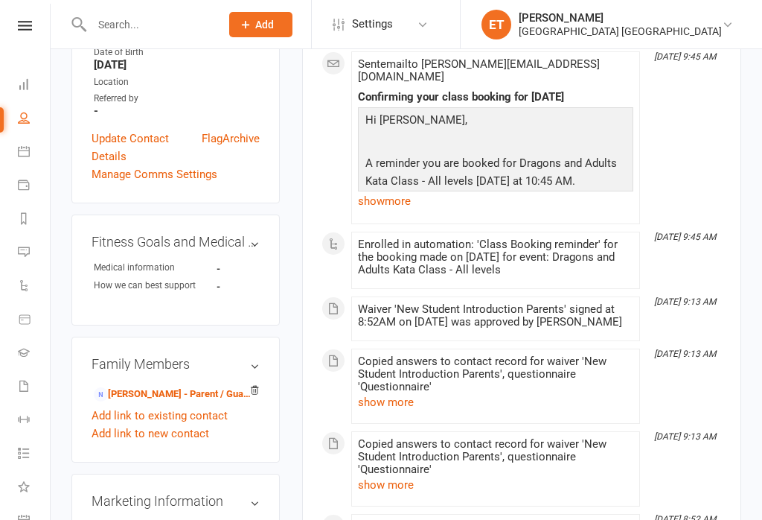
click at [180, 386] on link "[PERSON_NAME] - Parent / Guardian" at bounding box center [173, 394] width 159 height 16
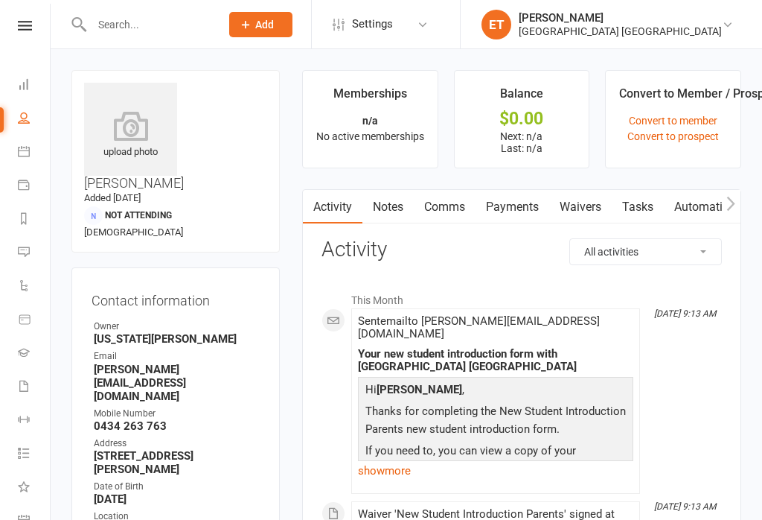
click at [586, 210] on link "Waivers" at bounding box center [580, 207] width 63 height 34
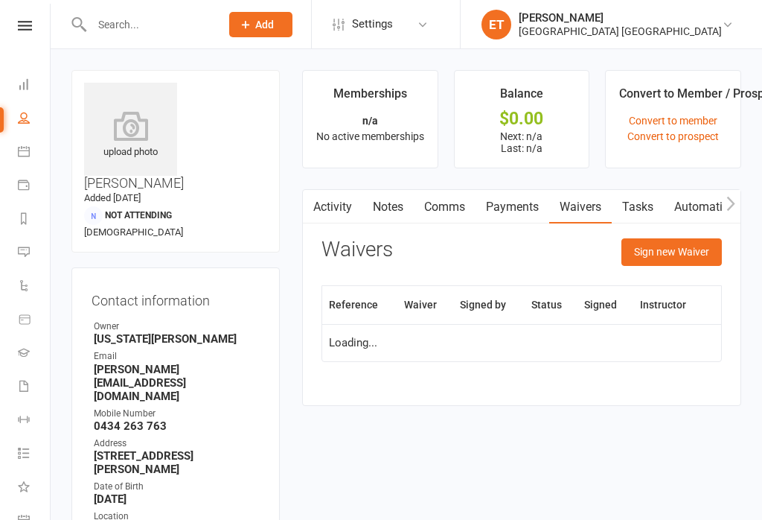
scroll to position [23, 0]
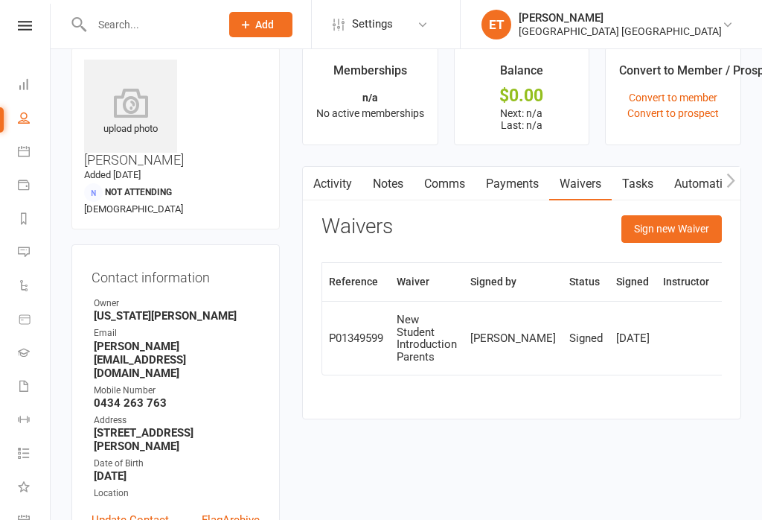
click at [686, 229] on button "Sign new Waiver" at bounding box center [672, 228] width 100 height 27
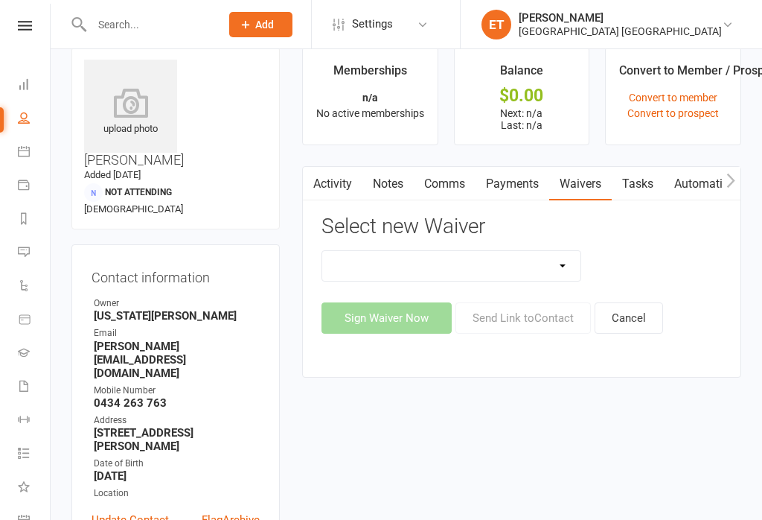
click at [479, 263] on select "App membership only Cancellation Form Change to payment frequency Fitness Chall…" at bounding box center [451, 266] width 258 height 30
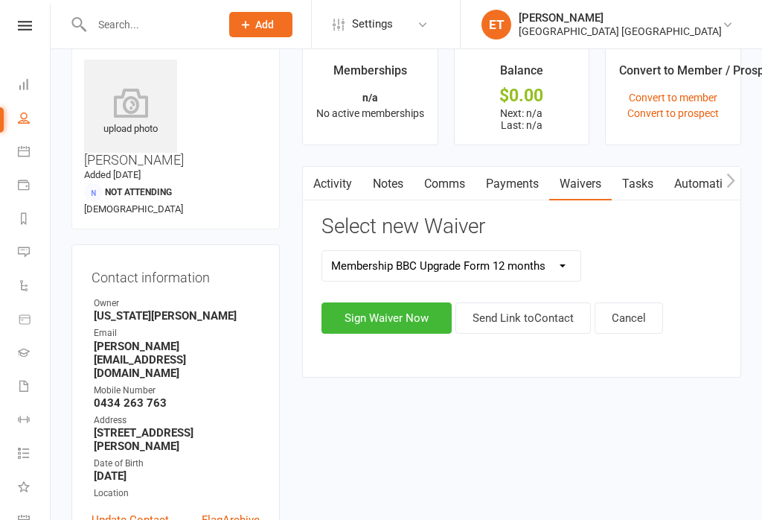
click at [476, 263] on select "App membership only Cancellation Form Change to payment frequency Fitness Chall…" at bounding box center [451, 266] width 258 height 30
select select "5337"
click at [409, 325] on button "Sign Waiver Now" at bounding box center [387, 317] width 130 height 31
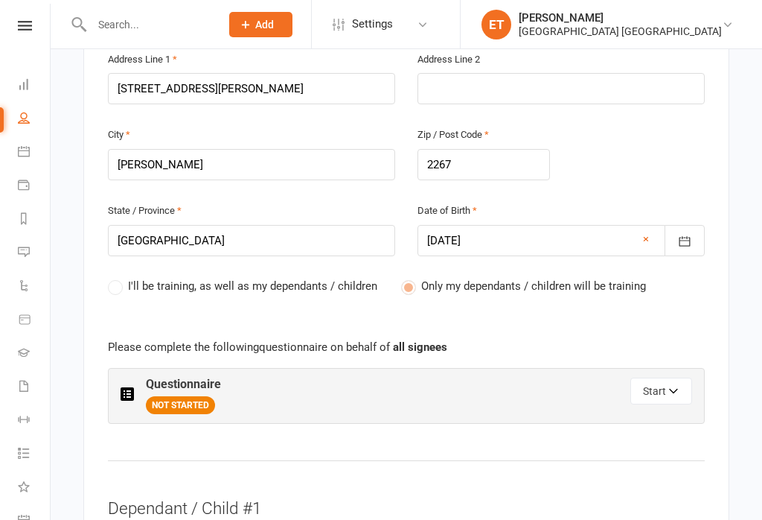
scroll to position [745, 0]
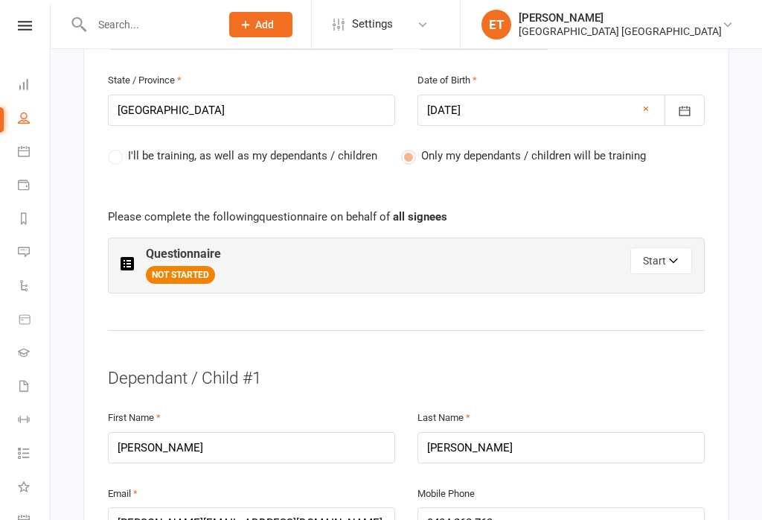
click at [670, 258] on icon "button" at bounding box center [674, 263] width 10 height 10
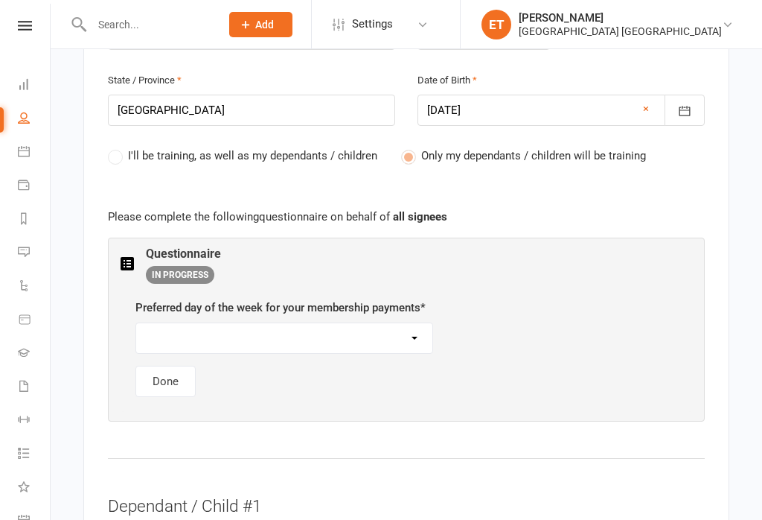
click at [326, 323] on select "[DATE] [DATE] [DATE] [DATE] [DATE]" at bounding box center [284, 338] width 296 height 30
select select "[DATE]"
click at [170, 365] on button "Done" at bounding box center [165, 380] width 60 height 31
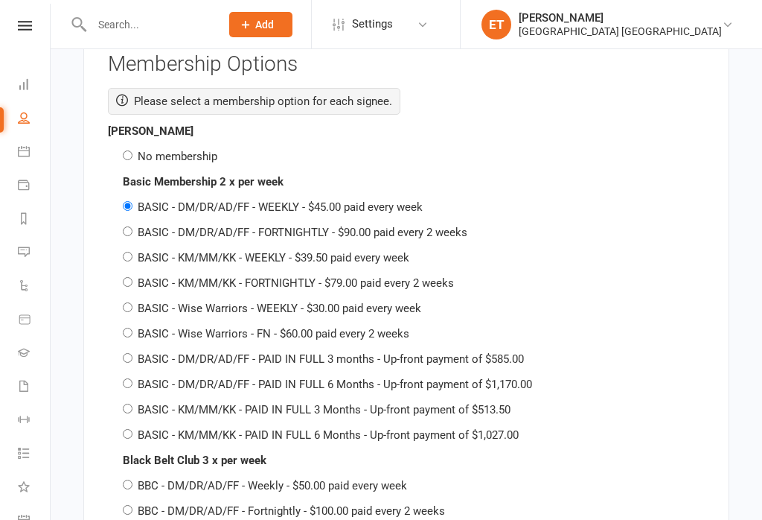
scroll to position [2430, 0]
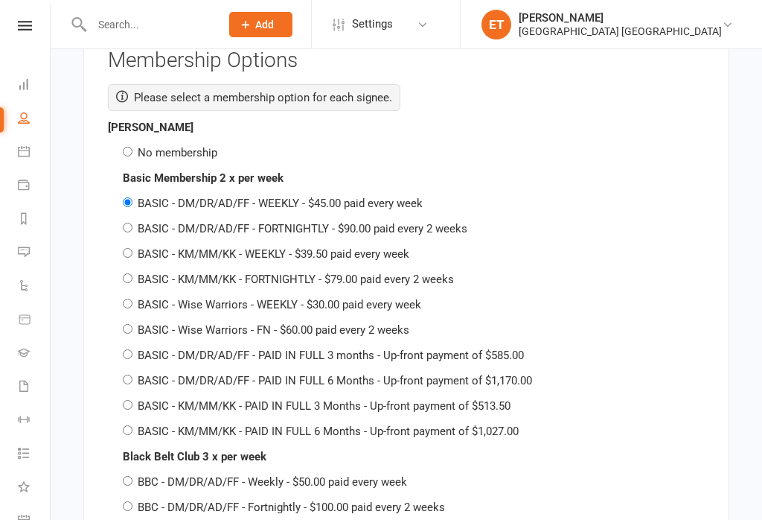
click at [158, 146] on label "No membership" at bounding box center [178, 152] width 80 height 13
click at [132, 147] on input "No membership" at bounding box center [128, 152] width 10 height 10
radio input "true"
radio input "false"
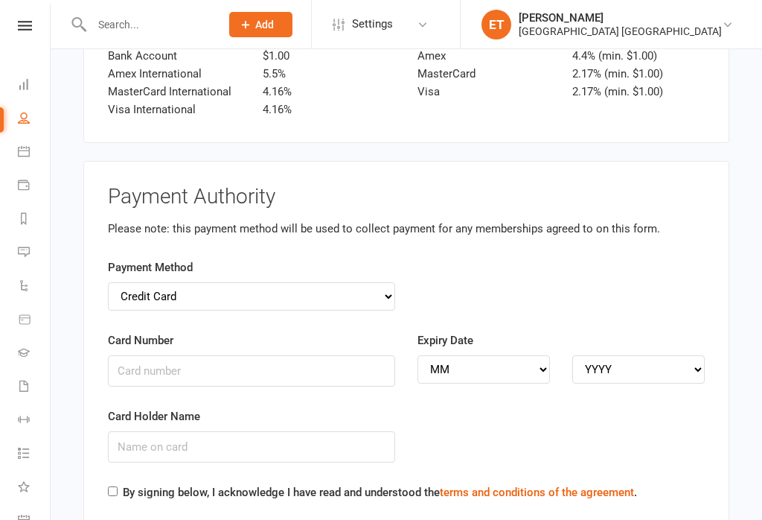
scroll to position [4761, 0]
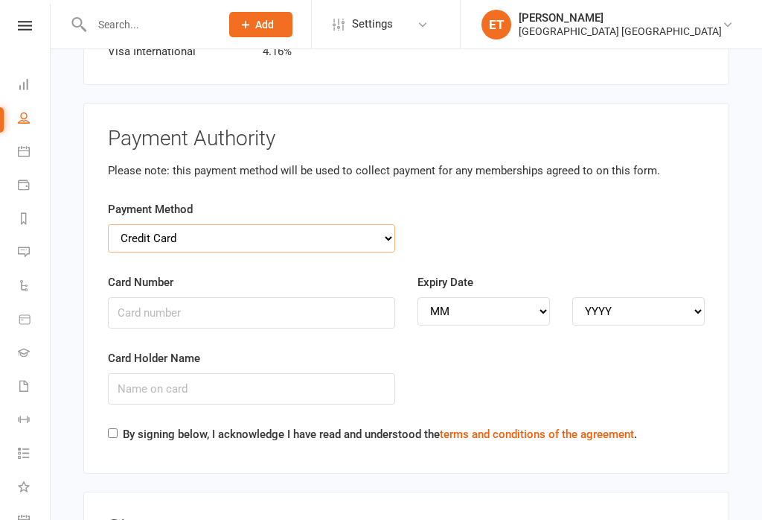
click at [270, 234] on select "Credit Card Bank Account" at bounding box center [251, 238] width 287 height 28
select select "bank_account"
click at [261, 304] on input "BSB" at bounding box center [251, 312] width 287 height 31
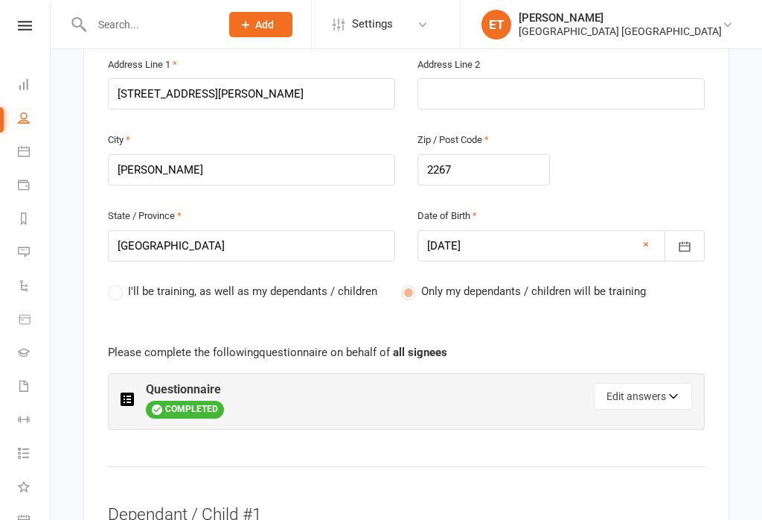
scroll to position [689, 0]
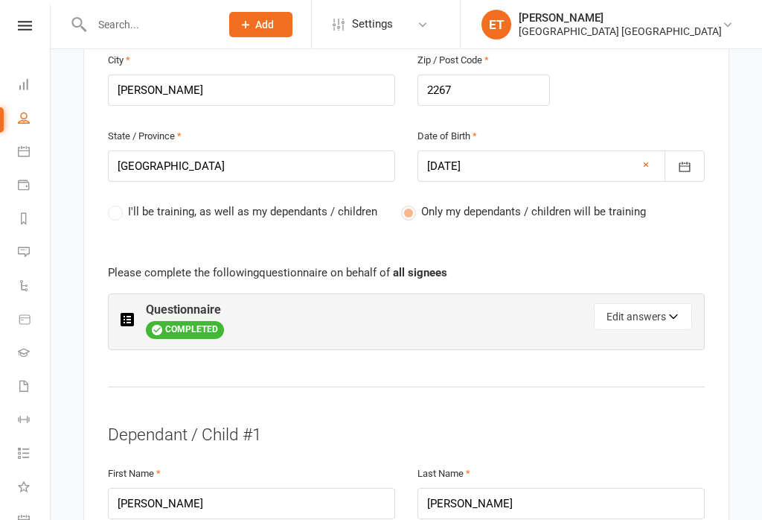
click at [657, 303] on button "Edit answers" at bounding box center [643, 316] width 98 height 27
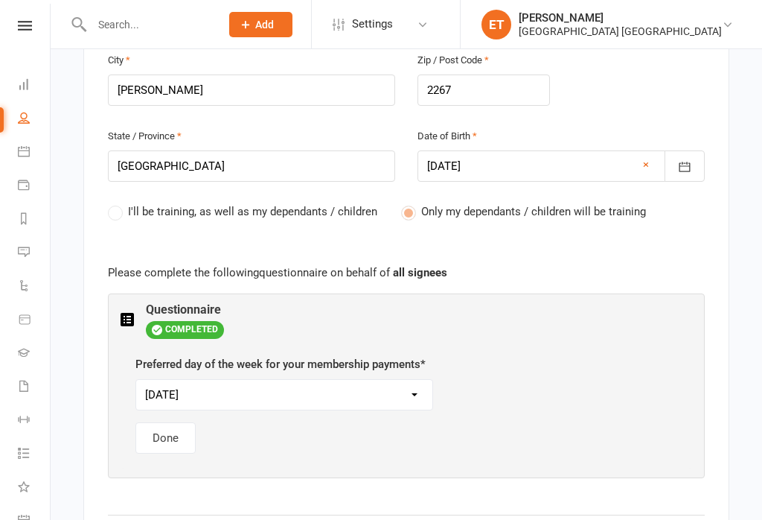
click at [306, 380] on select "[DATE] [DATE] [DATE] [DATE] [DATE]" at bounding box center [284, 395] width 296 height 30
select select "[DATE]"
click at [167, 422] on button "Done" at bounding box center [165, 437] width 60 height 31
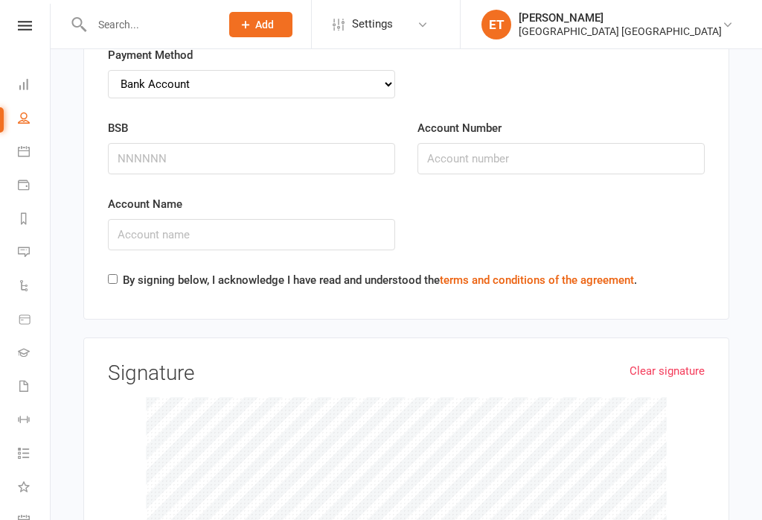
scroll to position [4783, 0]
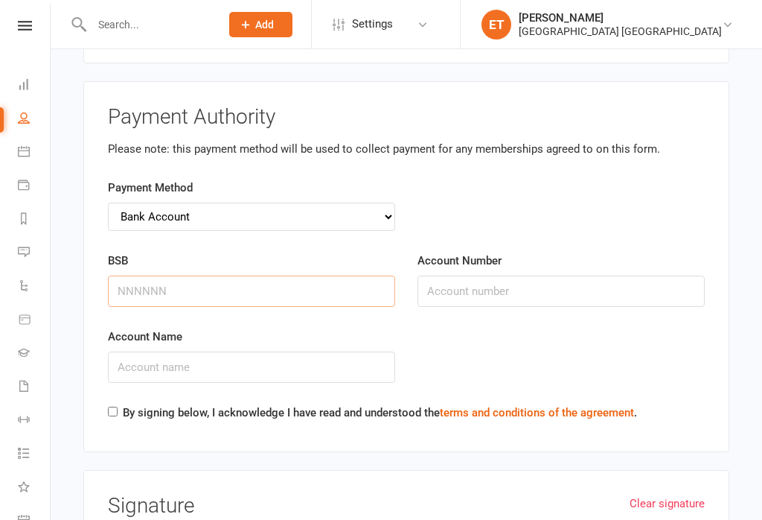
click at [258, 275] on input "BSB" at bounding box center [251, 290] width 287 height 31
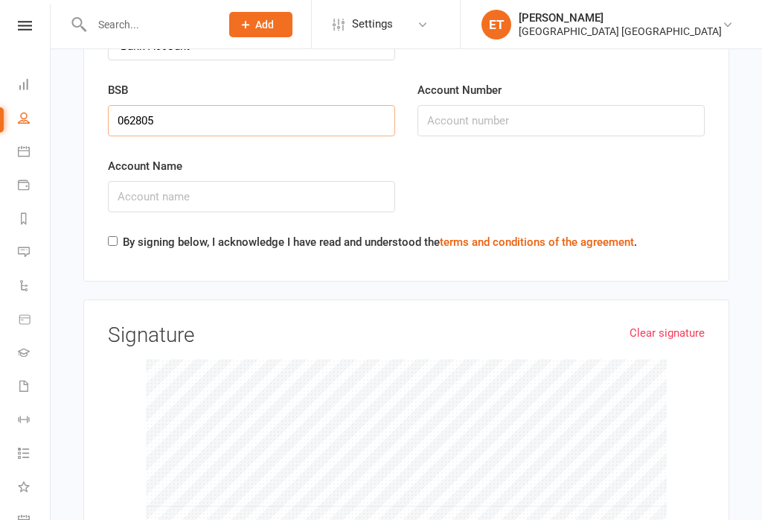
type input "062805"
click at [598, 105] on input "Account Number" at bounding box center [561, 120] width 287 height 31
type input "10280646"
click at [273, 193] on input "Account Name" at bounding box center [251, 196] width 287 height 31
type input "[PERSON_NAME]"
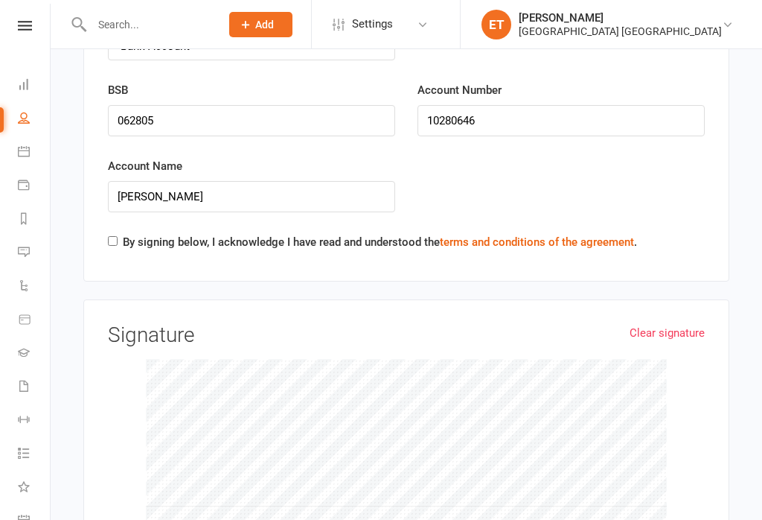
click at [109, 236] on input "By signing below, I acknowledge I have read and understood the terms and condit…" at bounding box center [113, 241] width 10 height 10
checkbox input "true"
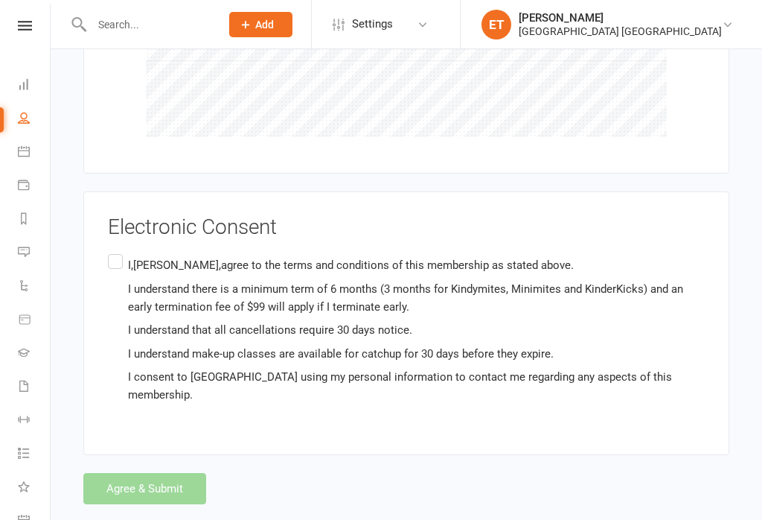
scroll to position [5397, 0]
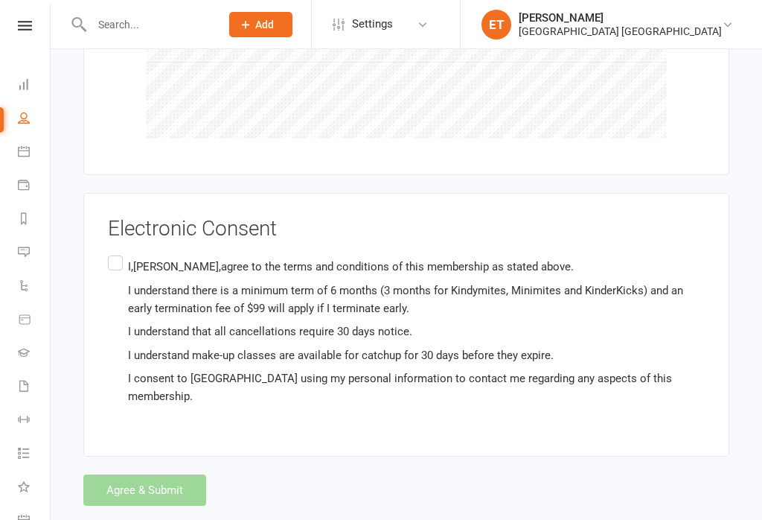
click at [109, 252] on label "I,[PERSON_NAME],agree to the terms and conditions of this membership as stated …" at bounding box center [406, 331] width 597 height 159
click at [109, 252] on input "I,[PERSON_NAME],agree to the terms and conditions of this membership as stated …" at bounding box center [113, 252] width 10 height 0
checkbox input "true"
click at [181, 484] on button "Agree & Submit" at bounding box center [144, 489] width 123 height 31
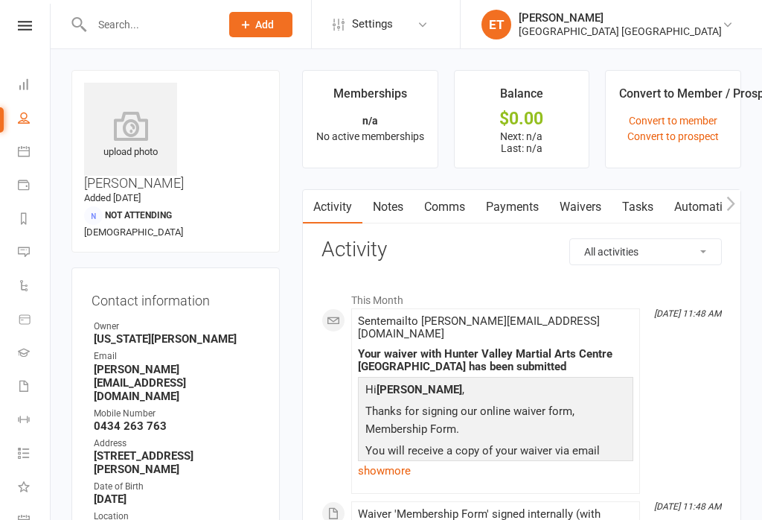
click at [28, 153] on icon at bounding box center [24, 151] width 12 height 12
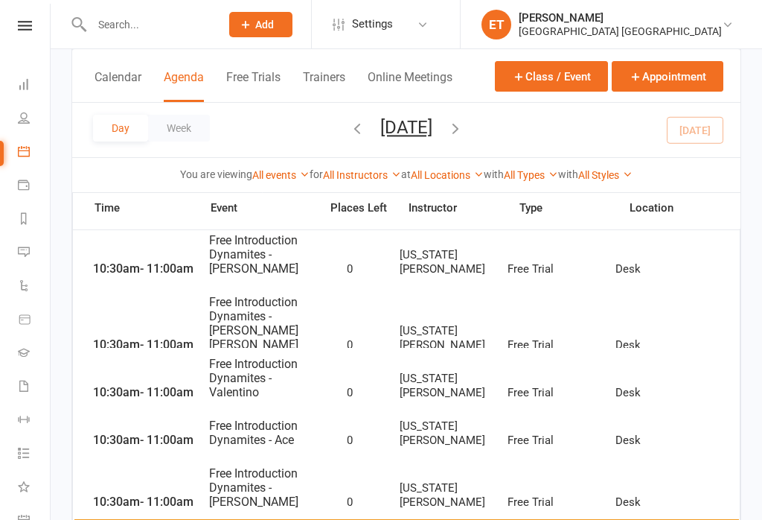
scroll to position [625, 0]
click at [271, 255] on span "Free Introduction Dynamites - [PERSON_NAME]" at bounding box center [259, 255] width 103 height 42
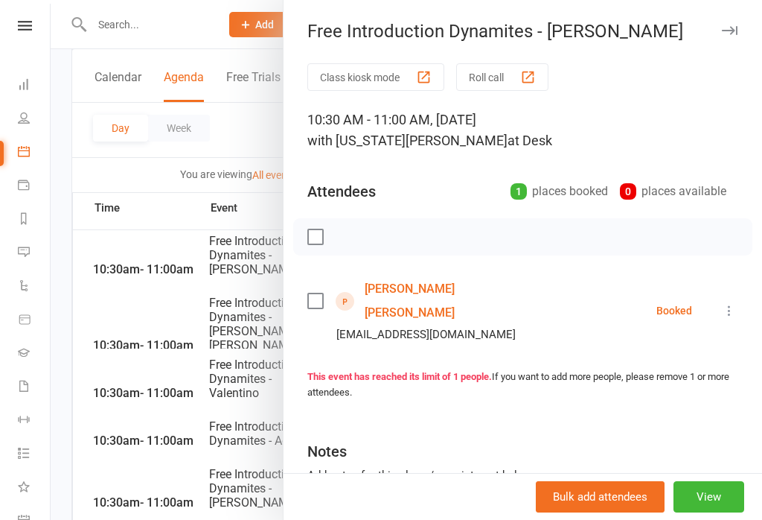
click at [428, 292] on link "[PERSON_NAME] [PERSON_NAME]" at bounding box center [450, 301] width 171 height 48
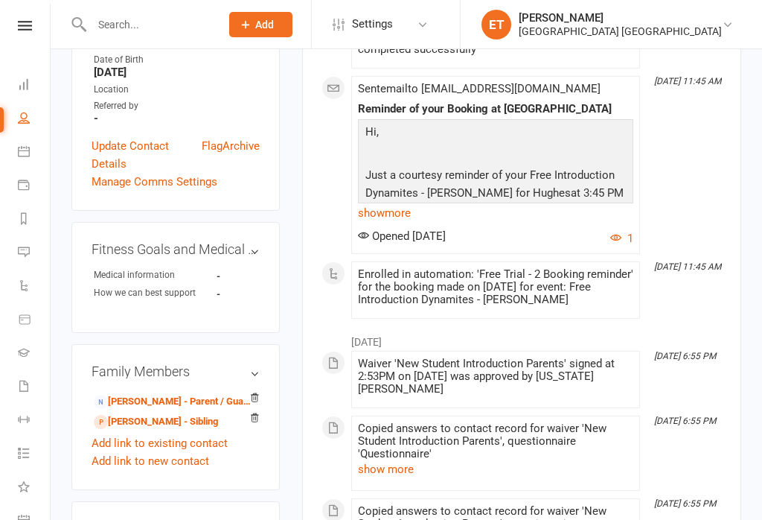
scroll to position [491, 0]
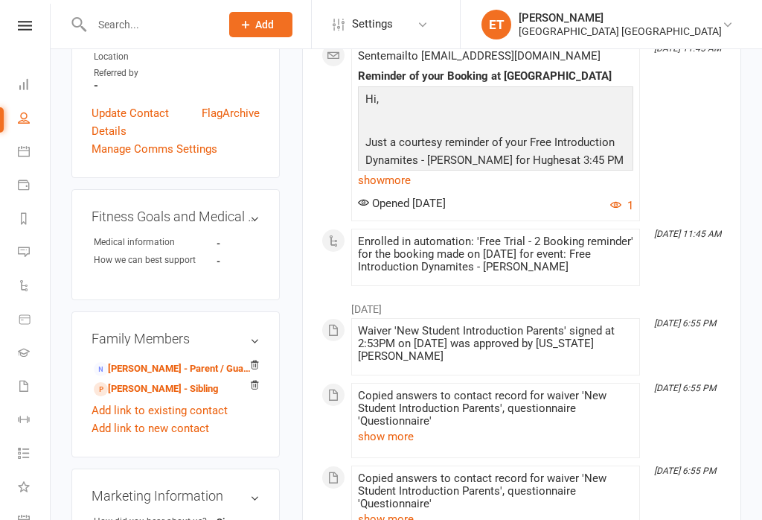
click at [176, 361] on link "[PERSON_NAME] - Parent / Guardian" at bounding box center [173, 369] width 159 height 16
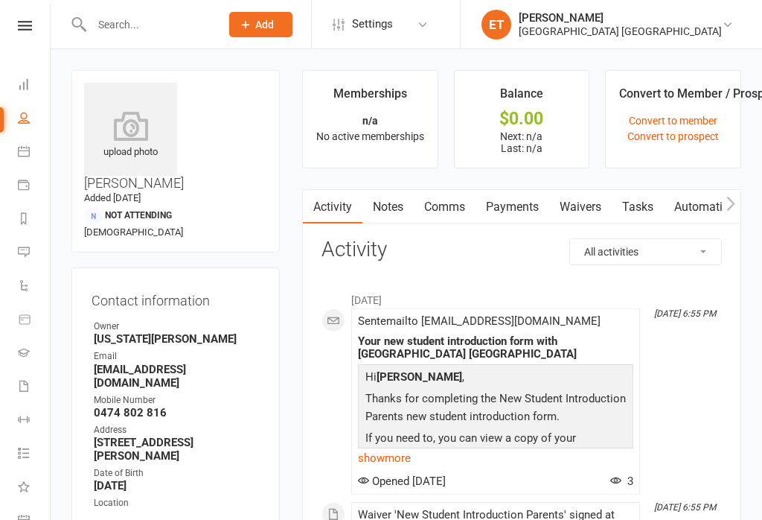
click at [577, 214] on link "Waivers" at bounding box center [580, 207] width 63 height 34
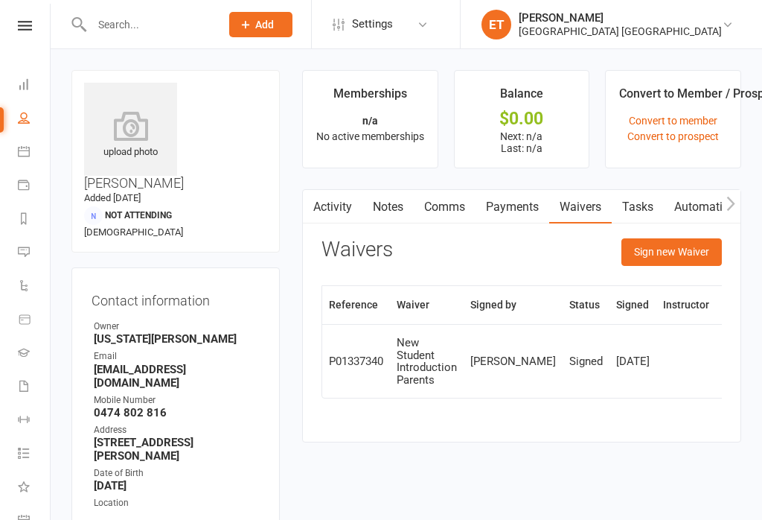
scroll to position [23, 0]
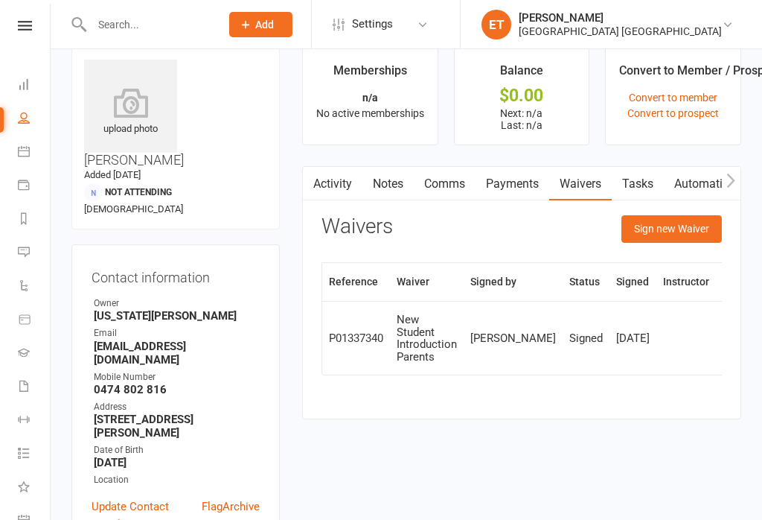
click at [696, 226] on button "Sign new Waiver" at bounding box center [672, 228] width 100 height 27
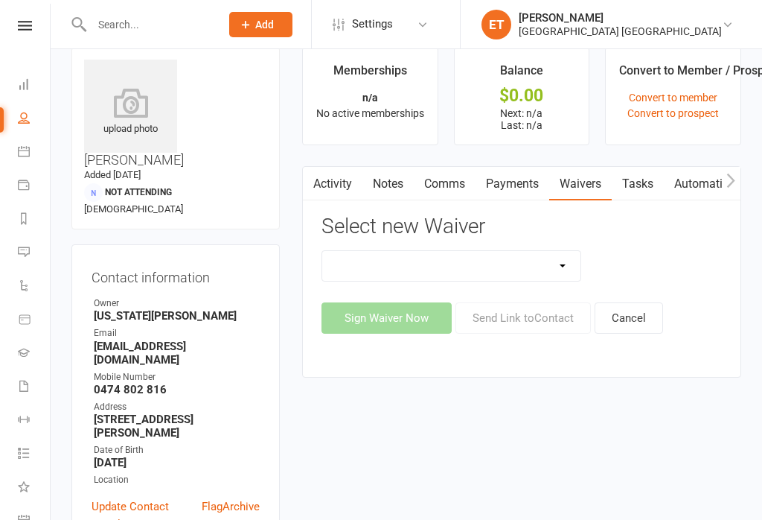
click at [521, 274] on select "App membership only Cancellation Form Change to payment frequency Fitness Chall…" at bounding box center [451, 266] width 258 height 30
select select "5337"
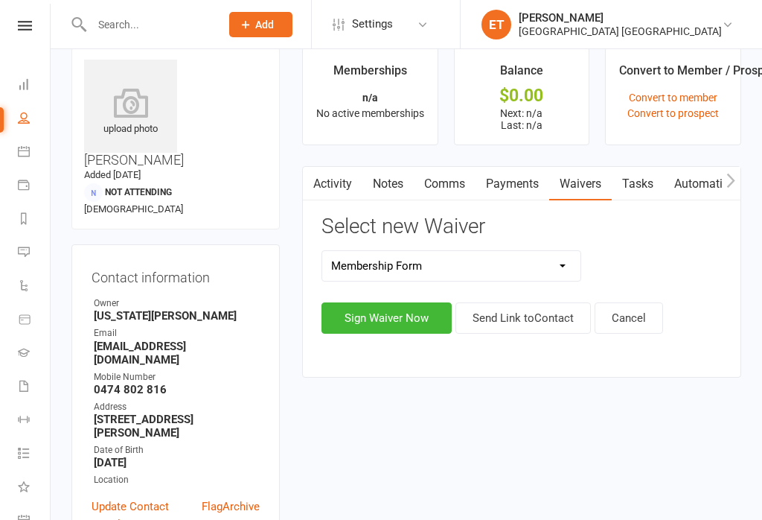
click at [392, 325] on button "Sign Waiver Now" at bounding box center [387, 317] width 130 height 31
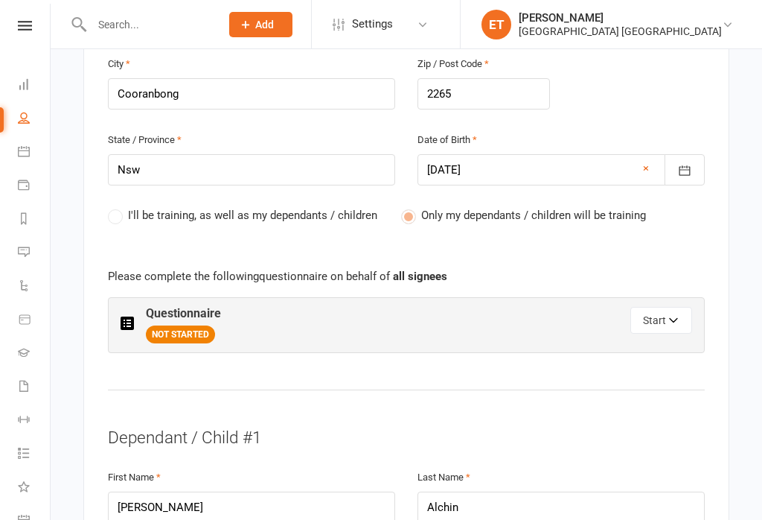
scroll to position [571, 0]
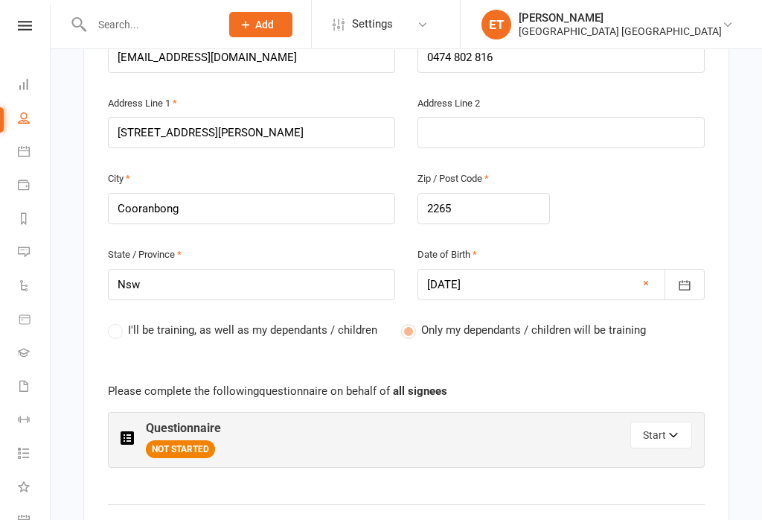
click at [688, 421] on button "Start" at bounding box center [661, 434] width 62 height 27
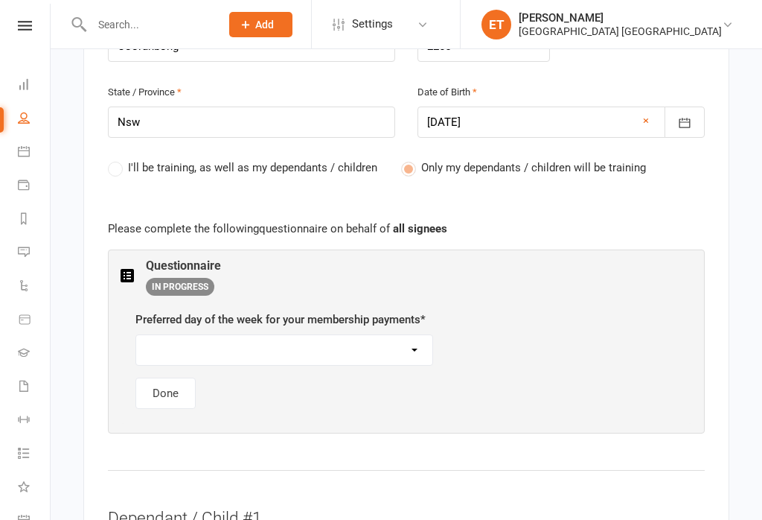
scroll to position [763, 0]
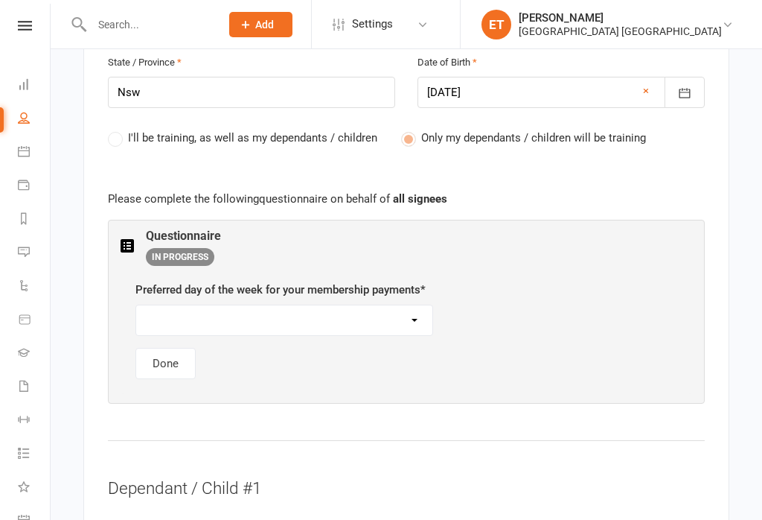
click at [371, 305] on select "[DATE] [DATE] [DATE] [DATE] [DATE]" at bounding box center [284, 320] width 296 height 30
select select "[DATE]"
click at [163, 348] on button "Done" at bounding box center [165, 363] width 60 height 31
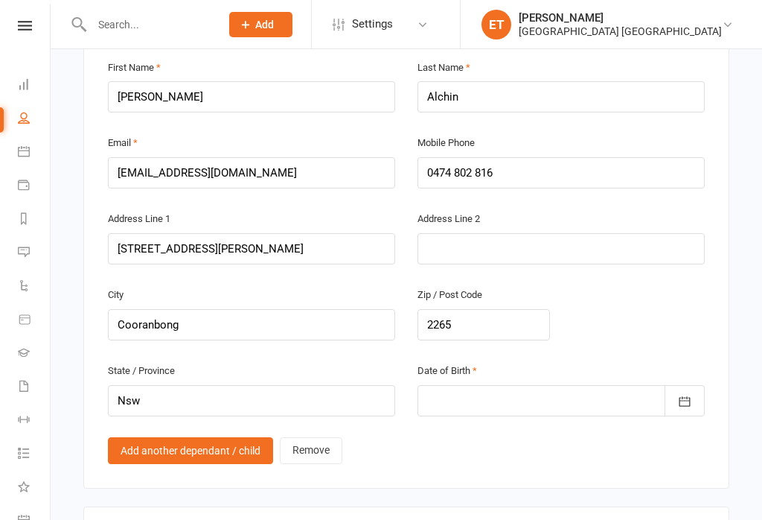
scroll to position [1619, 0]
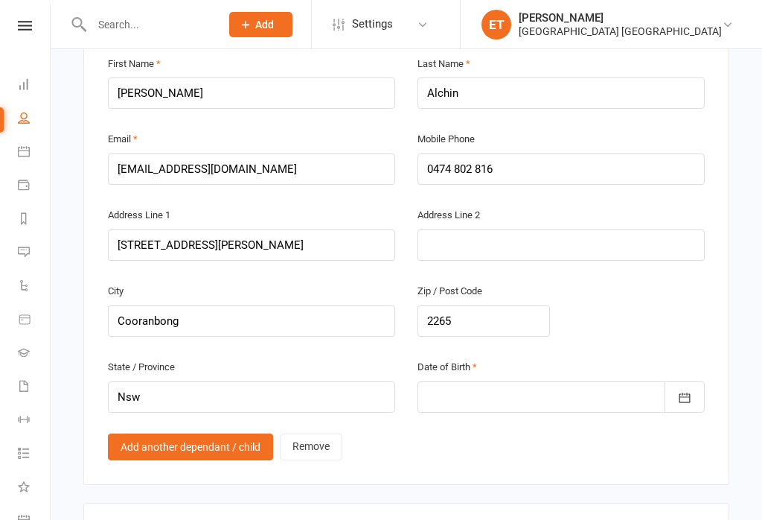
click at [691, 390] on icon "button" at bounding box center [684, 397] width 15 height 15
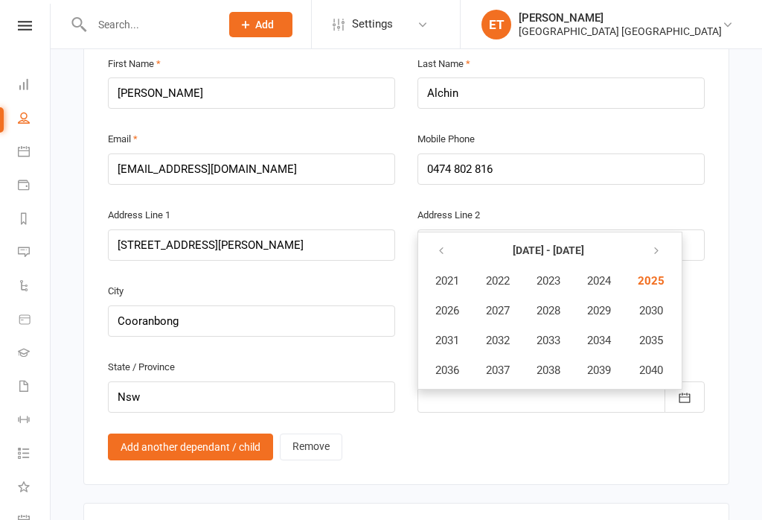
click at [441, 245] on icon "button" at bounding box center [441, 251] width 10 height 12
click at [610, 363] on span "2019" at bounding box center [599, 369] width 24 height 13
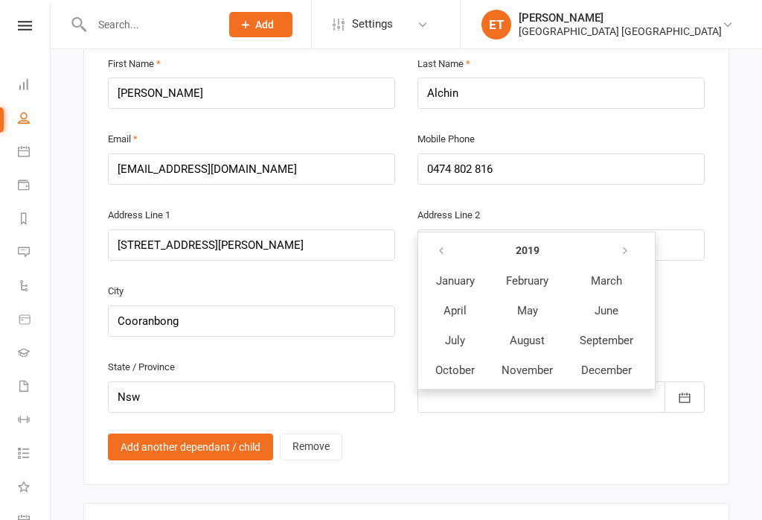
click at [464, 363] on span "October" at bounding box center [454, 369] width 39 height 13
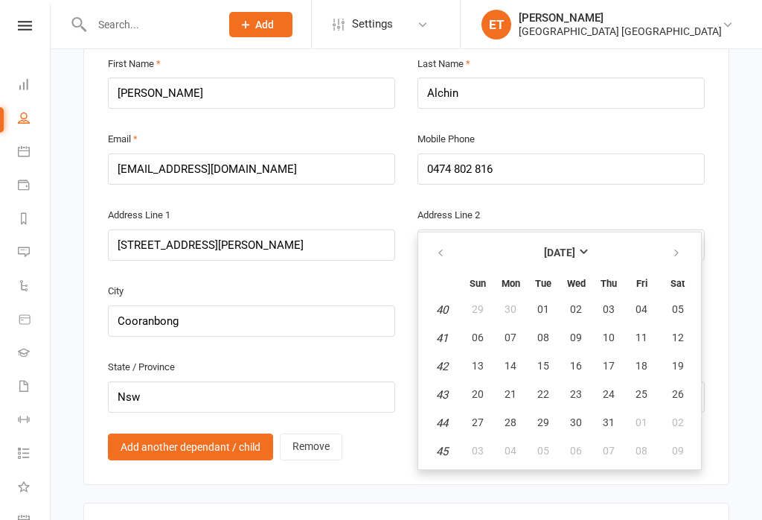
click at [677, 360] on span "19" at bounding box center [678, 366] width 12 height 12
type input "[DATE]"
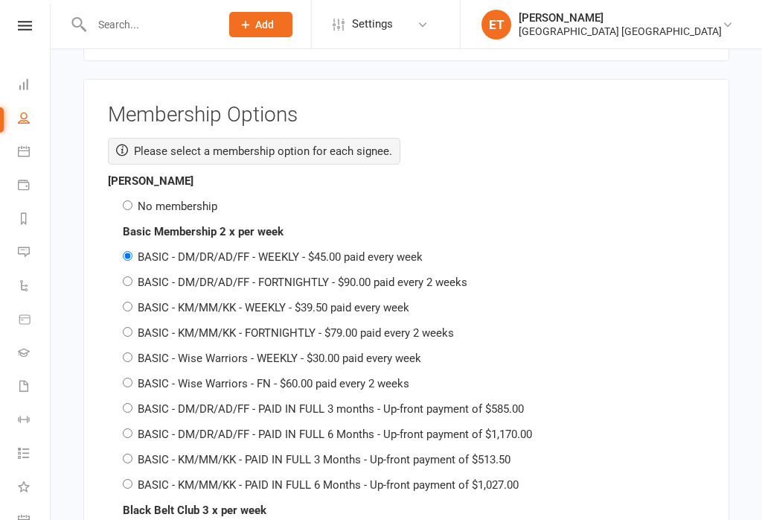
scroll to position [2895, 0]
click at [178, 207] on label "No membership" at bounding box center [178, 206] width 80 height 13
click at [132, 207] on input "No membership" at bounding box center [128, 206] width 10 height 10
radio input "true"
radio input "false"
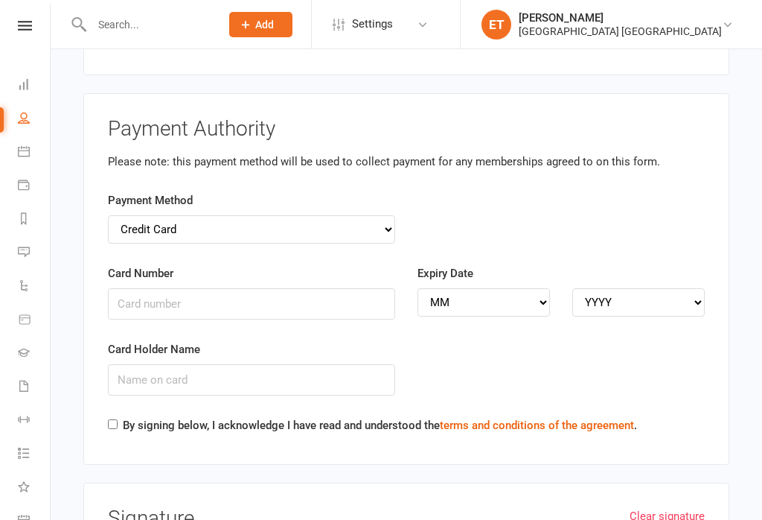
scroll to position [6366, 0]
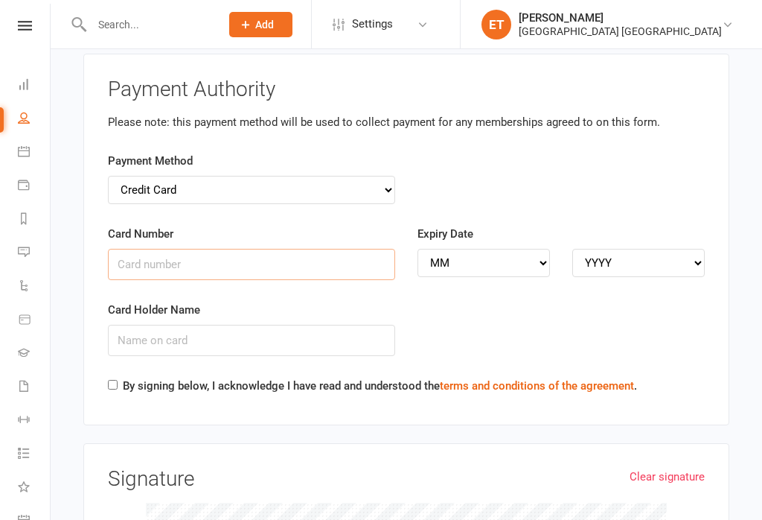
click at [275, 256] on input "Card Number" at bounding box center [251, 264] width 287 height 31
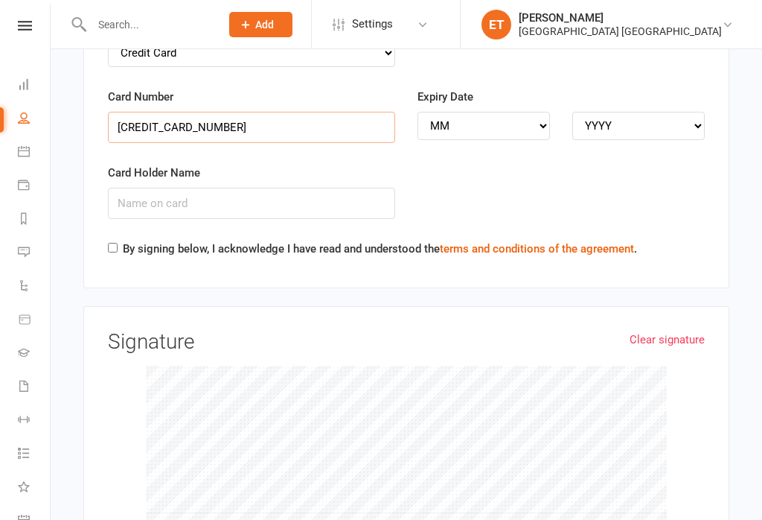
type input "[CREDIT_CARD_NUMBER]"
click at [504, 116] on select "MM 01 02 03 04 05 06 07 08 09 10 11 12" at bounding box center [484, 126] width 132 height 28
select select "08"
click at [647, 112] on select "YYYY 2025 2026 2027 2028 2029 2030 2031 2032 2033 2034" at bounding box center [638, 126] width 132 height 28
select select "2028"
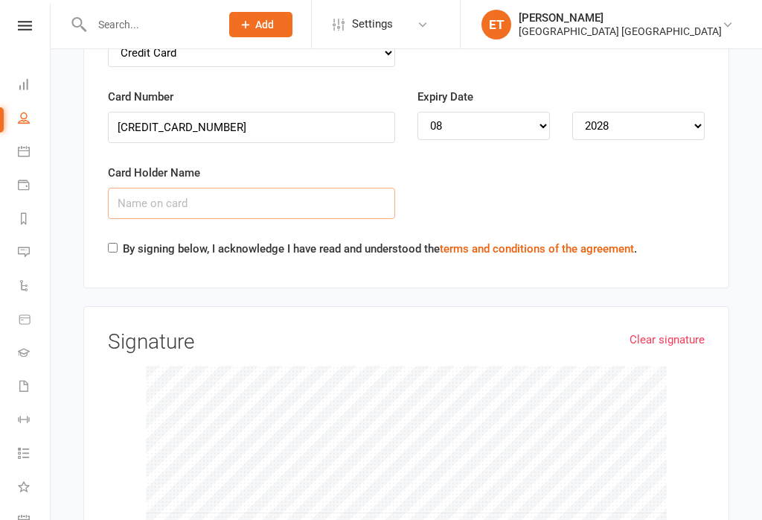
click at [295, 193] on input "Card Holder Name" at bounding box center [251, 203] width 287 height 31
type input "[PERSON_NAME]"
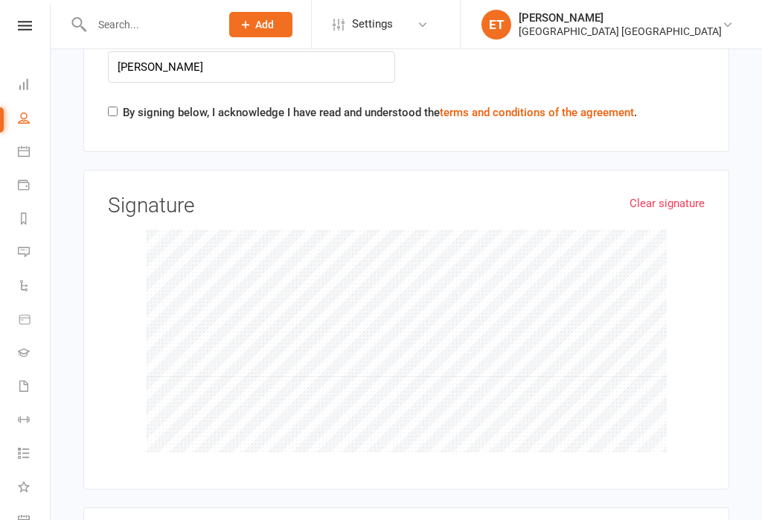
scroll to position [6641, 0]
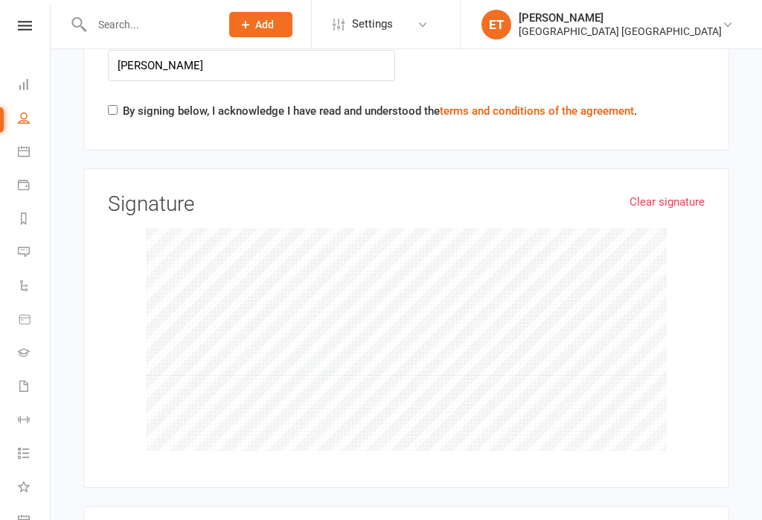
click at [112, 107] on input "By signing below, I acknowledge I have read and understood the terms and condit…" at bounding box center [113, 110] width 10 height 10
checkbox input "true"
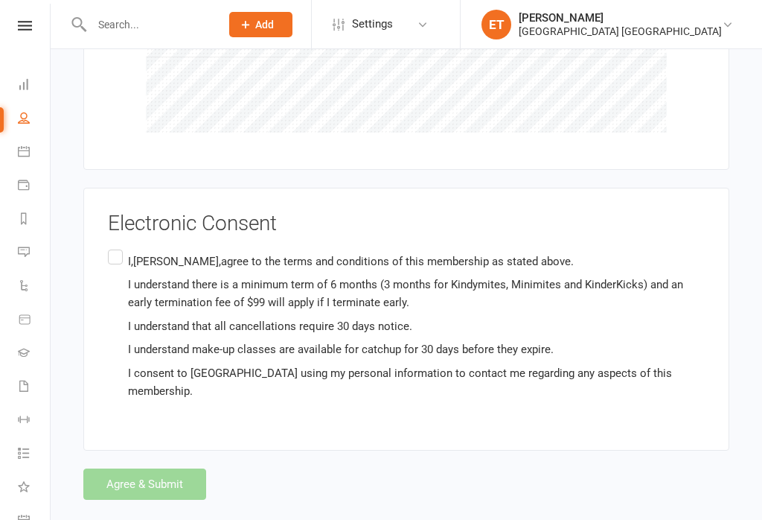
scroll to position [6958, 0]
click at [117, 261] on label "I,[PERSON_NAME],agree to the terms and conditions of this membership as stated …" at bounding box center [406, 326] width 597 height 159
click at [117, 247] on input "I,[PERSON_NAME],agree to the terms and conditions of this membership as stated …" at bounding box center [113, 247] width 10 height 0
checkbox input "true"
click at [152, 483] on button "Agree & Submit" at bounding box center [144, 484] width 123 height 31
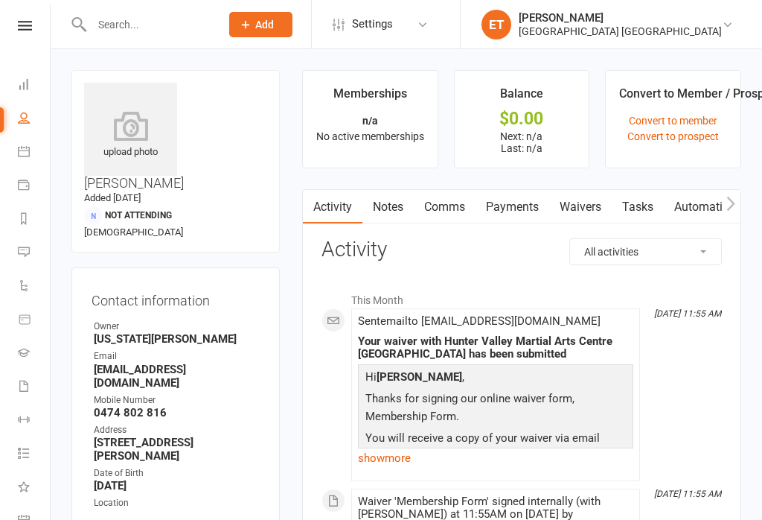
click at [141, 21] on input "text" at bounding box center [148, 24] width 123 height 21
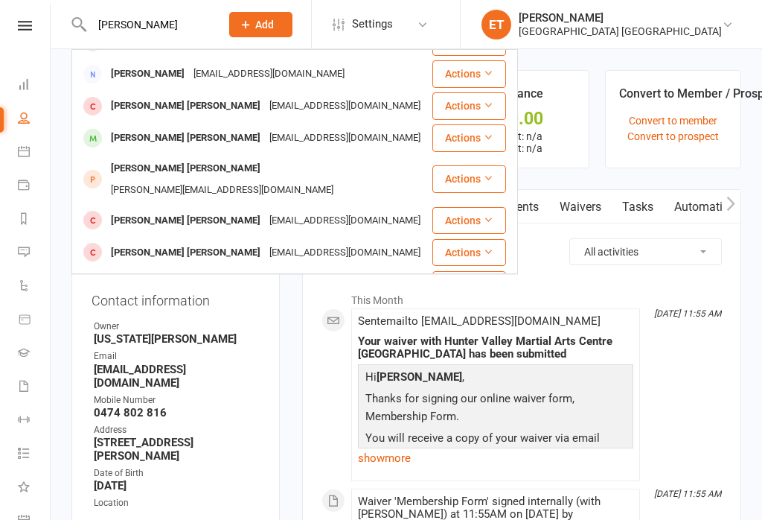
scroll to position [171, 0]
type input "[PERSON_NAME]"
click at [273, 179] on div "[PERSON_NAME][EMAIL_ADDRESS][DOMAIN_NAME]" at bounding box center [221, 190] width 231 height 22
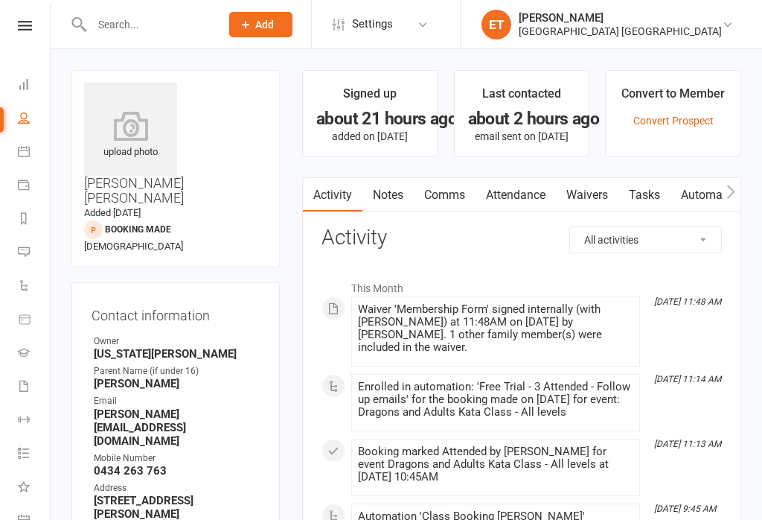
click at [528, 190] on link "Attendance" at bounding box center [516, 195] width 80 height 34
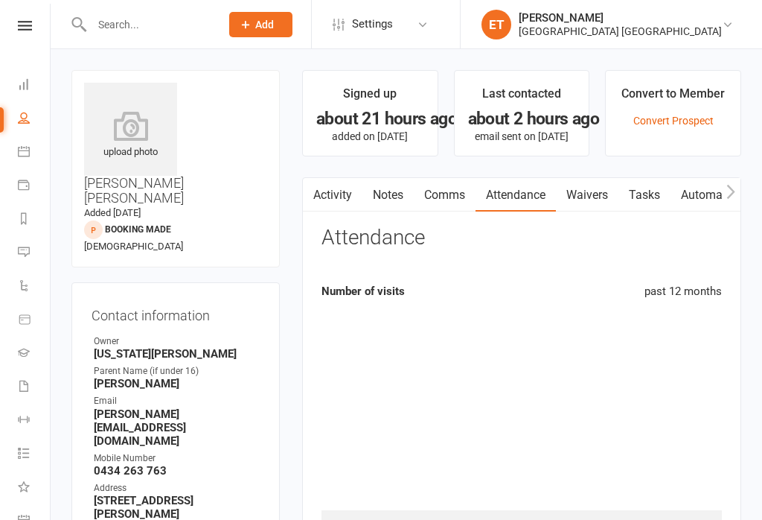
click at [524, 178] on link "Attendance" at bounding box center [516, 195] width 80 height 34
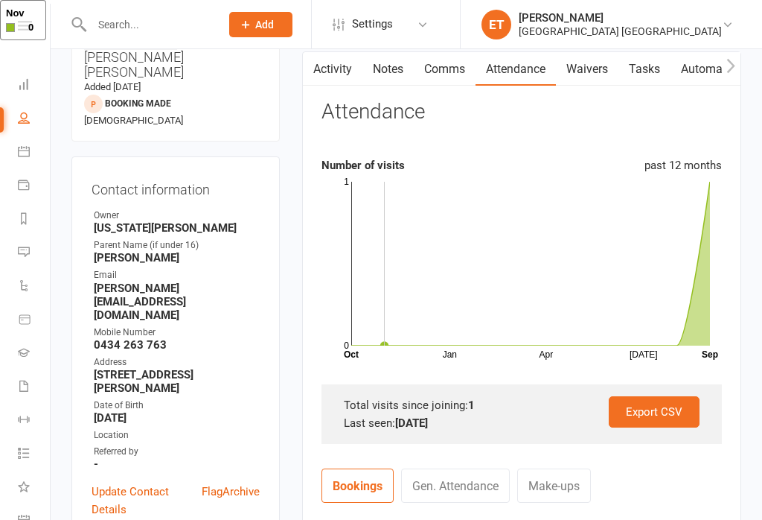
scroll to position [426, 0]
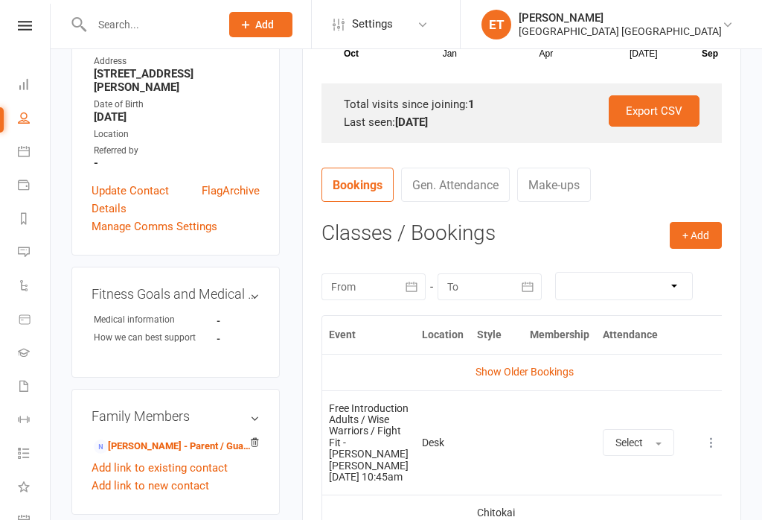
click at [704, 239] on button "+ Add" at bounding box center [696, 235] width 52 height 27
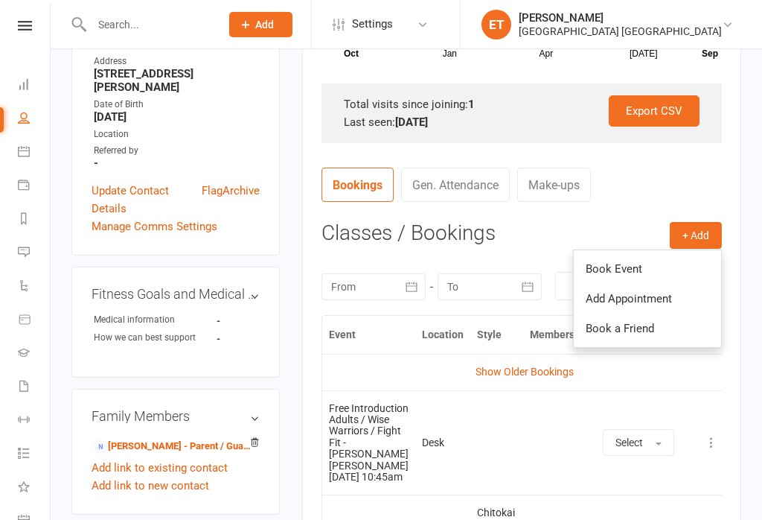
click at [662, 264] on link "Book Event" at bounding box center [647, 269] width 147 height 30
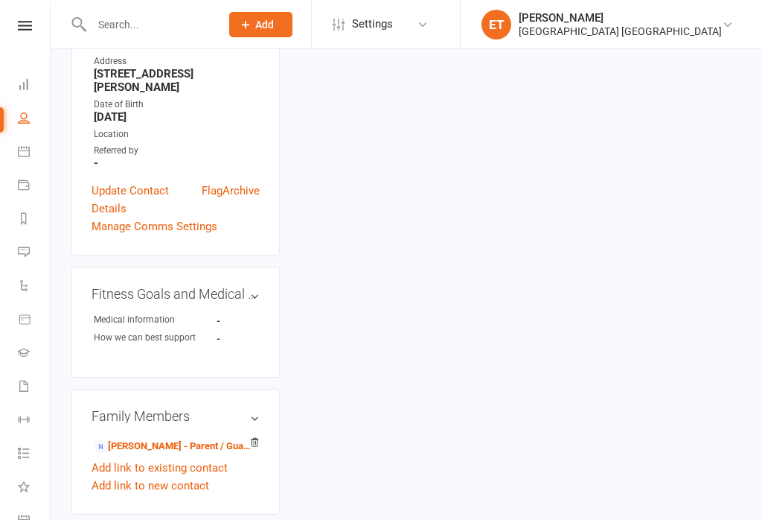
scroll to position [106, 0]
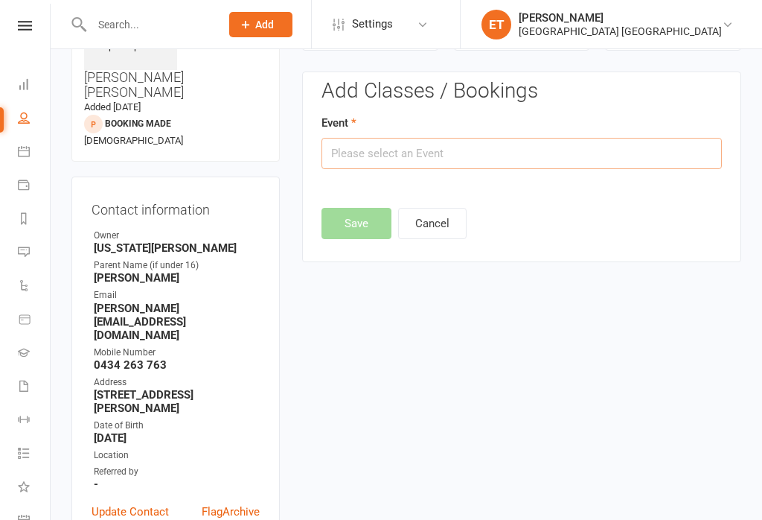
click at [413, 159] on input "text" at bounding box center [522, 153] width 400 height 31
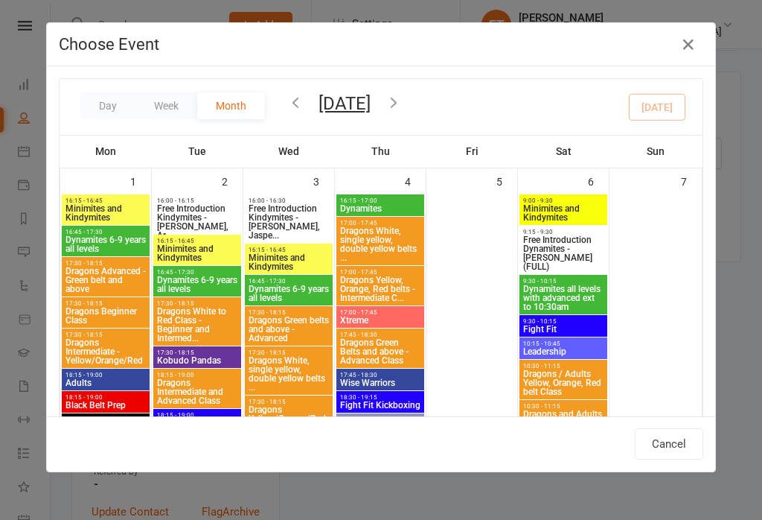
click at [676, 441] on button "Cancel" at bounding box center [669, 443] width 68 height 31
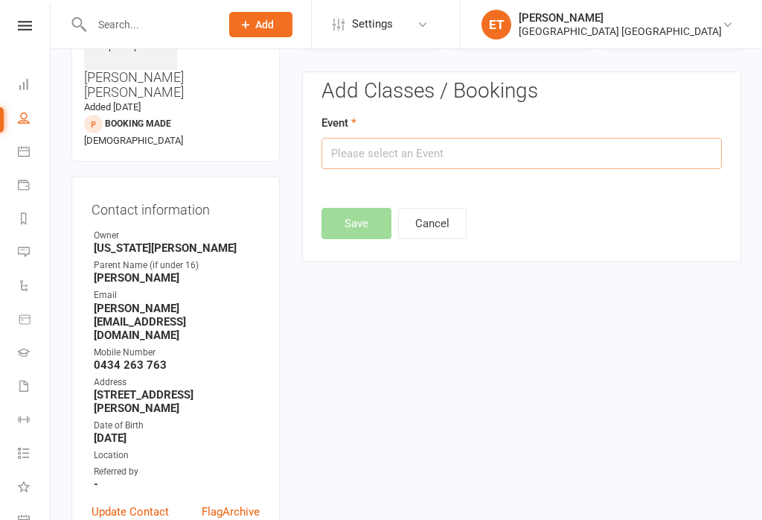
click at [587, 148] on input "text" at bounding box center [522, 153] width 400 height 31
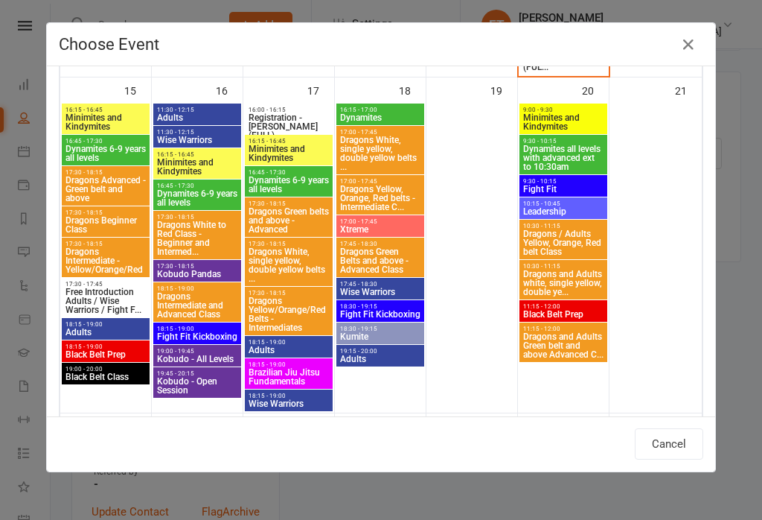
scroll to position [1197, 0]
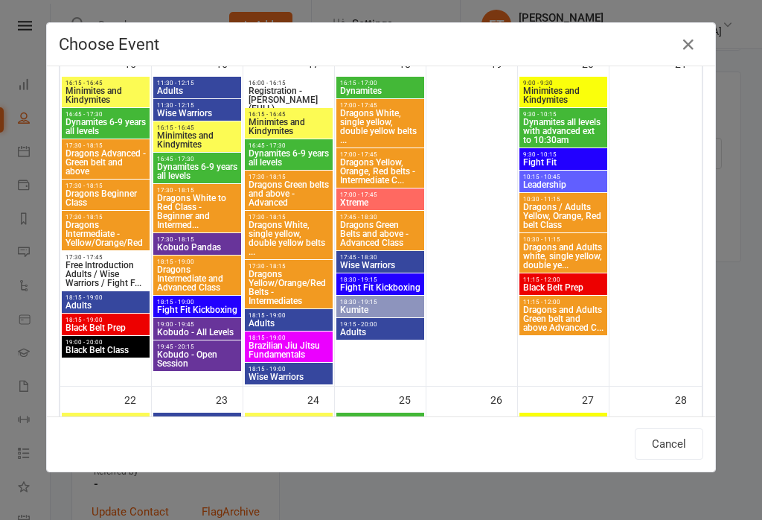
click at [122, 304] on span "Adults" at bounding box center [106, 305] width 82 height 9
type input "Adults - [DATE] 6:15:00 PM"
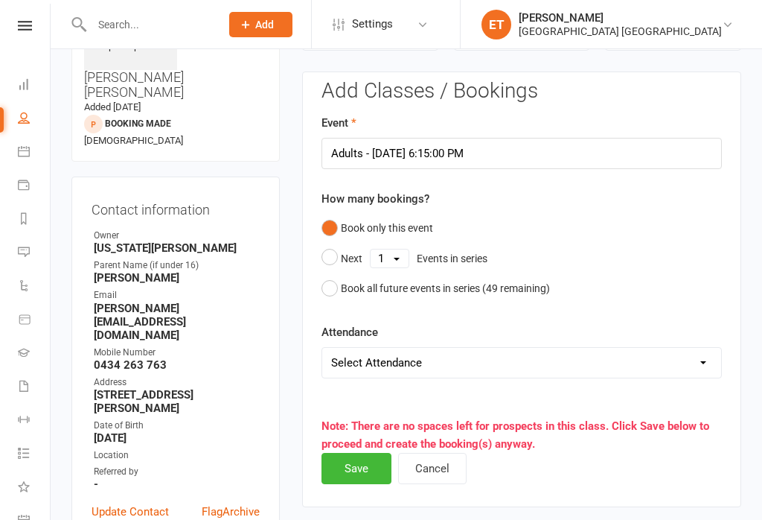
click at [357, 478] on button "Save" at bounding box center [357, 468] width 70 height 31
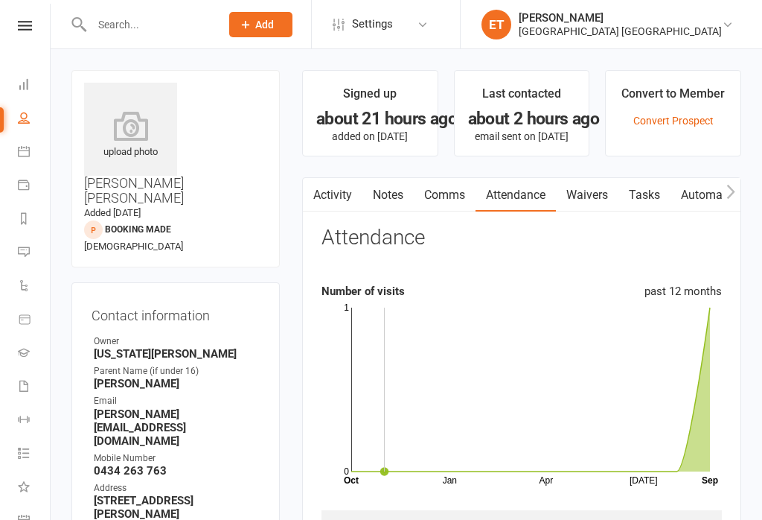
scroll to position [0, 0]
click at [124, 21] on input "text" at bounding box center [148, 24] width 123 height 21
click at [28, 154] on icon at bounding box center [24, 151] width 12 height 12
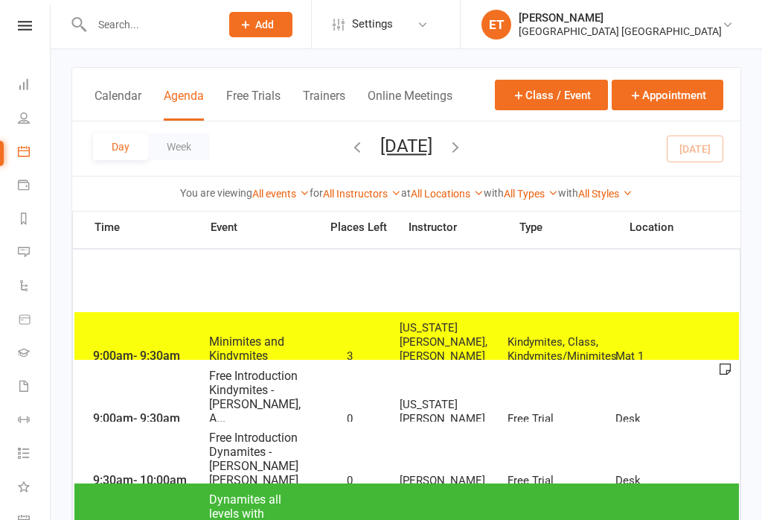
scroll to position [57, 0]
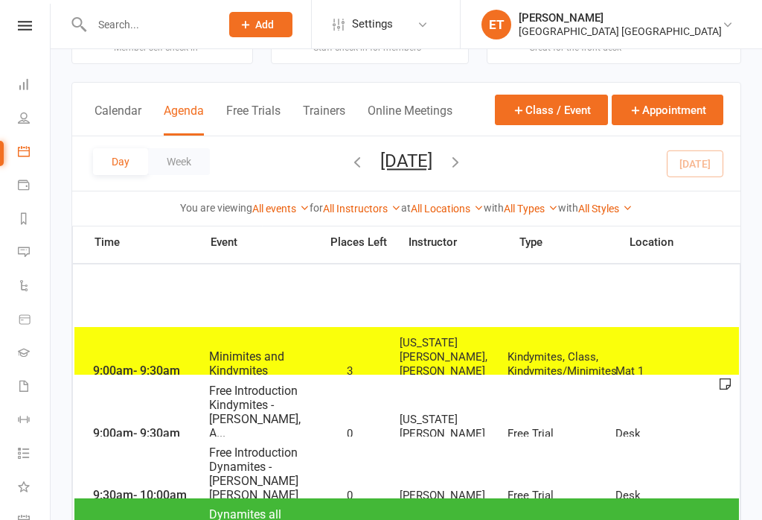
click at [181, 175] on button "Week" at bounding box center [179, 161] width 62 height 27
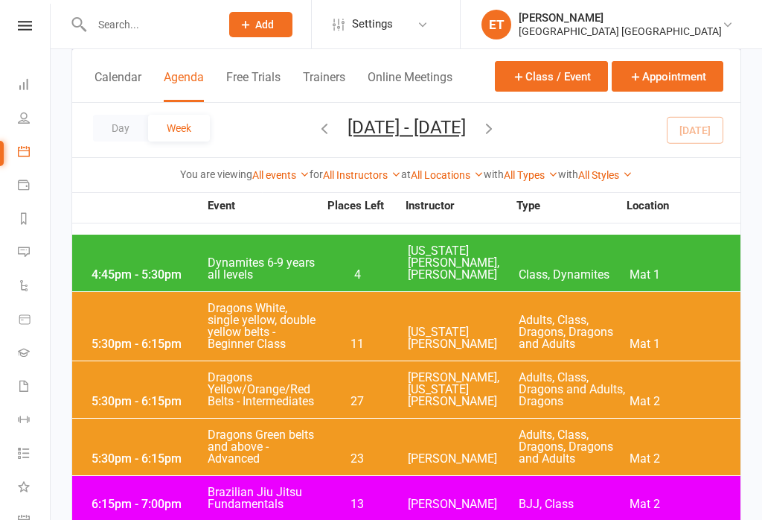
scroll to position [1351, 0]
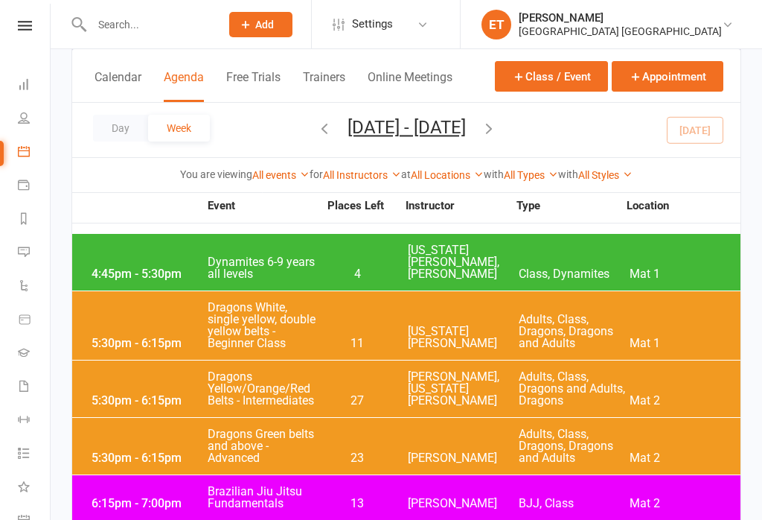
click at [275, 256] on span "Dynamites 6-9 years all levels" at bounding box center [263, 268] width 112 height 24
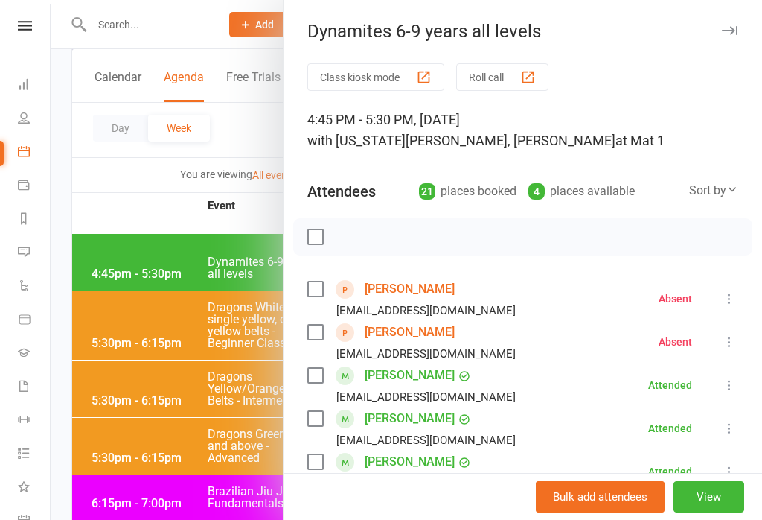
scroll to position [0, 0]
click at [732, 12] on div "Dynamites 6-9 years all levels Class kiosk mode Roll call 4:45 PM - 5:30 PM, [D…" at bounding box center [522, 260] width 479 height 520
click at [745, 28] on div "Dynamites 6-9 years all levels" at bounding box center [523, 31] width 479 height 21
click at [735, 26] on icon "button" at bounding box center [730, 30] width 16 height 9
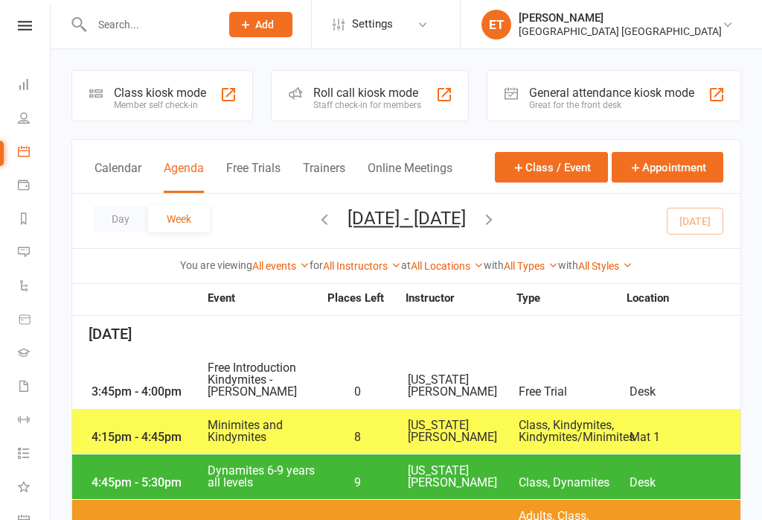
click at [497, 227] on icon "button" at bounding box center [489, 219] width 16 height 16
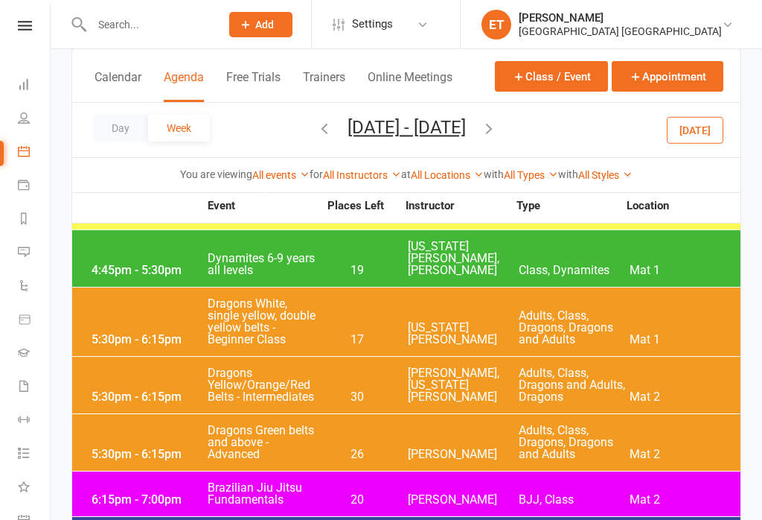
scroll to position [1241, 0]
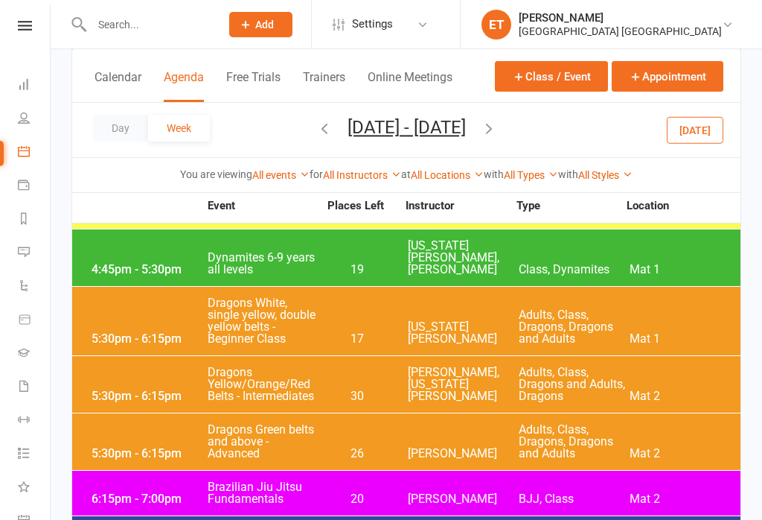
click at [261, 252] on span "Dynamites 6-9 years all levels" at bounding box center [263, 264] width 112 height 24
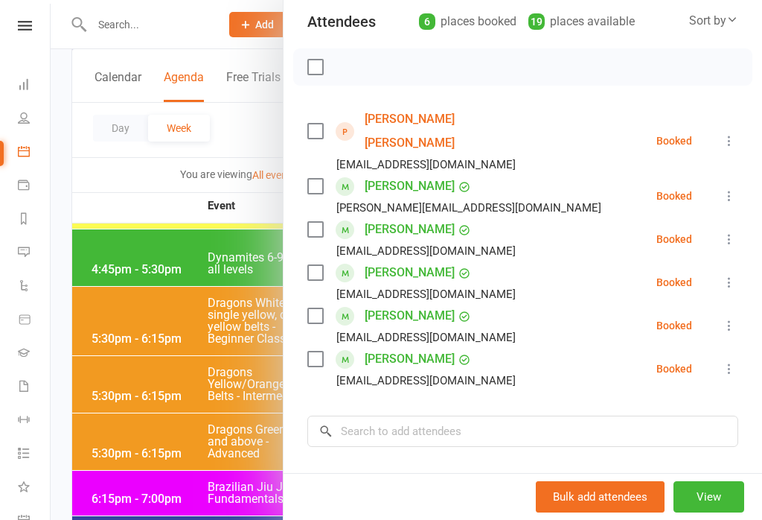
scroll to position [197, 0]
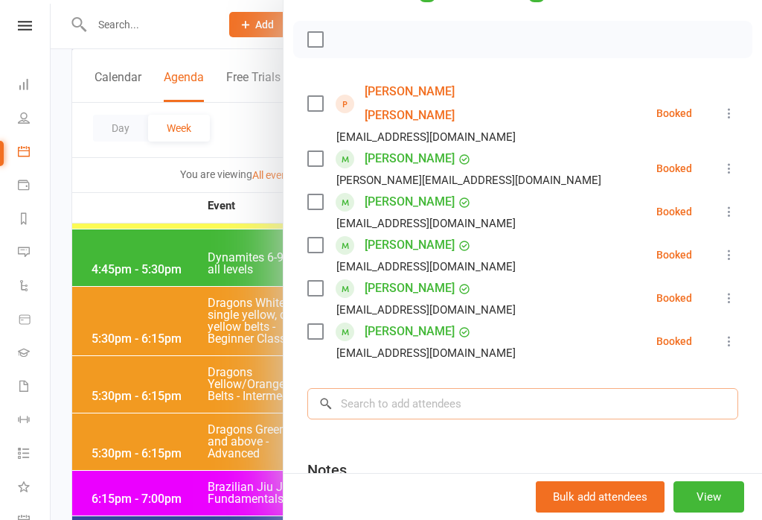
click at [511, 388] on input "search" at bounding box center [522, 403] width 431 height 31
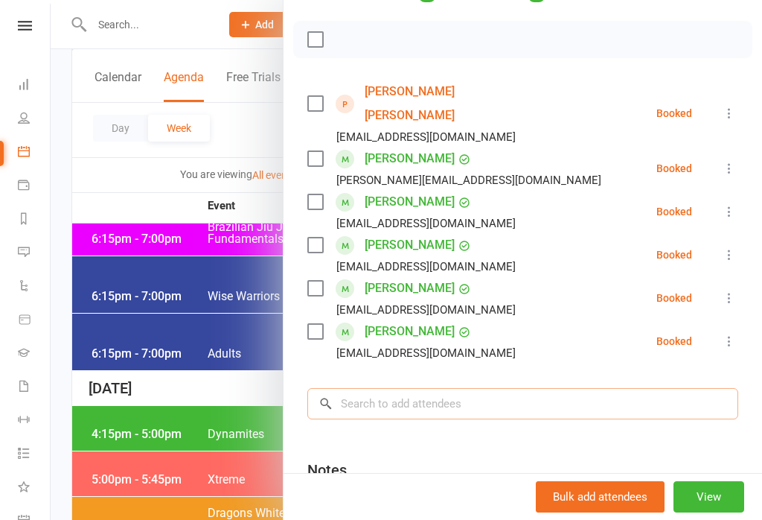
type input "J"
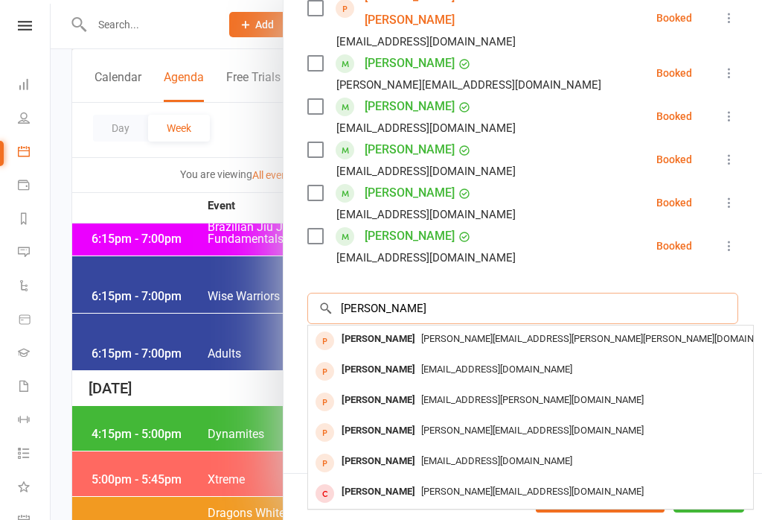
scroll to position [290, 0]
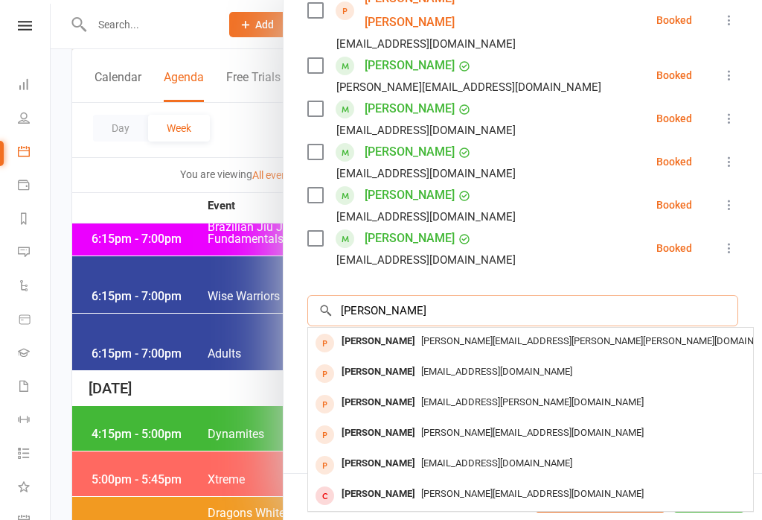
type input "[PERSON_NAME]"
click at [488, 426] on span "[PERSON_NAME][EMAIL_ADDRESS][DOMAIN_NAME]" at bounding box center [532, 431] width 223 height 11
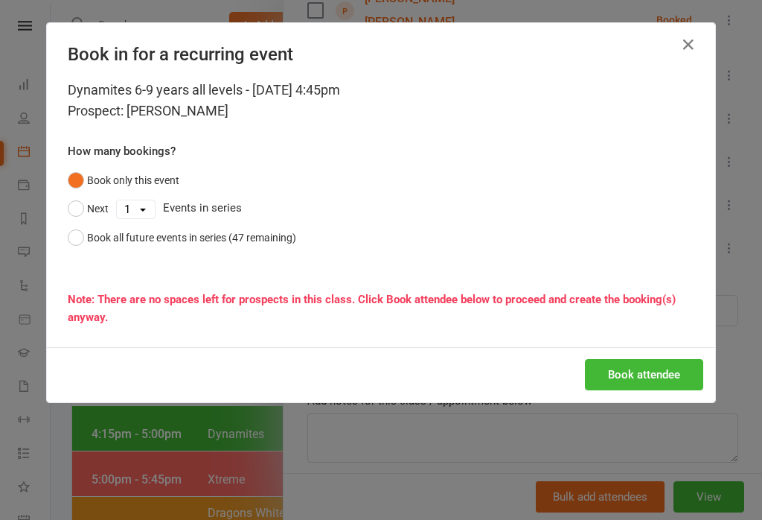
click at [645, 374] on button "Book attendee" at bounding box center [644, 374] width 118 height 31
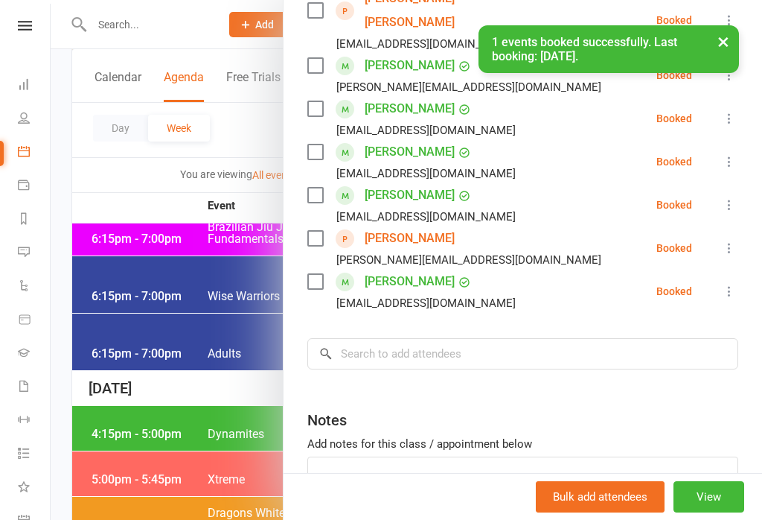
click at [520, 293] on div "Class kiosk mode Roll call 4:45 PM - 5:30 PM, [DATE] with [US_STATE][PERSON_NAM…" at bounding box center [523, 176] width 479 height 807
click at [487, 338] on input "search" at bounding box center [522, 353] width 431 height 31
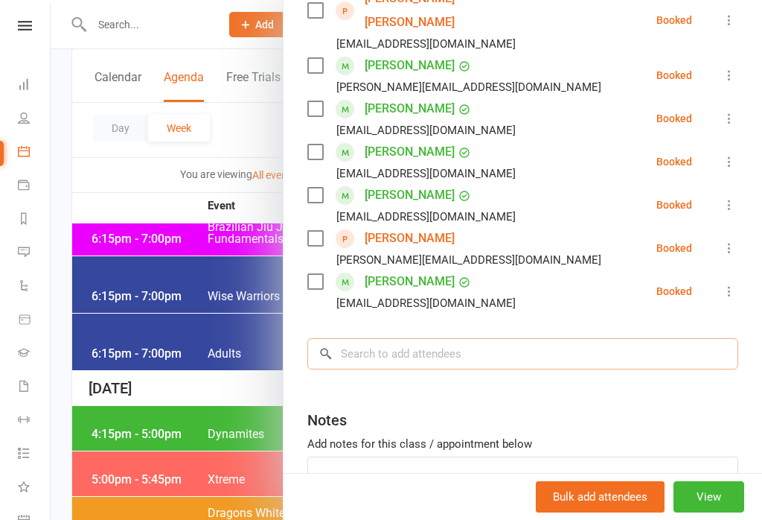
scroll to position [1710, 0]
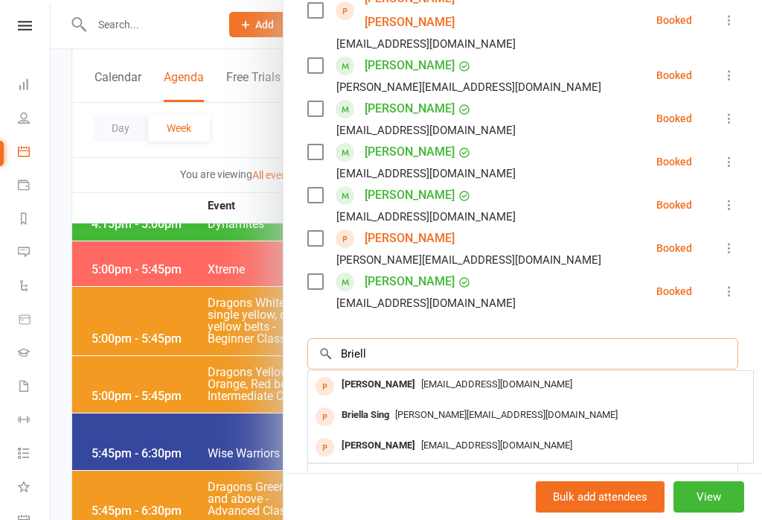
type input "Briell"
click at [406, 409] on span "[PERSON_NAME][EMAIL_ADDRESS][DOMAIN_NAME]" at bounding box center [506, 414] width 223 height 11
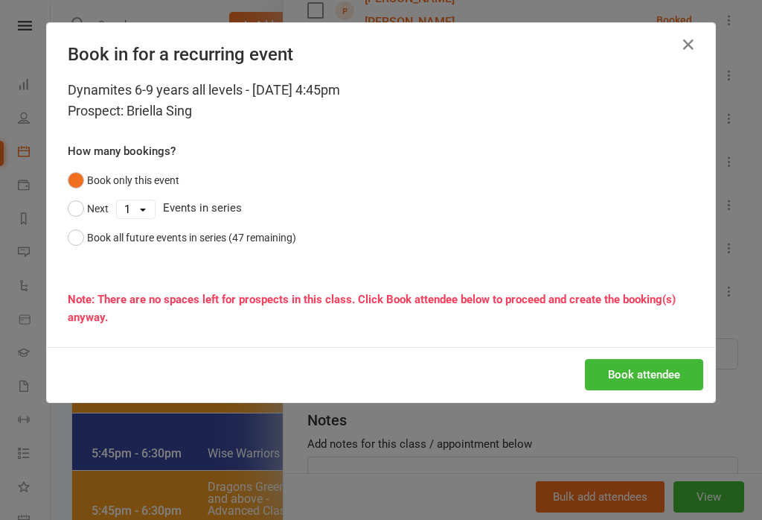
click at [657, 360] on button "Book attendee" at bounding box center [644, 374] width 118 height 31
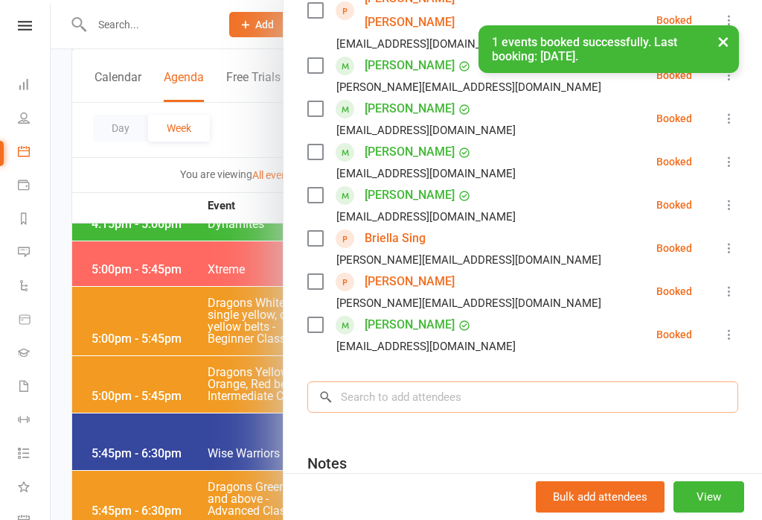
click at [445, 381] on input "search" at bounding box center [522, 396] width 431 height 31
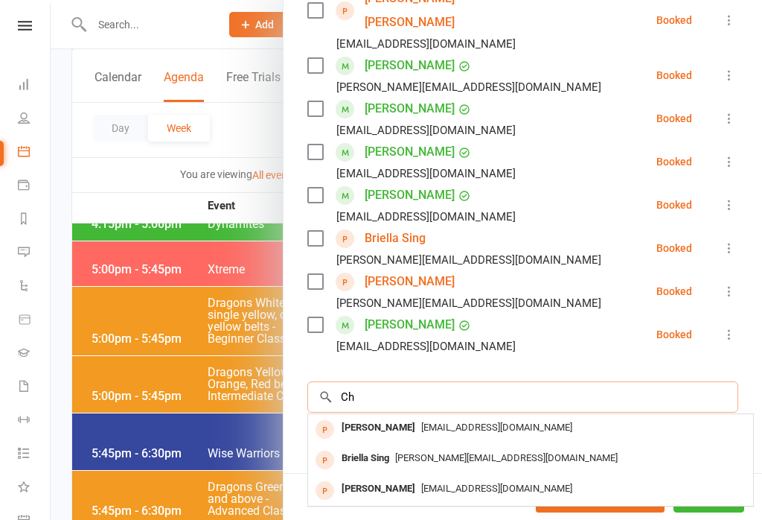
scroll to position [1963, 0]
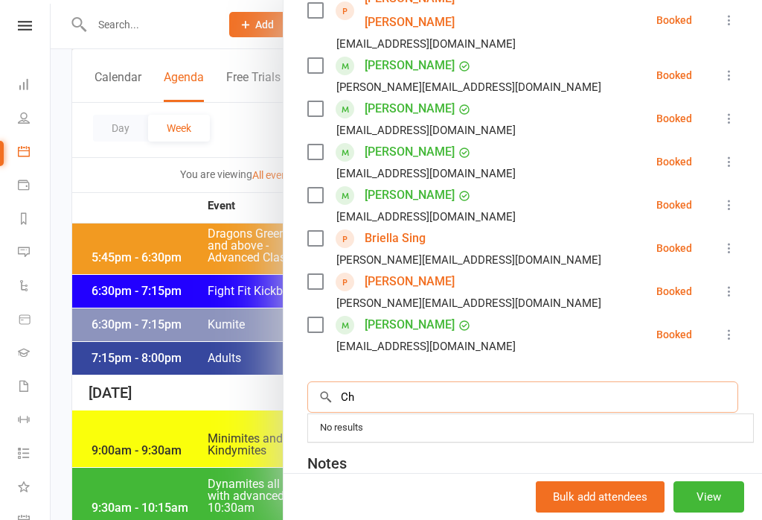
type input "C"
type input "O"
type input "C"
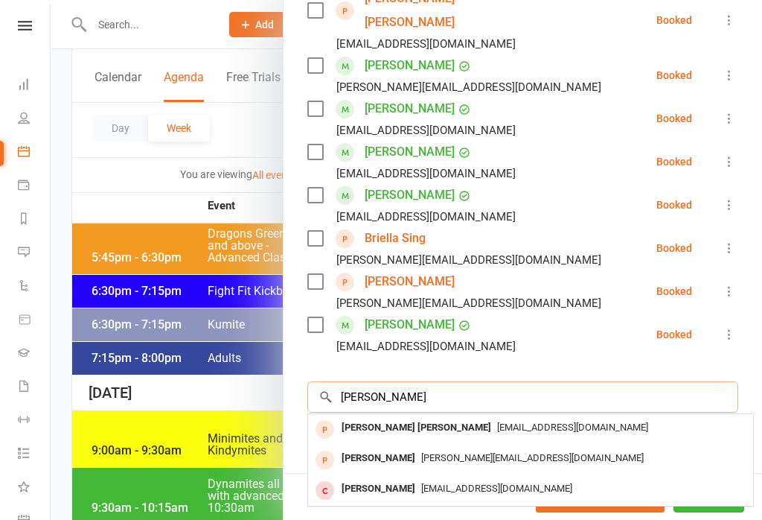
type input "[PERSON_NAME]"
click at [406, 417] on div "[PERSON_NAME] [PERSON_NAME]" at bounding box center [417, 428] width 162 height 22
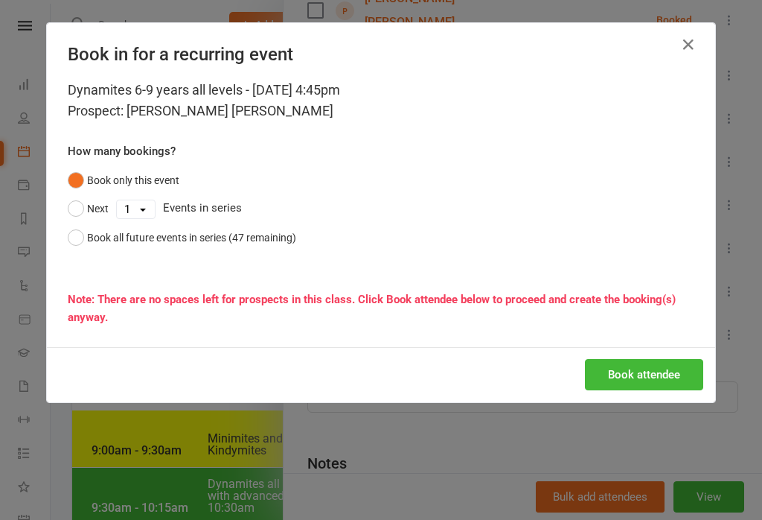
click at [683, 377] on button "Book attendee" at bounding box center [644, 374] width 118 height 31
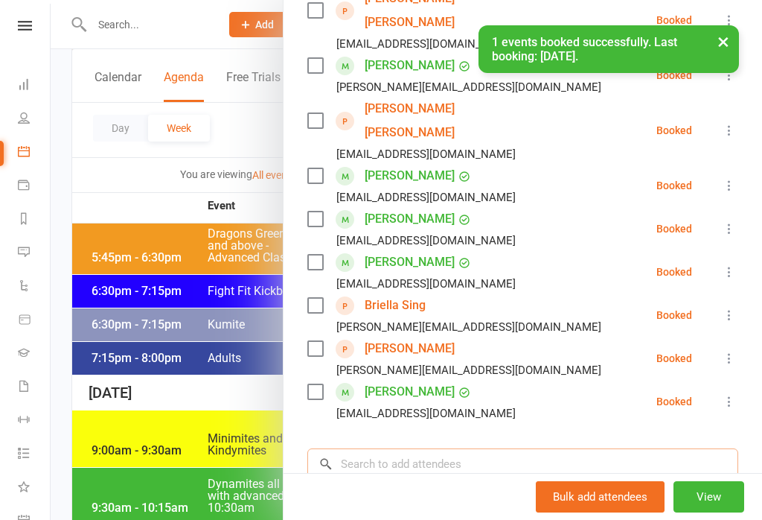
click at [479, 448] on input "search" at bounding box center [522, 463] width 431 height 31
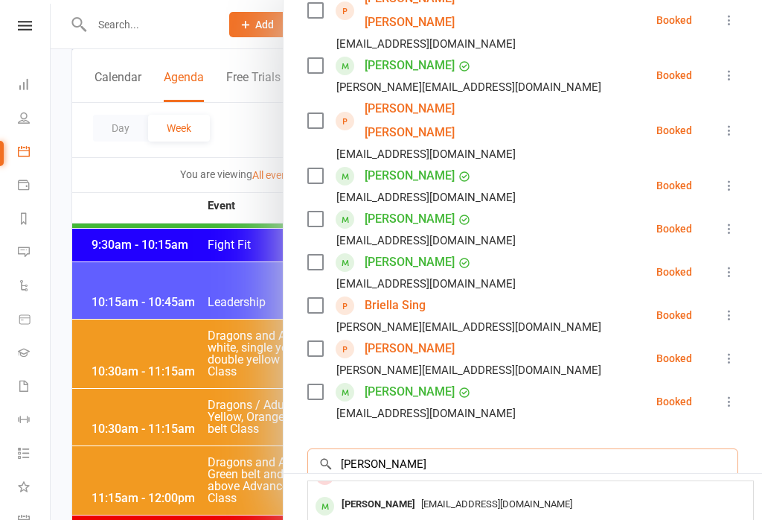
scroll to position [82, 0]
type input "[PERSON_NAME]"
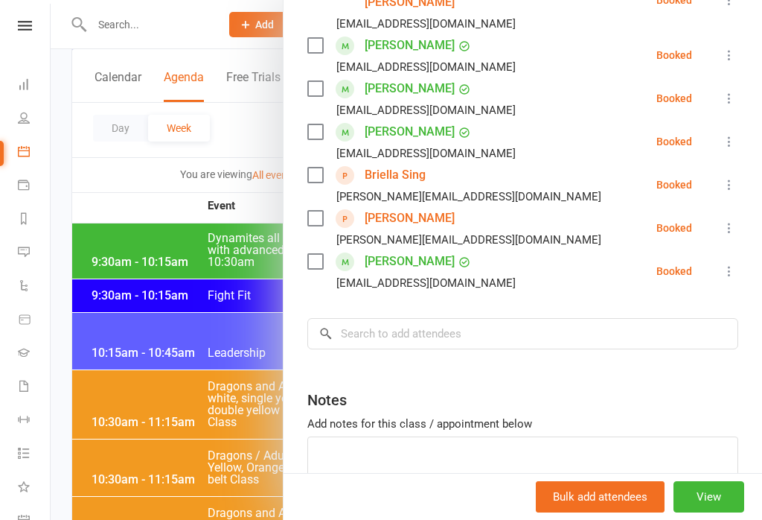
scroll to position [420, 0]
click at [415, 319] on input "search" at bounding box center [522, 334] width 431 height 31
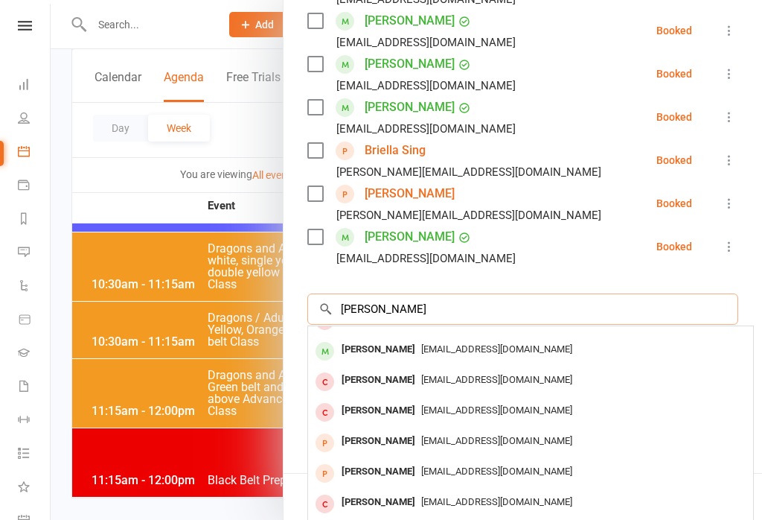
scroll to position [443, 0]
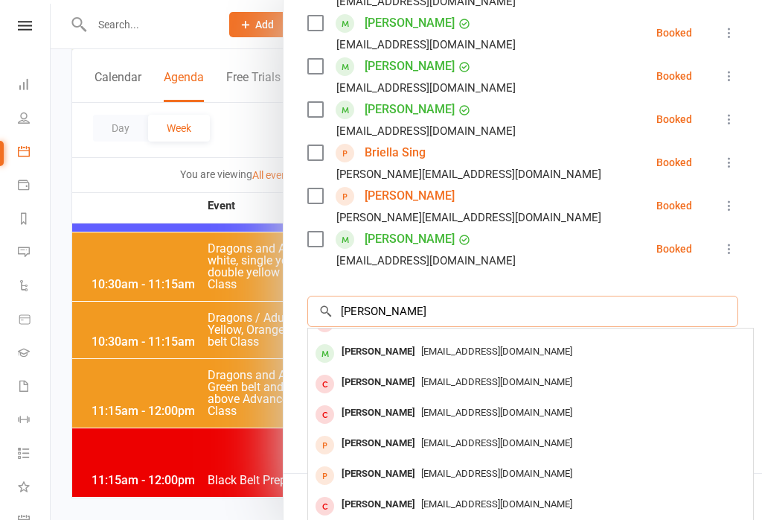
type input "[PERSON_NAME]"
click at [422, 437] on span "[EMAIL_ADDRESS][DOMAIN_NAME]" at bounding box center [496, 442] width 151 height 11
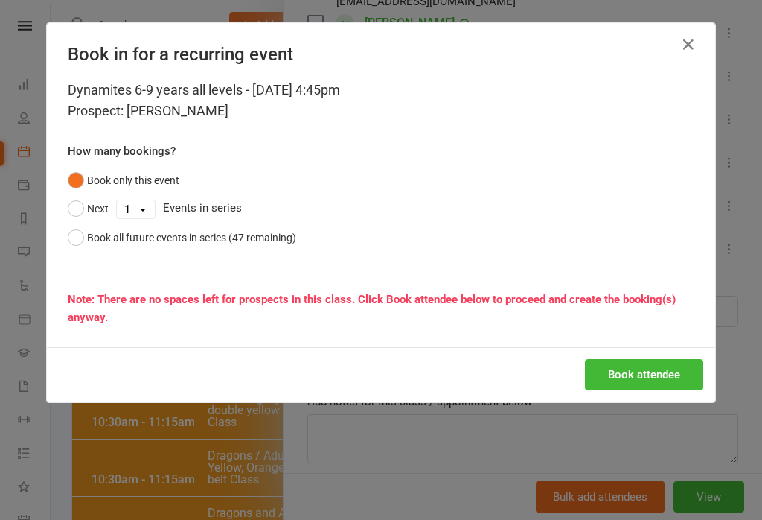
scroll to position [420, 0]
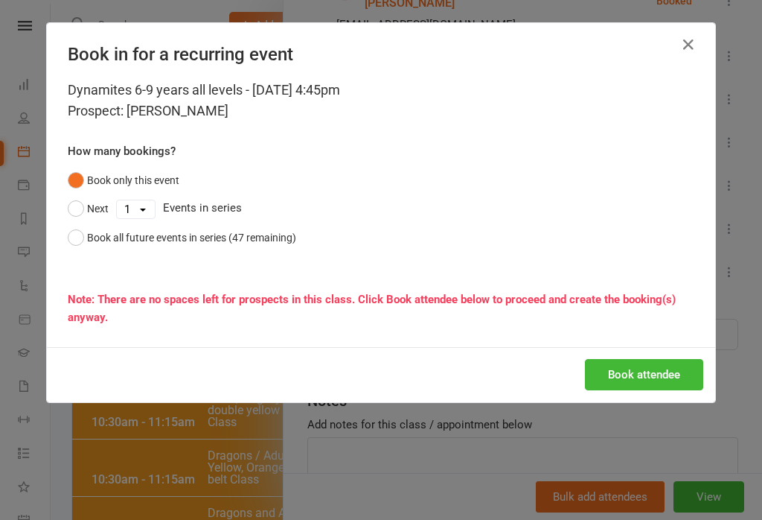
click at [651, 379] on button "Book attendee" at bounding box center [644, 374] width 118 height 31
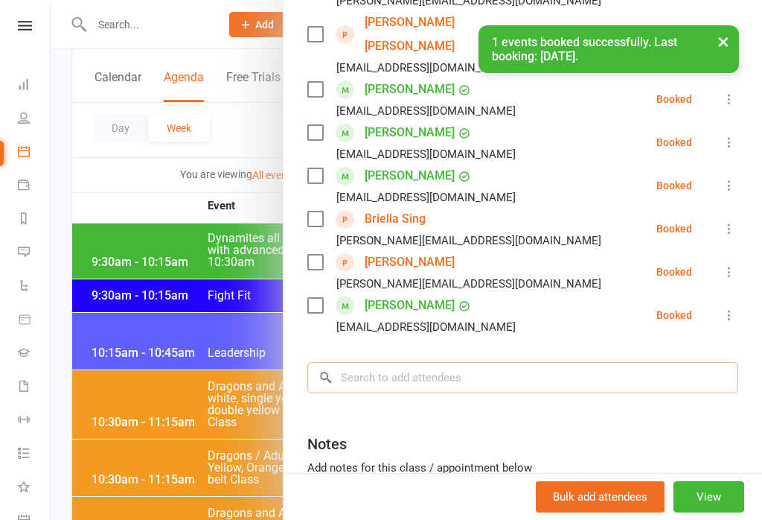
click at [600, 362] on input "search" at bounding box center [522, 377] width 431 height 31
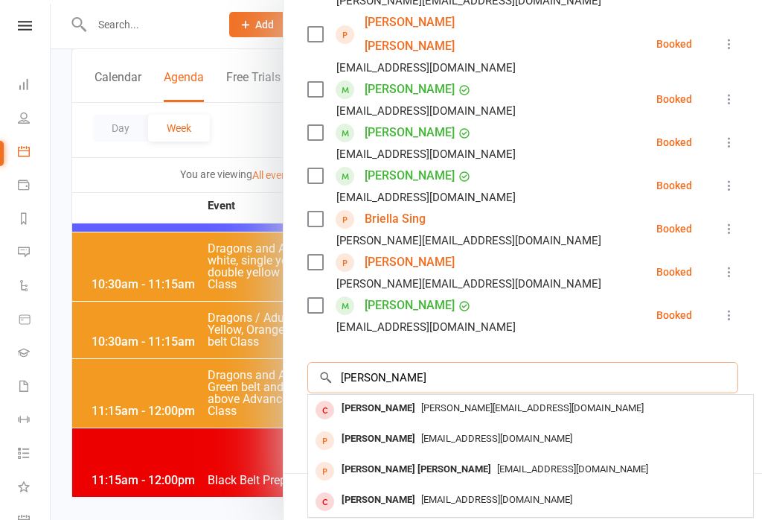
scroll to position [0, 0]
type input "[PERSON_NAME]"
click at [497, 463] on span "[EMAIL_ADDRESS][DOMAIN_NAME]" at bounding box center [572, 468] width 151 height 11
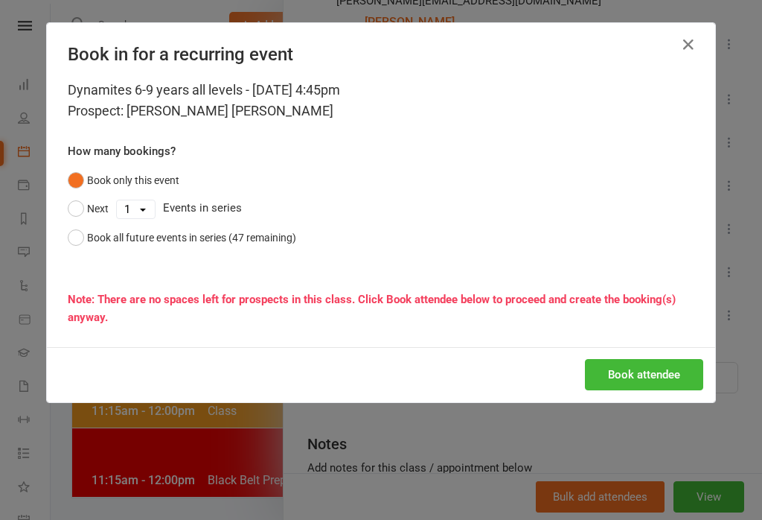
scroll to position [2209, 0]
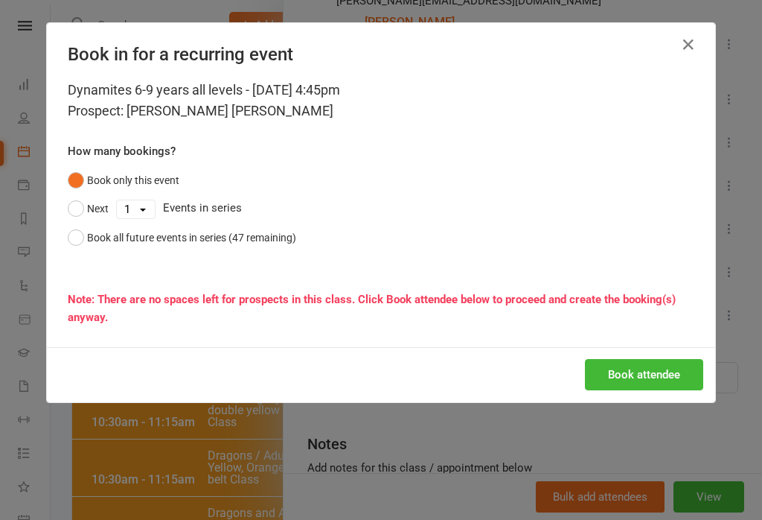
click at [660, 385] on button "Book attendee" at bounding box center [644, 374] width 118 height 31
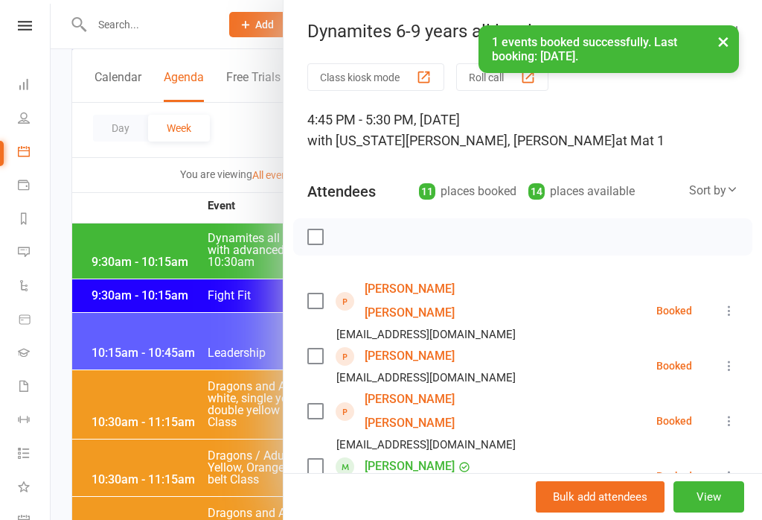
scroll to position [0, 0]
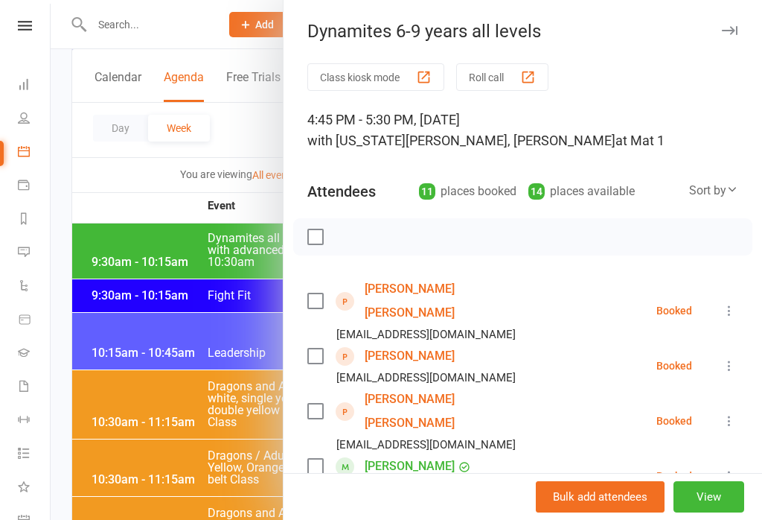
click at [726, 45] on div "Dynamites 6-9 years all levels Class kiosk mode Roll call 4:45 PM - 5:30 PM, [D…" at bounding box center [522, 260] width 479 height 520
click at [739, 21] on div "Dynamites 6-9 years all levels" at bounding box center [523, 31] width 479 height 21
click at [732, 29] on icon "button" at bounding box center [730, 30] width 16 height 9
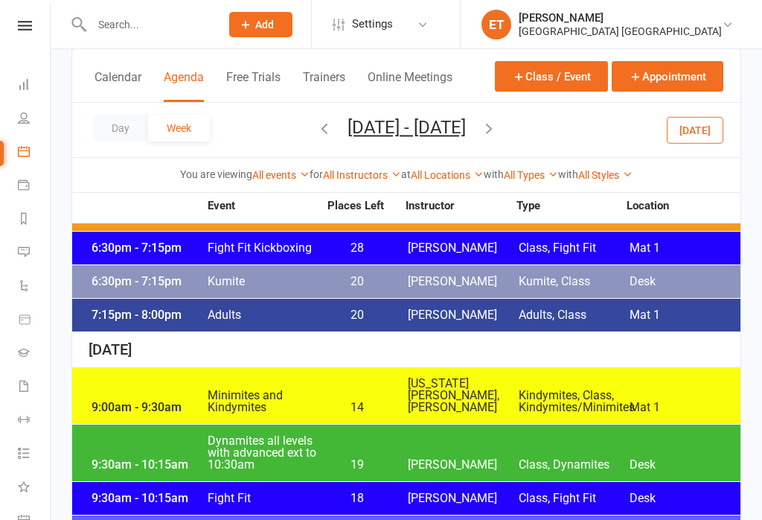
scroll to position [1555, 0]
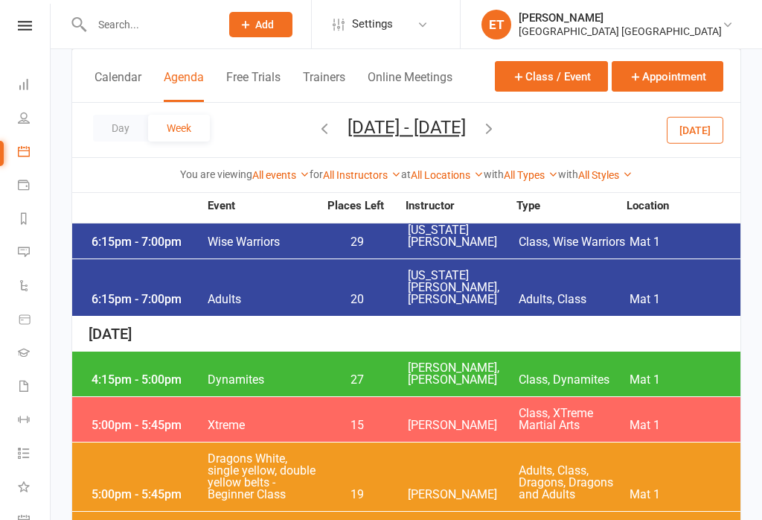
click at [581, 351] on div "4:15pm - 5:00pm Dynamites 27 [PERSON_NAME], [PERSON_NAME] Class, Dynamites Mat 1" at bounding box center [406, 373] width 668 height 45
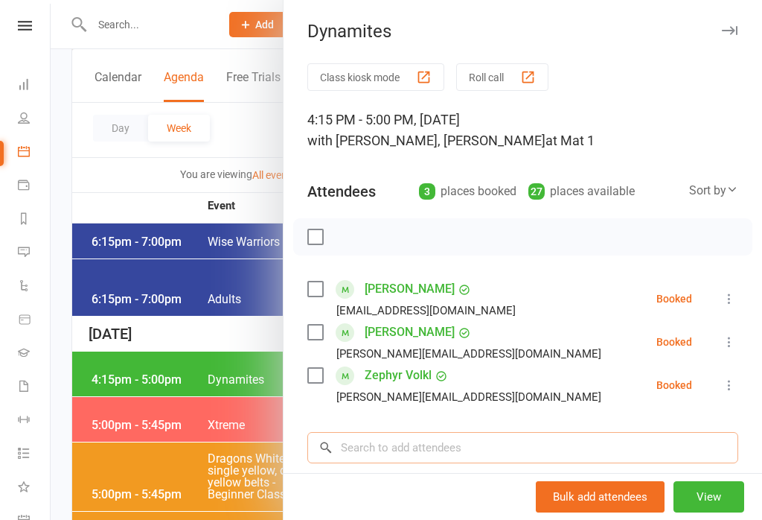
click at [427, 440] on input "search" at bounding box center [522, 447] width 431 height 31
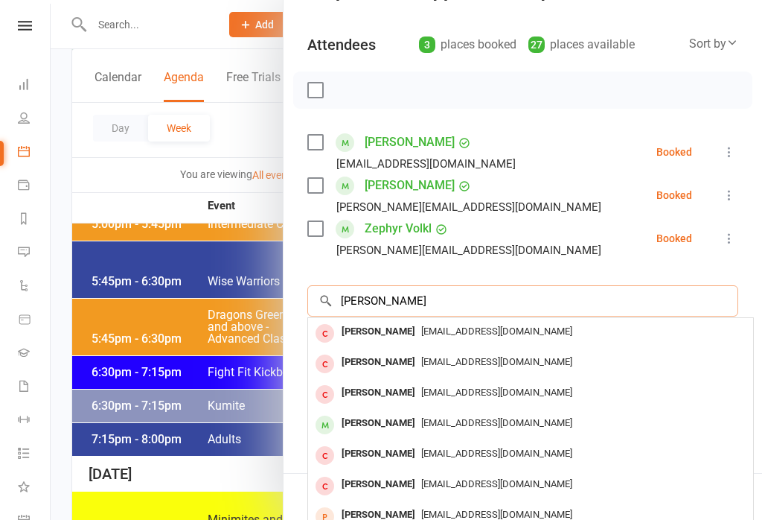
scroll to position [148, 0]
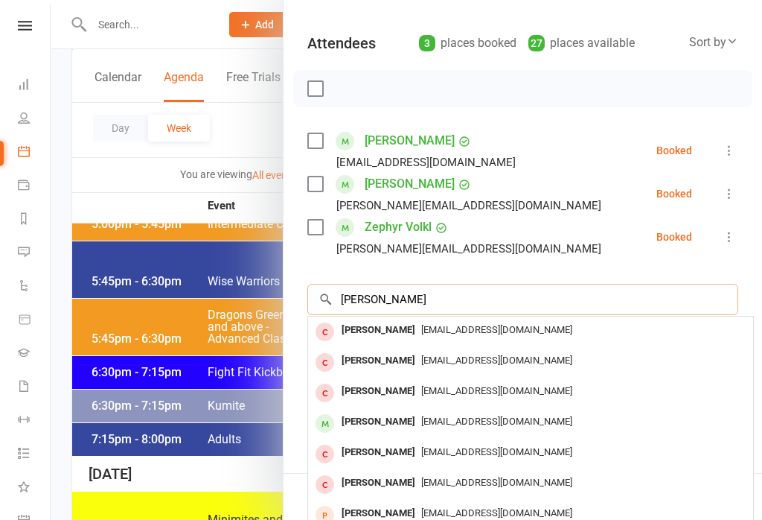
type input "[PERSON_NAME]"
click at [458, 502] on div "[EMAIL_ADDRESS][DOMAIN_NAME]" at bounding box center [530, 513] width 433 height 22
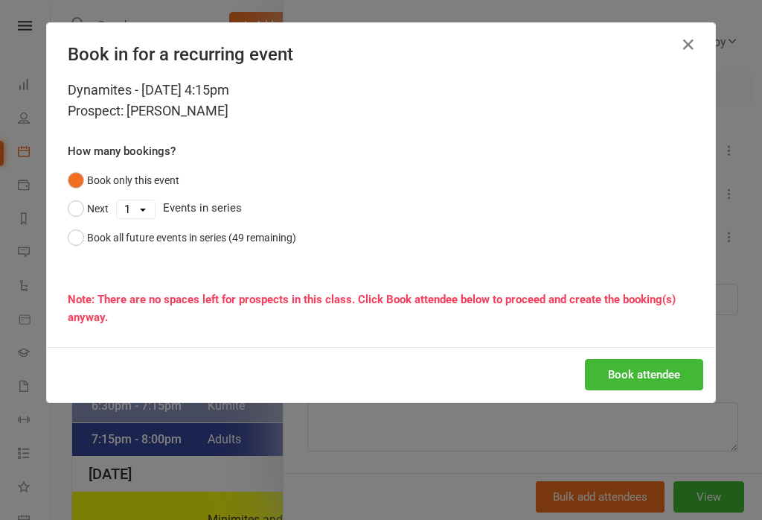
click at [680, 378] on button "Book attendee" at bounding box center [644, 374] width 118 height 31
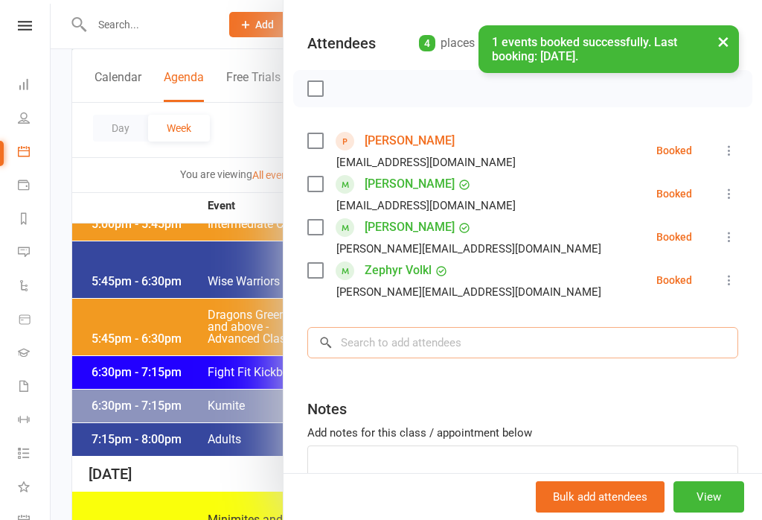
click at [559, 352] on input "search" at bounding box center [522, 342] width 431 height 31
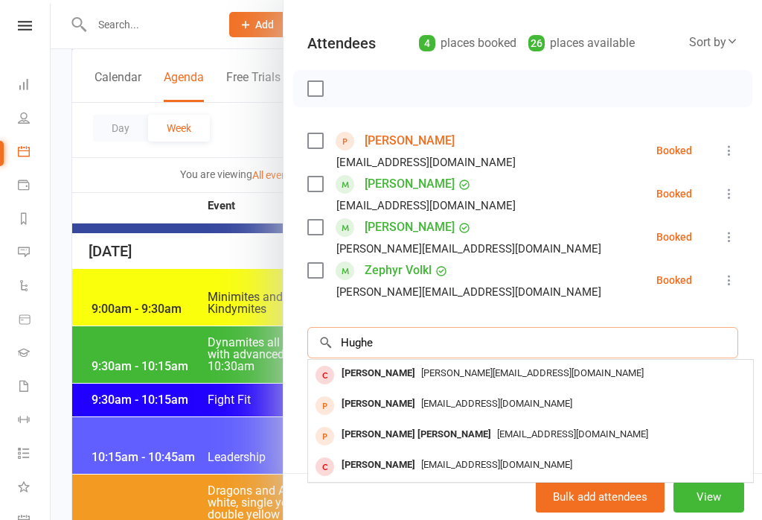
type input "Hughe"
click at [497, 428] on span "[EMAIL_ADDRESS][DOMAIN_NAME]" at bounding box center [572, 433] width 151 height 11
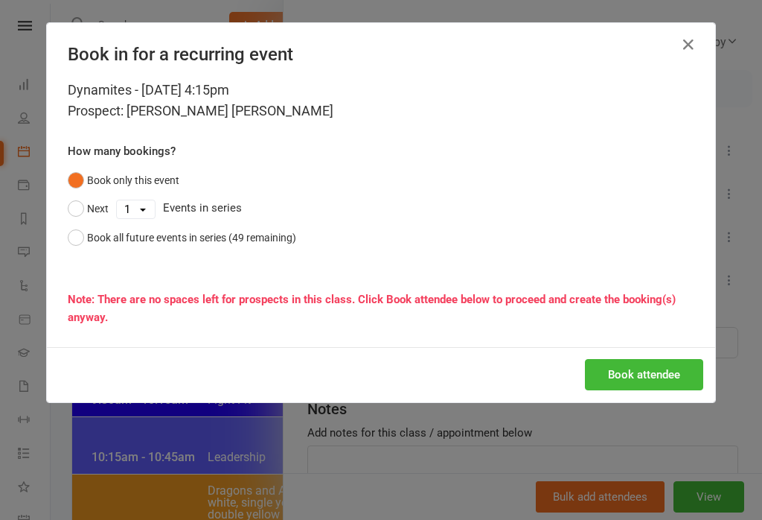
click at [671, 371] on button "Book attendee" at bounding box center [644, 374] width 118 height 31
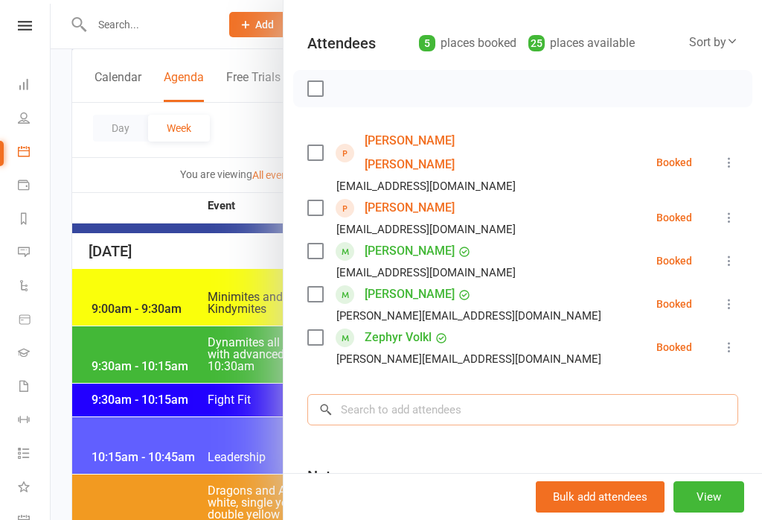
click at [545, 394] on input "search" at bounding box center [522, 409] width 431 height 31
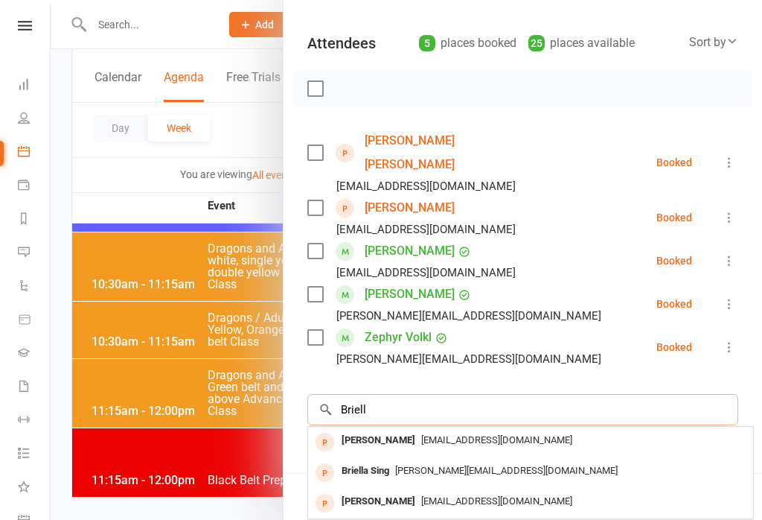
type input "Briell"
click at [432, 464] on span "[PERSON_NAME][EMAIL_ADDRESS][DOMAIN_NAME]" at bounding box center [506, 469] width 223 height 11
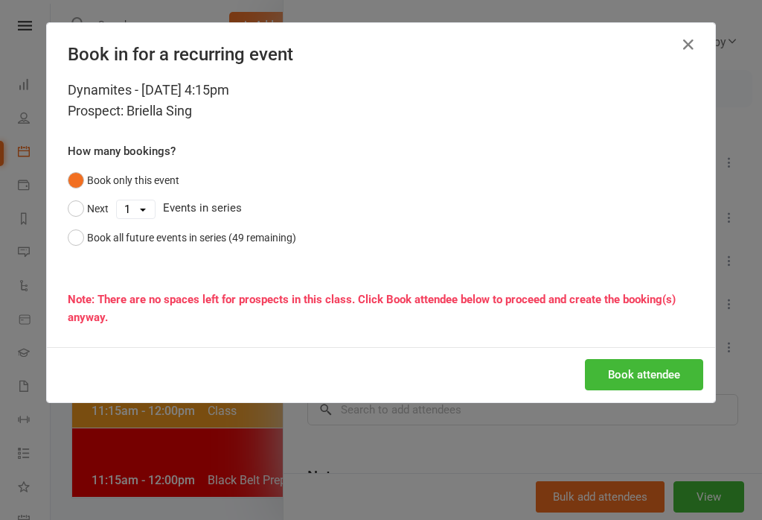
scroll to position [2209, 0]
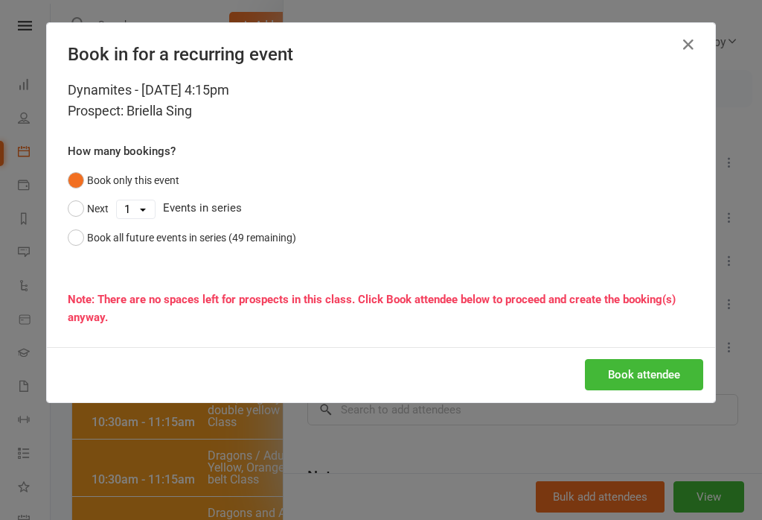
click at [653, 383] on button "Book attendee" at bounding box center [644, 374] width 118 height 31
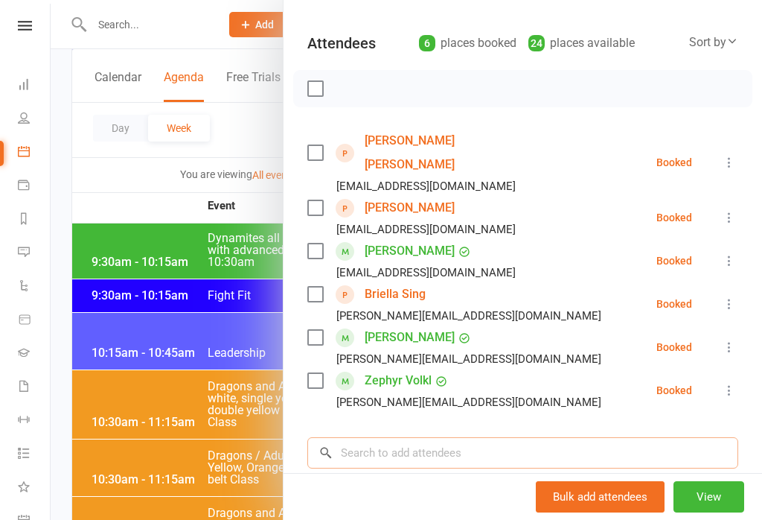
click at [534, 437] on input "search" at bounding box center [522, 452] width 431 height 31
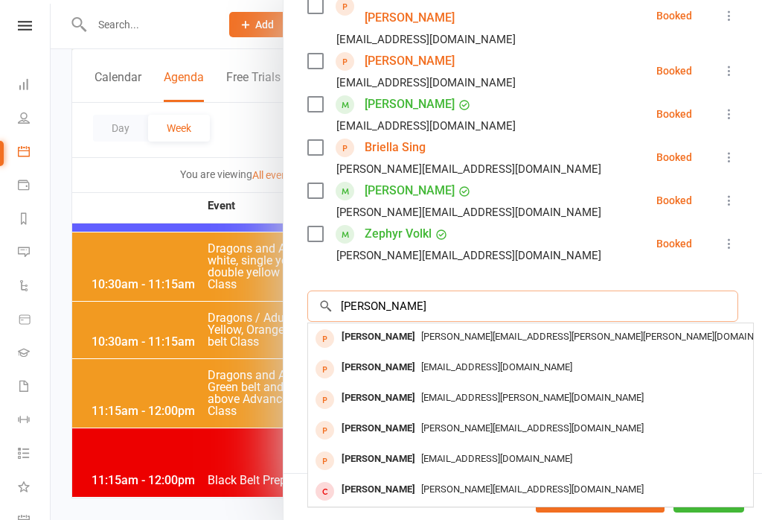
scroll to position [297, 0]
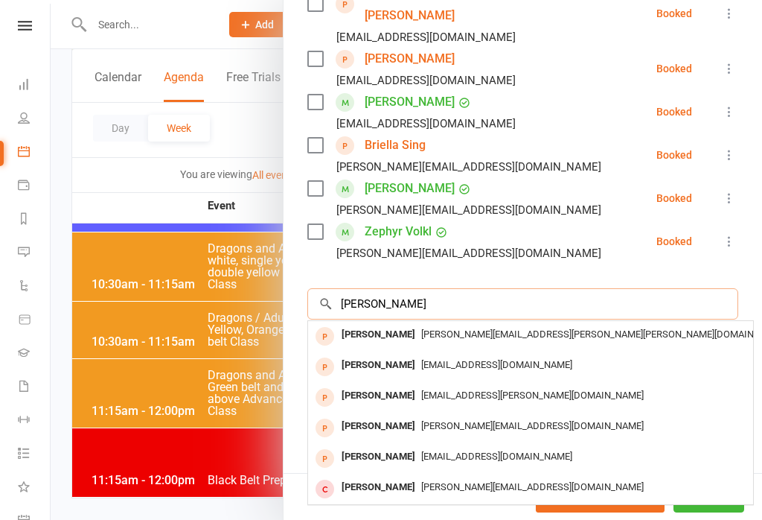
type input "[PERSON_NAME]"
click at [511, 420] on span "[PERSON_NAME][EMAIL_ADDRESS][DOMAIN_NAME]" at bounding box center [532, 425] width 223 height 11
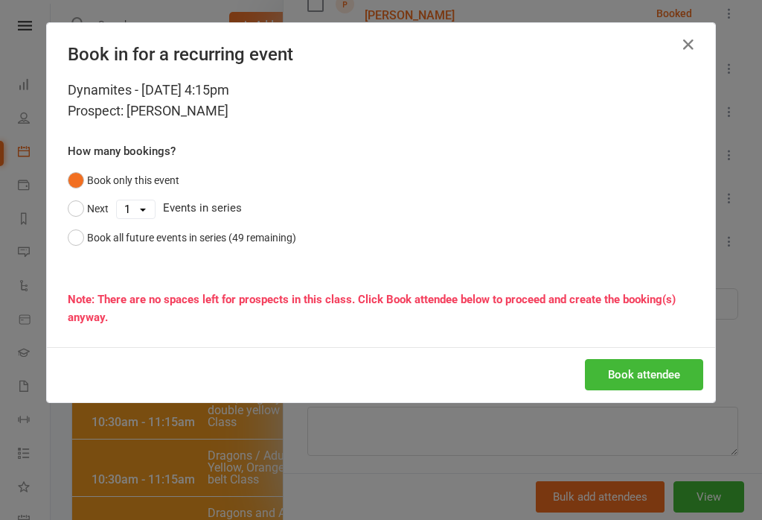
scroll to position [290, 0]
click at [681, 368] on button "Book attendee" at bounding box center [644, 374] width 118 height 31
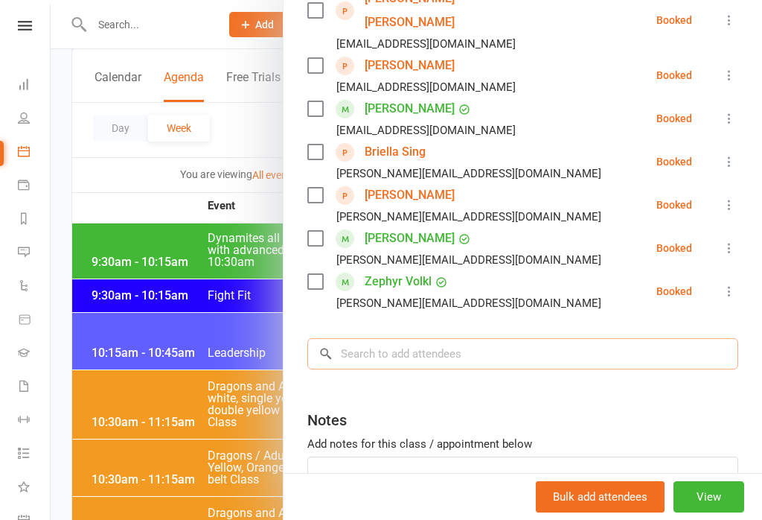
click at [611, 338] on input "search" at bounding box center [522, 353] width 431 height 31
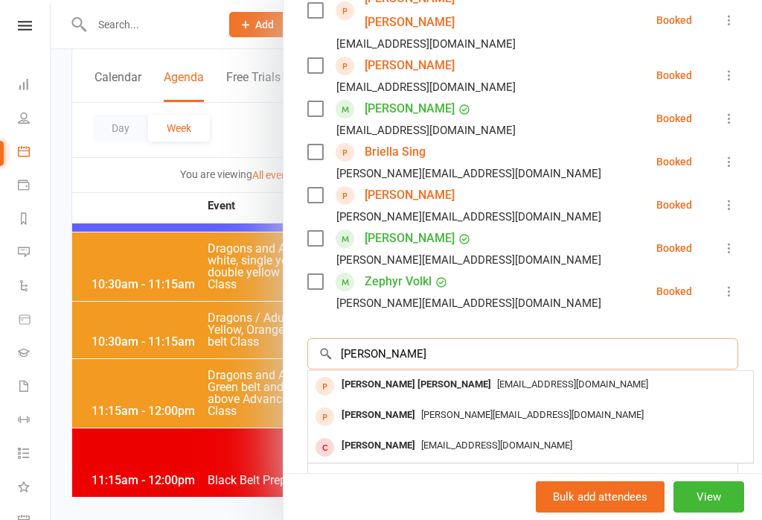
type input "[PERSON_NAME]"
click at [497, 378] on span "[EMAIL_ADDRESS][DOMAIN_NAME]" at bounding box center [572, 383] width 151 height 11
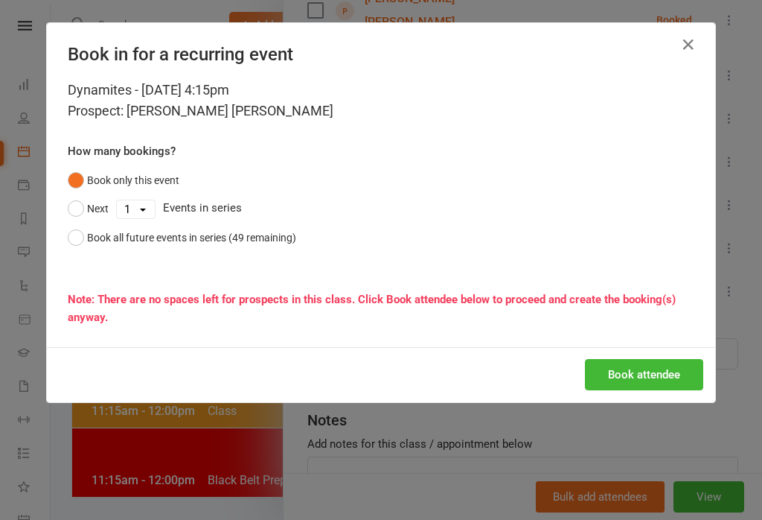
scroll to position [2209, 0]
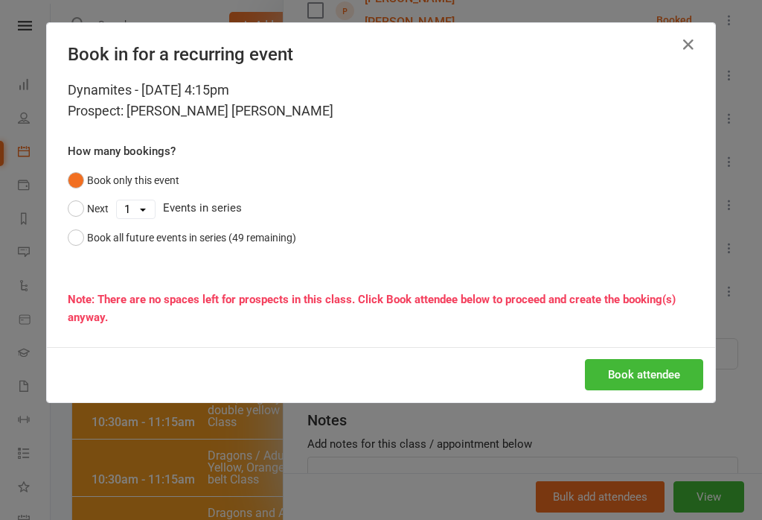
click at [674, 380] on button "Book attendee" at bounding box center [644, 374] width 118 height 31
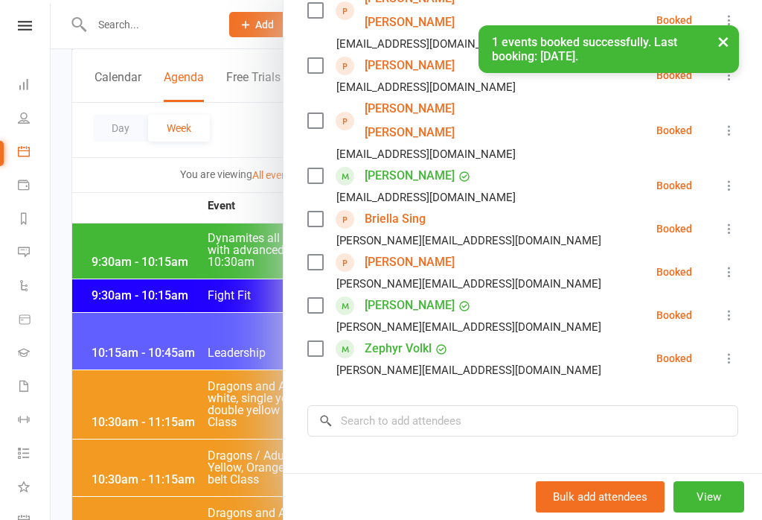
click at [728, 54] on li "[PERSON_NAME] [EMAIL_ADDRESS][DOMAIN_NAME] Booked More info Remove Check in Mar…" at bounding box center [522, 75] width 431 height 43
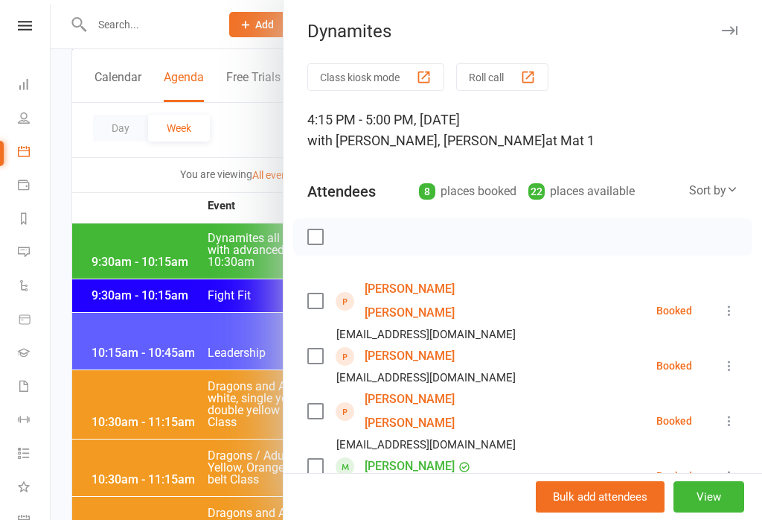
scroll to position [0, 0]
click at [737, 32] on icon "button" at bounding box center [730, 30] width 16 height 9
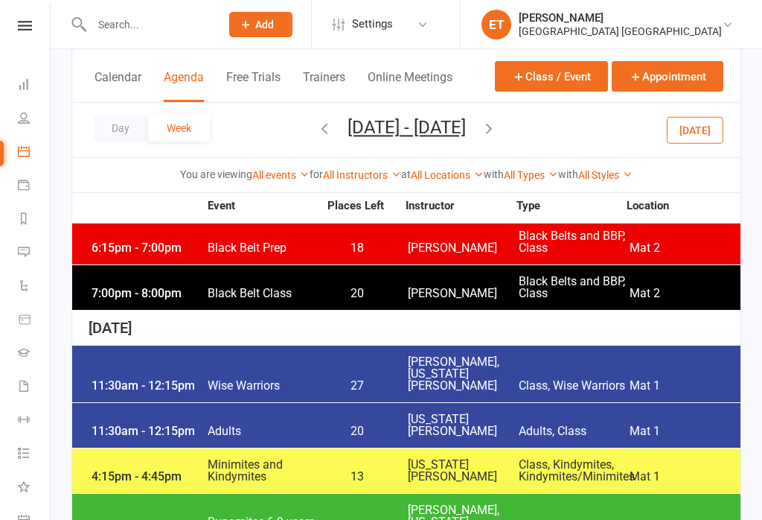
scroll to position [641, 0]
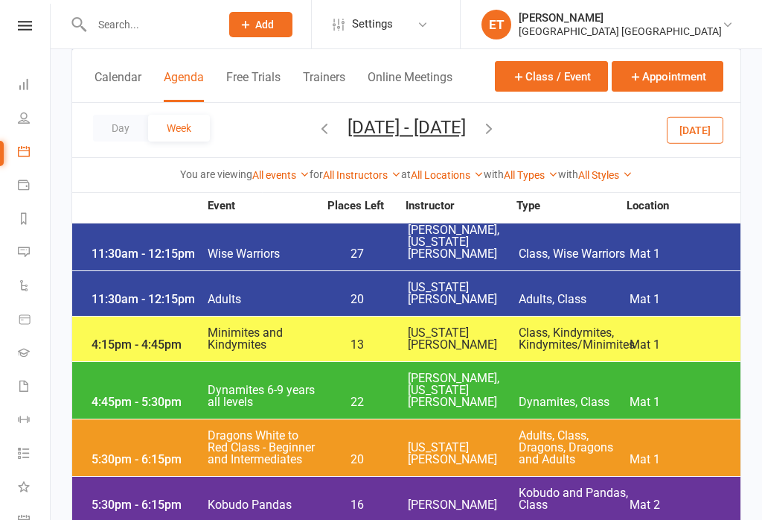
click at [580, 248] on span "Class, Wise Warriors" at bounding box center [574, 254] width 111 height 12
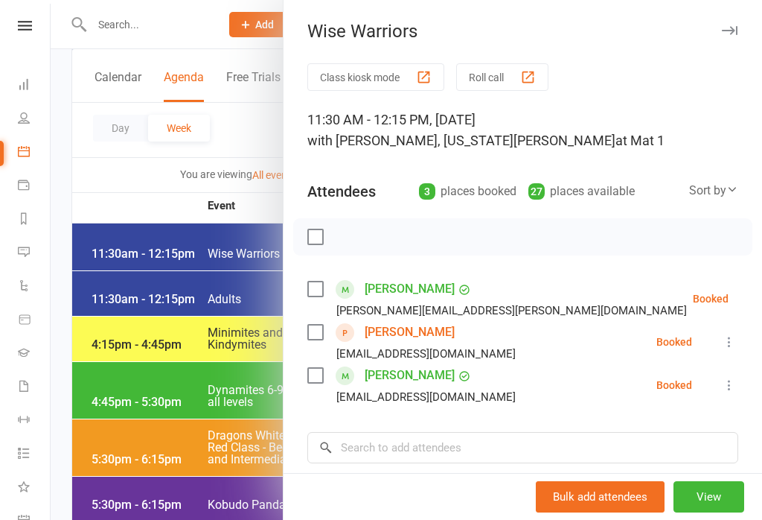
click at [735, 36] on button "button" at bounding box center [729, 31] width 18 height 18
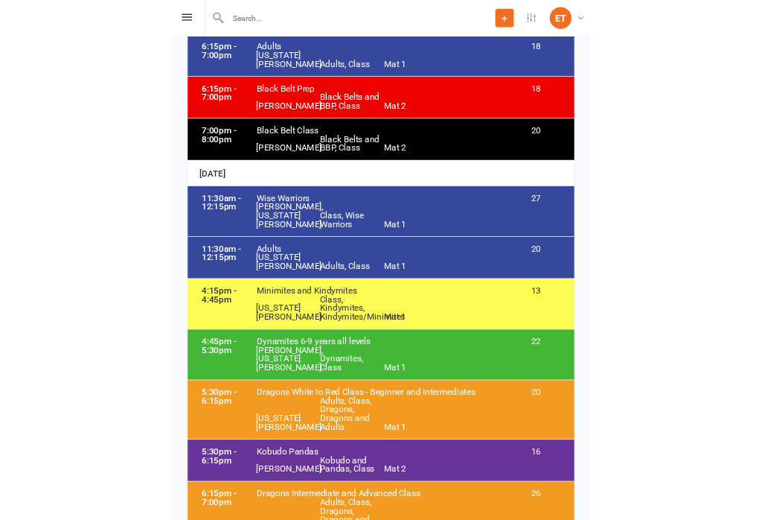
scroll to position [649, 0]
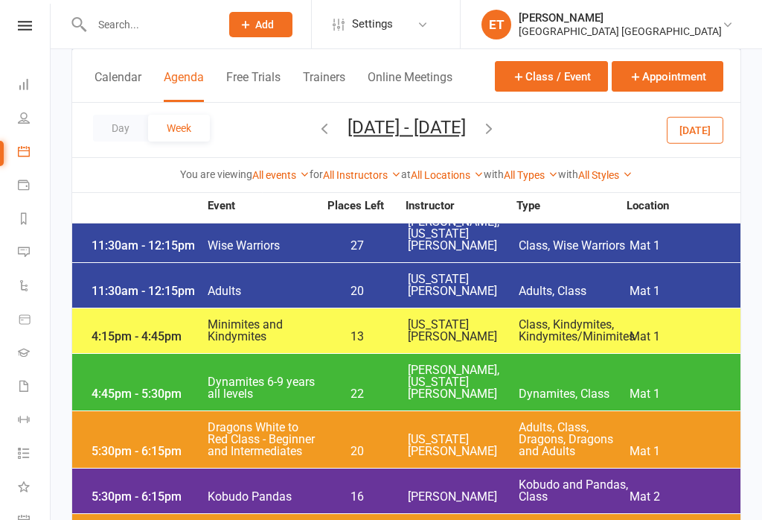
click at [156, 22] on input "text" at bounding box center [148, 24] width 123 height 21
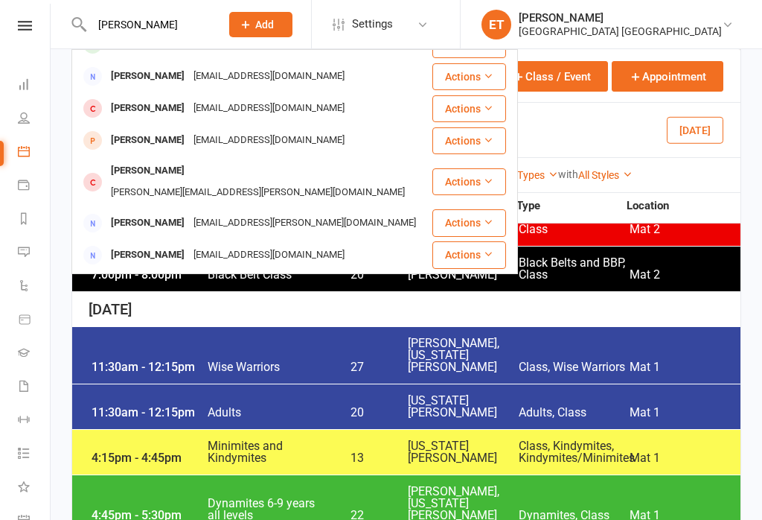
scroll to position [0, 0]
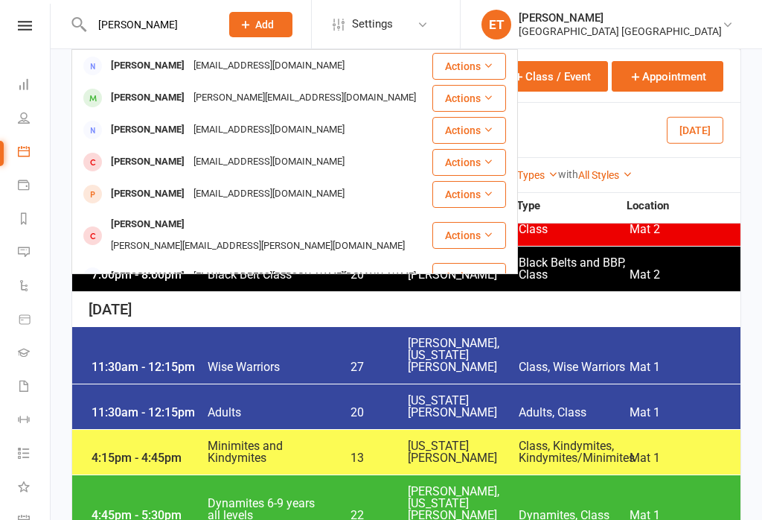
type input "[PERSON_NAME]"
click at [132, 93] on div "[PERSON_NAME]" at bounding box center [147, 98] width 83 height 22
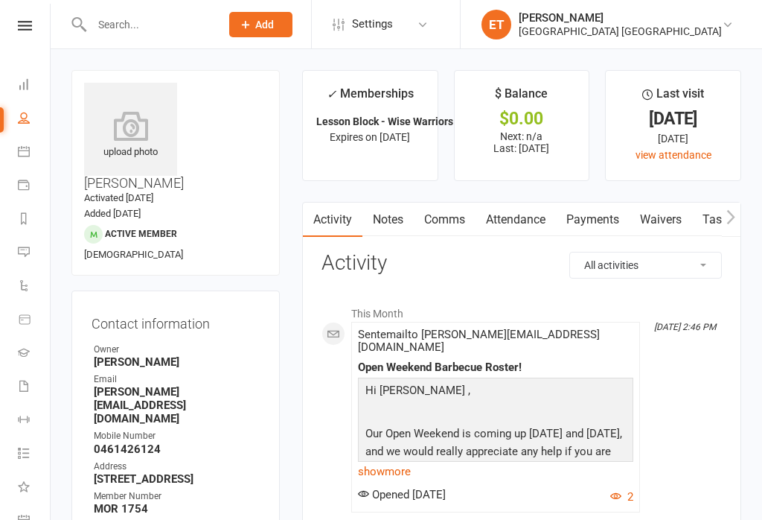
scroll to position [48, 0]
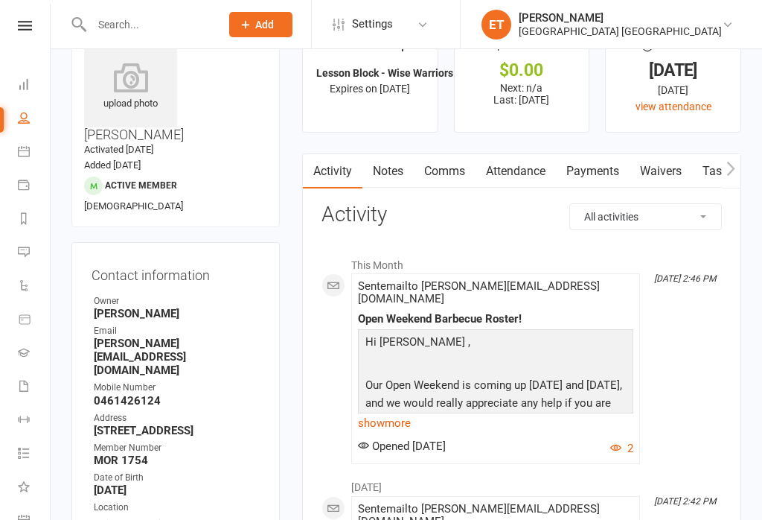
click at [451, 176] on link "Comms" at bounding box center [445, 171] width 62 height 34
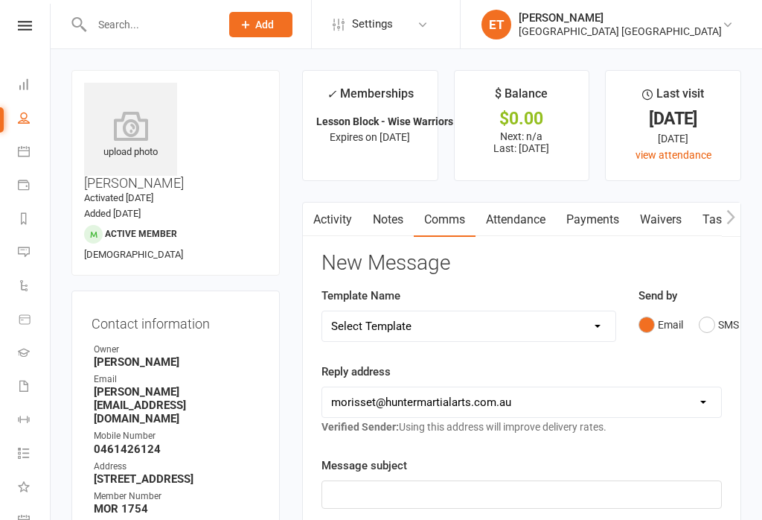
click at [709, 326] on button "SMS" at bounding box center [719, 324] width 40 height 28
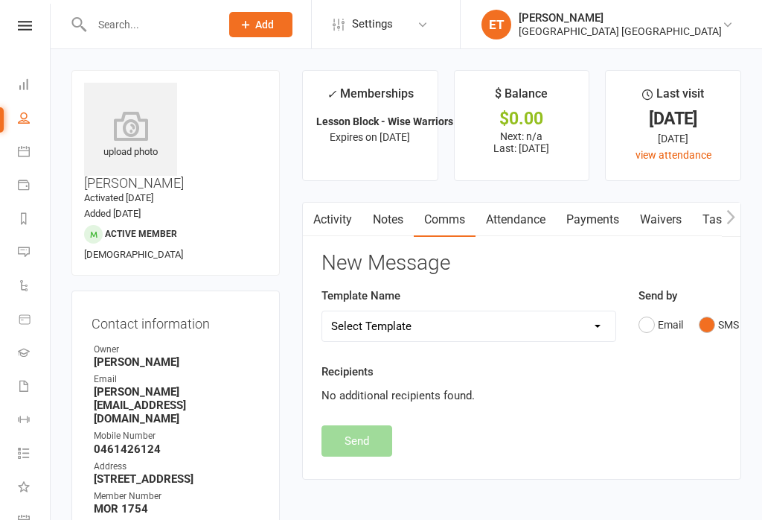
click at [486, 327] on select "Select Template [SMS] DNS - SMS [Email] Grading Week notice [Email] Leadership …" at bounding box center [468, 326] width 293 height 30
click at [558, 333] on select "Select Template [SMS] DNS - SMS [Email] Grading Week notice [Email] Leadership …" at bounding box center [468, 326] width 293 height 30
select select "0"
click at [581, 323] on select "Select Template [SMS] DNS - SMS [Email] Grading Week notice [Email] Leadership …" at bounding box center [468, 326] width 293 height 30
